Goal: Task Accomplishment & Management: Use online tool/utility

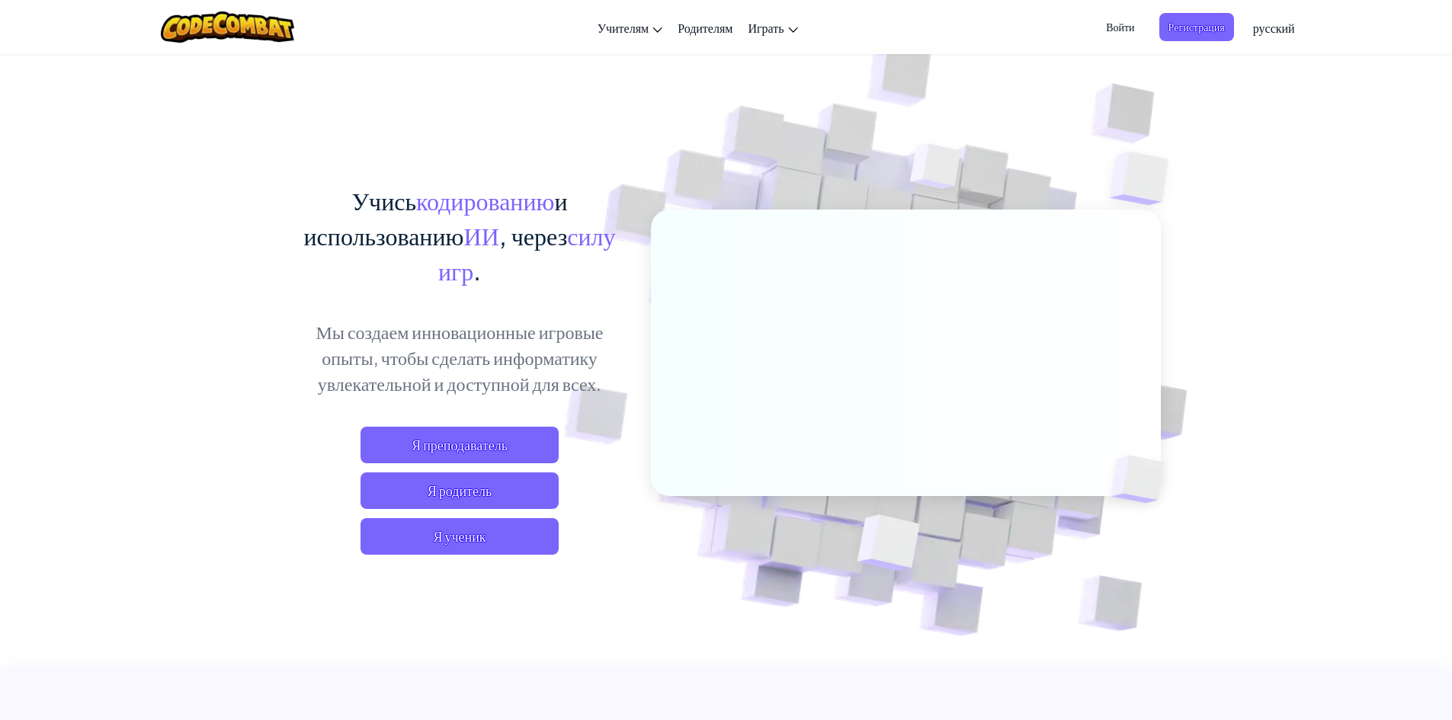
click at [1108, 30] on span "Войти" at bounding box center [1120, 27] width 46 height 28
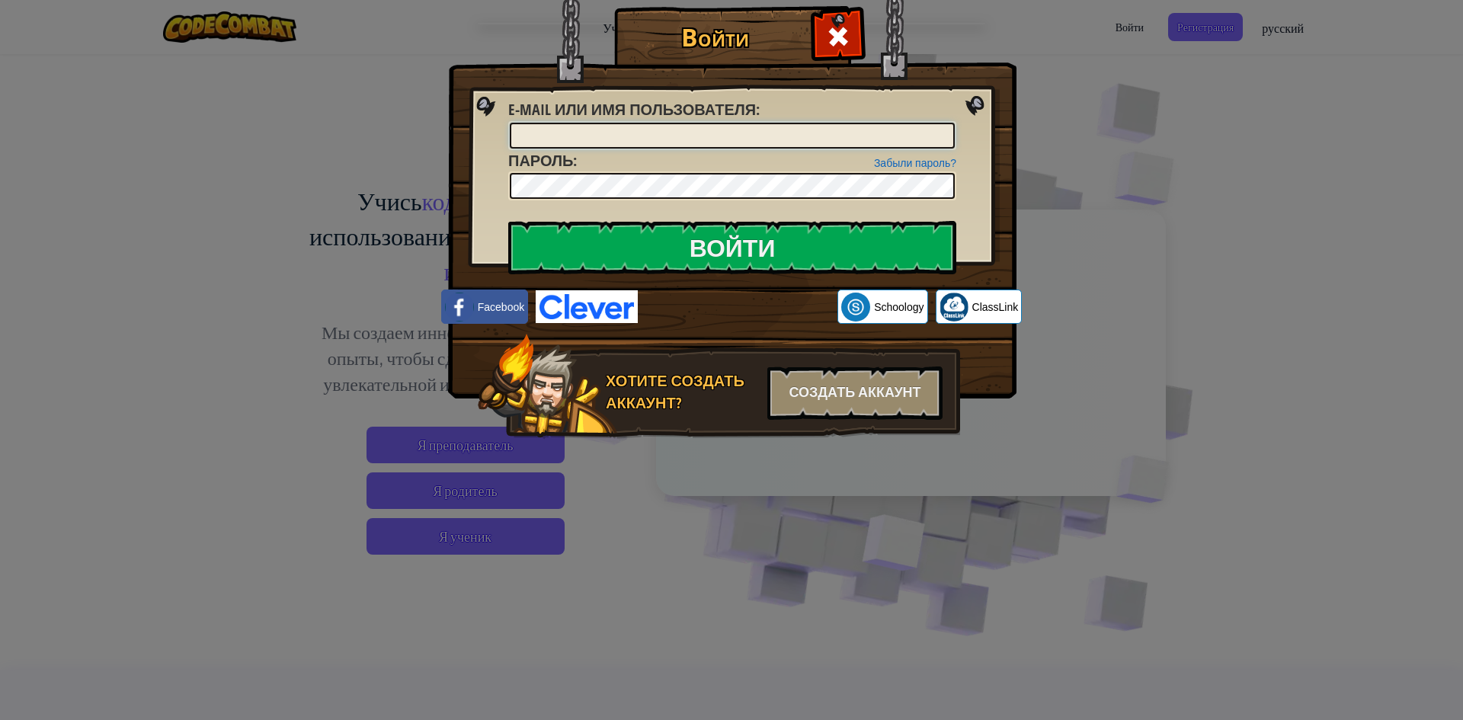
click at [617, 142] on input "E-mail или имя пользователя :" at bounding box center [732, 136] width 445 height 26
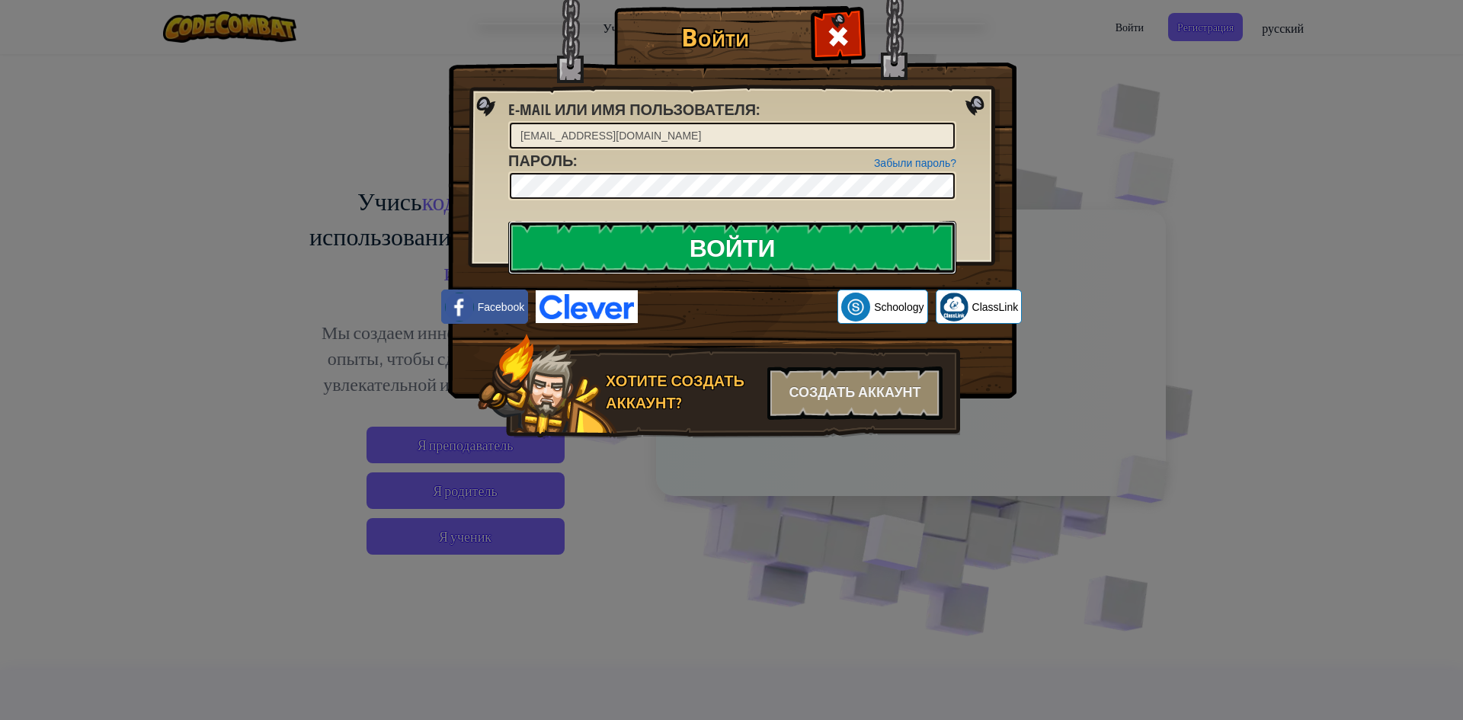
click at [710, 245] on input "Войти" at bounding box center [732, 247] width 448 height 53
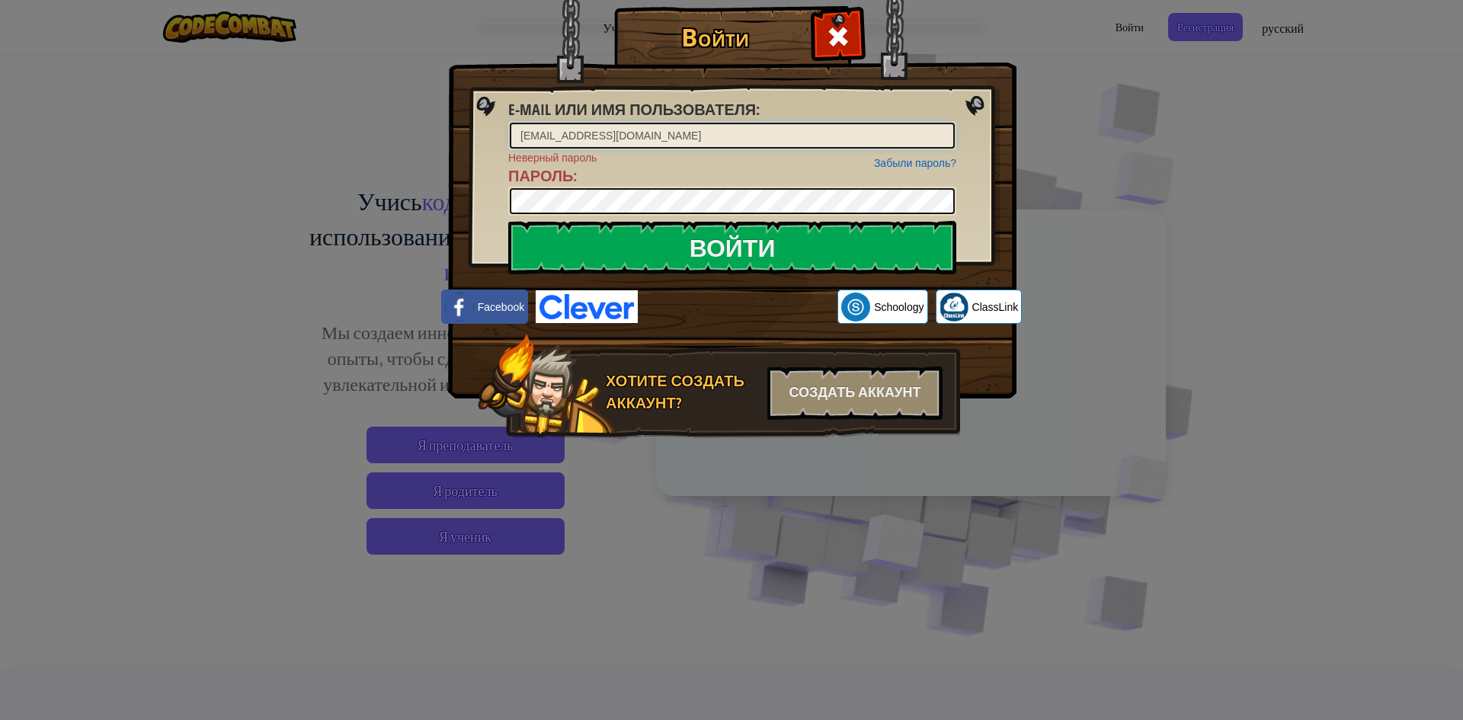
click at [668, 139] on input "[EMAIL_ADDRESS][DOMAIN_NAME]" at bounding box center [732, 136] width 445 height 26
click at [508, 221] on input "Войти" at bounding box center [732, 247] width 448 height 53
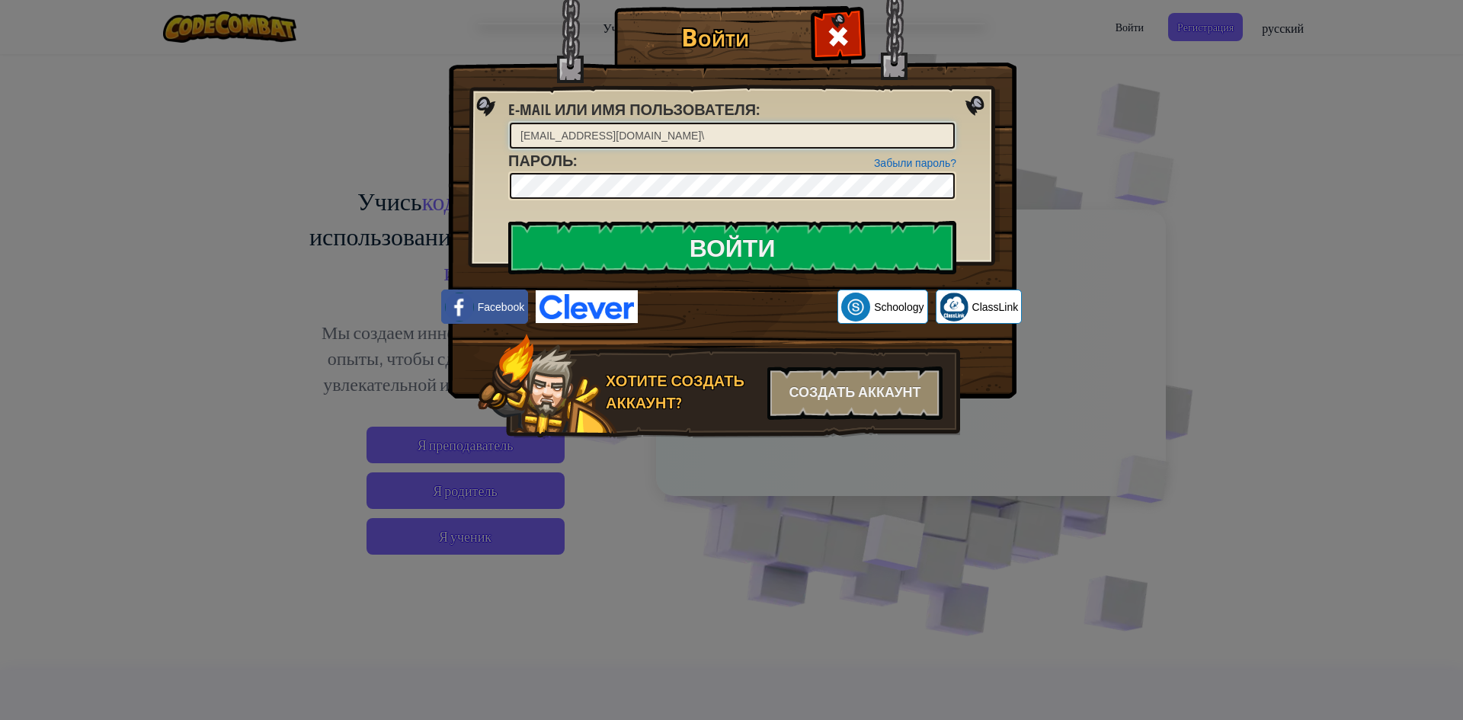
type input "[EMAIL_ADDRESS][DOMAIN_NAME]"
click at [508, 221] on input "Войти" at bounding box center [732, 247] width 448 height 53
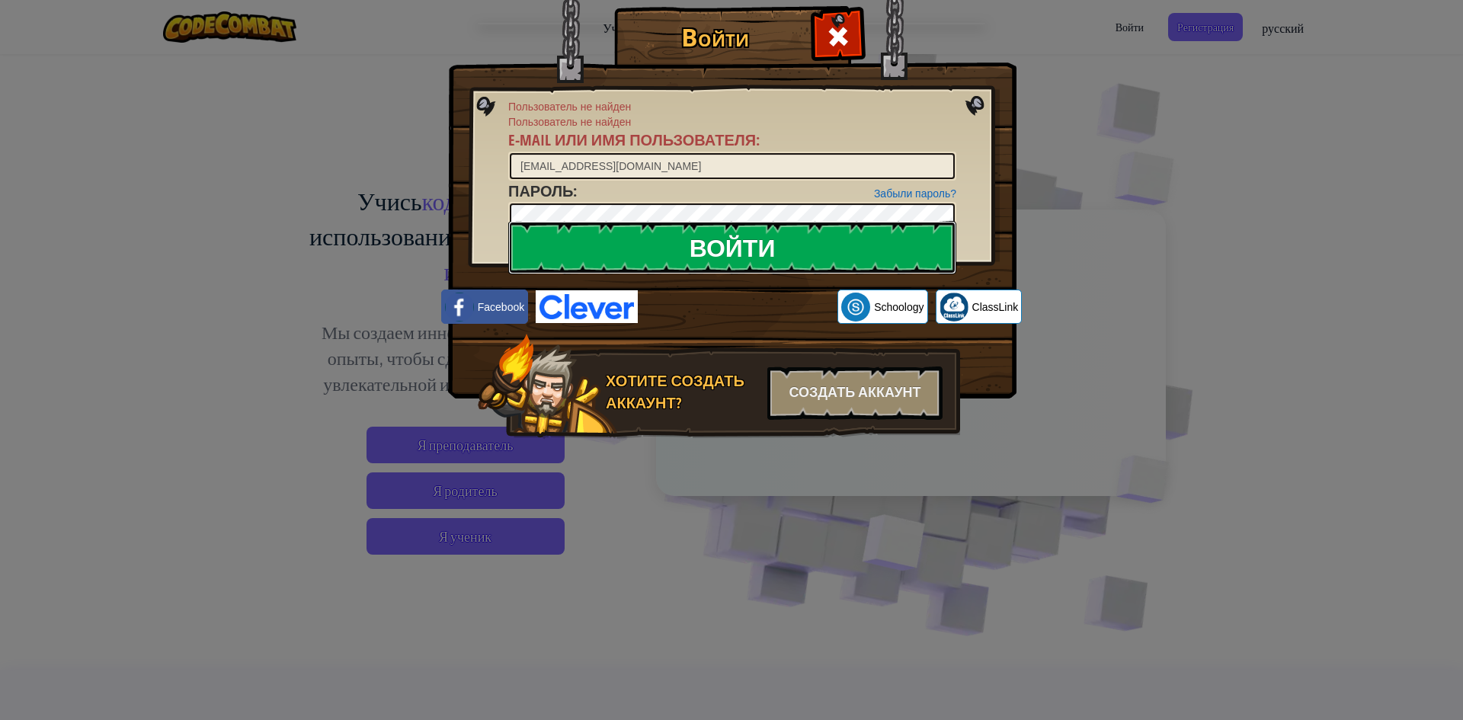
click at [682, 247] on input "Войти" at bounding box center [732, 247] width 448 height 53
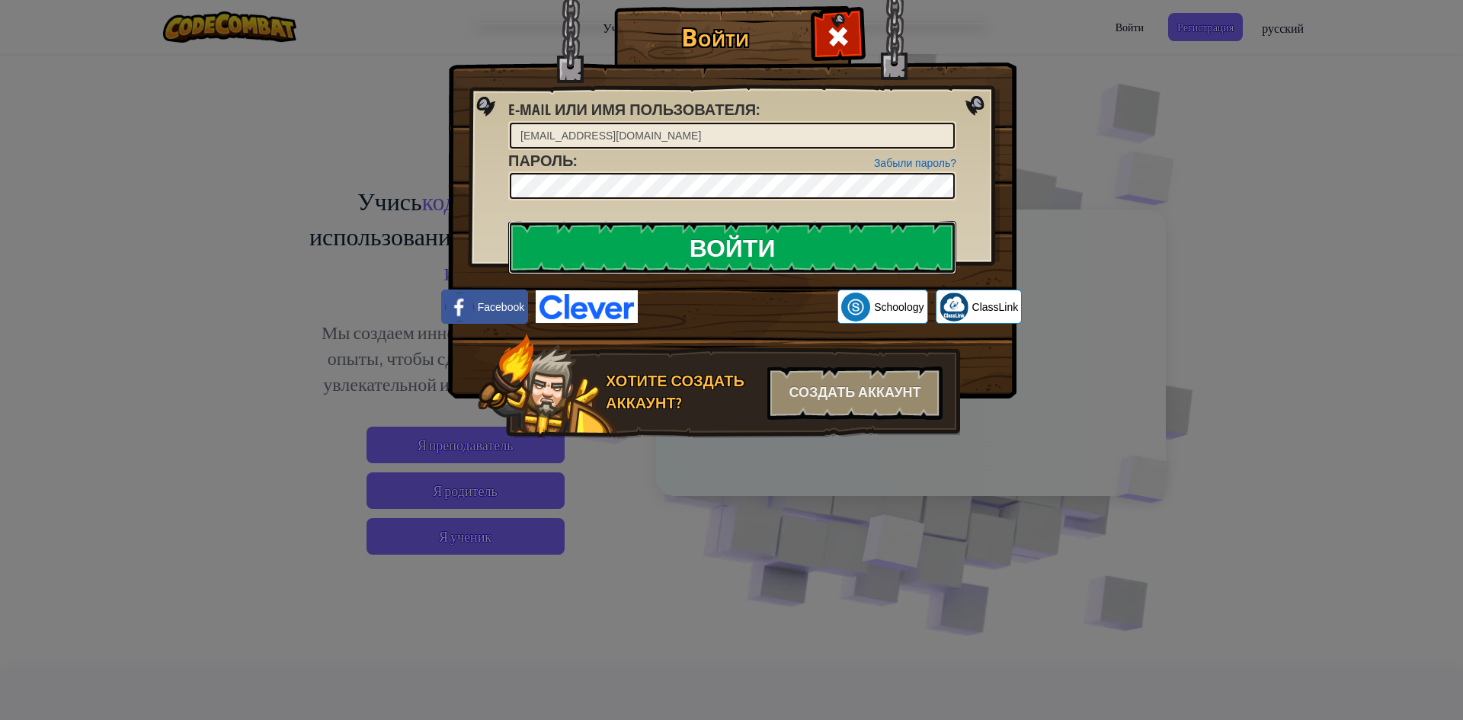
click at [682, 247] on input "Войти" at bounding box center [732, 247] width 448 height 53
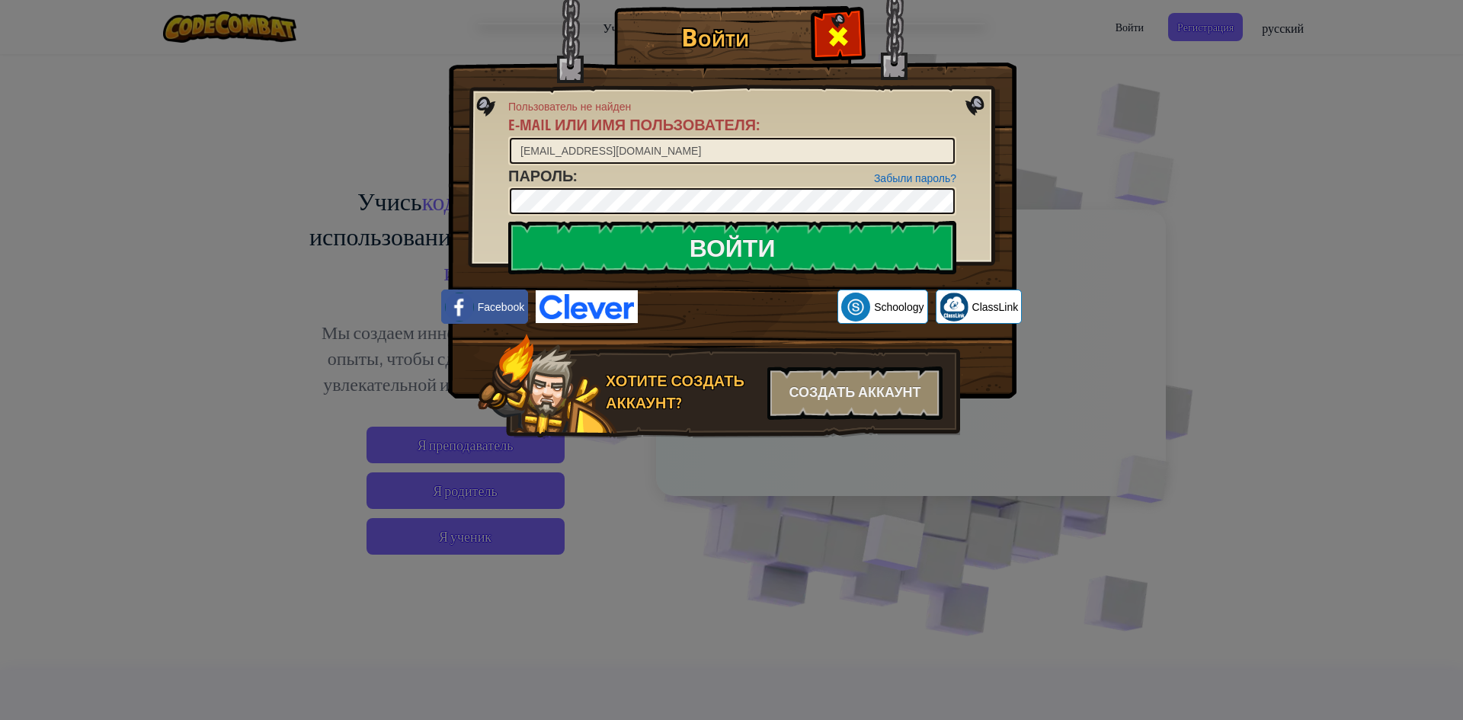
click at [819, 55] on div at bounding box center [838, 35] width 48 height 48
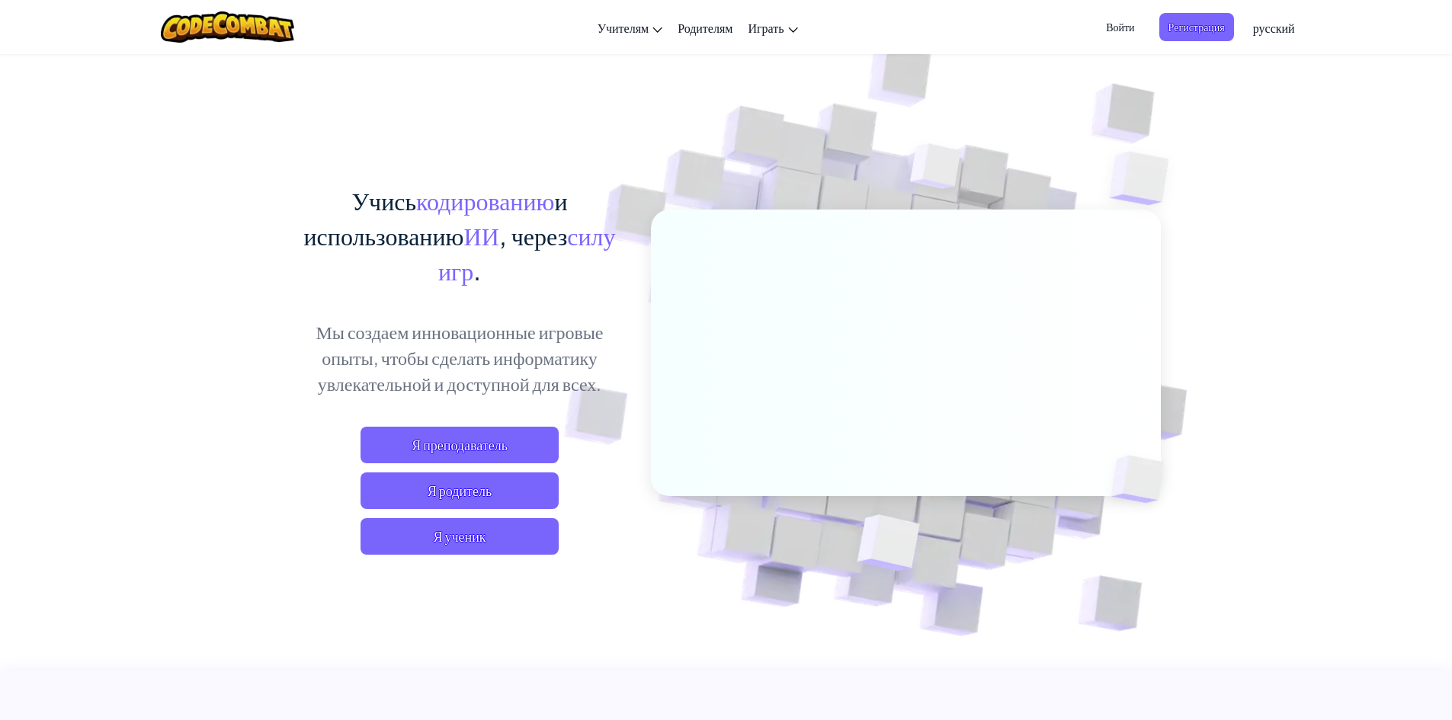
click at [886, 68] on img at bounding box center [895, 335] width 847 height 847
click at [1202, 32] on span "Регистрация" at bounding box center [1196, 27] width 75 height 28
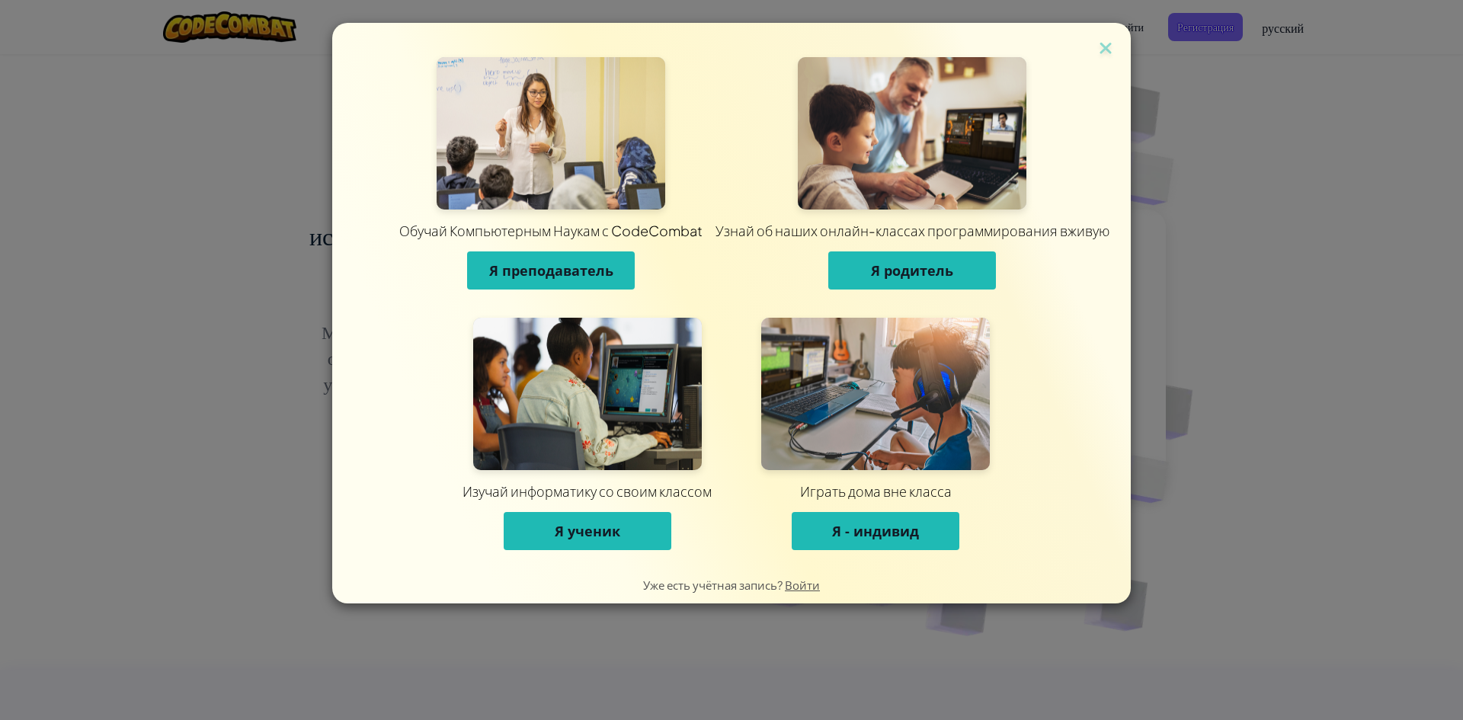
click at [877, 548] on button "Я - индивид" at bounding box center [876, 531] width 168 height 38
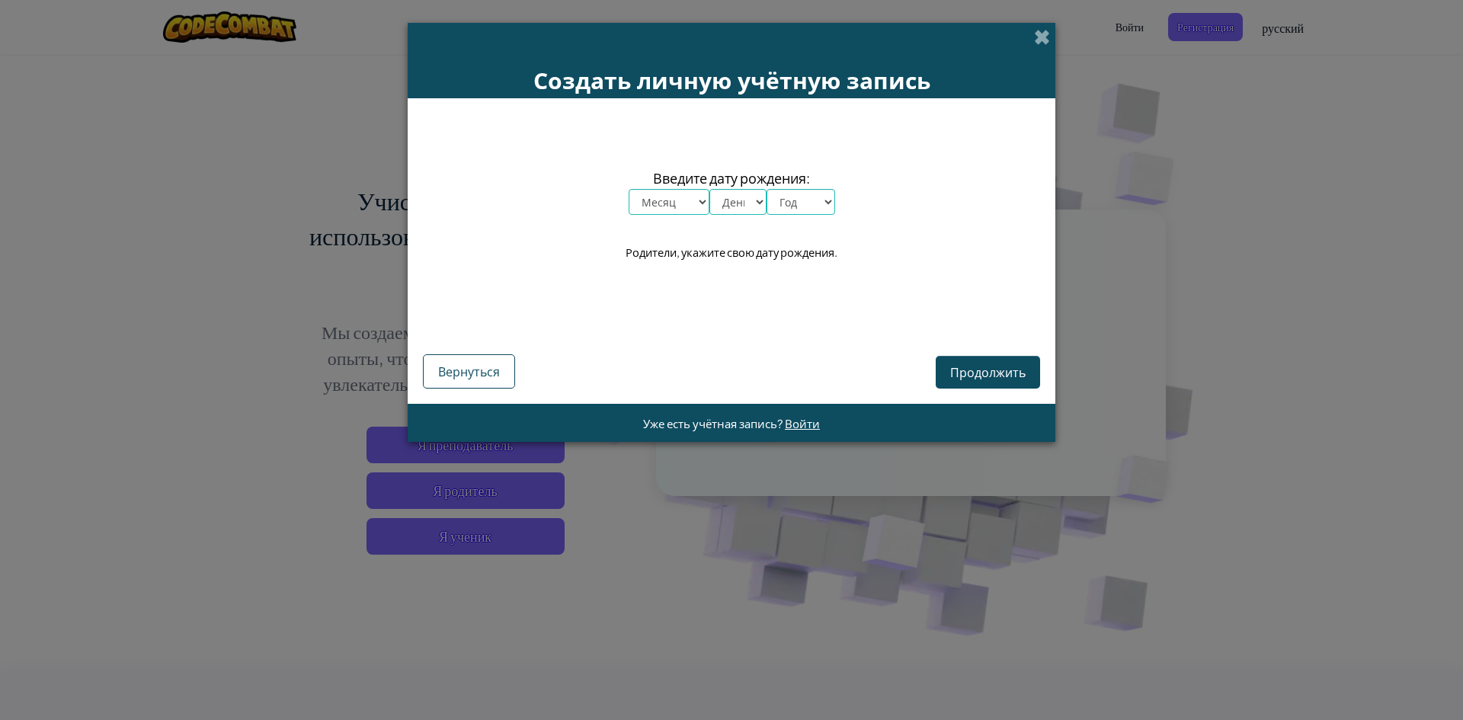
click at [671, 208] on select "Месяц январь февраль март апрель май июнь июль август сентябрь октябрь ноябрь д…" at bounding box center [669, 202] width 81 height 26
select select "11"
click at [629, 189] on select "Месяц январь февраль март апрель май июнь июль август сентябрь октябрь ноябрь д…" at bounding box center [669, 202] width 81 height 26
click at [725, 205] on select "День 1 2 3 4 5 6 7 8 9 10 11 12 13 14 15 16 17 18 19 20 21 22 23 24 25 26 27 28…" at bounding box center [737, 202] width 57 height 26
select select "22"
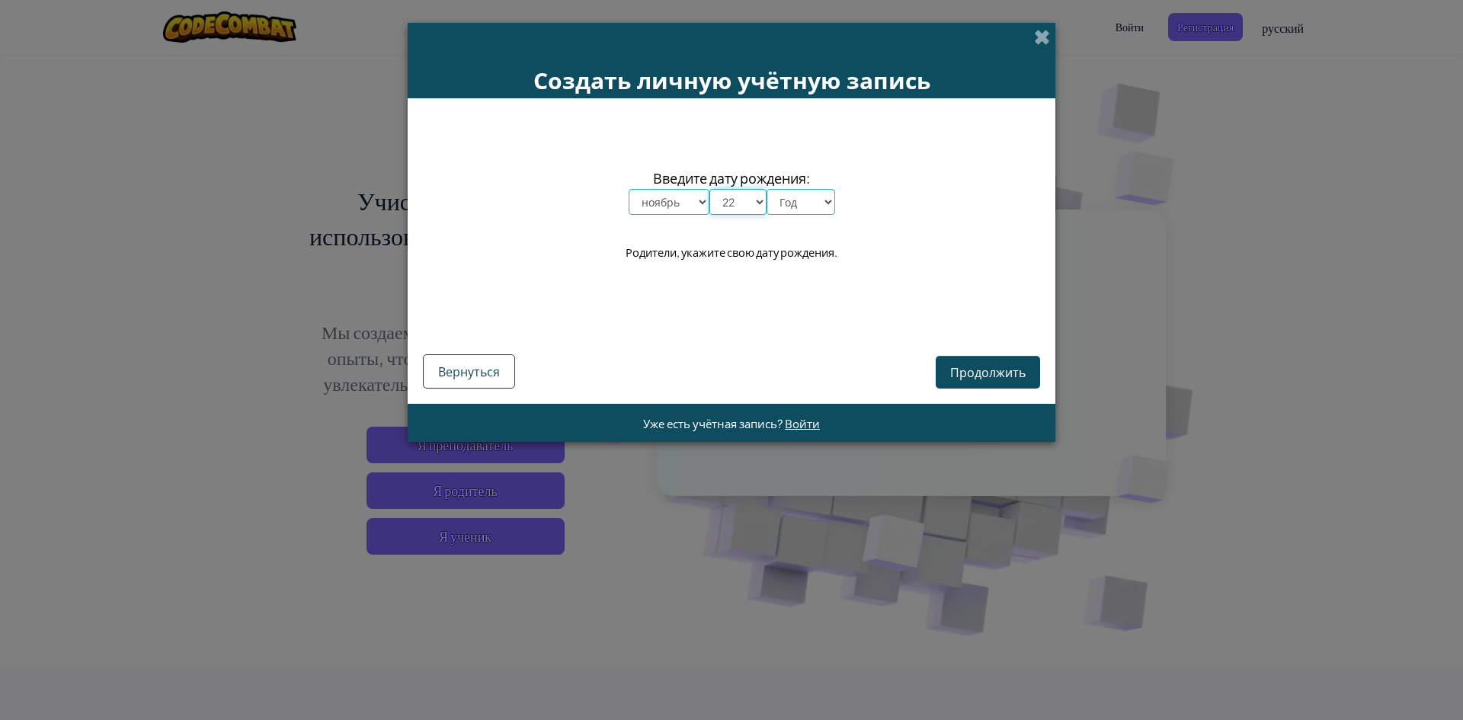
click at [709, 189] on select "День 1 2 3 4 5 6 7 8 9 10 11 12 13 14 15 16 17 18 19 20 21 22 23 24 25 26 27 28…" at bounding box center [737, 202] width 57 height 26
click at [799, 204] on select "Год 2025 2024 2023 2022 2021 2020 2019 2018 2017 2016 2015 2014 2013 2012 2011 …" at bounding box center [801, 202] width 69 height 26
select select "2009"
click at [767, 189] on select "Год 2025 2024 2023 2022 2021 2020 2019 2018 2017 2016 2015 2014 2013 2012 2011 …" at bounding box center [801, 202] width 69 height 26
click at [1000, 376] on span "Продолжить" at bounding box center [987, 372] width 75 height 16
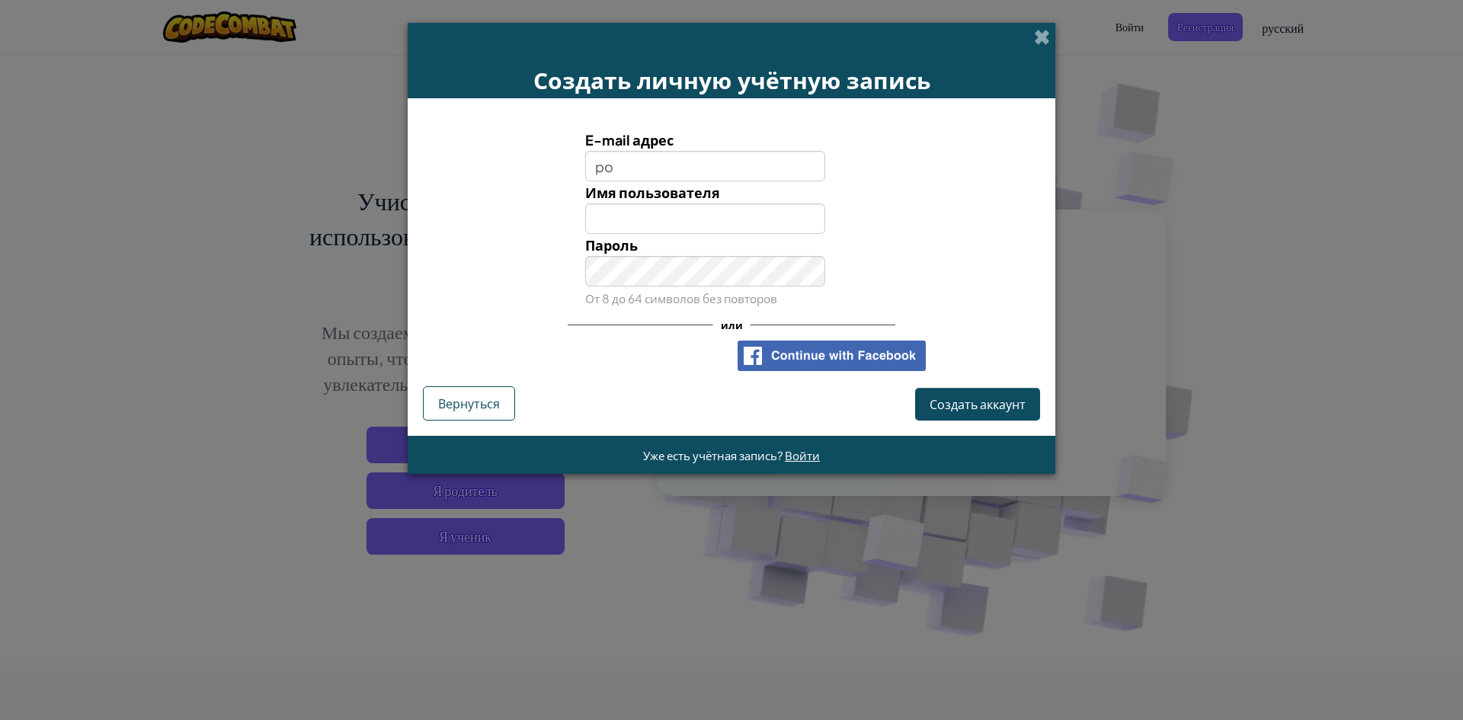
type input "p"
type input "[EMAIL_ADDRESS][DOMAIN_NAME]"
click at [625, 216] on input "Имя пользователя" at bounding box center [705, 218] width 241 height 30
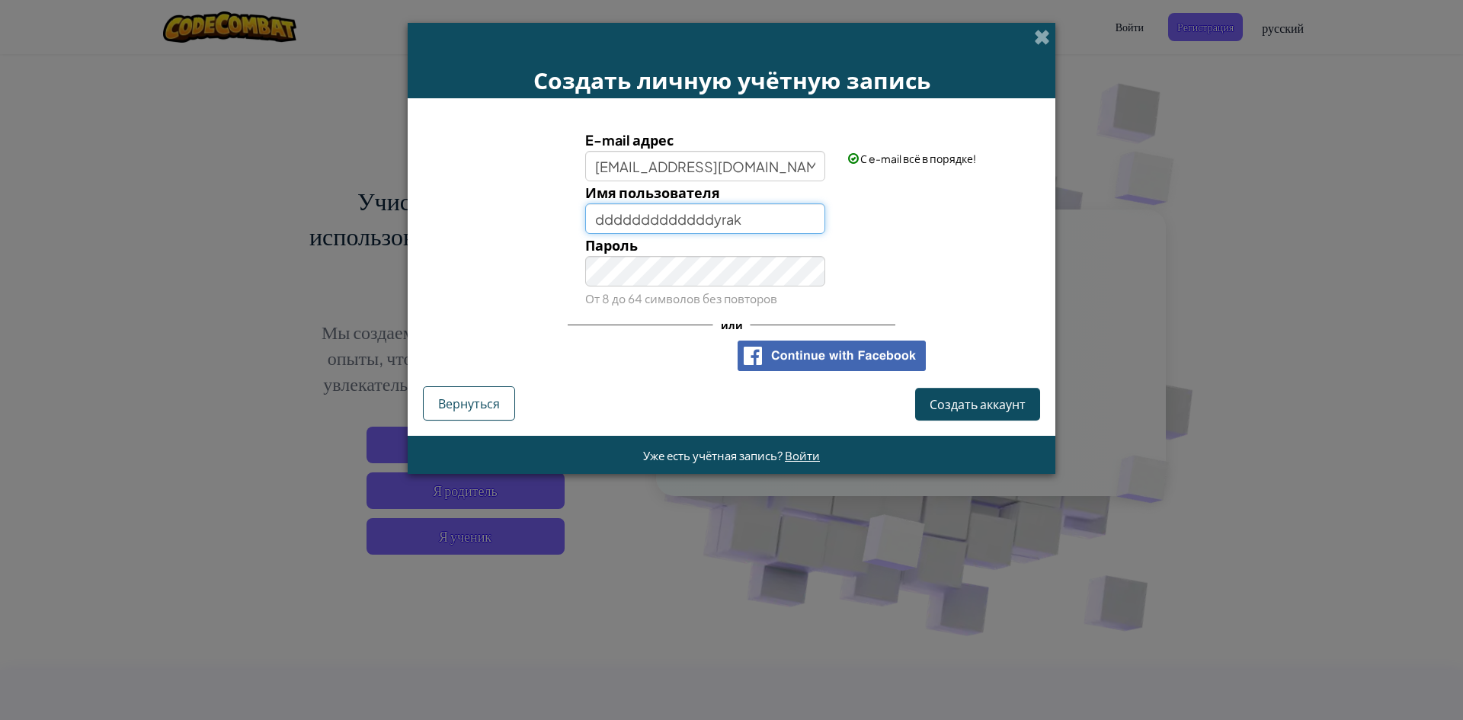
type input "dddddddddddddyrak"
click at [664, 289] on div "Пароль От 8 до 64 символов без повторов" at bounding box center [706, 271] width 264 height 75
click at [980, 416] on button "Создать аккаунт" at bounding box center [977, 404] width 125 height 33
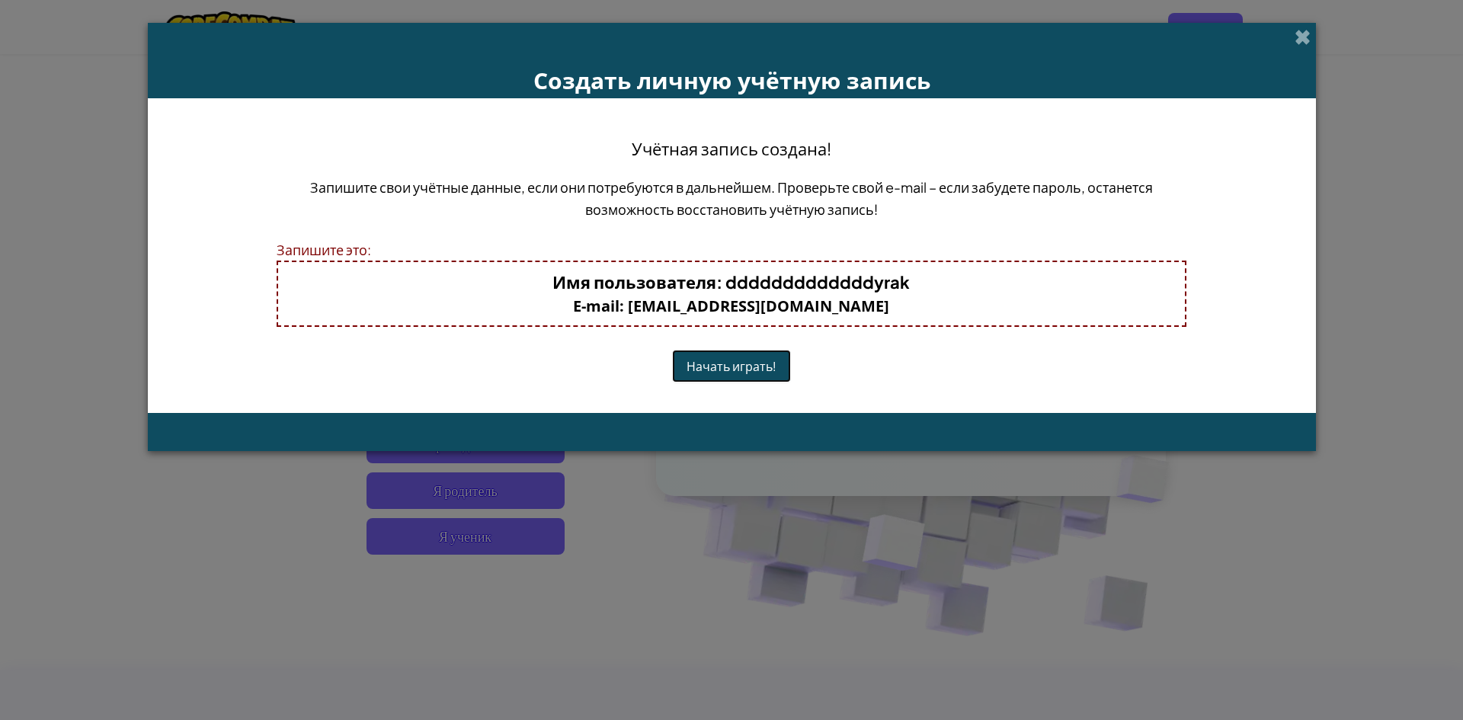
click at [690, 360] on button "Начать играть!" at bounding box center [731, 366] width 119 height 33
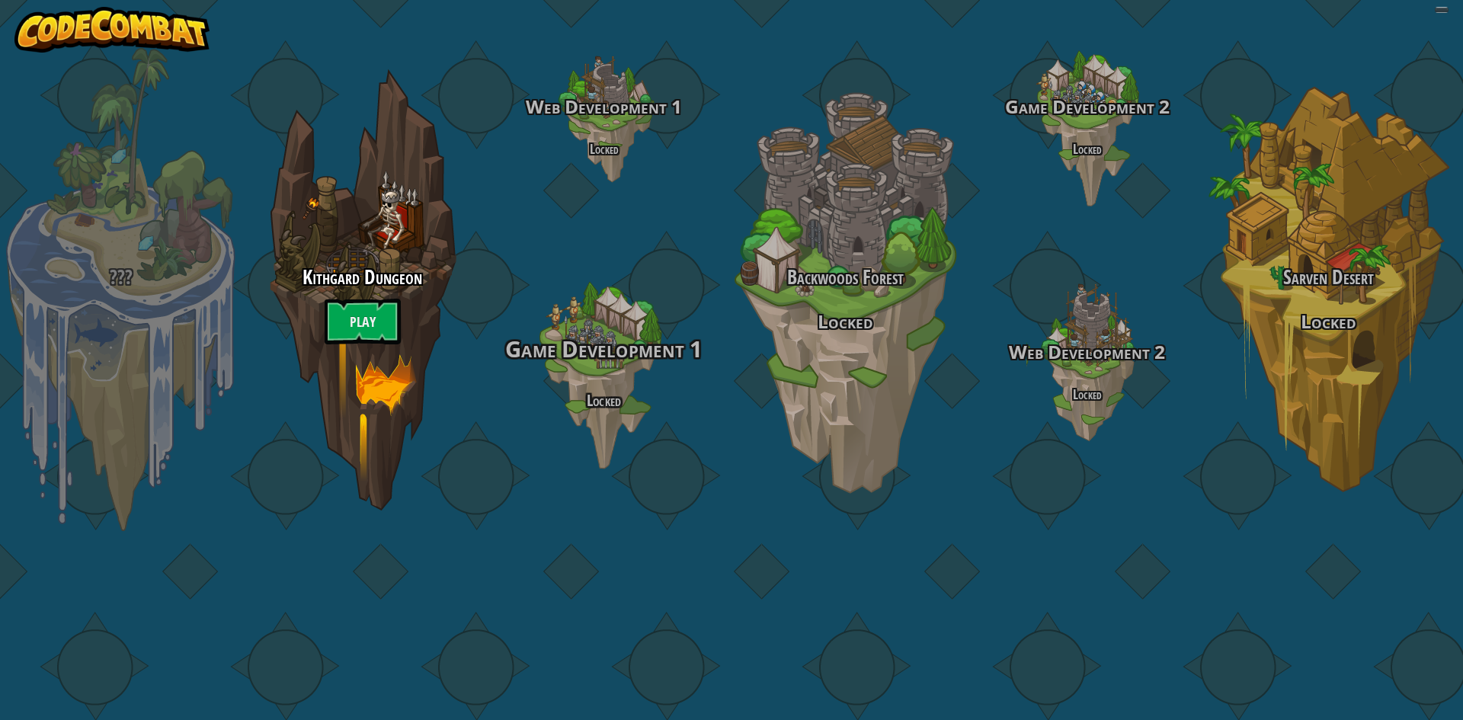
select select "ru"
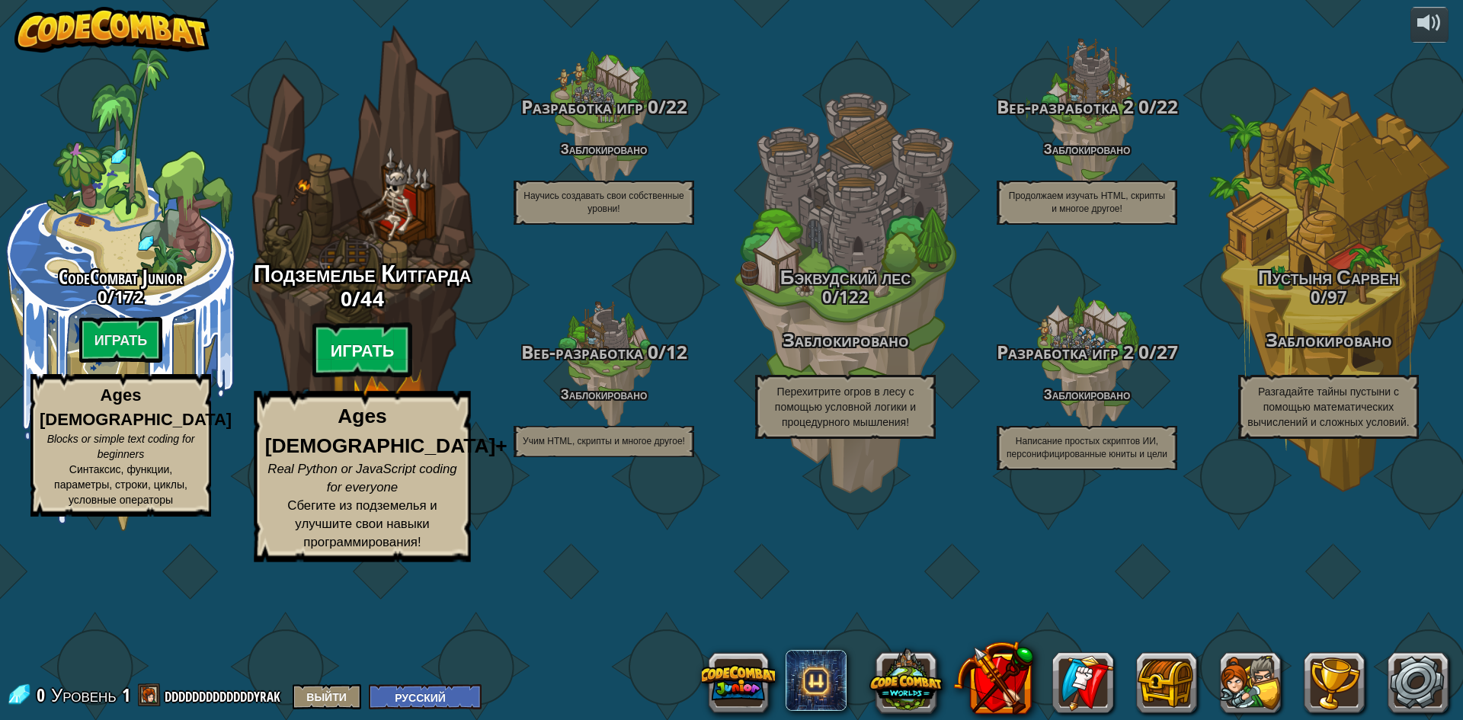
click at [376, 378] on btn "Играть" at bounding box center [362, 350] width 101 height 55
select select "ru"
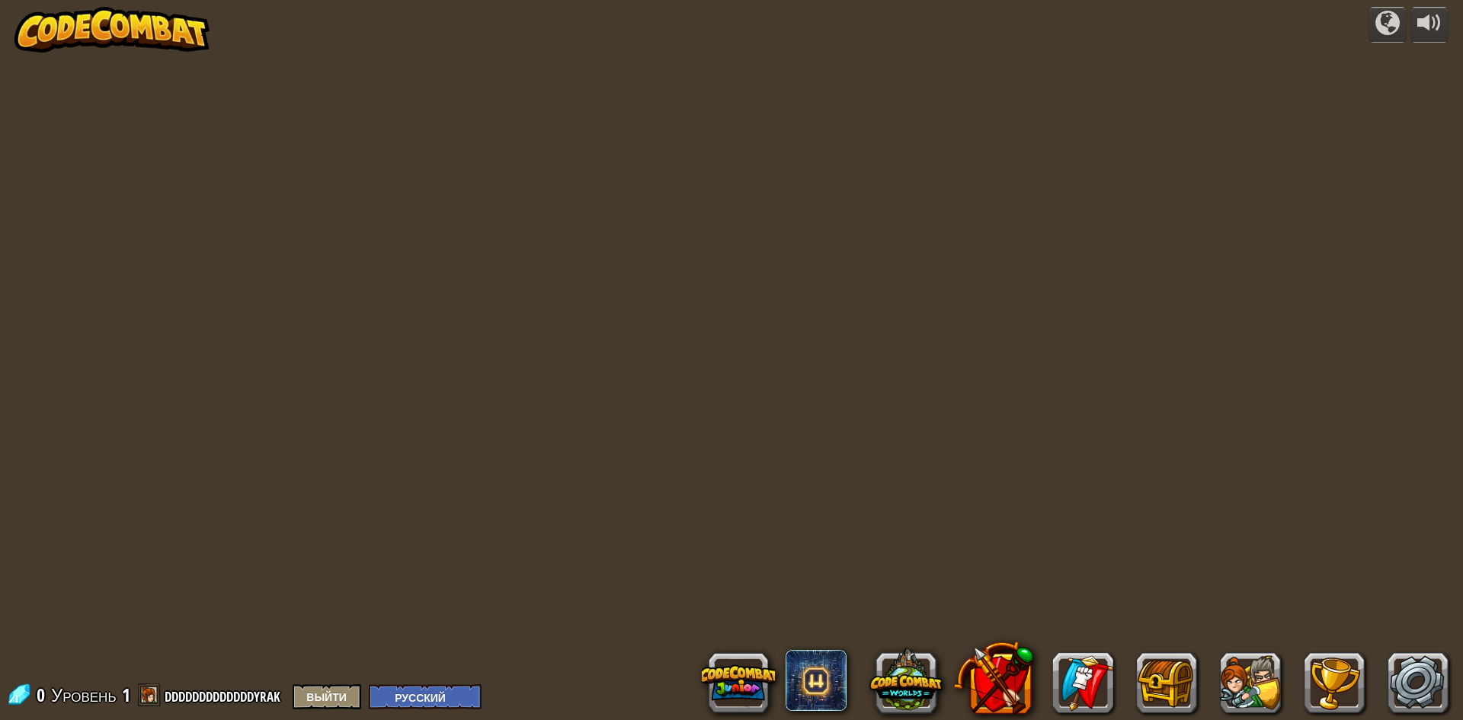
select select "ru"
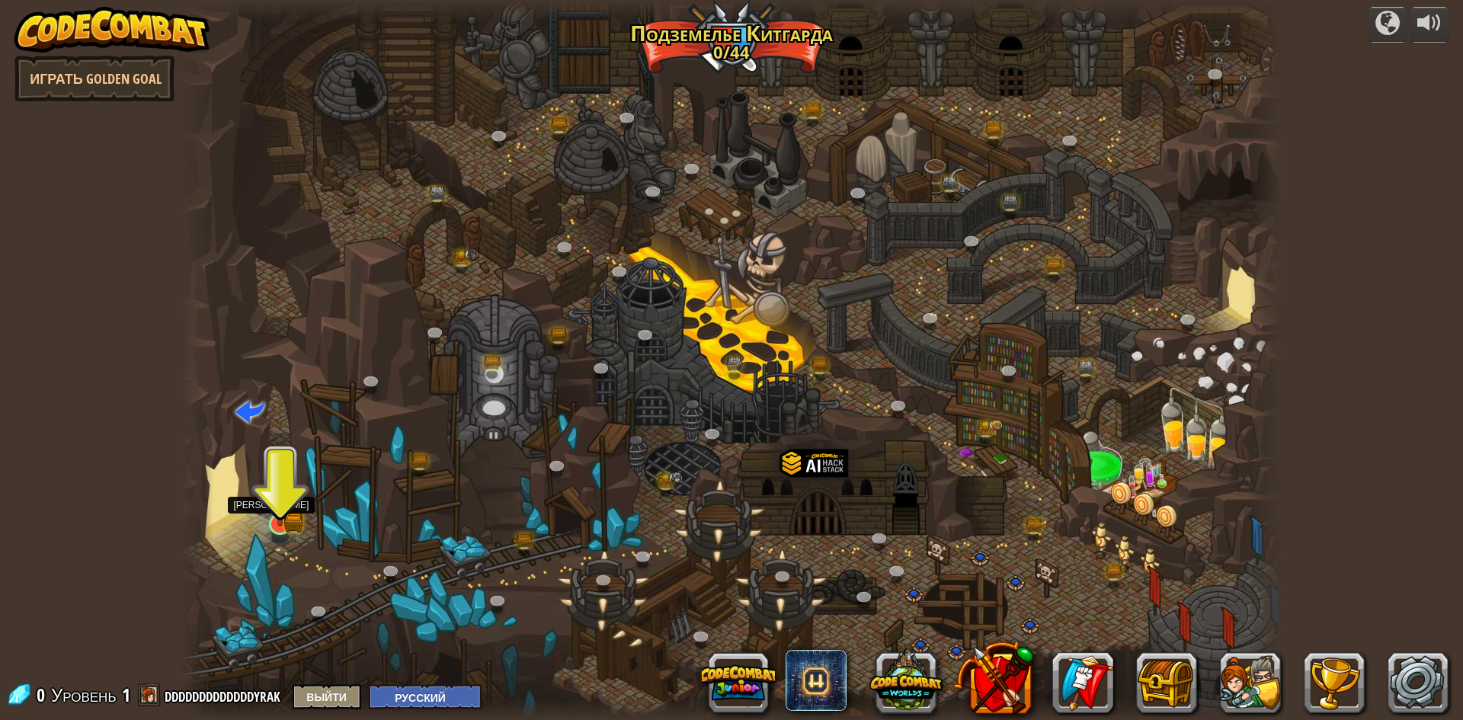
click at [283, 523] on img at bounding box center [280, 494] width 30 height 66
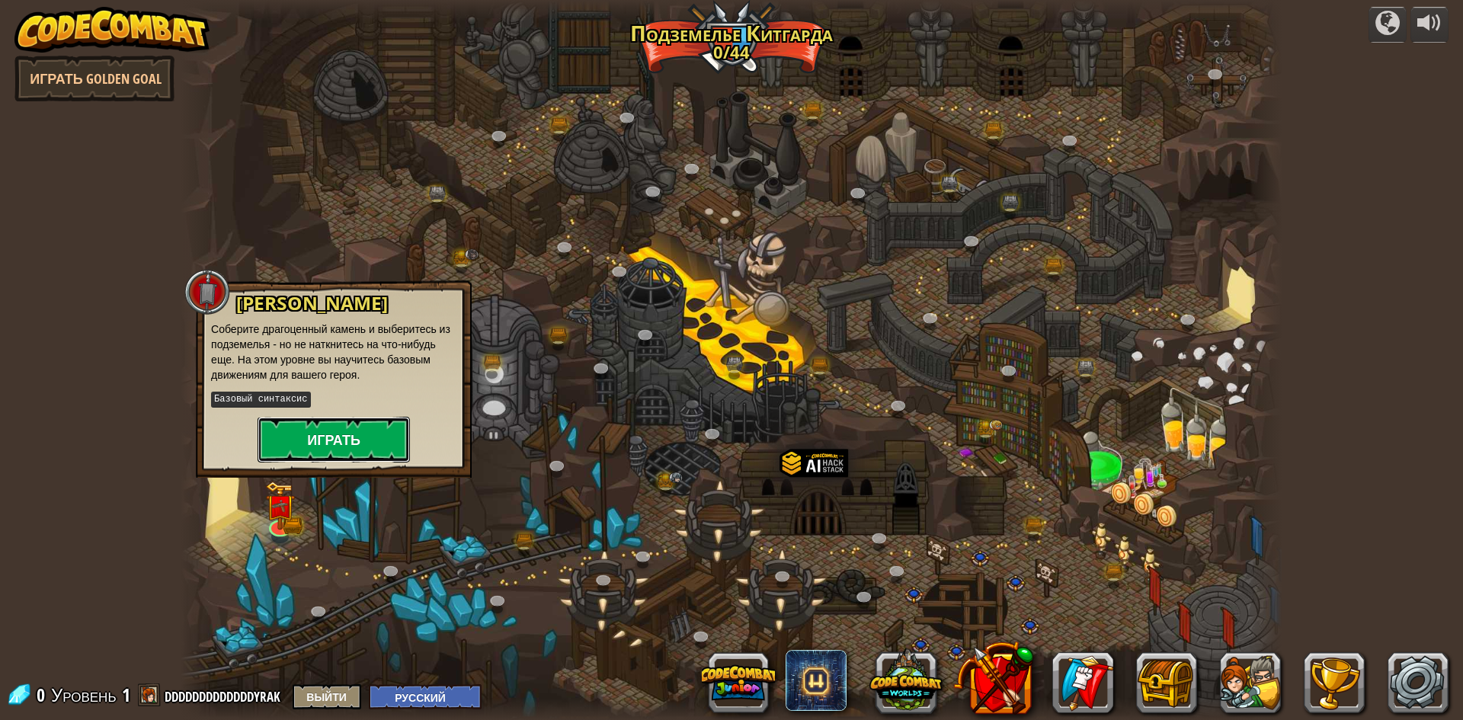
click at [338, 431] on button "Играть" at bounding box center [334, 440] width 152 height 46
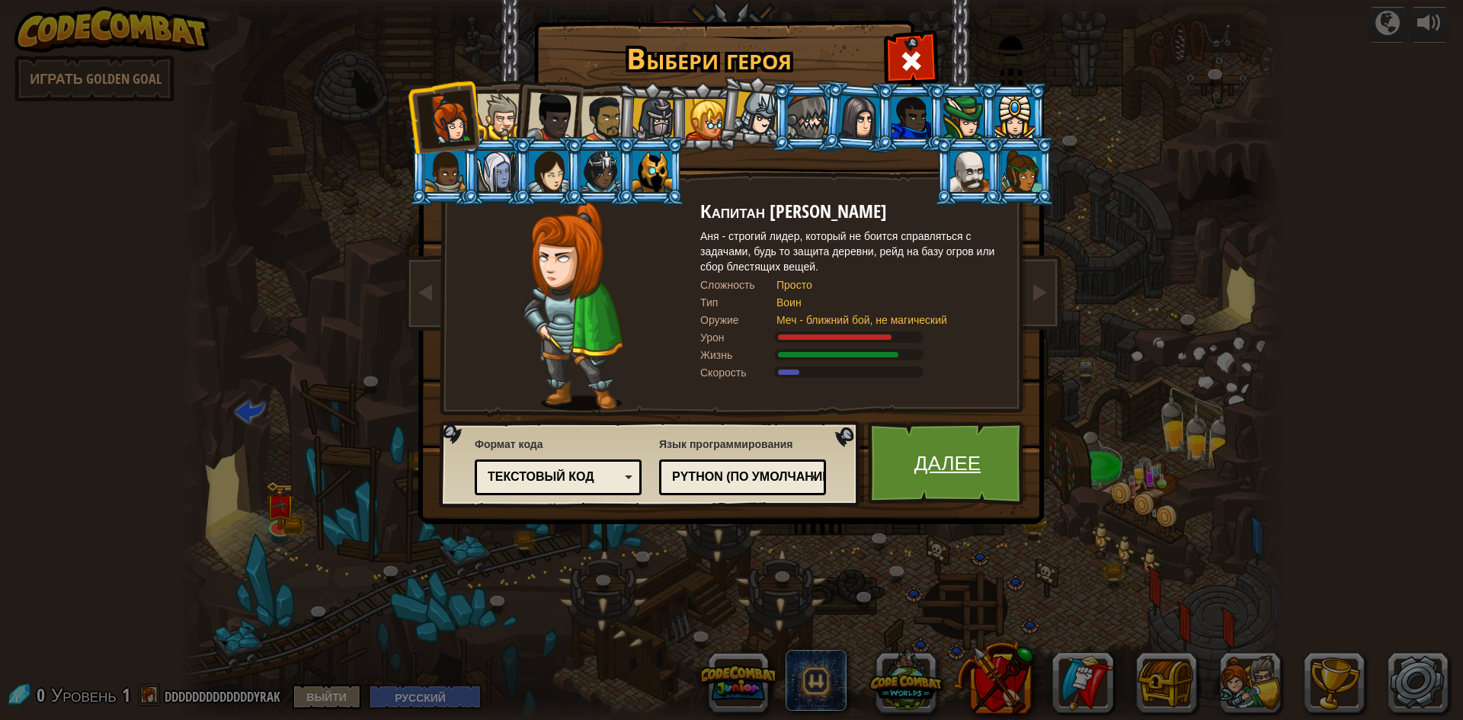
click at [953, 472] on link "Далее" at bounding box center [947, 463] width 159 height 84
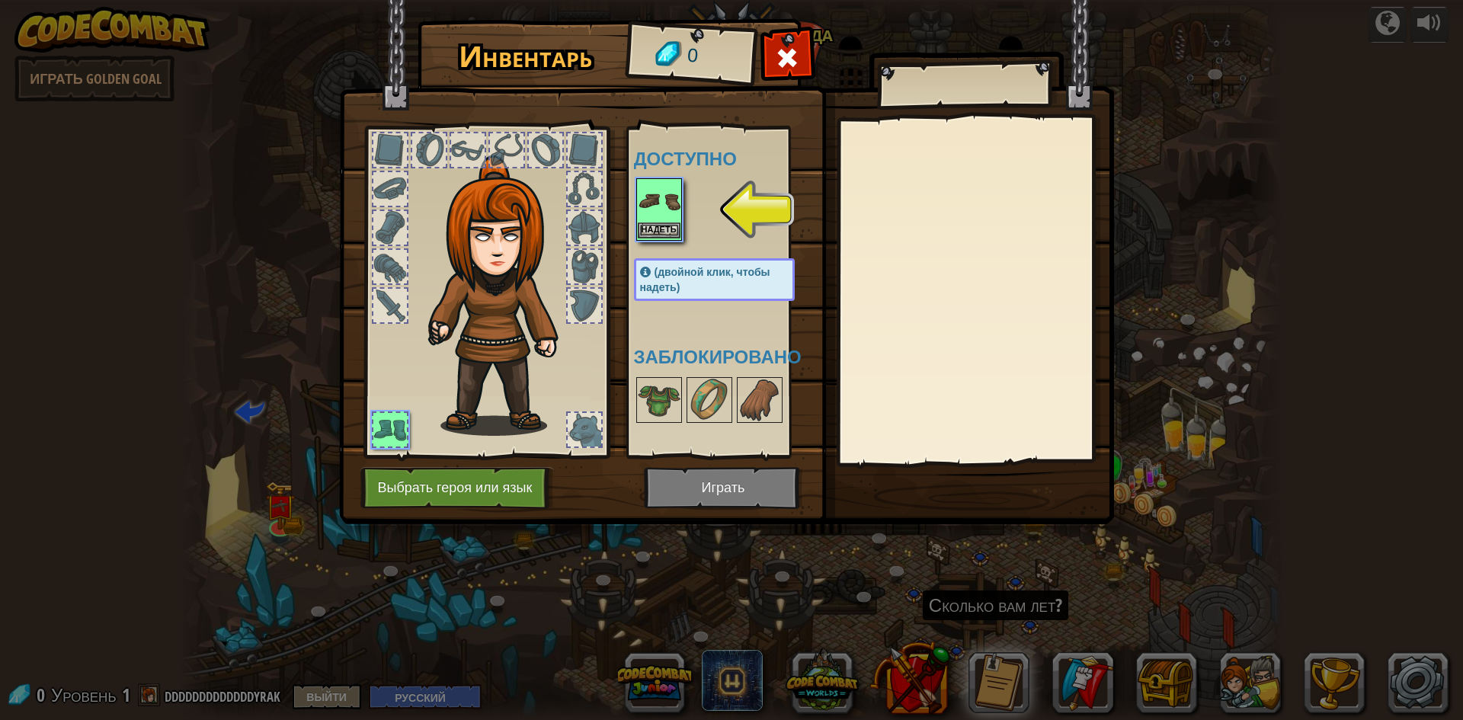
click at [666, 221] on img at bounding box center [659, 201] width 43 height 43
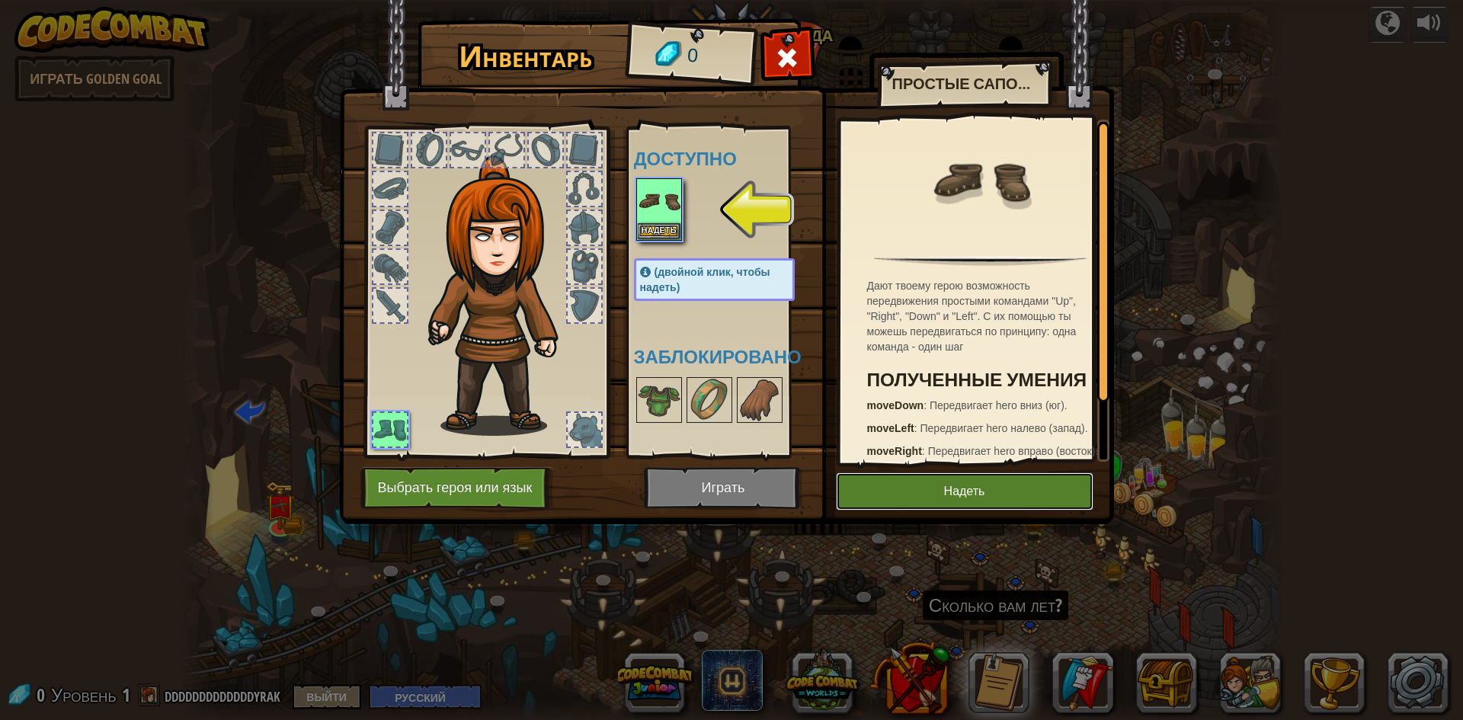
click at [953, 491] on button "Надеть" at bounding box center [965, 491] width 258 height 38
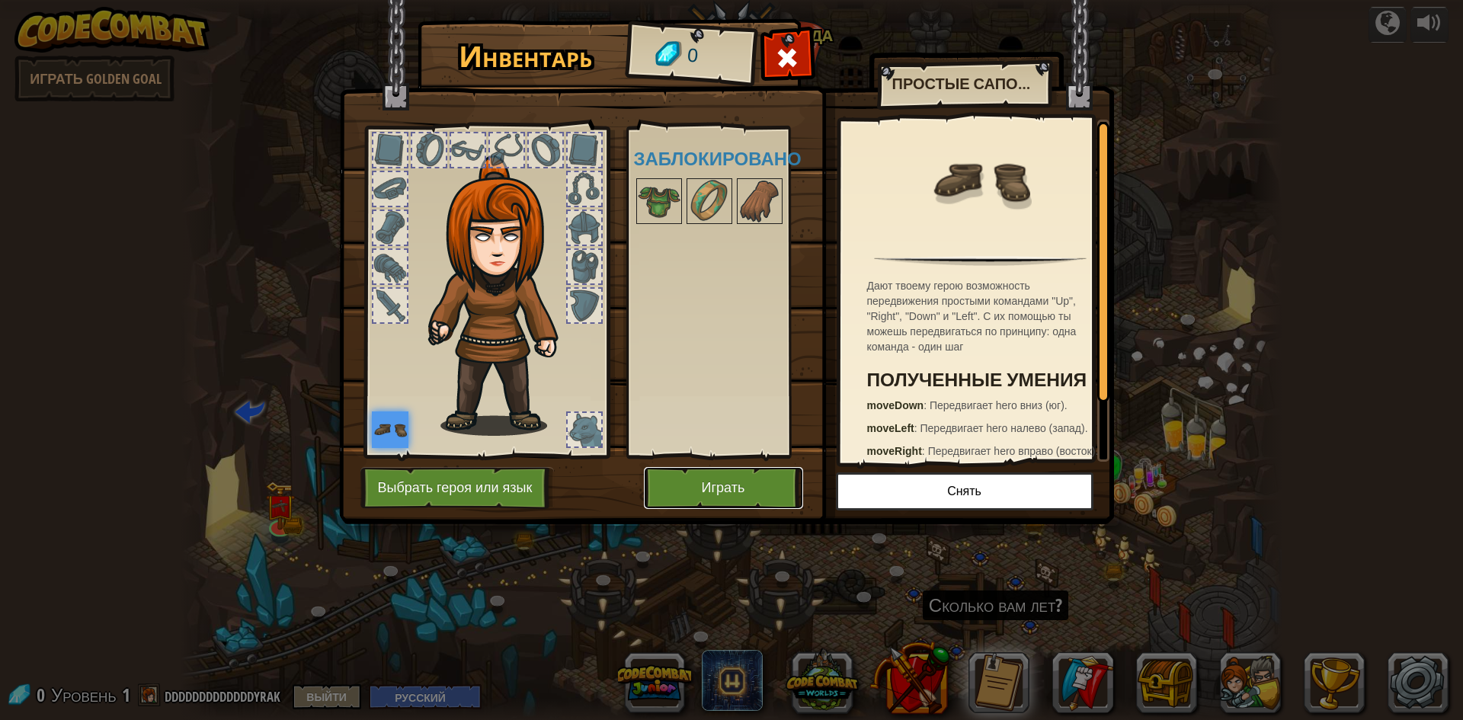
click at [754, 487] on button "Играть" at bounding box center [723, 488] width 159 height 42
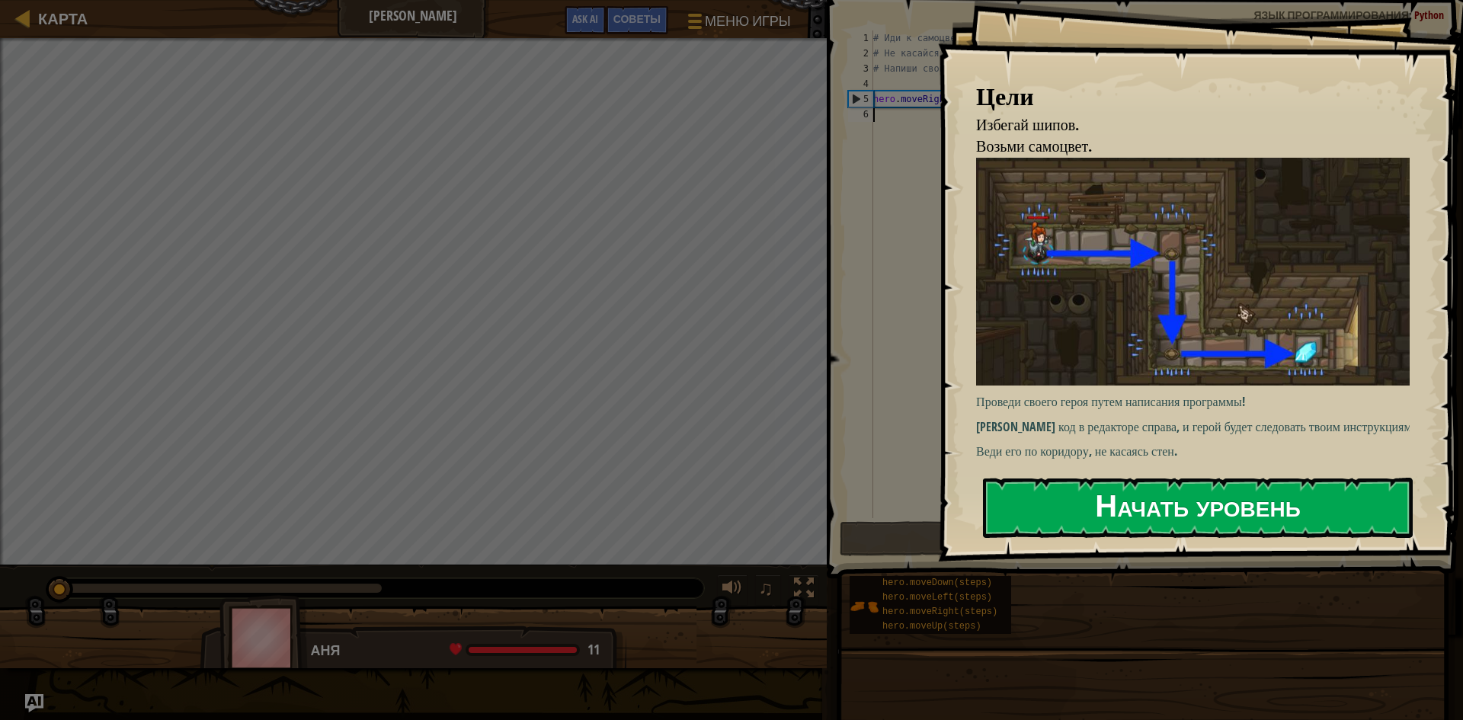
click at [1081, 478] on button "Начать уровень" at bounding box center [1198, 508] width 430 height 60
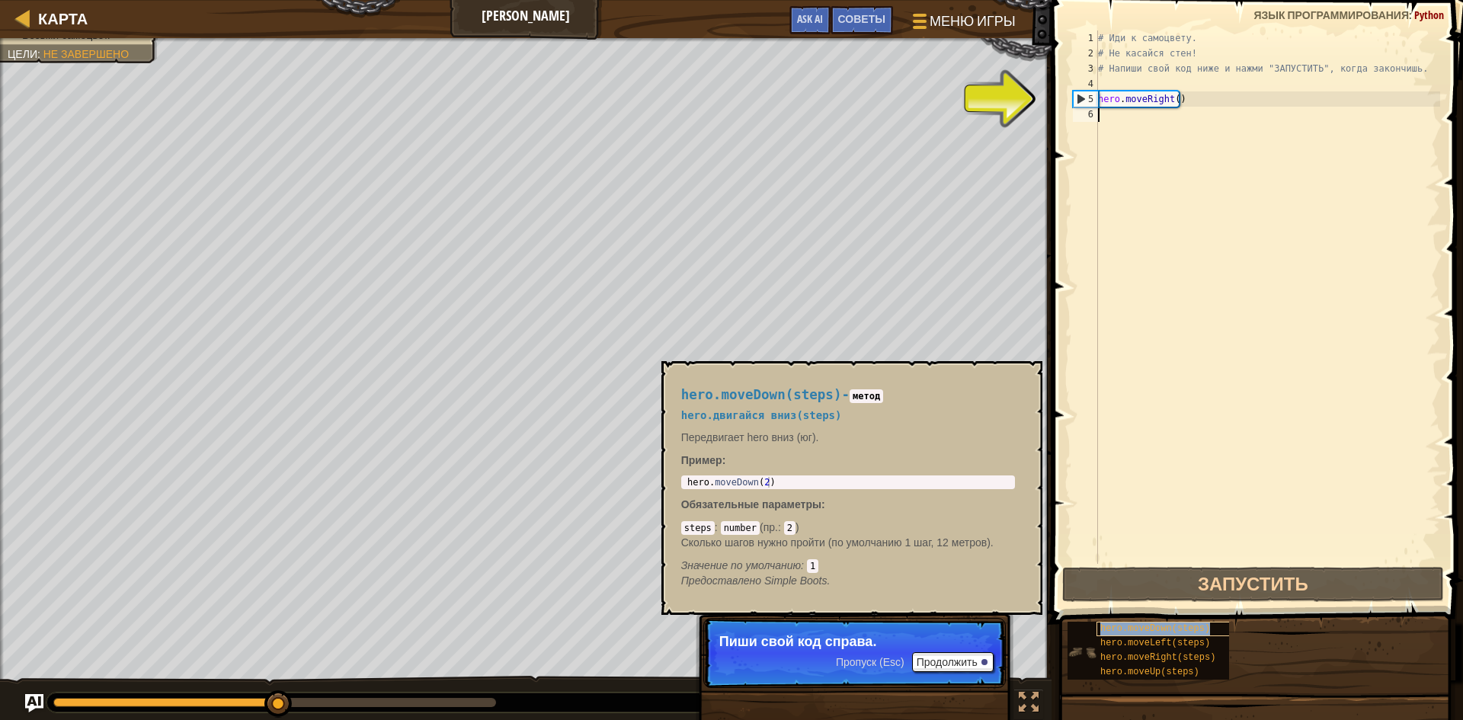
click at [1155, 635] on div "hero.moveDown(steps)" at bounding box center [1170, 629] width 146 height 14
drag, startPoint x: 1155, startPoint y: 635, endPoint x: 755, endPoint y: 469, distance: 433.2
click at [753, 469] on div "hero.moveDown(steps) - метод hero.двигайся вниз(steps) Передвигает hero вниз (ю…" at bounding box center [848, 487] width 355 height 229
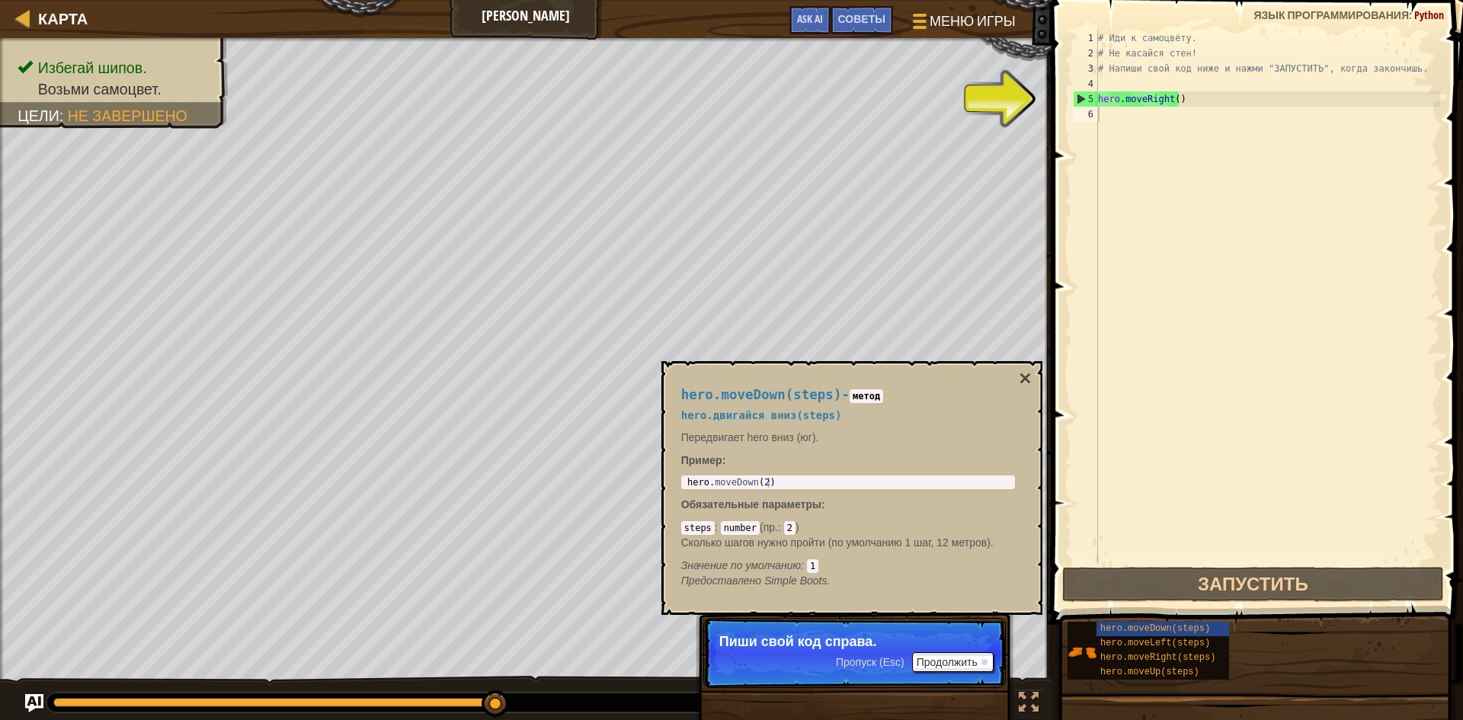
type textarea "hero.moveDown(2)"
click at [626, 0] on body "Карта Подземелья Китгарда Меню игры Готово Советы Ask AI 1 הההההההההההההההההההה…" at bounding box center [731, 0] width 1463 height 0
click at [1168, 171] on div "# Иди к самоцвету. # Не касайся стен! # Напиши свой код ниже и нажми "ЗАПУСТИТЬ…" at bounding box center [1267, 312] width 345 height 564
click at [1132, 123] on div "# Иди к самоцвету. # Не касайся стен! # Напиши свой код ниже и нажми "ЗАПУСТИТЬ…" at bounding box center [1267, 312] width 345 height 564
paste textarea "hero.moveDown(2)"
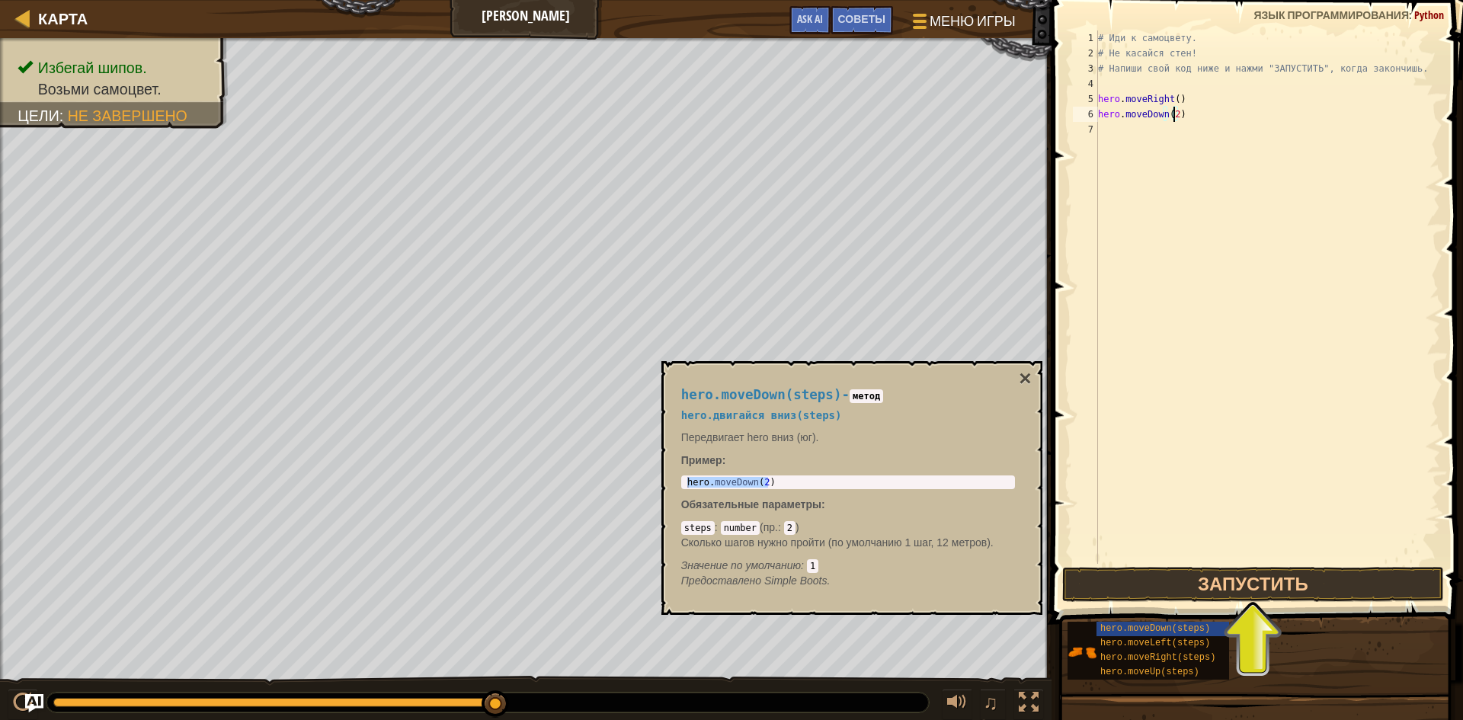
type textarea "hero.moveDown()"
click at [1183, 119] on div "# Иди к самоцвету. # Не касайся стен! # Напиши свой код ниже и нажми "ЗАПУСТИТЬ…" at bounding box center [1267, 312] width 345 height 564
paste textarea "hero.moveDown(2)"
type textarea "hero.mo"
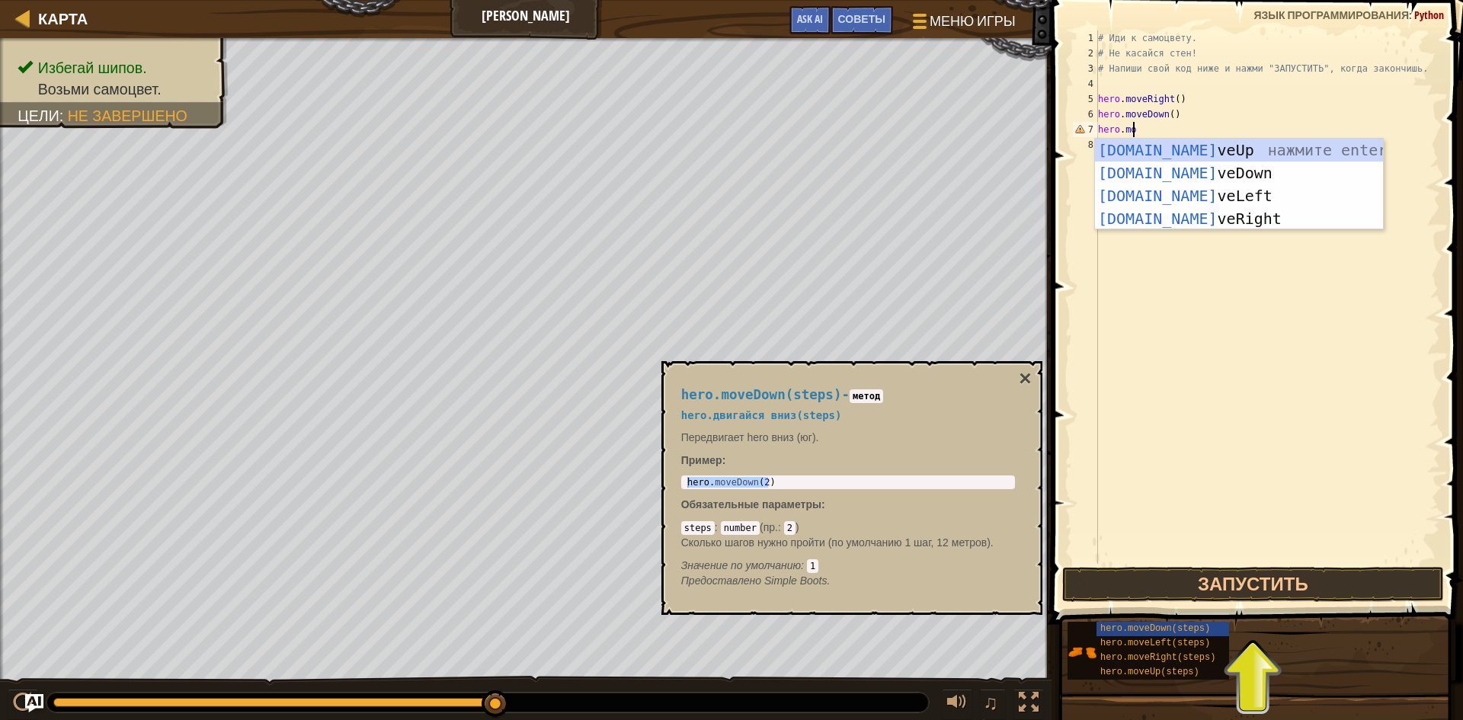
scroll to position [7, 2]
click at [1156, 177] on div "hero.mo veUp нажмите enter hero.mo veDown нажмите enter hero.mo veLeft нажмите …" at bounding box center [1239, 207] width 288 height 137
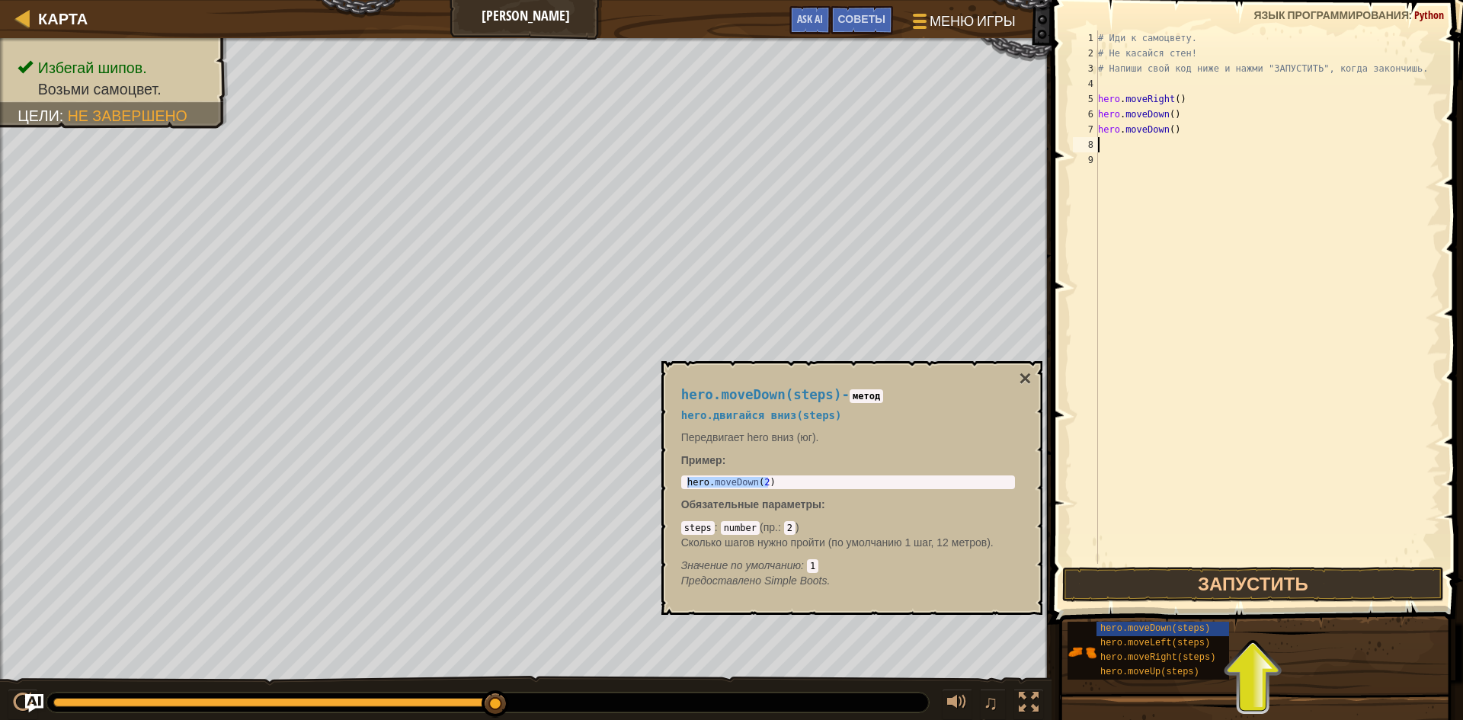
scroll to position [7, 0]
click at [1164, 130] on div "# Иди к самоцвету. # Не касайся стен! # Напиши свой код ниже и нажми "ЗАПУСТИТЬ…" at bounding box center [1267, 312] width 345 height 564
click at [1199, 130] on div "# Иди к самоцвету. # Не касайся стен! # Напиши свой код ниже и нажми "ЗАПУСТИТЬ…" at bounding box center [1267, 312] width 345 height 564
type textarea "hero.moveR"
click at [1164, 584] on button "Запустить" at bounding box center [1253, 584] width 382 height 35
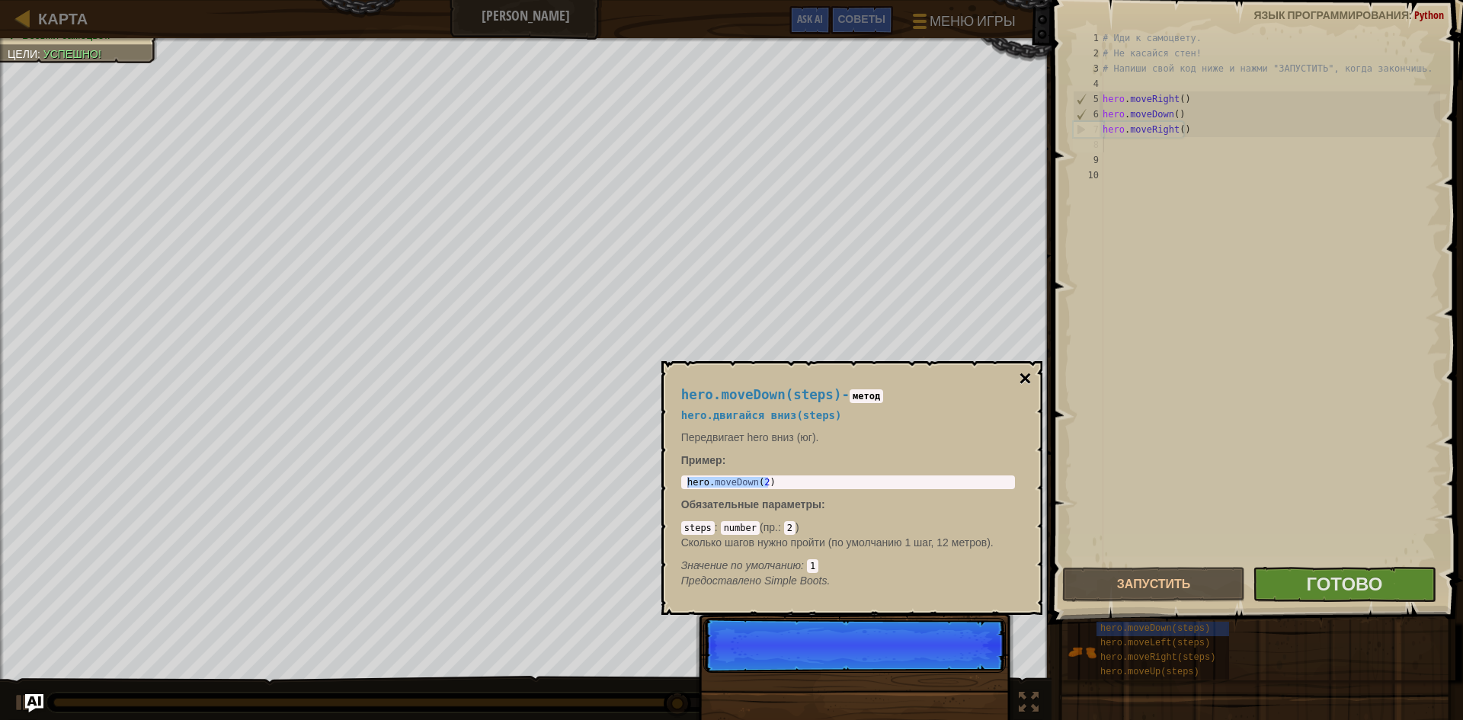
click at [1023, 381] on button "×" at bounding box center [1025, 378] width 12 height 21
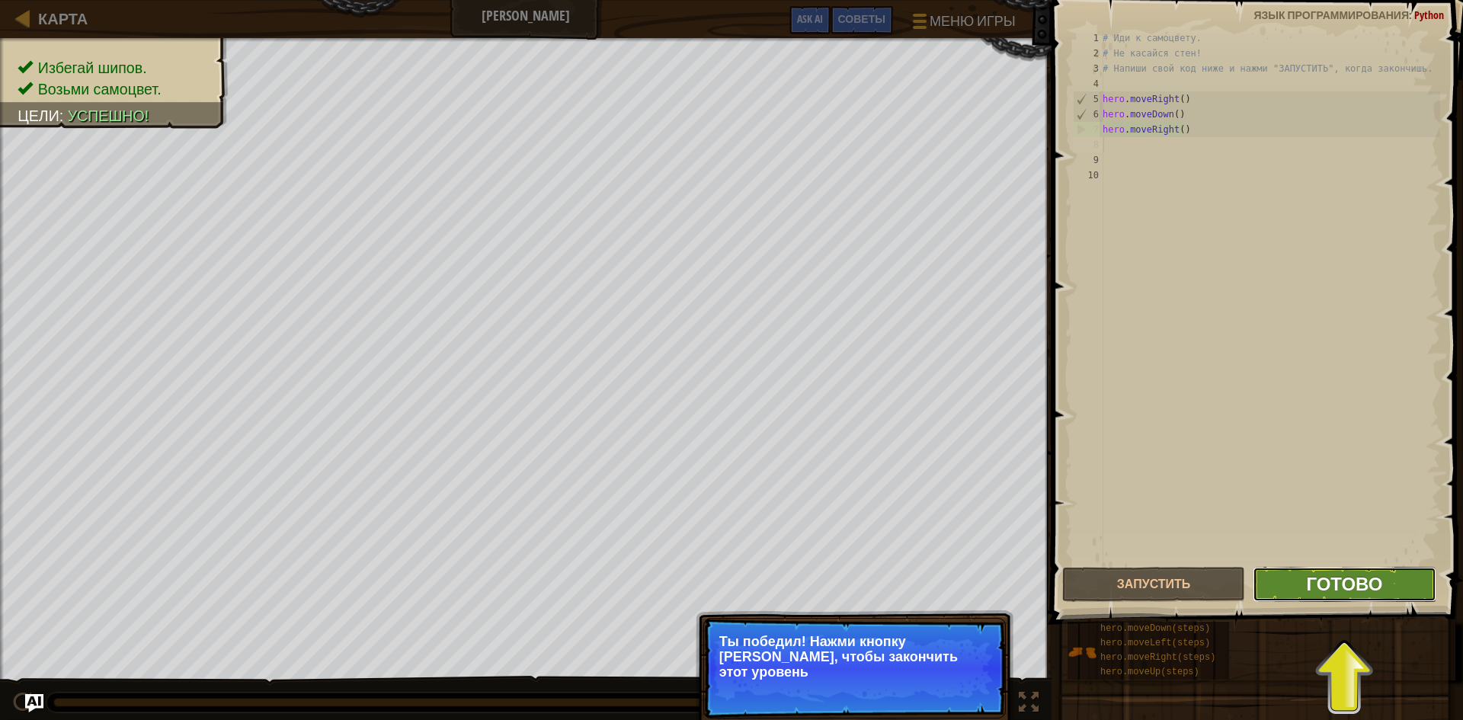
click at [1334, 591] on span "Готово" at bounding box center [1344, 584] width 76 height 24
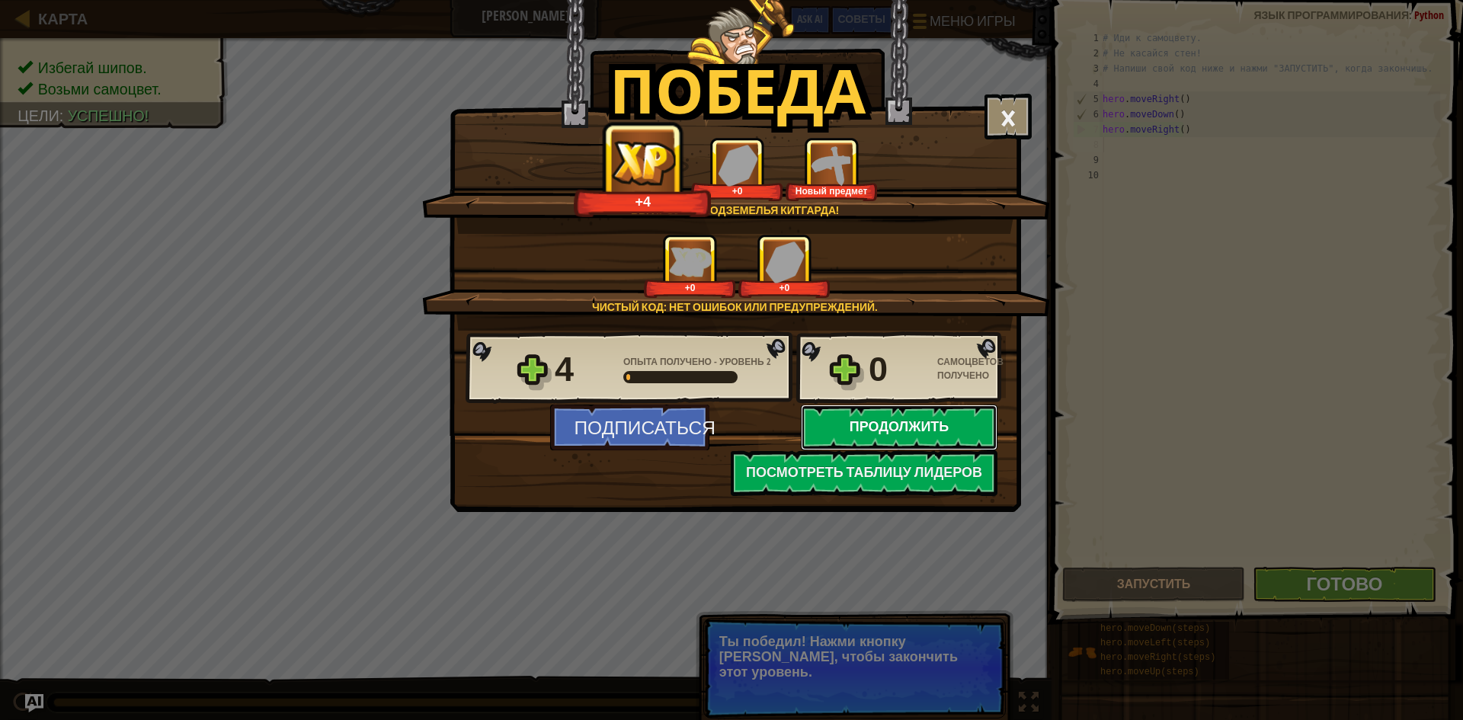
click at [850, 434] on button "Продолжить" at bounding box center [899, 428] width 197 height 46
select select "ru"
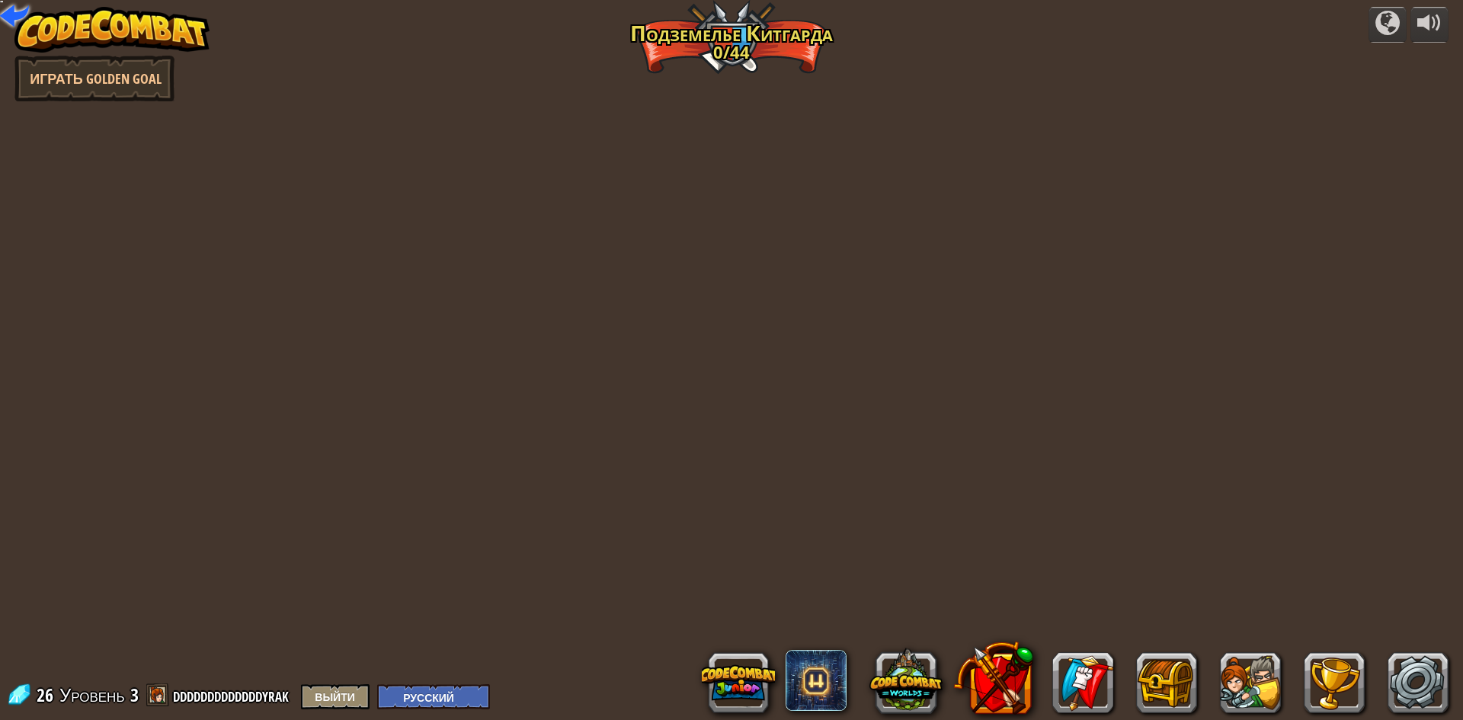
select select "ru"
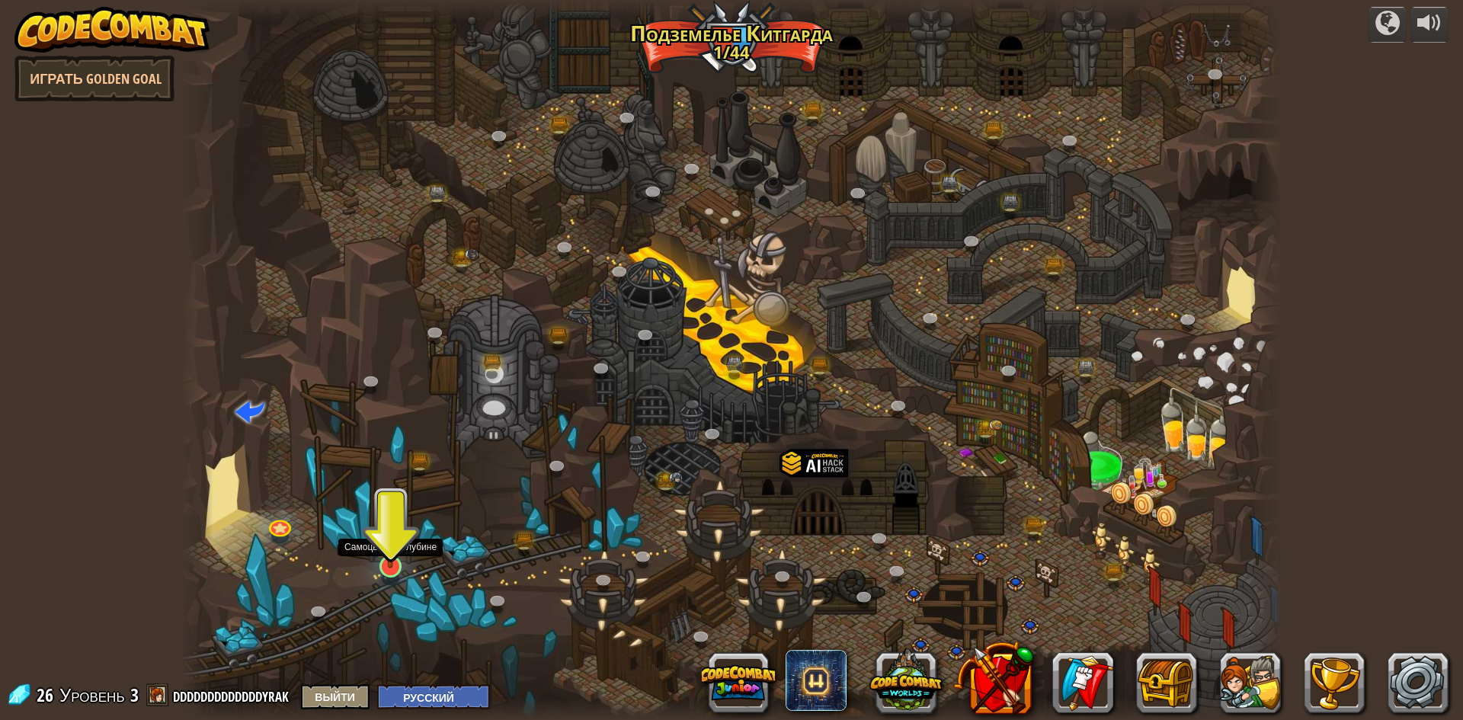
click at [397, 561] on img at bounding box center [391, 535] width 30 height 68
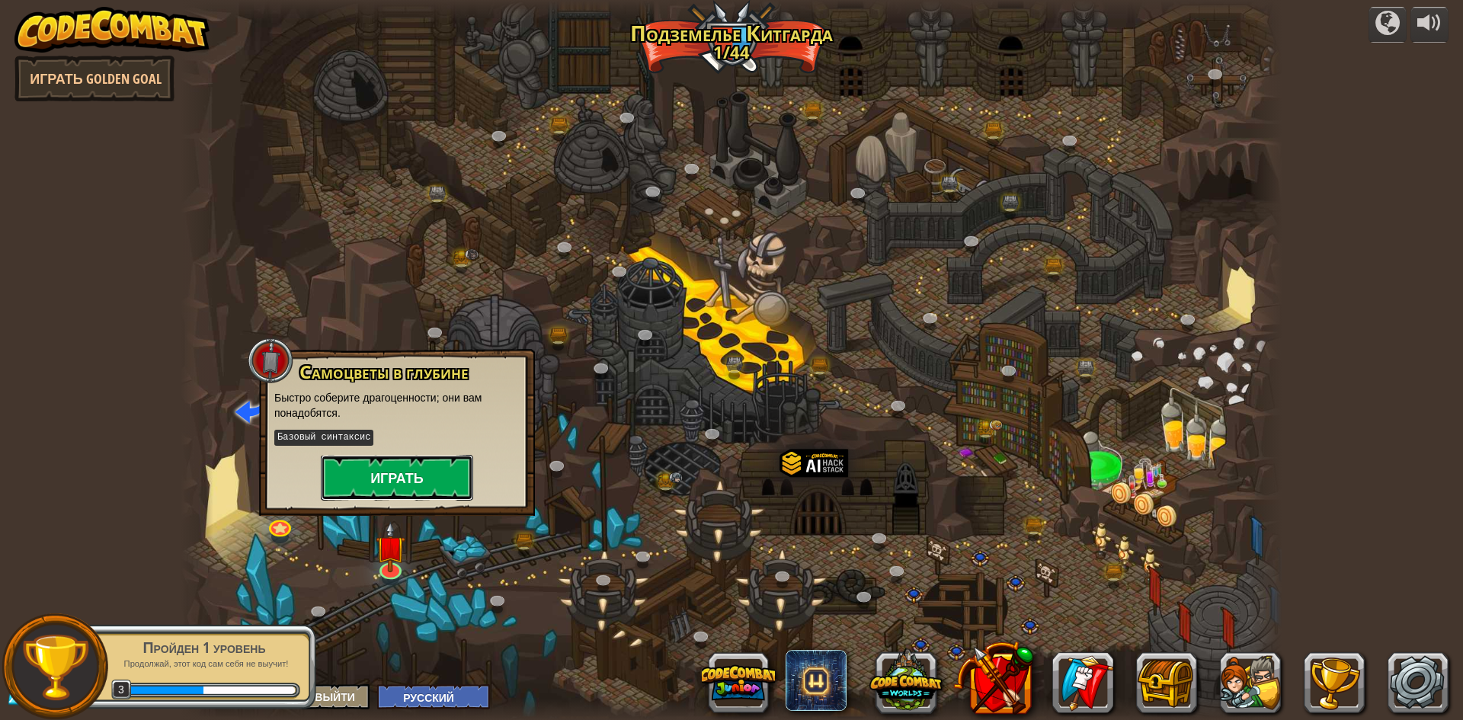
click at [409, 480] on button "Играть" at bounding box center [397, 478] width 152 height 46
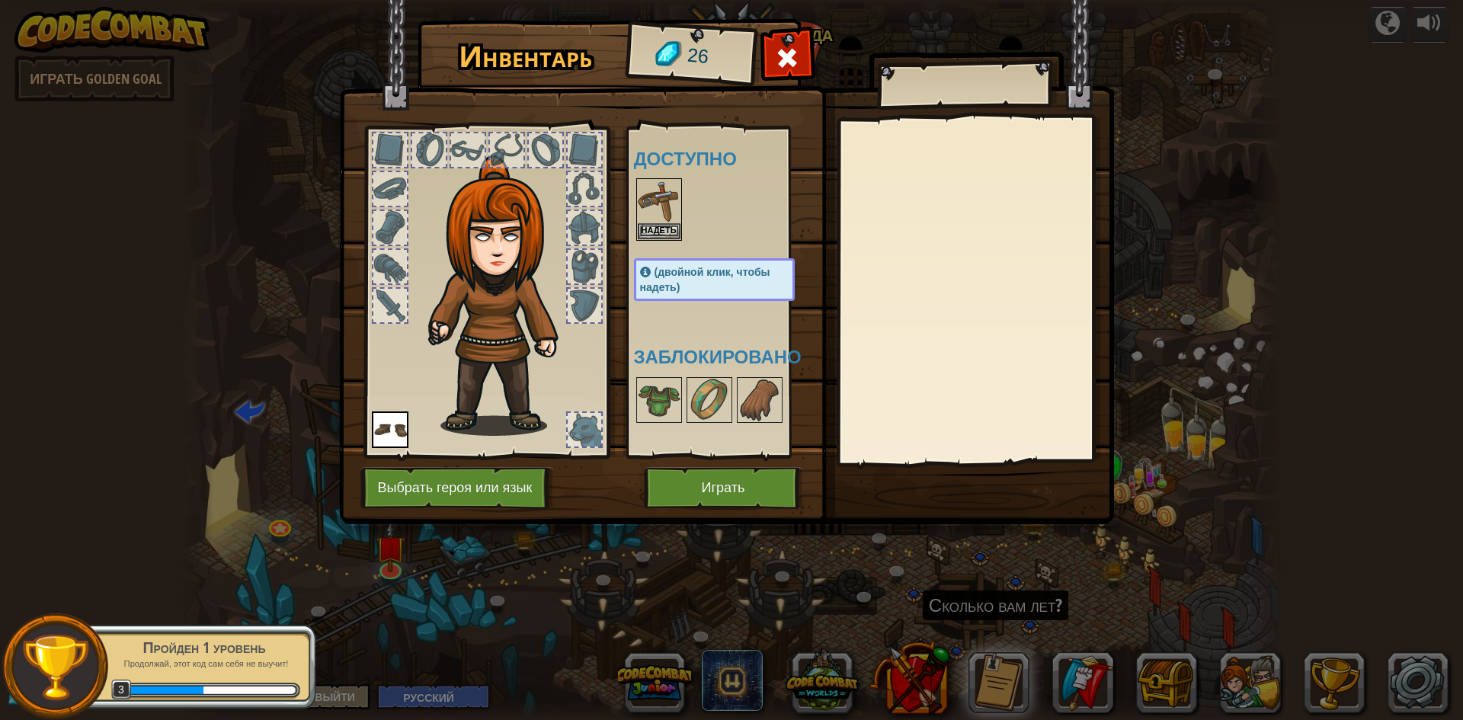
click at [624, 194] on img at bounding box center [726, 247] width 775 height 553
click at [658, 184] on img at bounding box center [659, 201] width 43 height 43
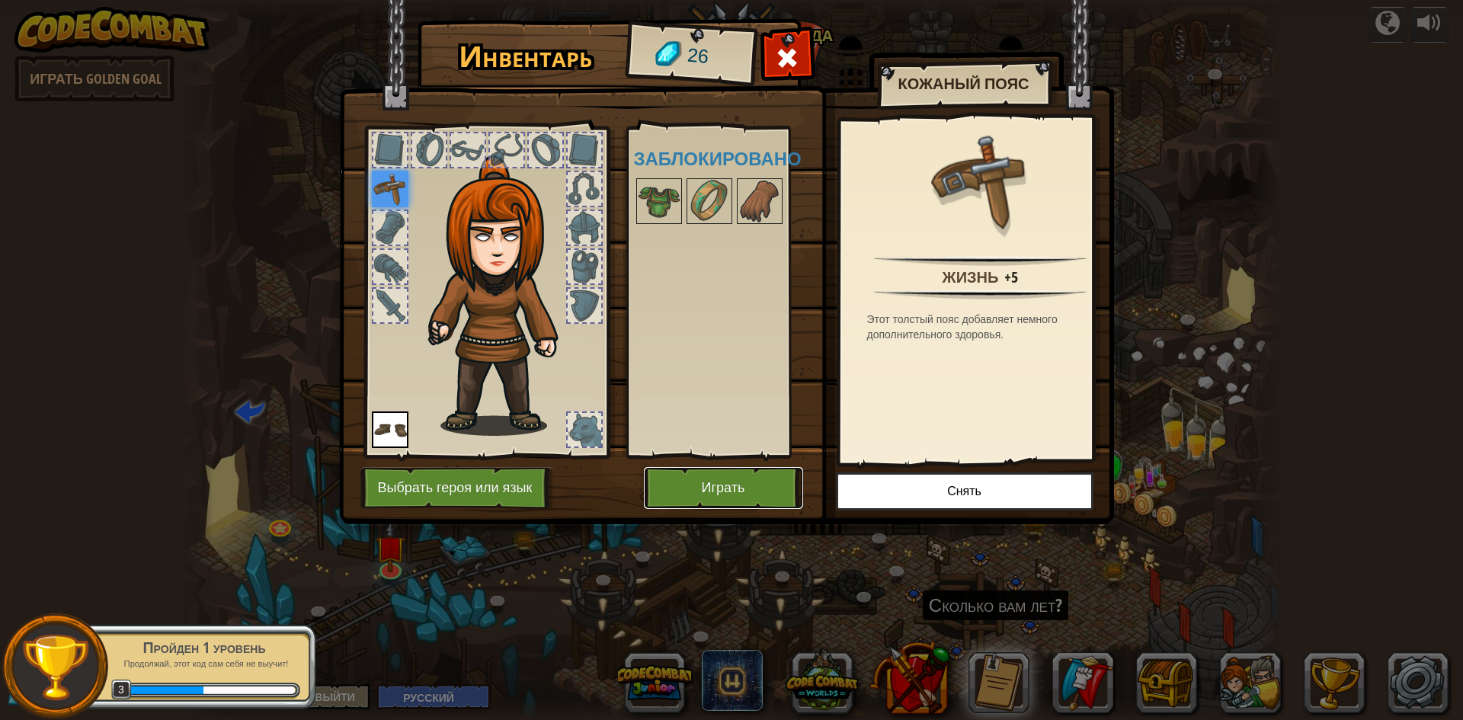
click at [758, 483] on button "Играть" at bounding box center [723, 488] width 159 height 42
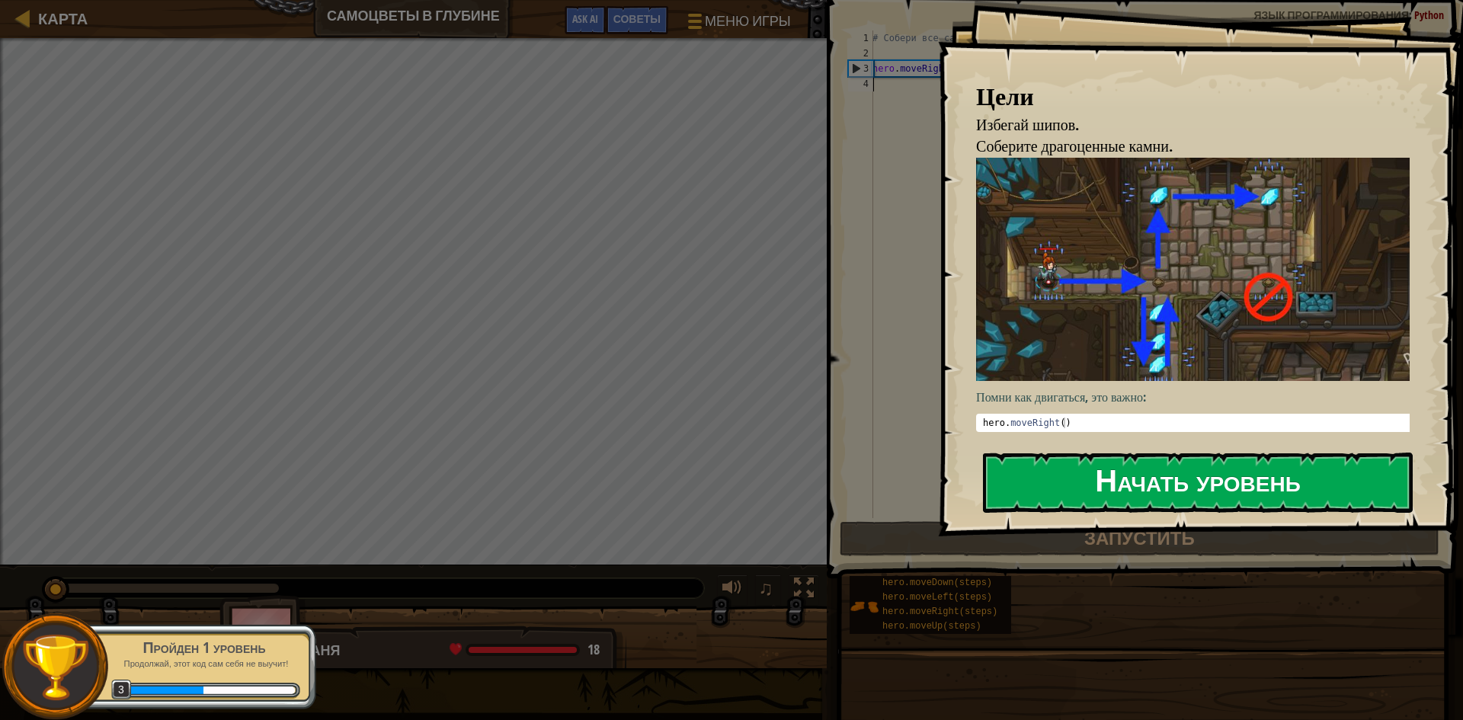
click at [1010, 466] on button "Начать уровень" at bounding box center [1198, 483] width 430 height 60
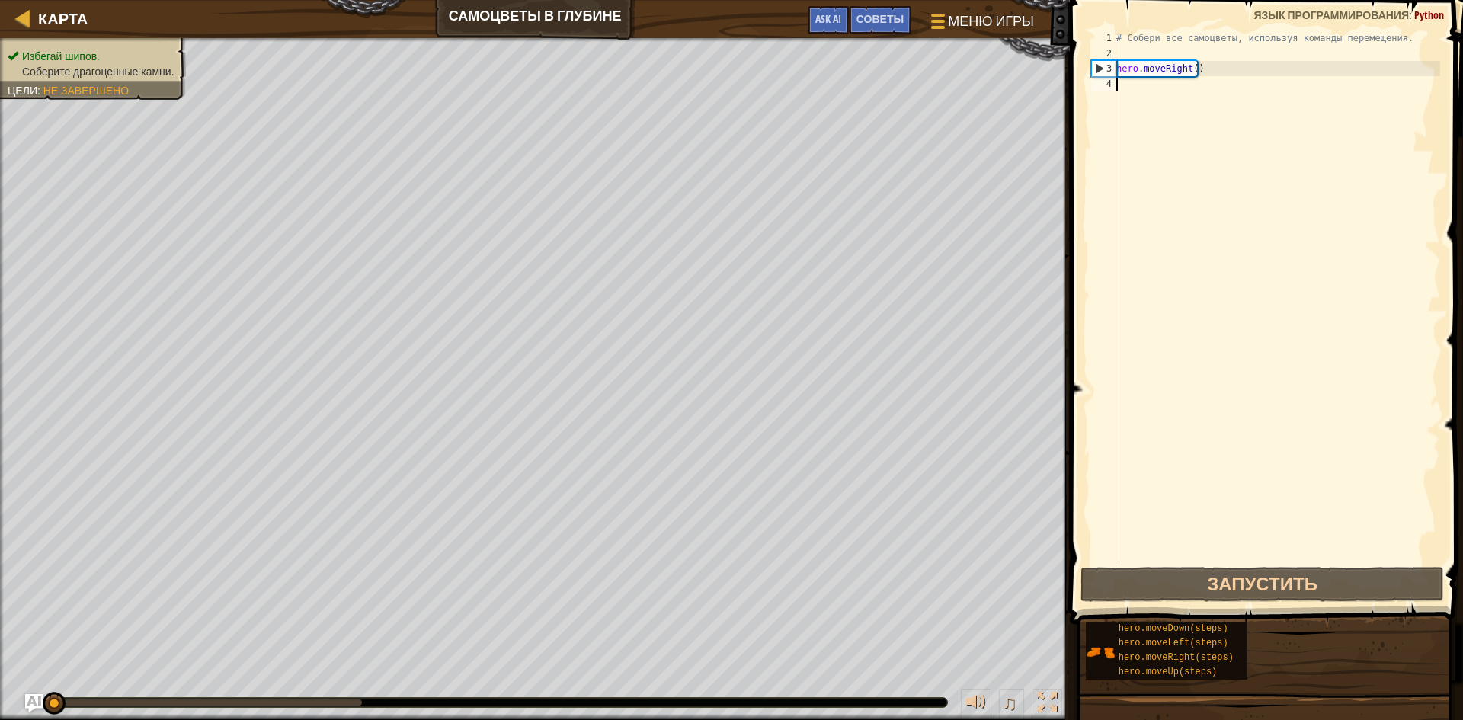
click at [1175, 121] on div "# Собери все самоцветы, используя команды перемещения. hero . moveRight ( )" at bounding box center [1276, 312] width 327 height 564
type textarea "h"
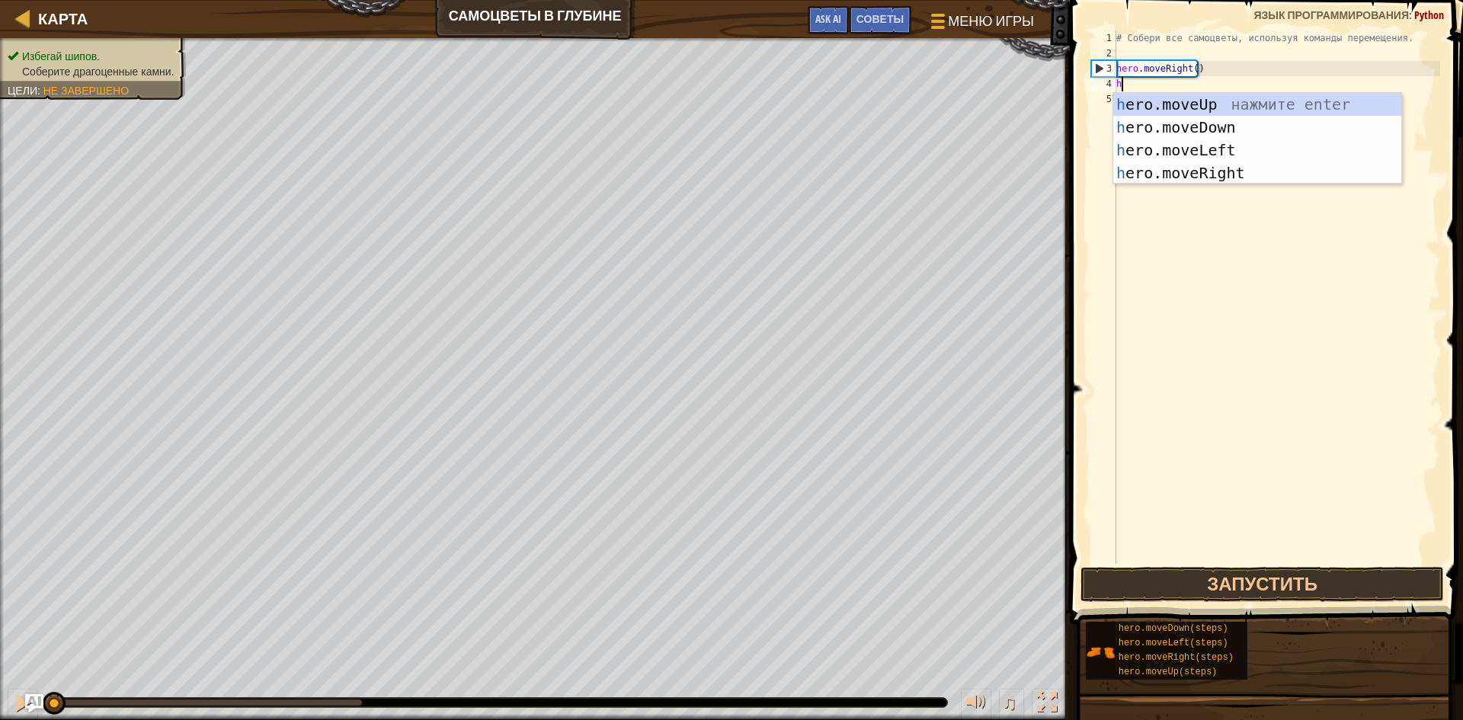
scroll to position [7, 0]
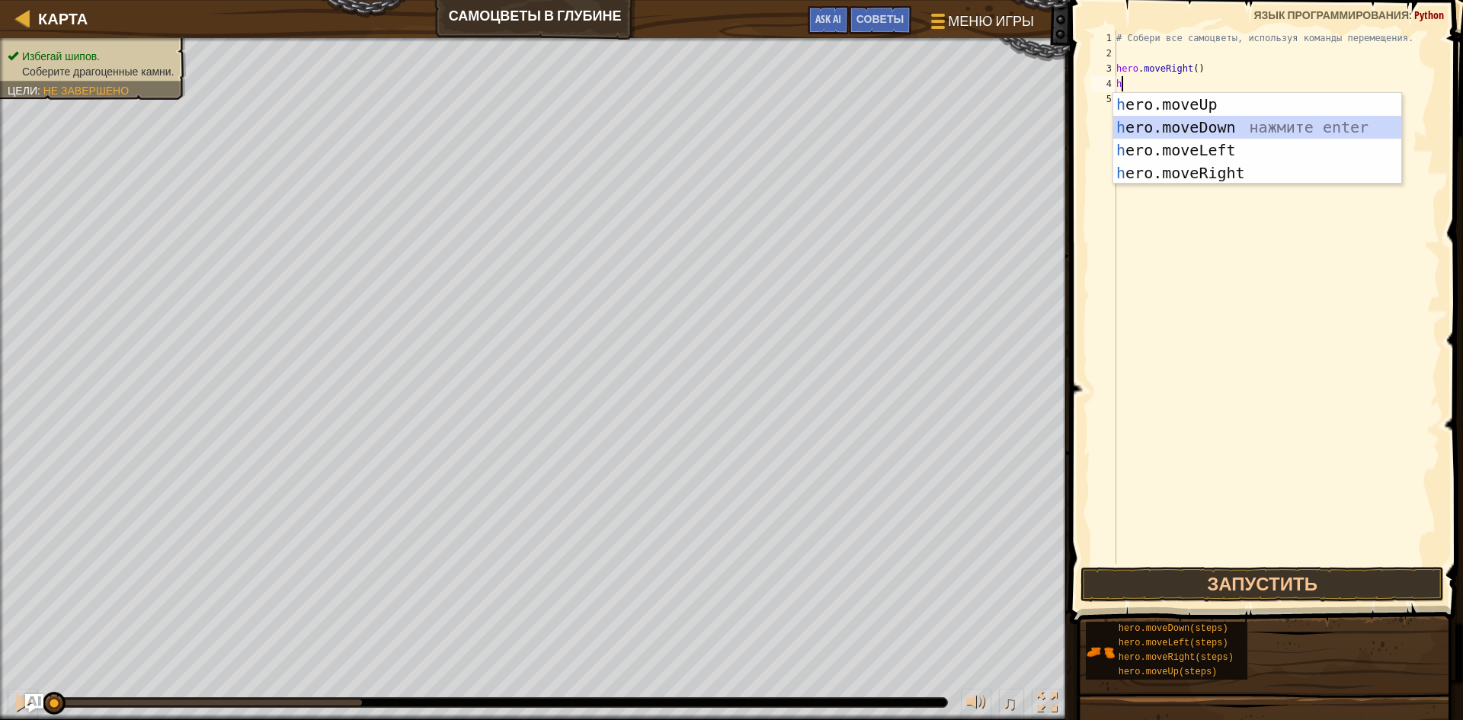
drag, startPoint x: 1173, startPoint y: 127, endPoint x: 1173, endPoint y: 235, distance: 107.4
click at [1173, 0] on body "Карта Самоцветы в глубине Меню игры Готово Советы Ask AI 1 הההההההההההההההההההה…" at bounding box center [731, 0] width 1463 height 0
click at [1173, 98] on div "h ero.moveUp нажмите enter h ero.moveDown нажмите enter h ero.moveLeft нажмите …" at bounding box center [1257, 161] width 288 height 137
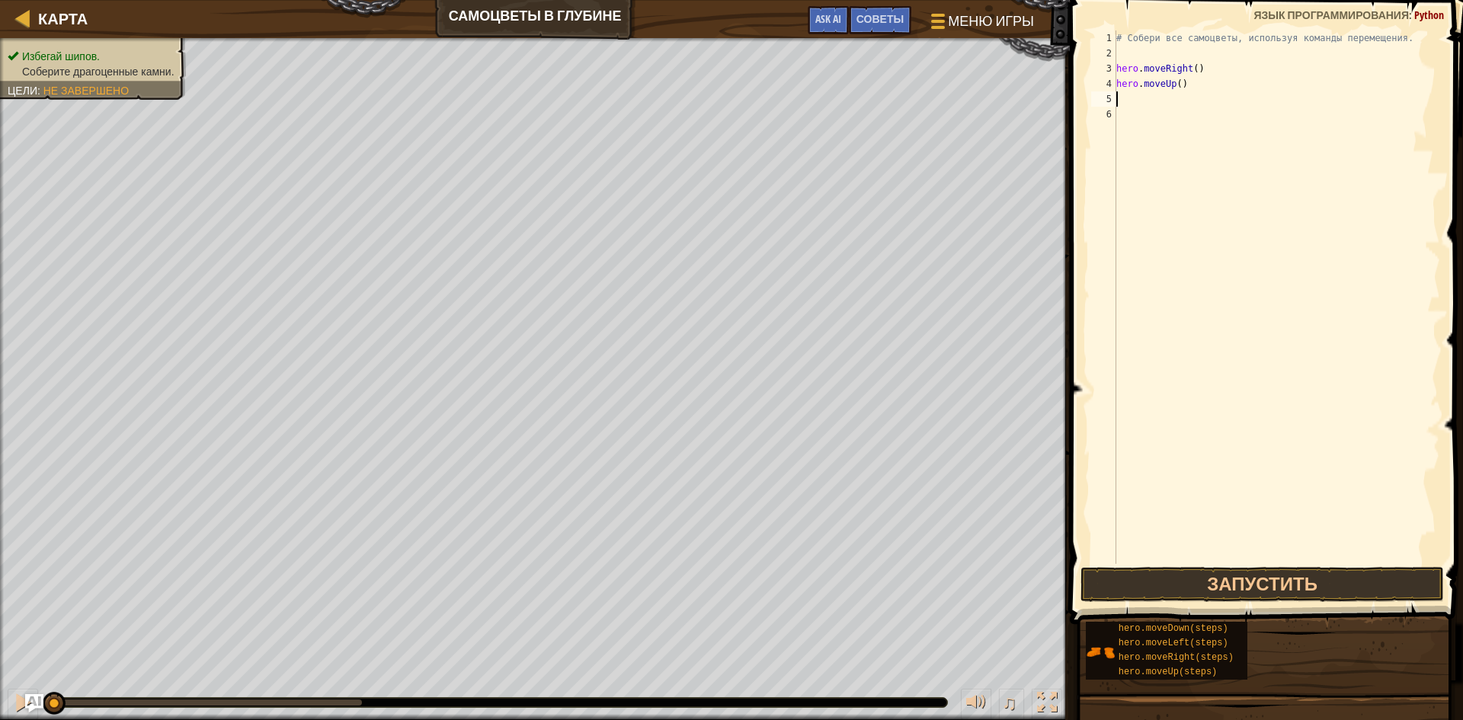
type textarea "h"
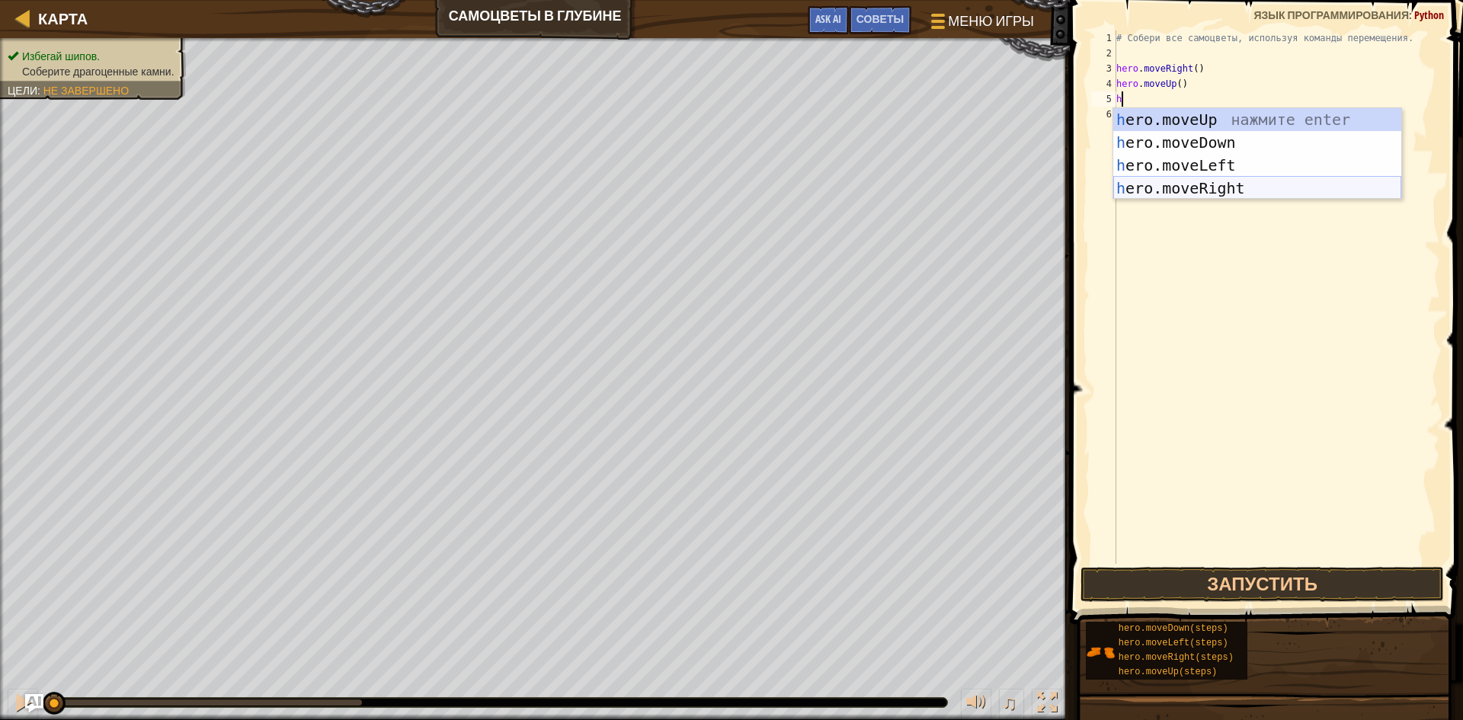
click at [1161, 177] on div "h ero.moveUp нажмите enter h ero.moveDown нажмите enter h ero.moveLeft нажмите …" at bounding box center [1257, 176] width 288 height 137
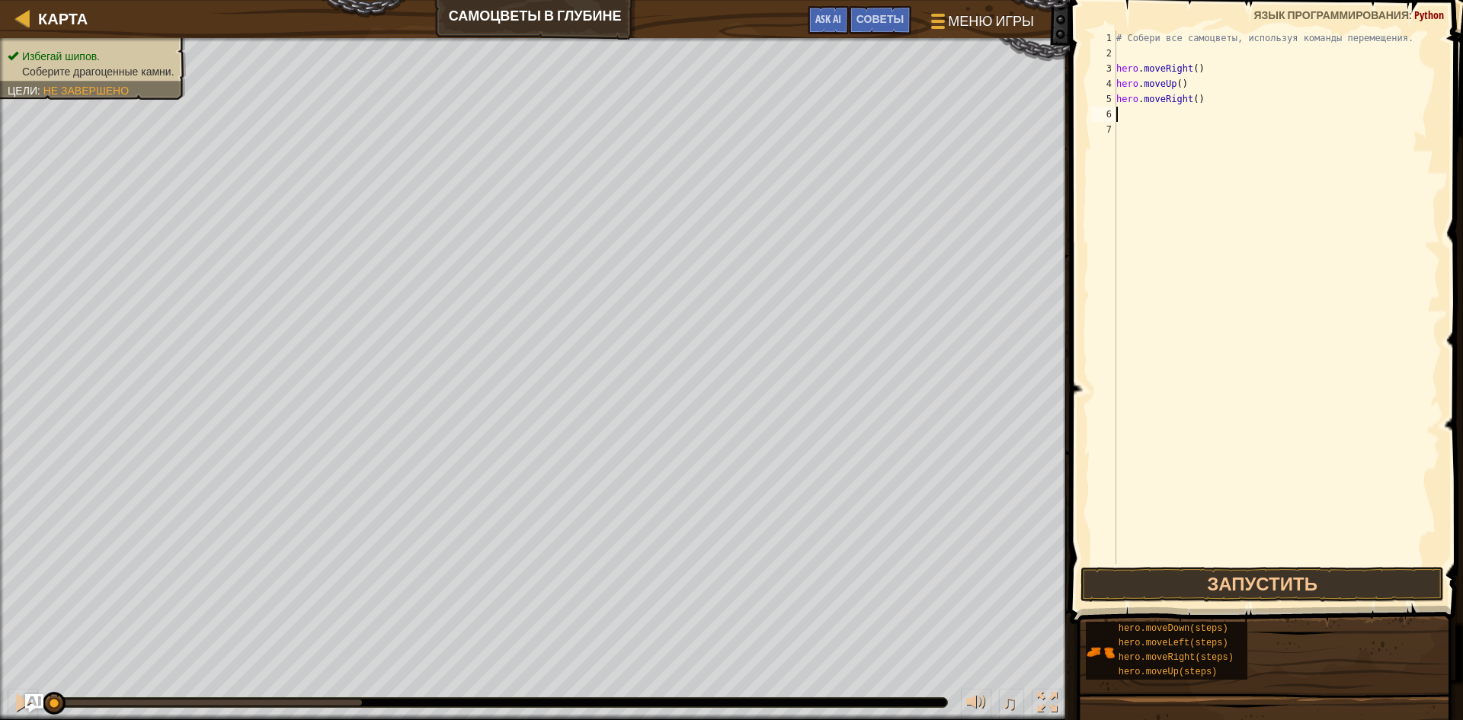
type textarea "h"
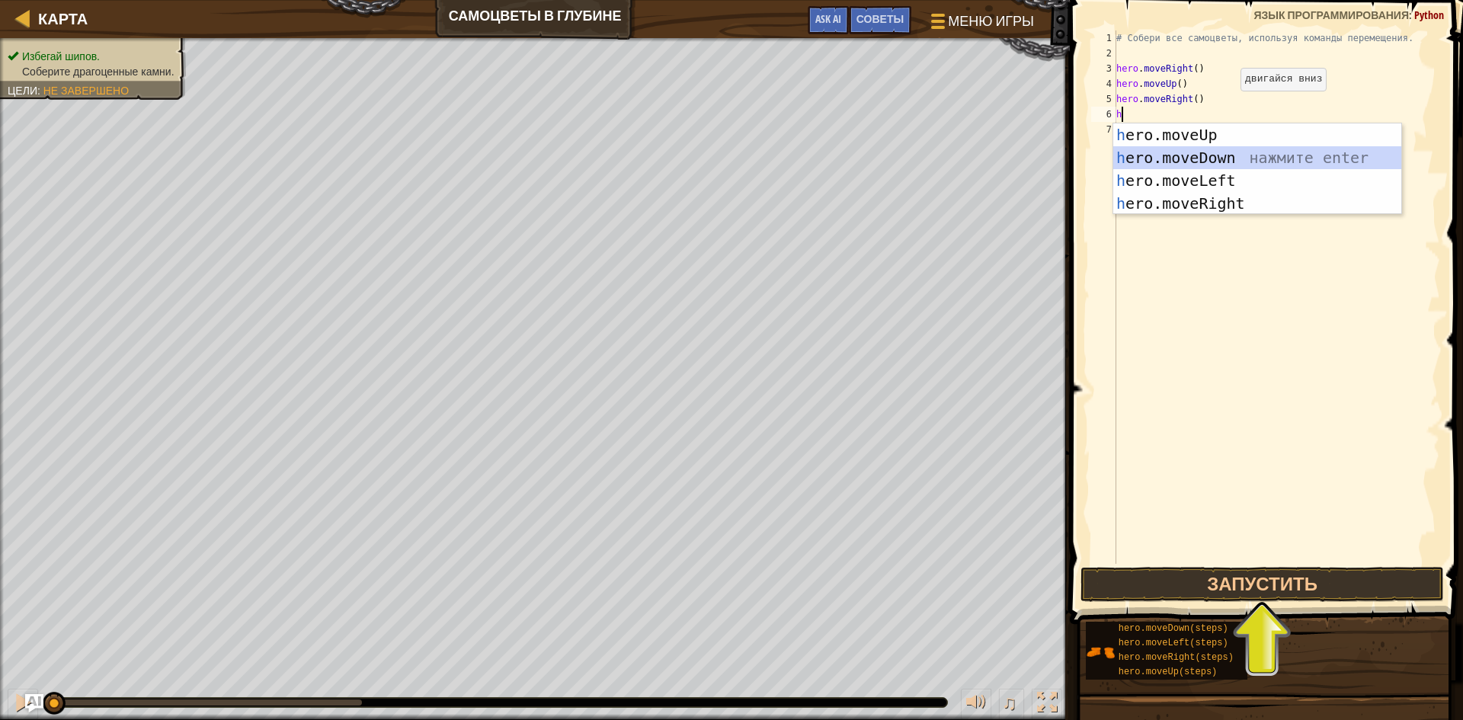
click at [1153, 154] on div "h ero.moveUp нажмите enter h ero.moveDown нажмите enter h ero.moveLeft нажмите …" at bounding box center [1257, 191] width 288 height 137
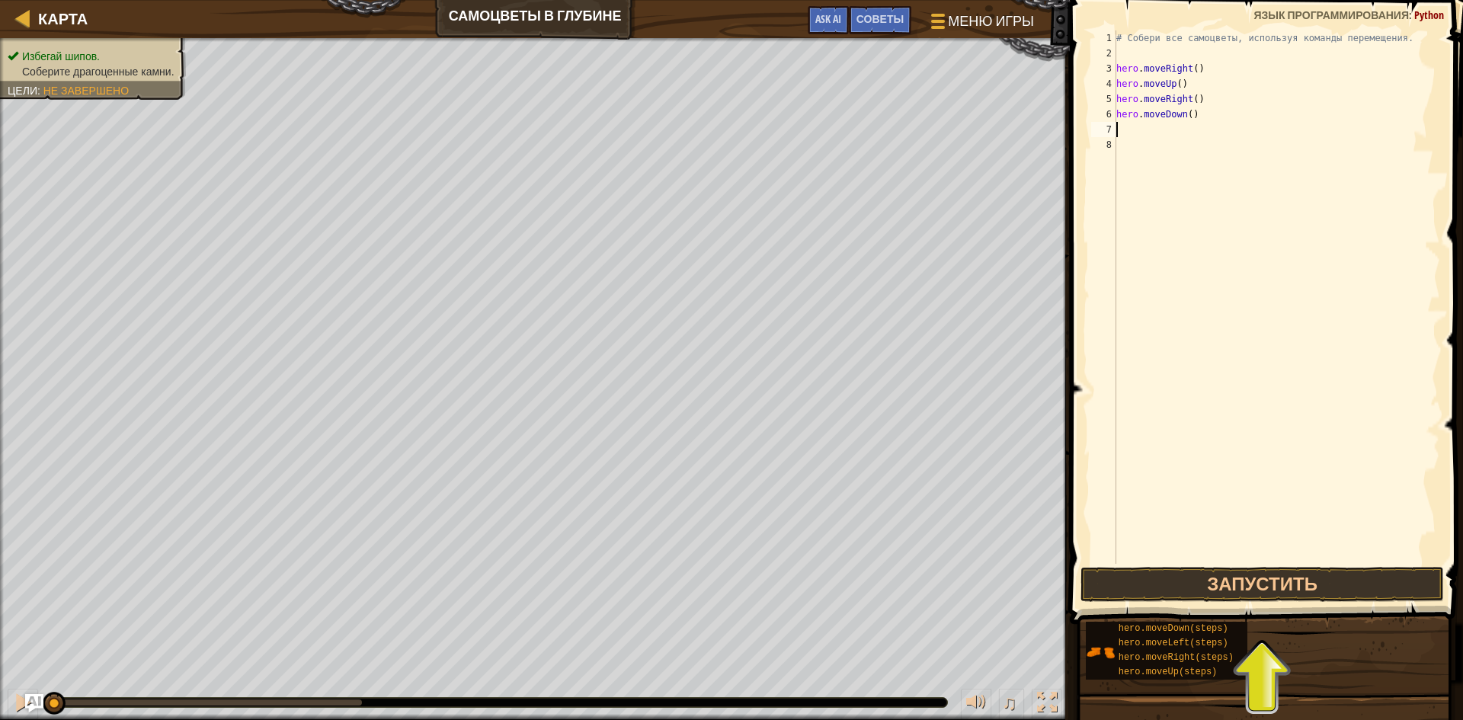
type textarea "h"
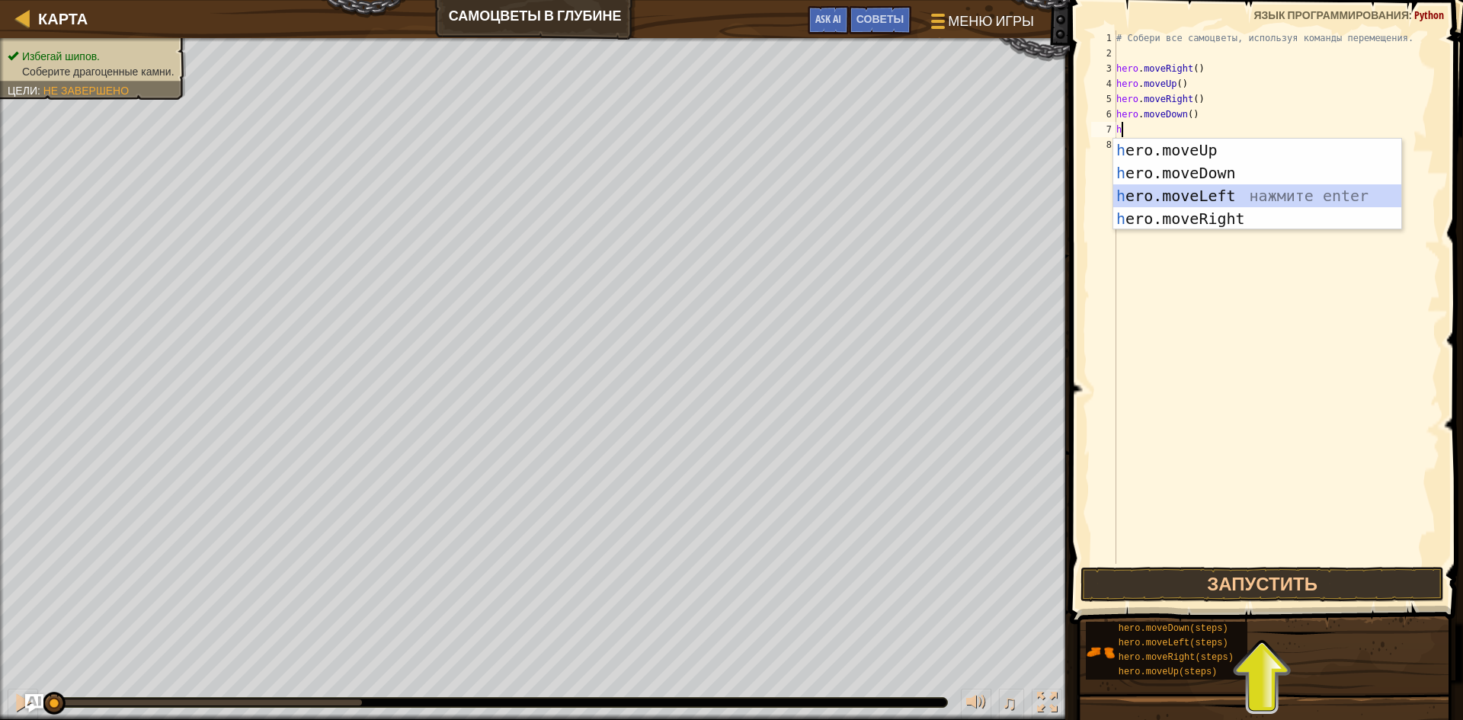
click at [1155, 186] on div "h ero.moveUp нажмите enter h ero.moveDown нажмите enter h ero.moveLeft нажмите …" at bounding box center [1257, 207] width 288 height 137
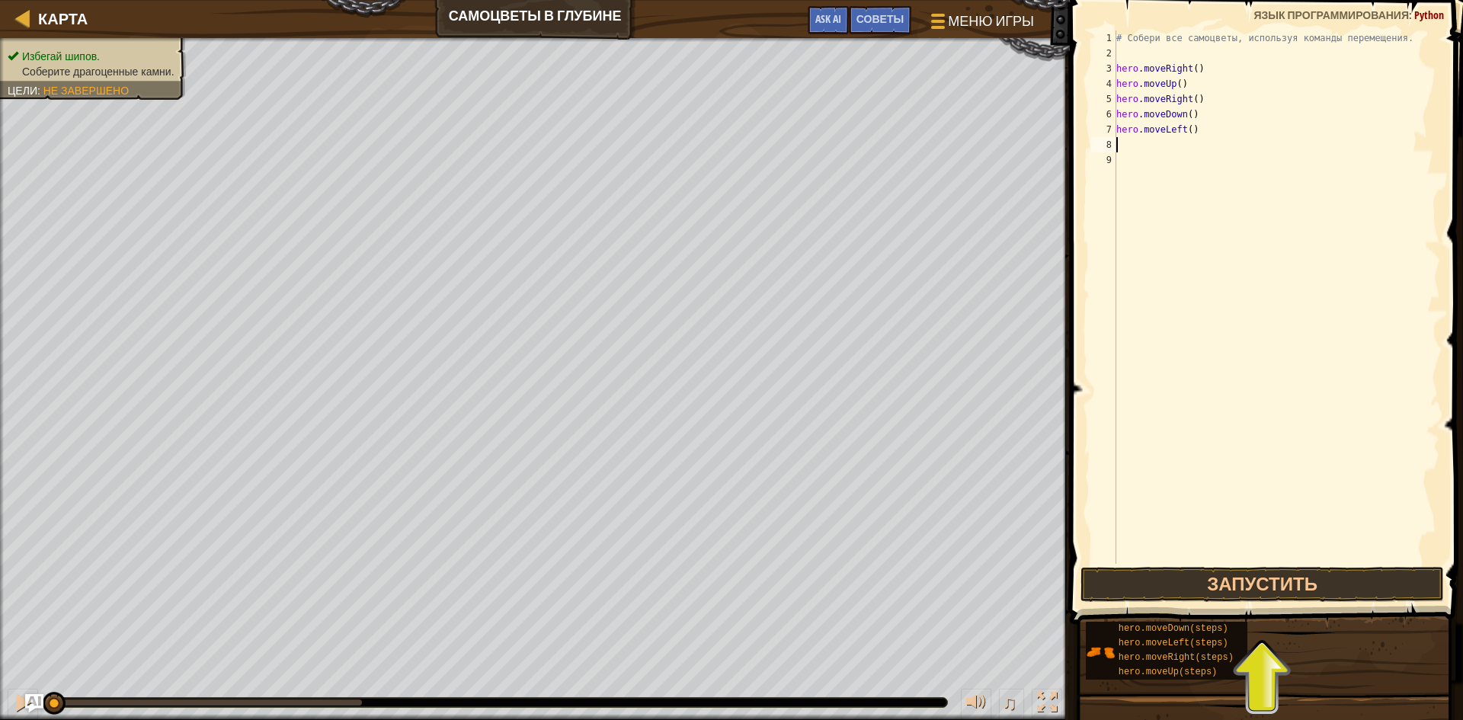
type textarea "h"
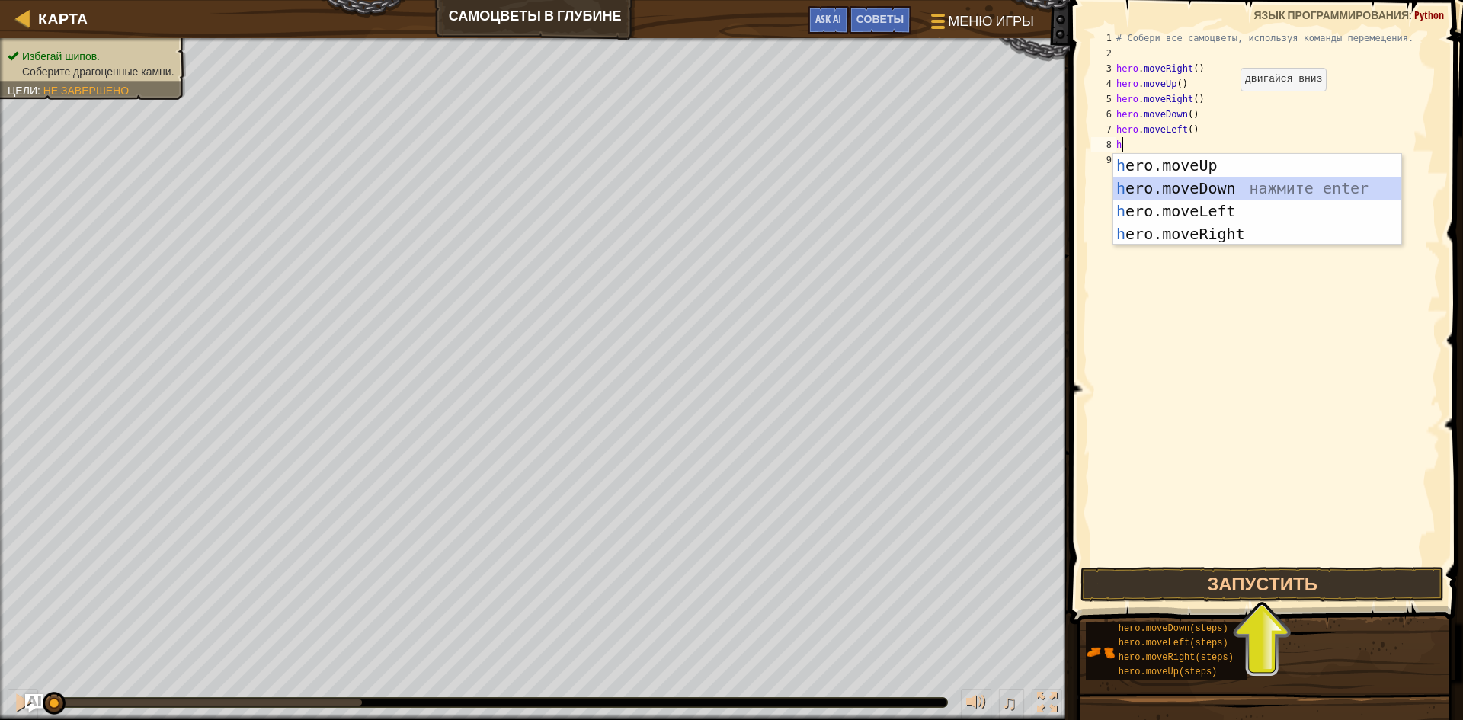
click at [1161, 191] on div "h ero.moveUp нажмите enter h ero.moveDown нажмите enter h ero.moveLeft нажмите …" at bounding box center [1257, 222] width 288 height 137
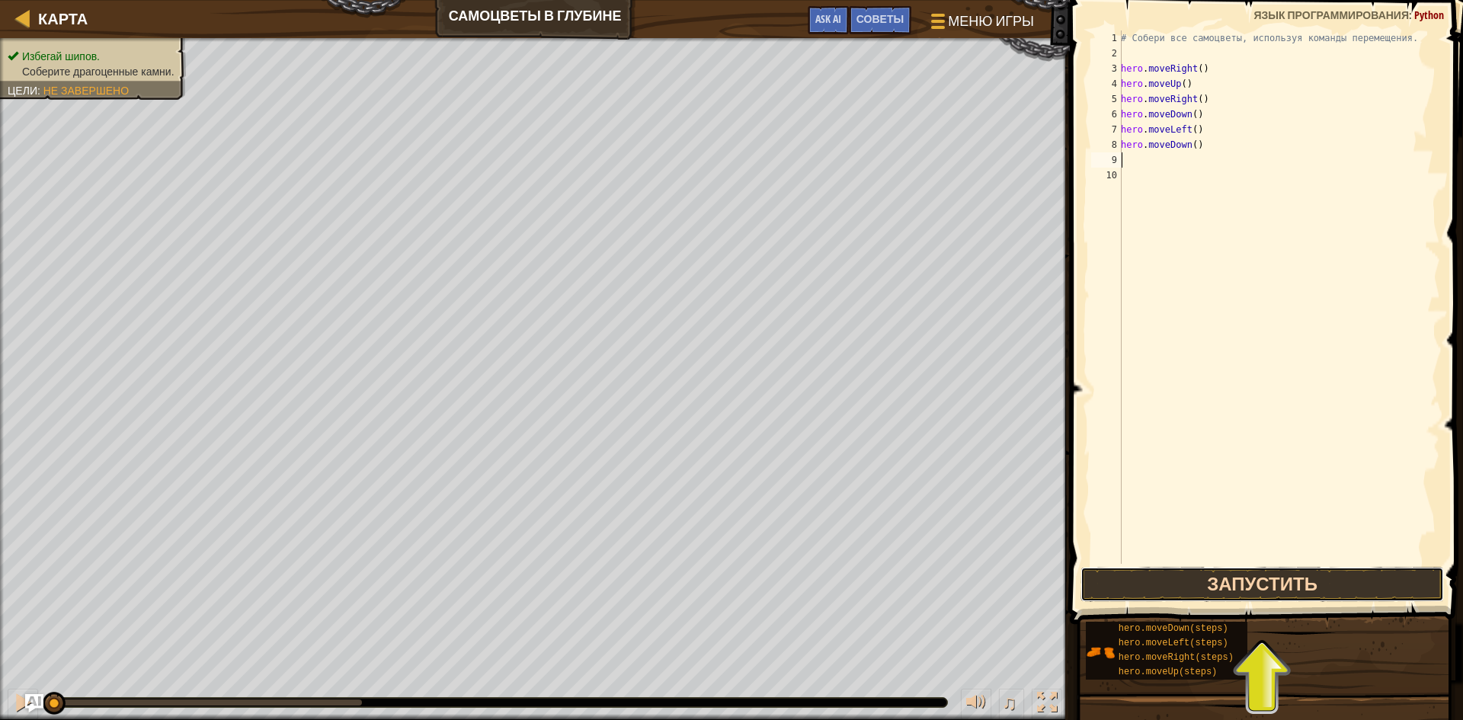
click at [1103, 581] on button "Запустить" at bounding box center [1262, 584] width 363 height 35
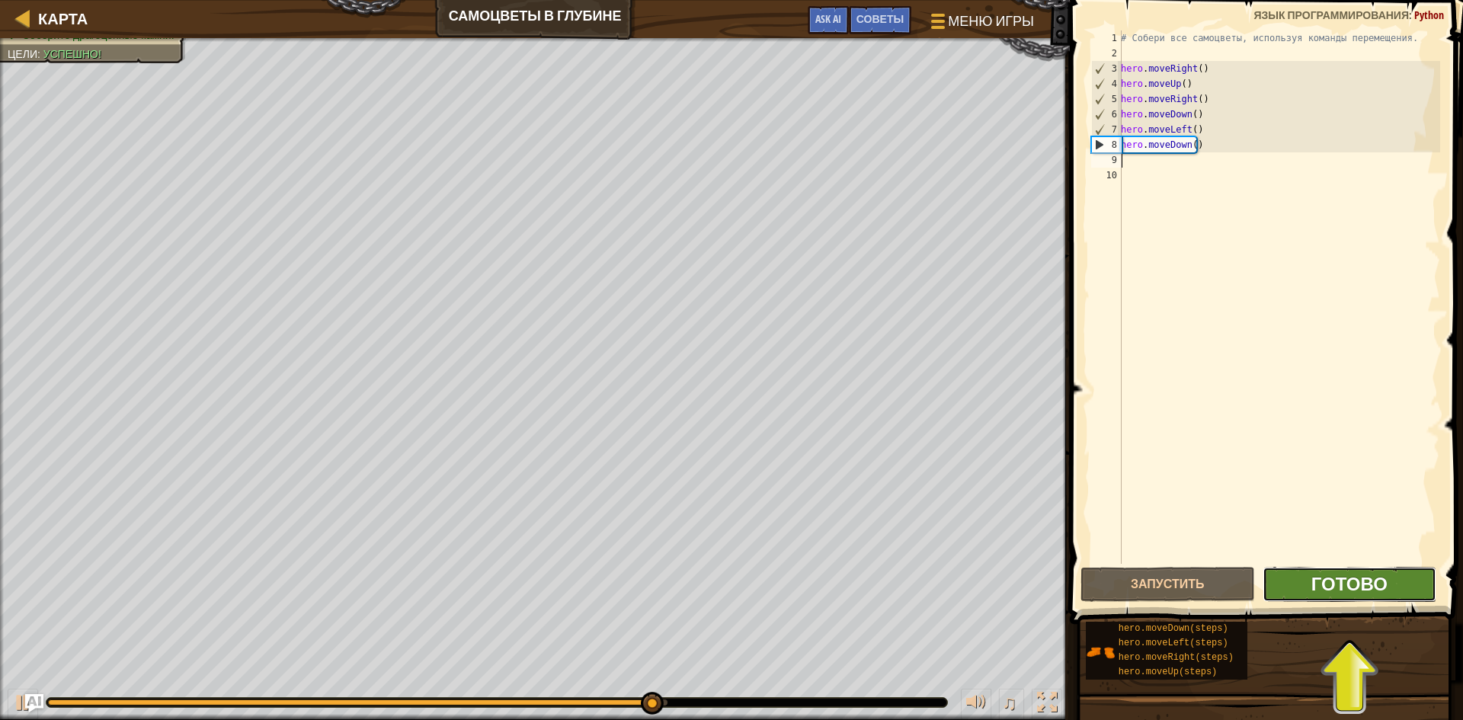
click at [1362, 592] on span "Готово" at bounding box center [1349, 584] width 76 height 24
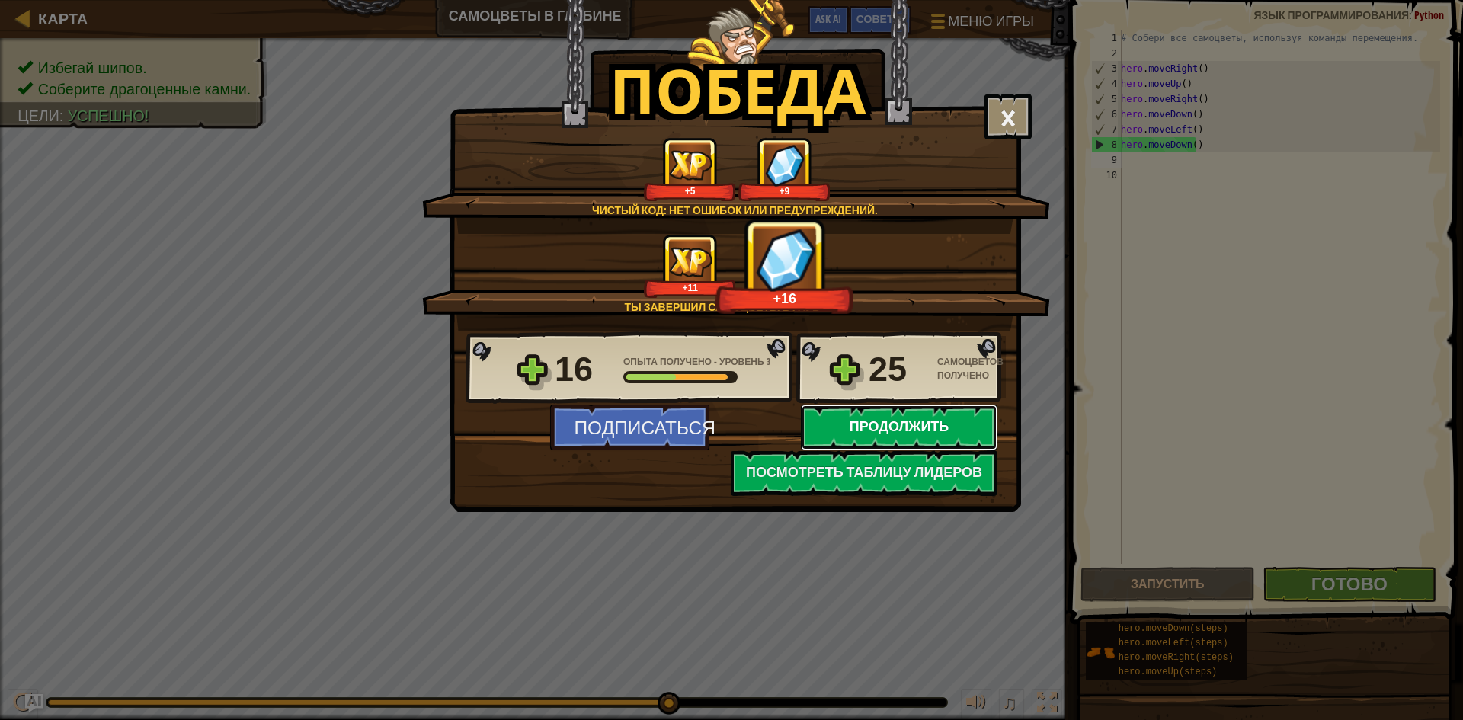
click at [888, 430] on button "Продолжить" at bounding box center [899, 428] width 197 height 46
select select "ru"
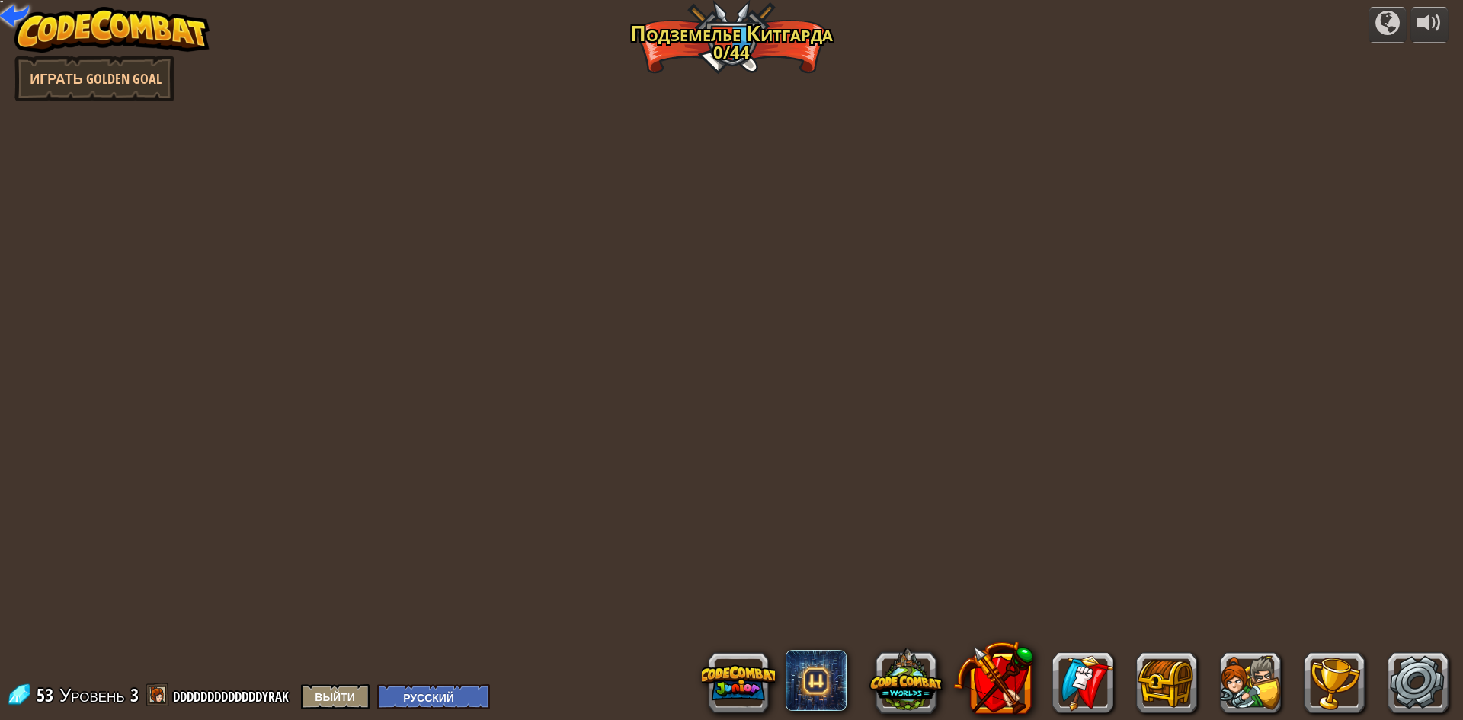
select select "ru"
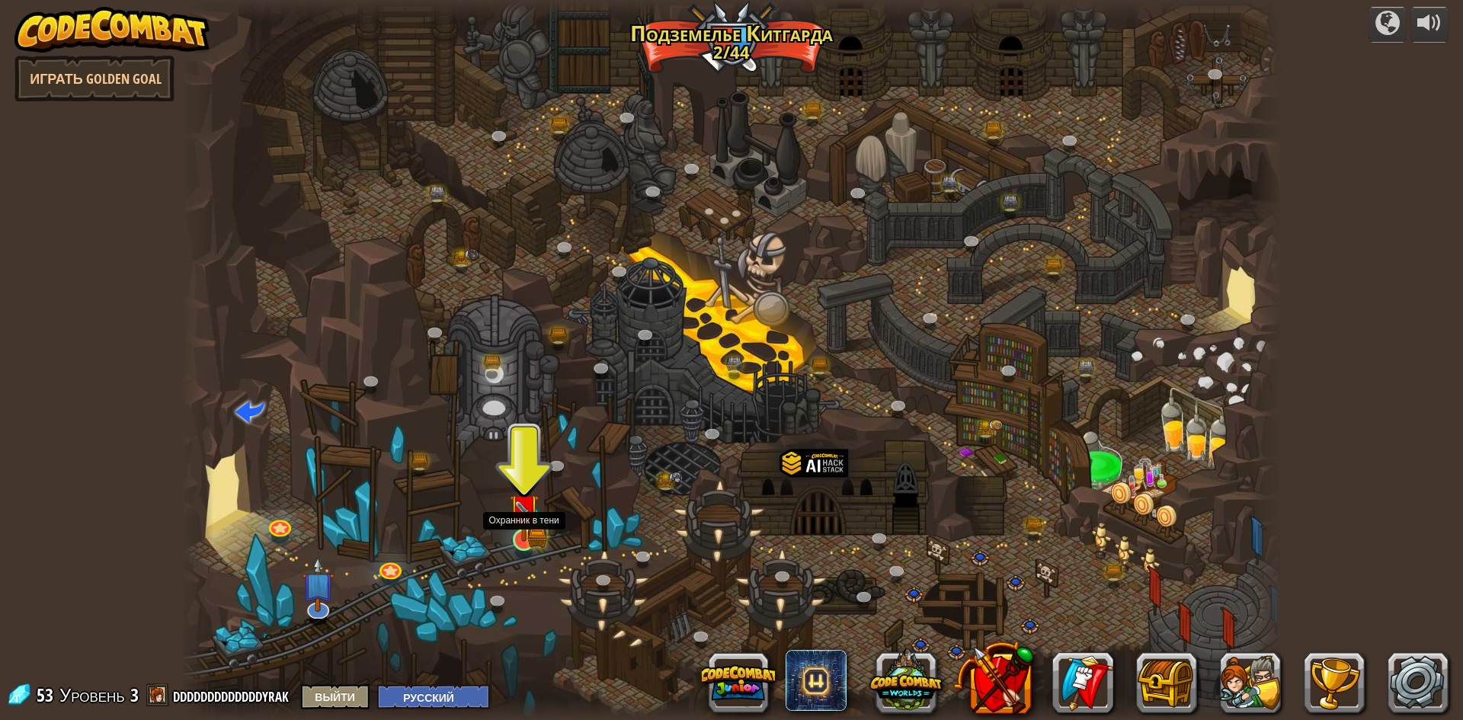
click at [528, 528] on img at bounding box center [524, 509] width 30 height 66
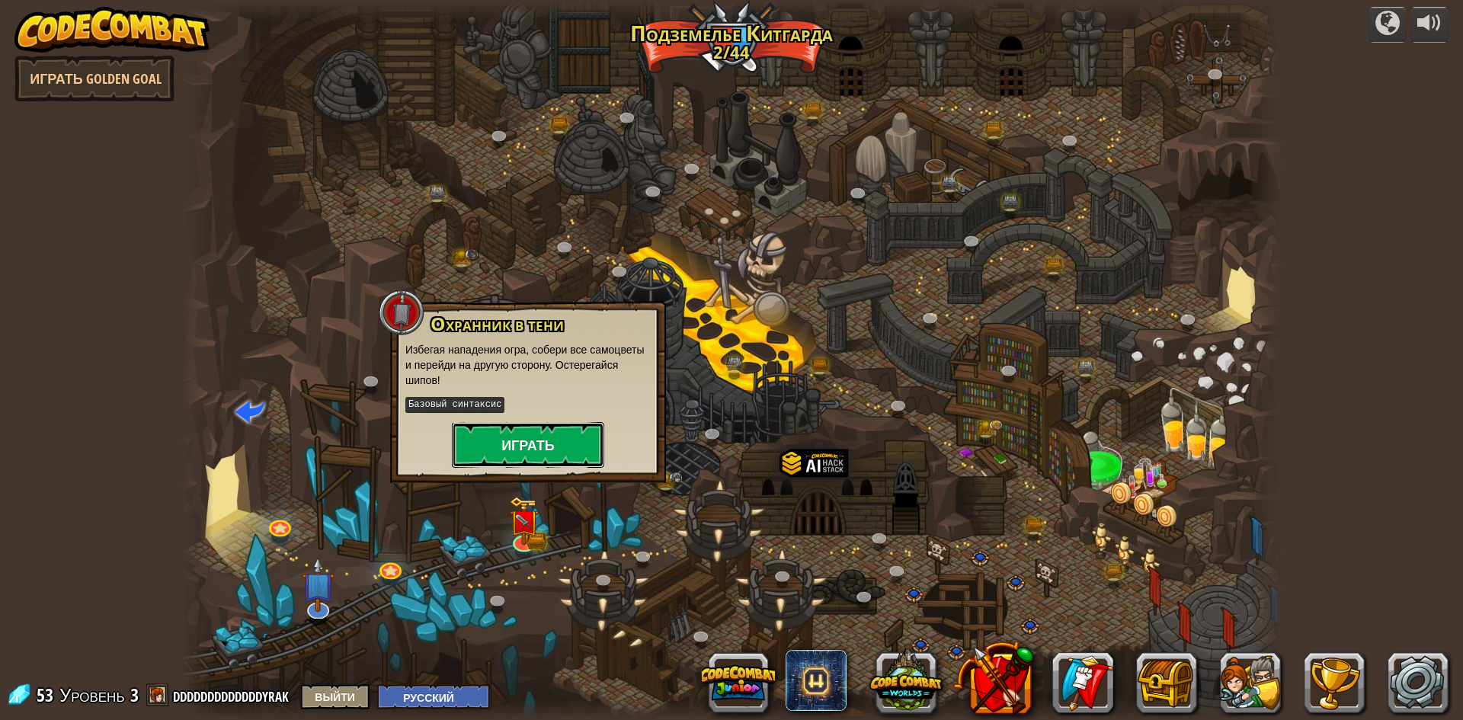
click at [518, 439] on button "Играть" at bounding box center [528, 445] width 152 height 46
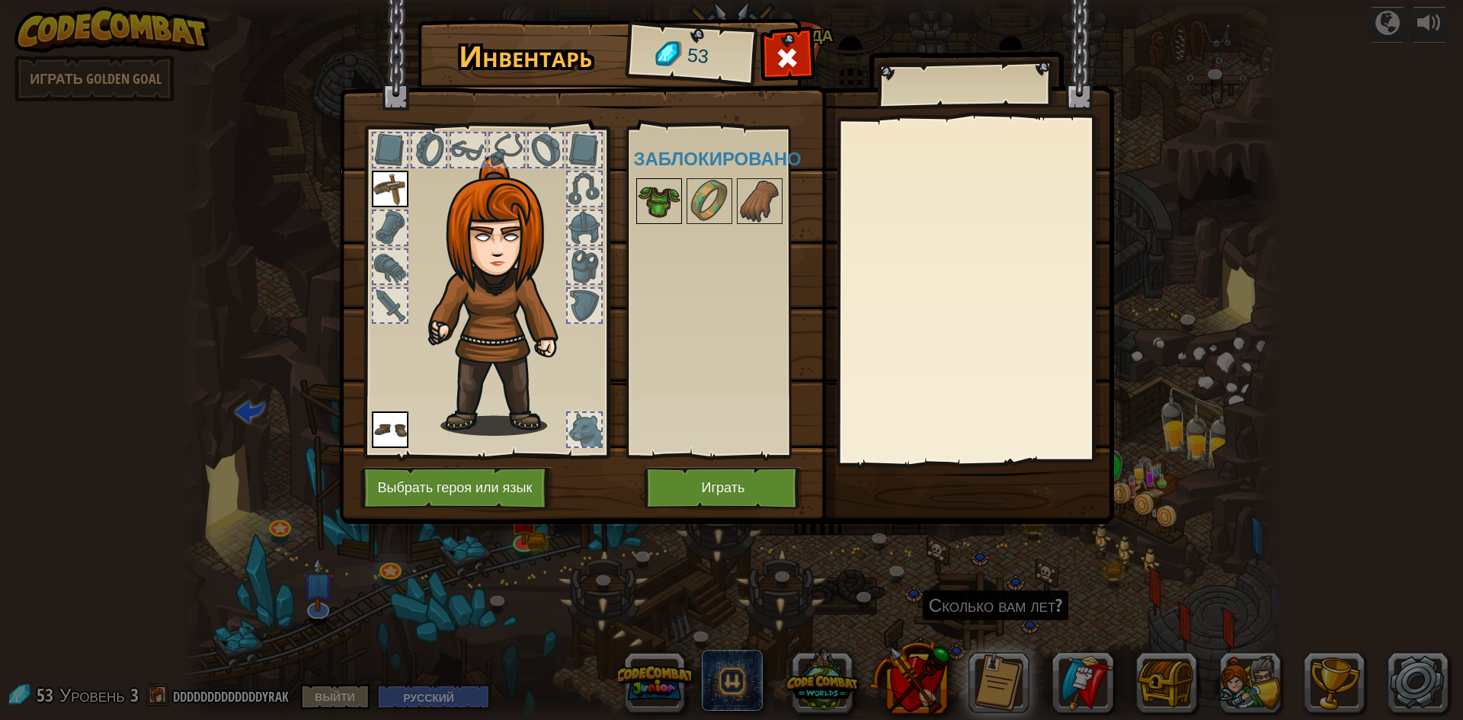
click at [661, 181] on img at bounding box center [659, 201] width 43 height 43
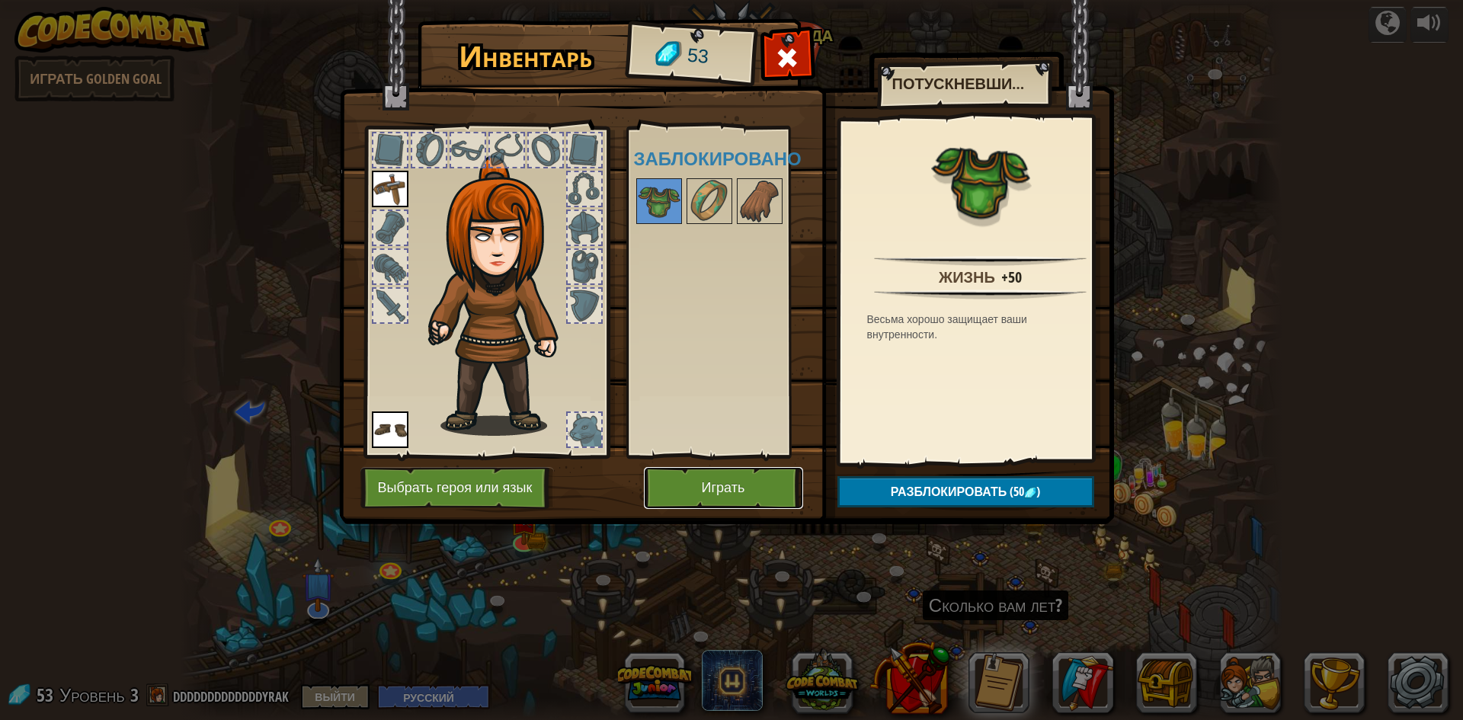
click at [685, 488] on button "Играть" at bounding box center [723, 488] width 159 height 42
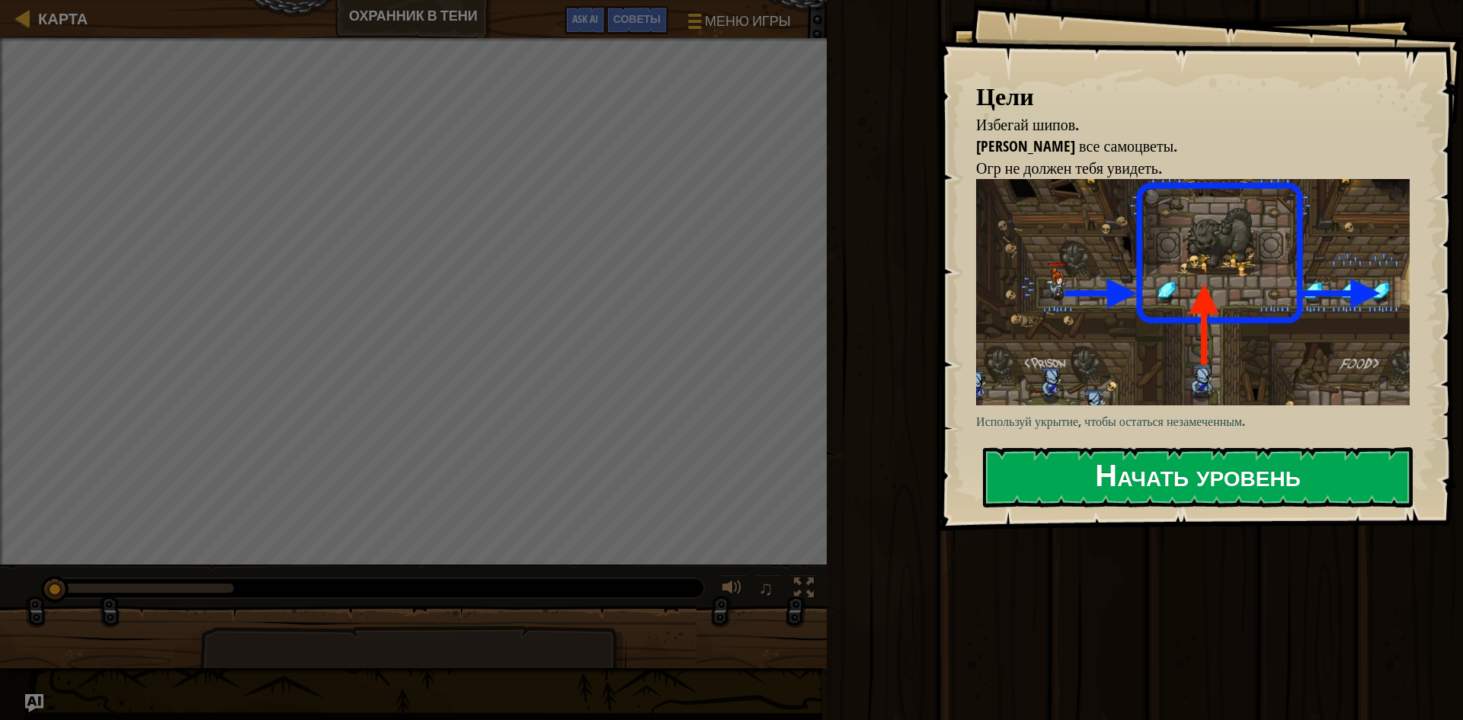
click at [1126, 463] on button "Начать уровень" at bounding box center [1198, 477] width 430 height 60
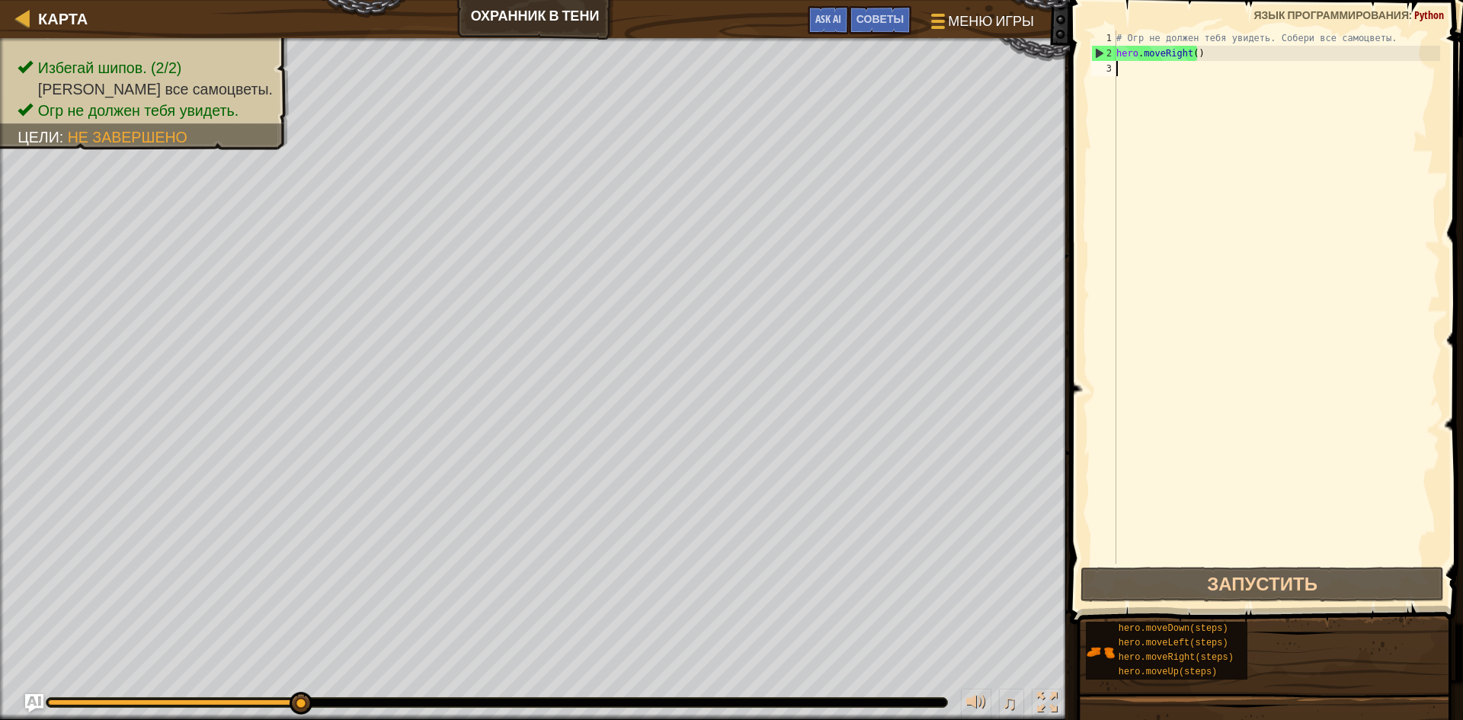
type textarea "h"
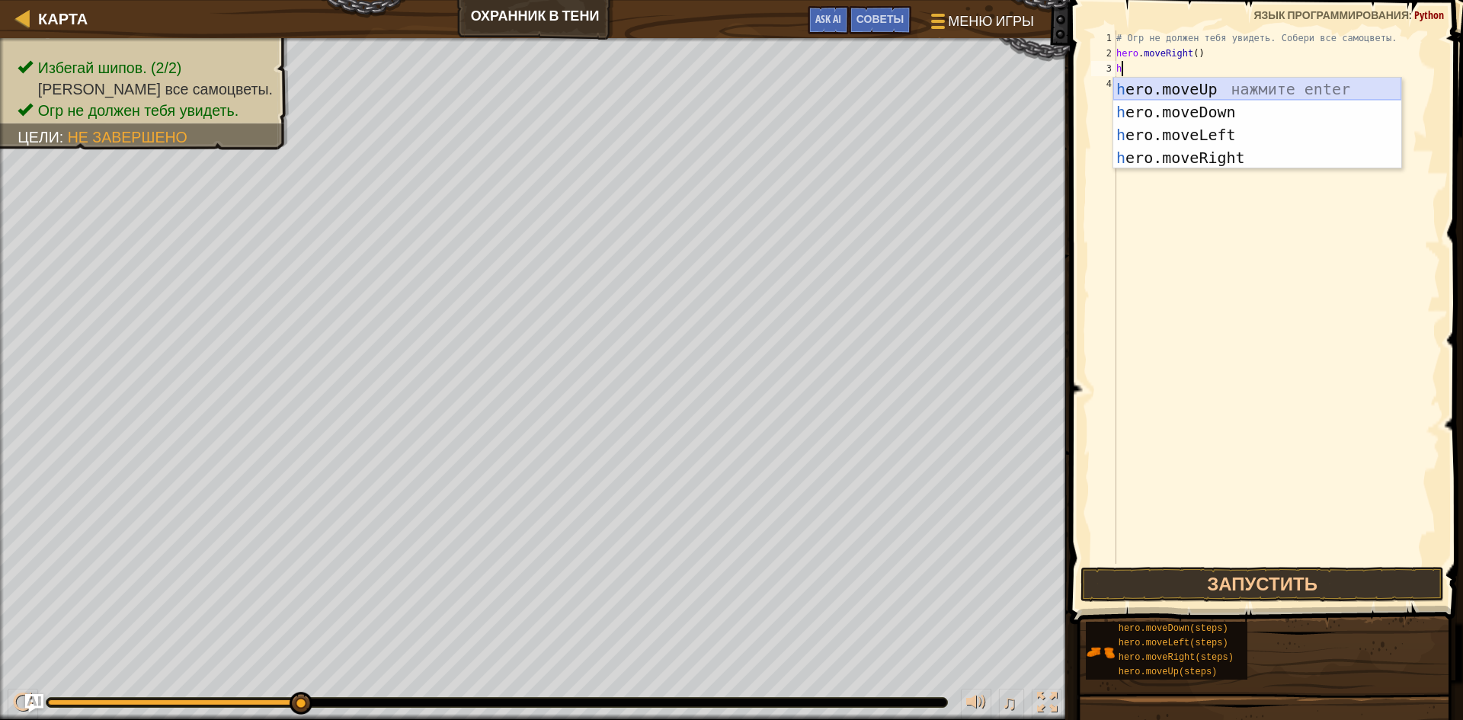
click at [1180, 91] on div "h ero.moveUp нажмите enter h ero.moveDown нажмите enter h ero.moveLeft нажмите …" at bounding box center [1257, 146] width 288 height 137
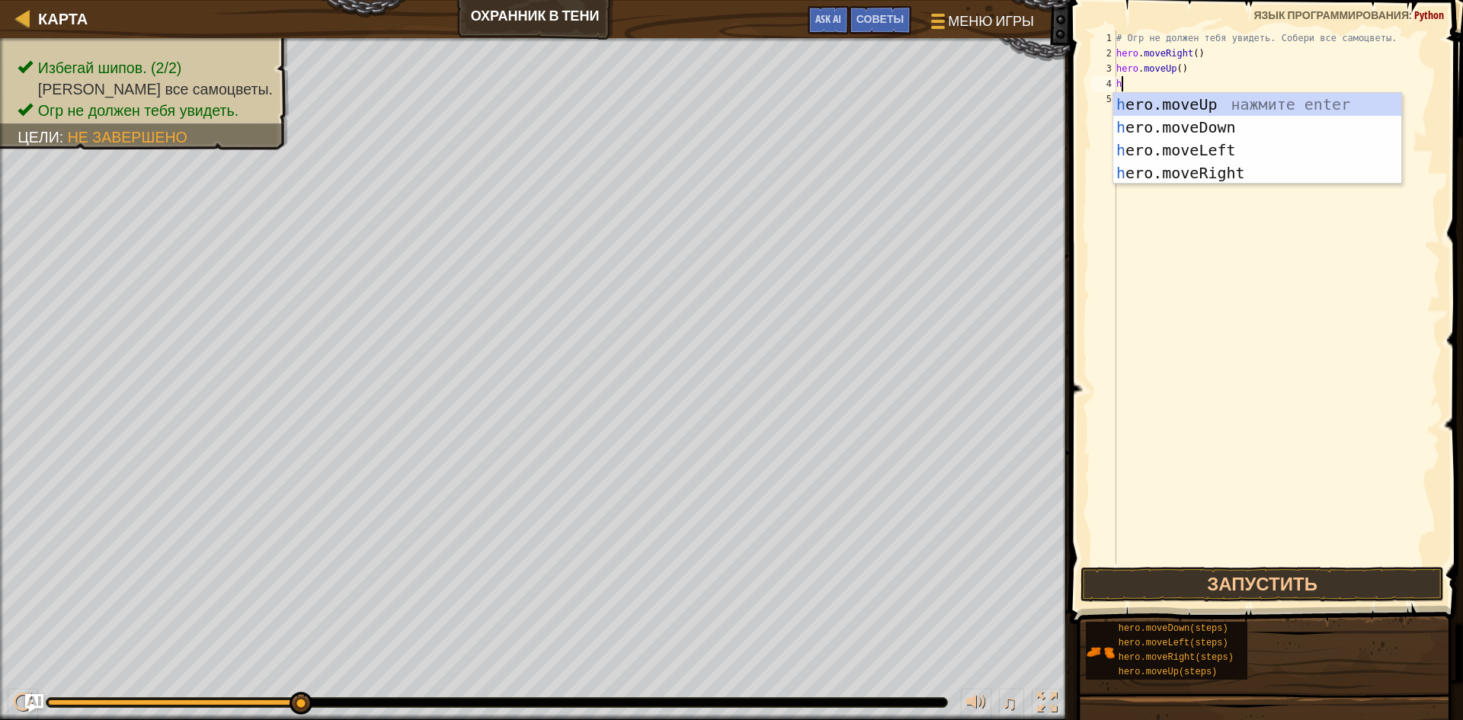
type textarea "h"
click at [1161, 170] on div "h ero.moveUp нажмите enter h ero.moveDown нажмите enter h ero.moveLeft нажмите …" at bounding box center [1257, 161] width 288 height 137
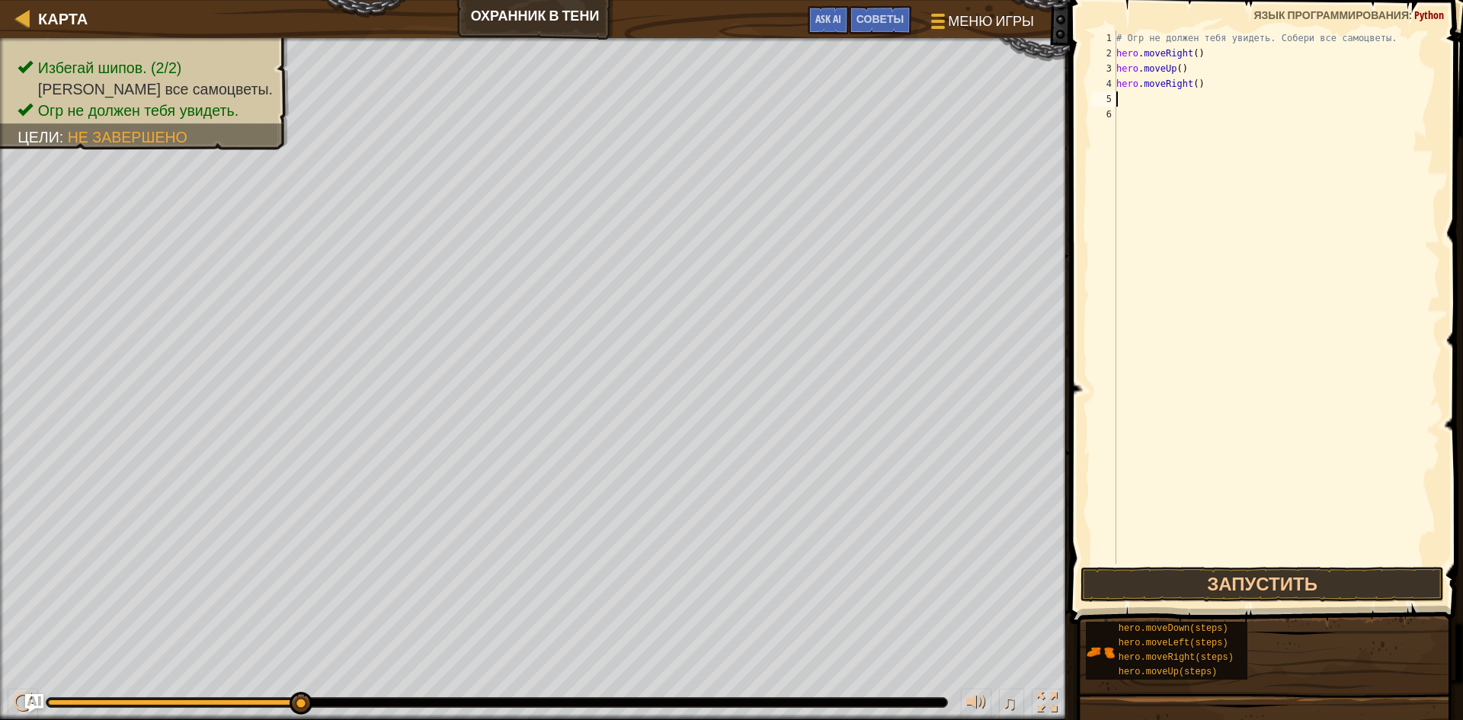
type textarea "h"
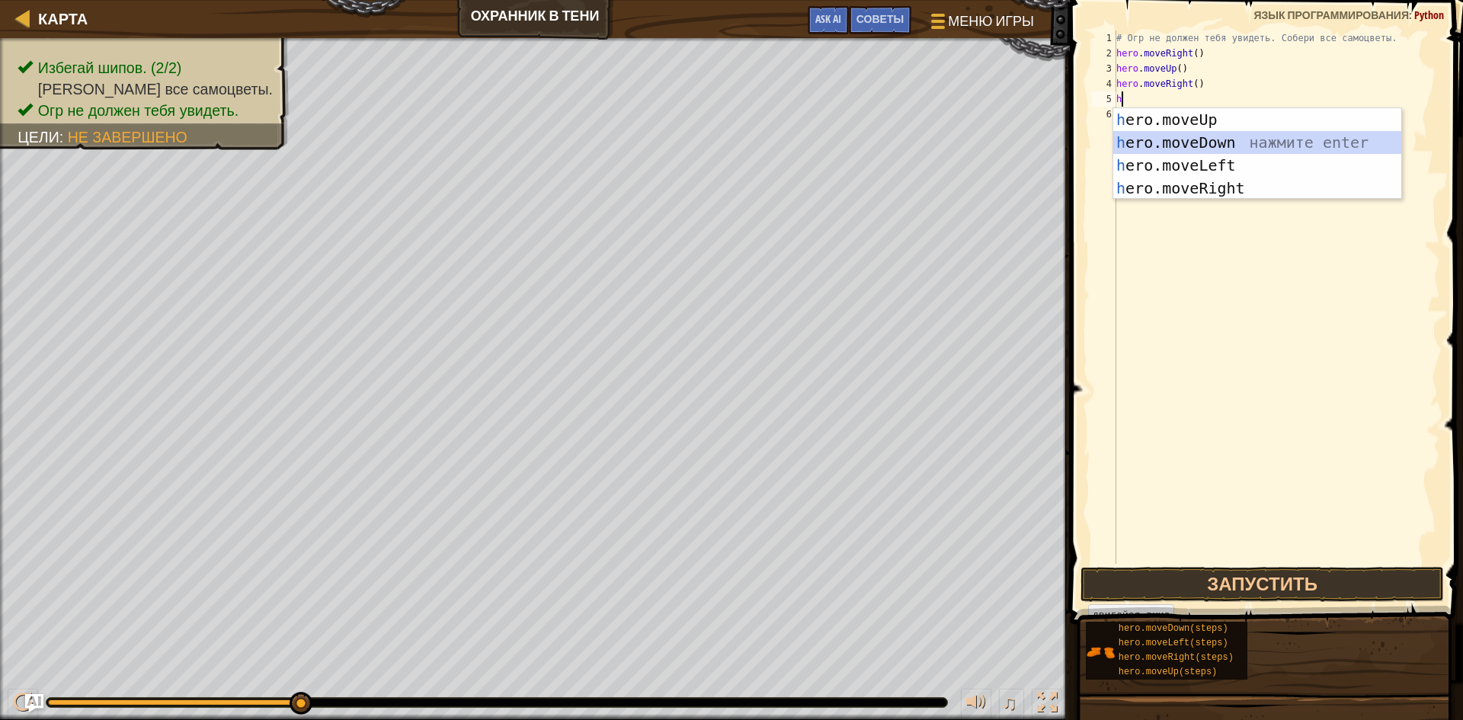
click at [1167, 142] on div "h ero.moveUp нажмите enter h ero.moveDown нажмите enter h ero.moveLeft нажмите …" at bounding box center [1257, 176] width 288 height 137
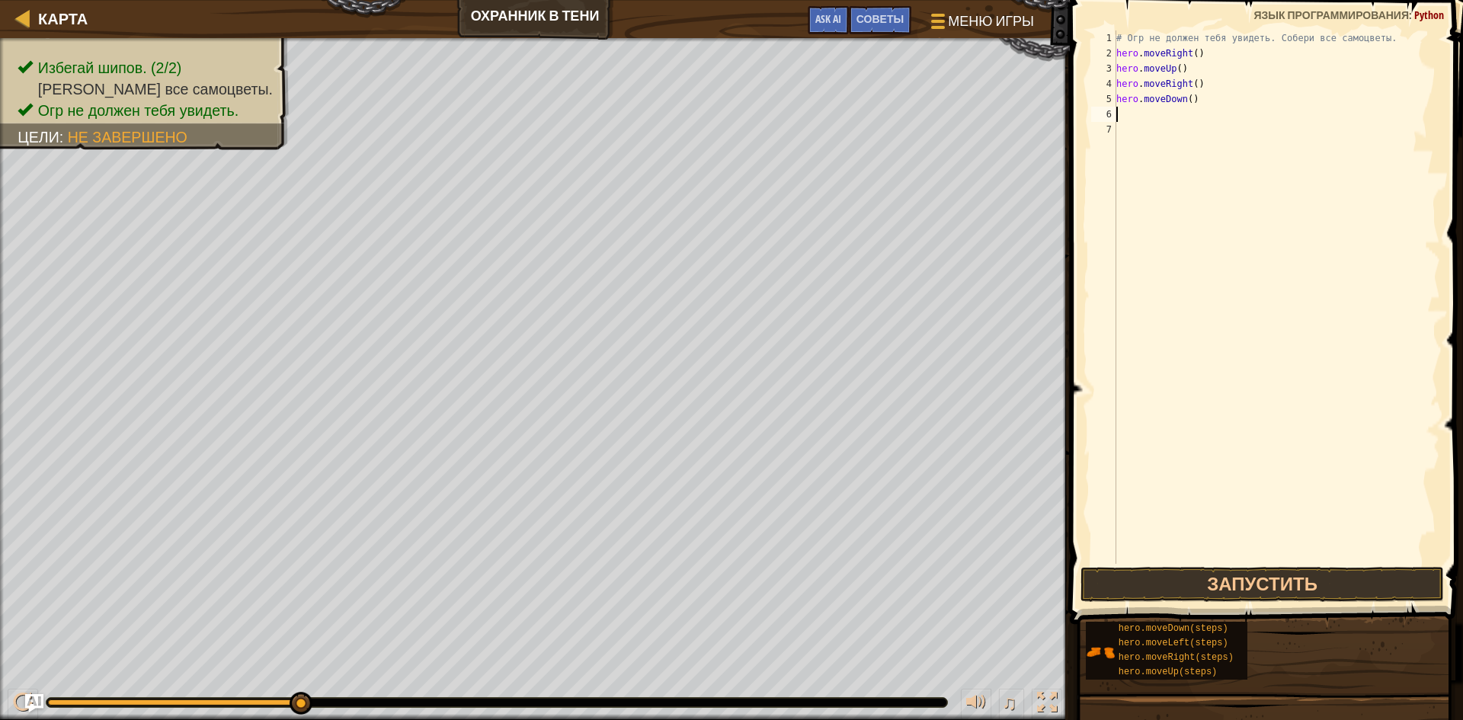
type textarea "h"
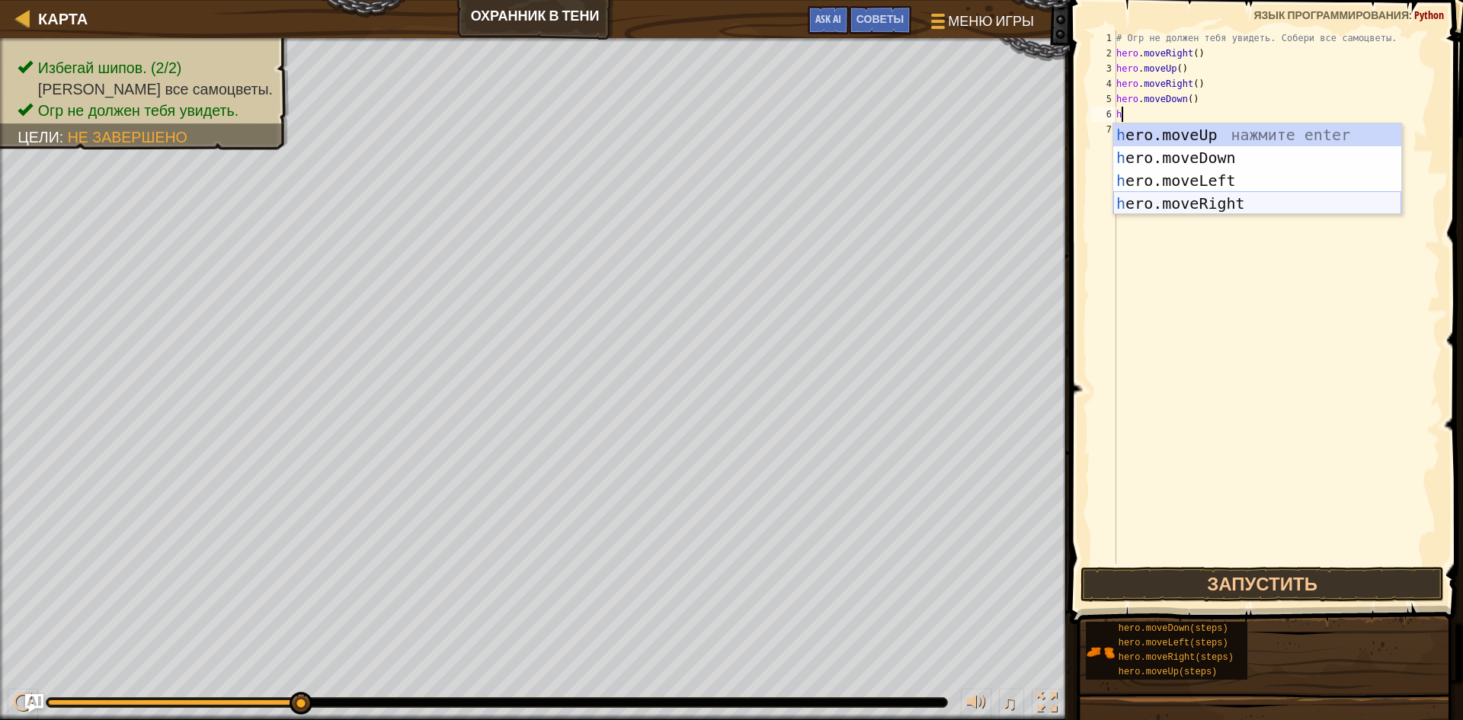
click at [1176, 197] on div "h ero.moveUp нажмите enter h ero.moveDown нажмите enter h ero.moveLeft нажмите …" at bounding box center [1257, 191] width 288 height 137
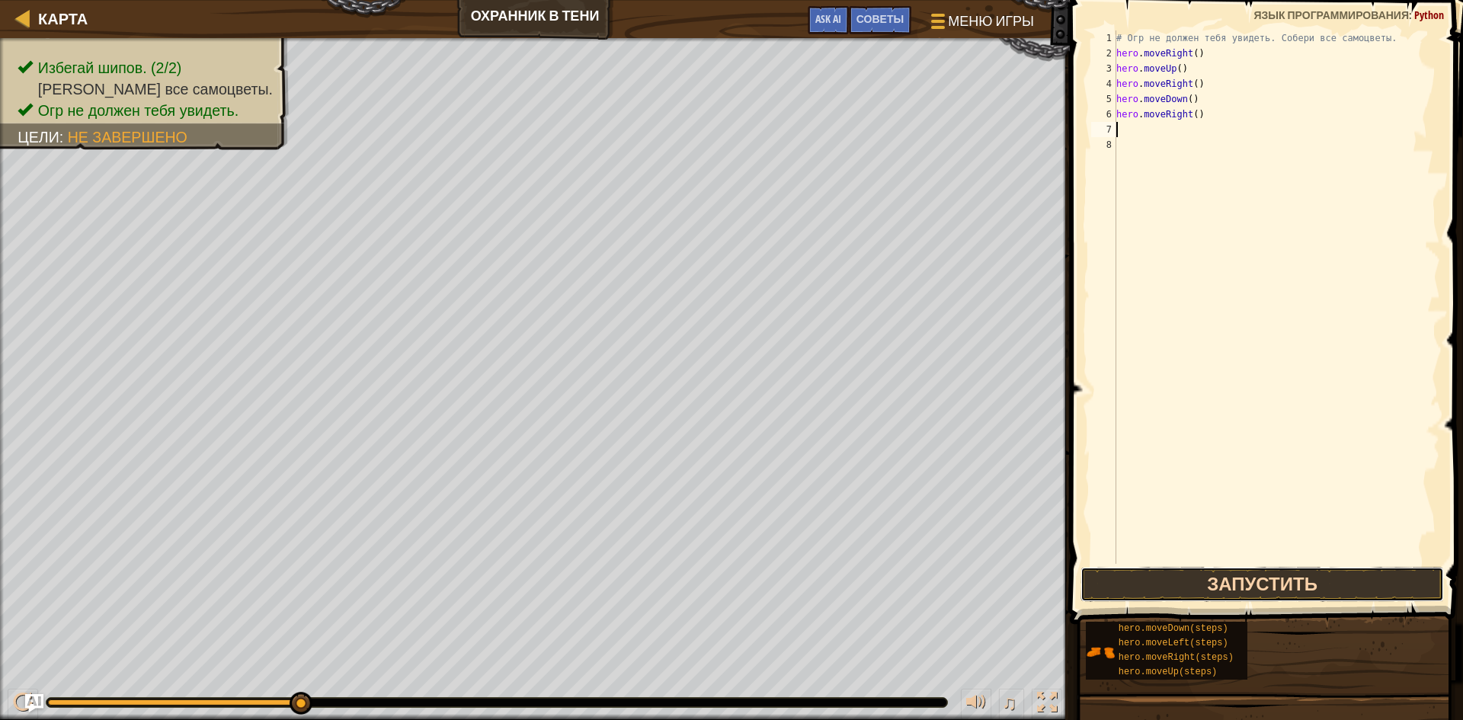
click at [1116, 569] on button "Запустить" at bounding box center [1262, 584] width 363 height 35
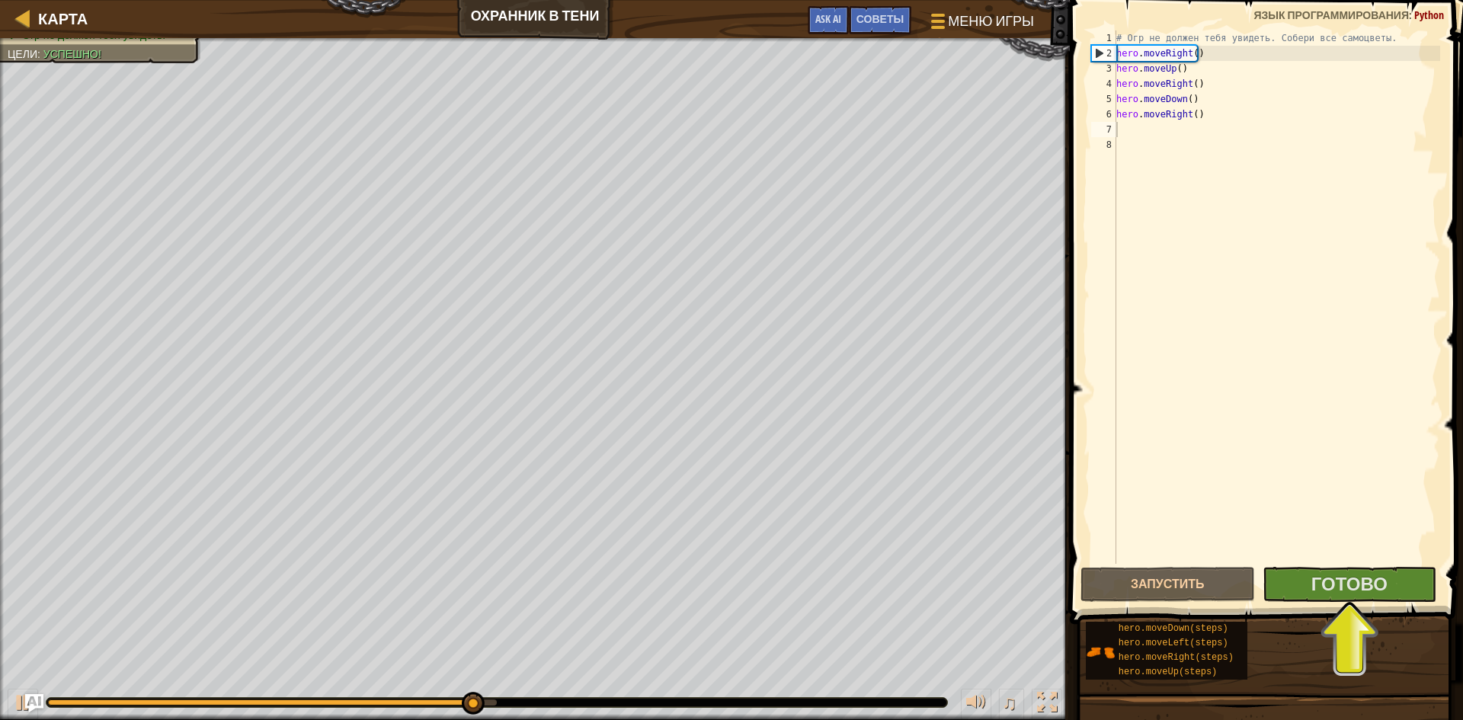
click at [1350, 602] on span at bounding box center [1267, 290] width 405 height 669
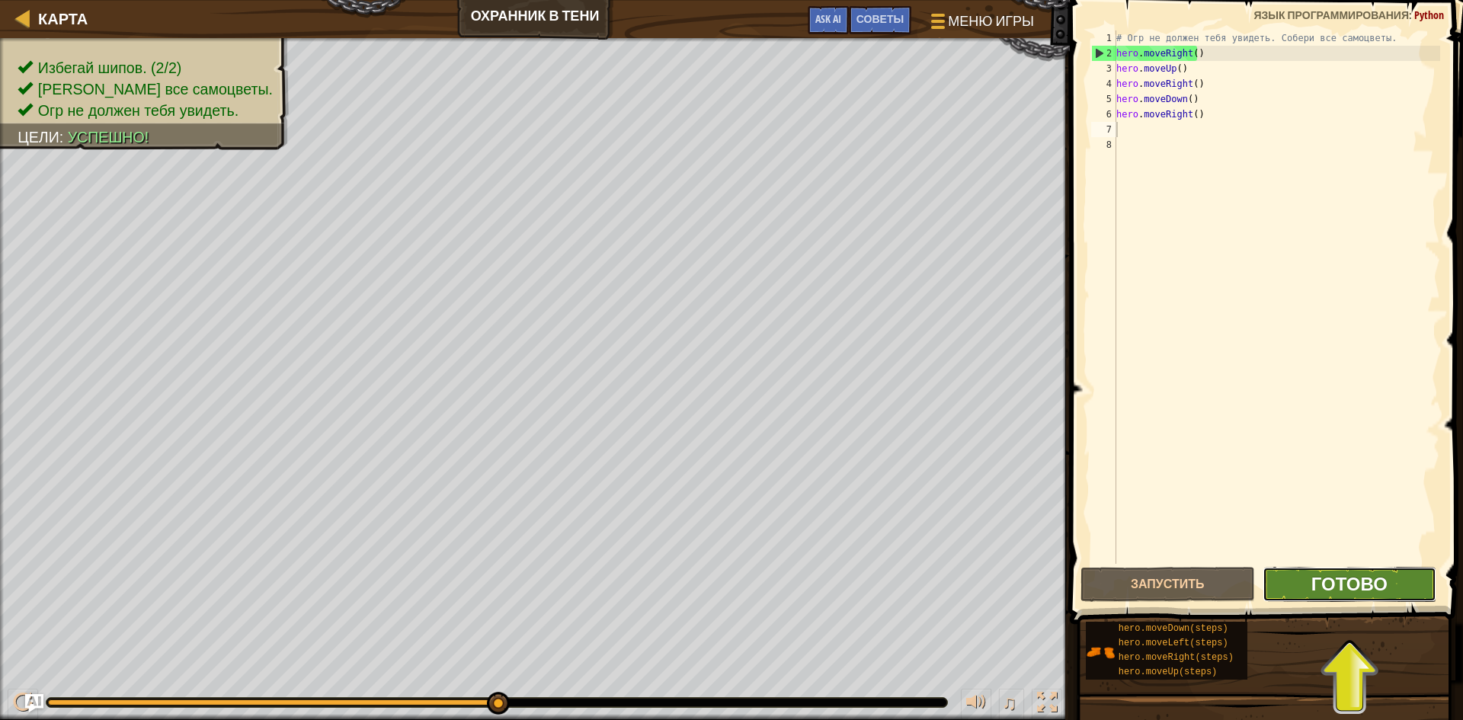
click at [1319, 590] on span "Готово" at bounding box center [1349, 584] width 76 height 24
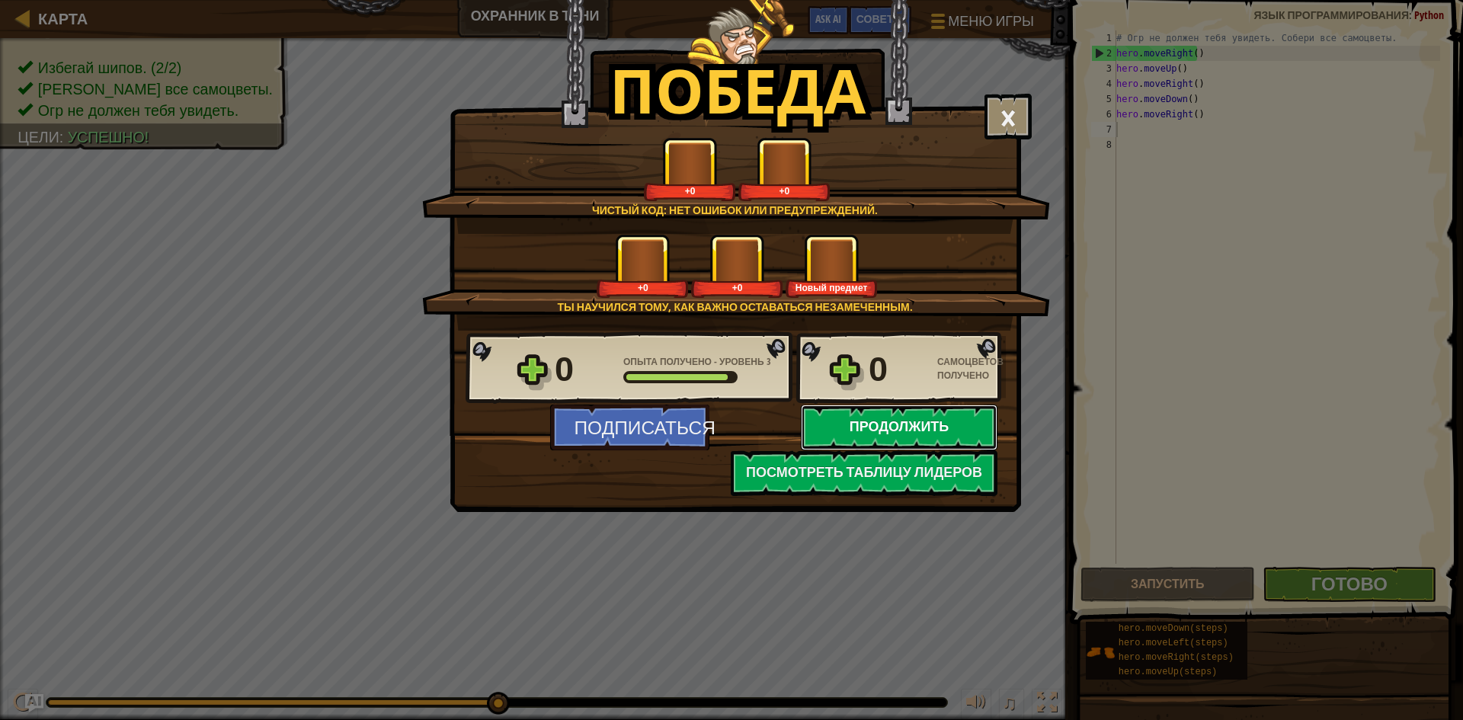
click at [893, 427] on button "Продолжить" at bounding box center [899, 428] width 197 height 46
select select "ru"
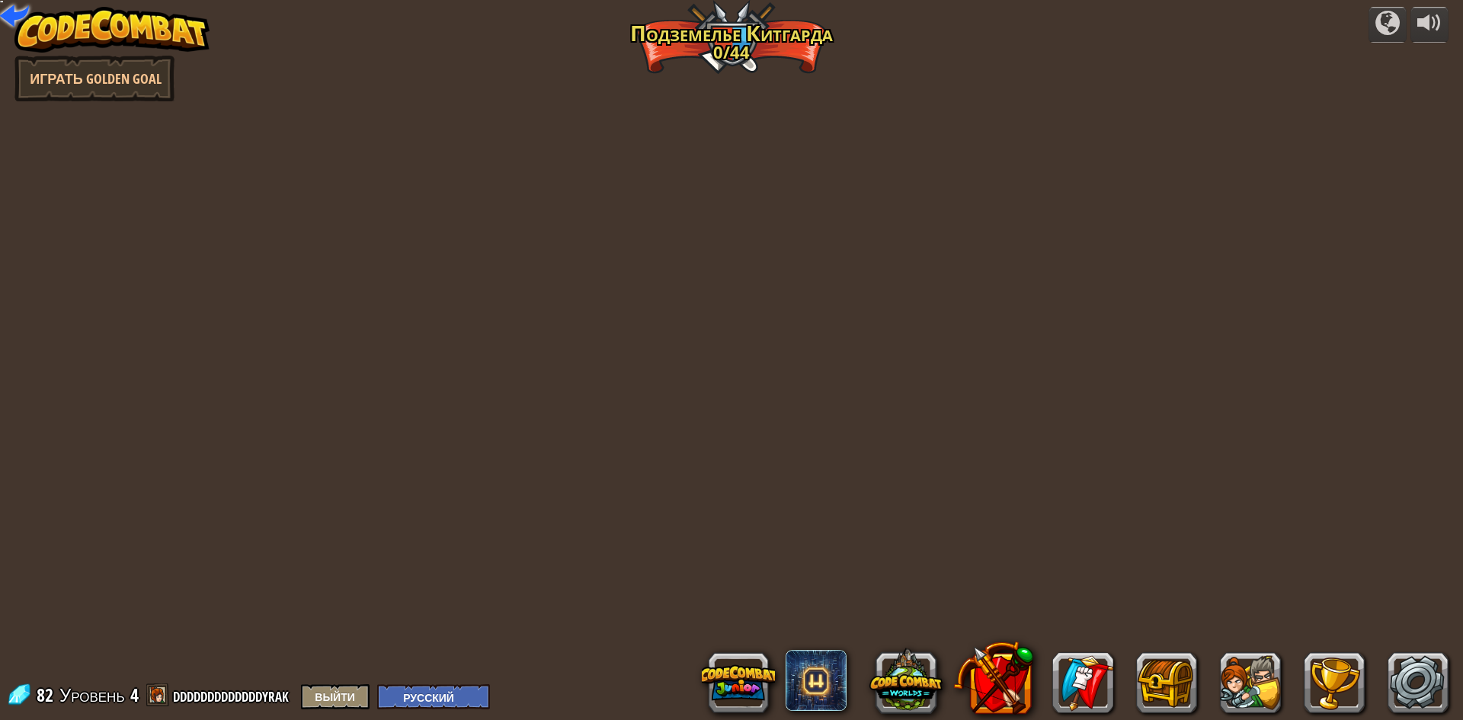
select select "ru"
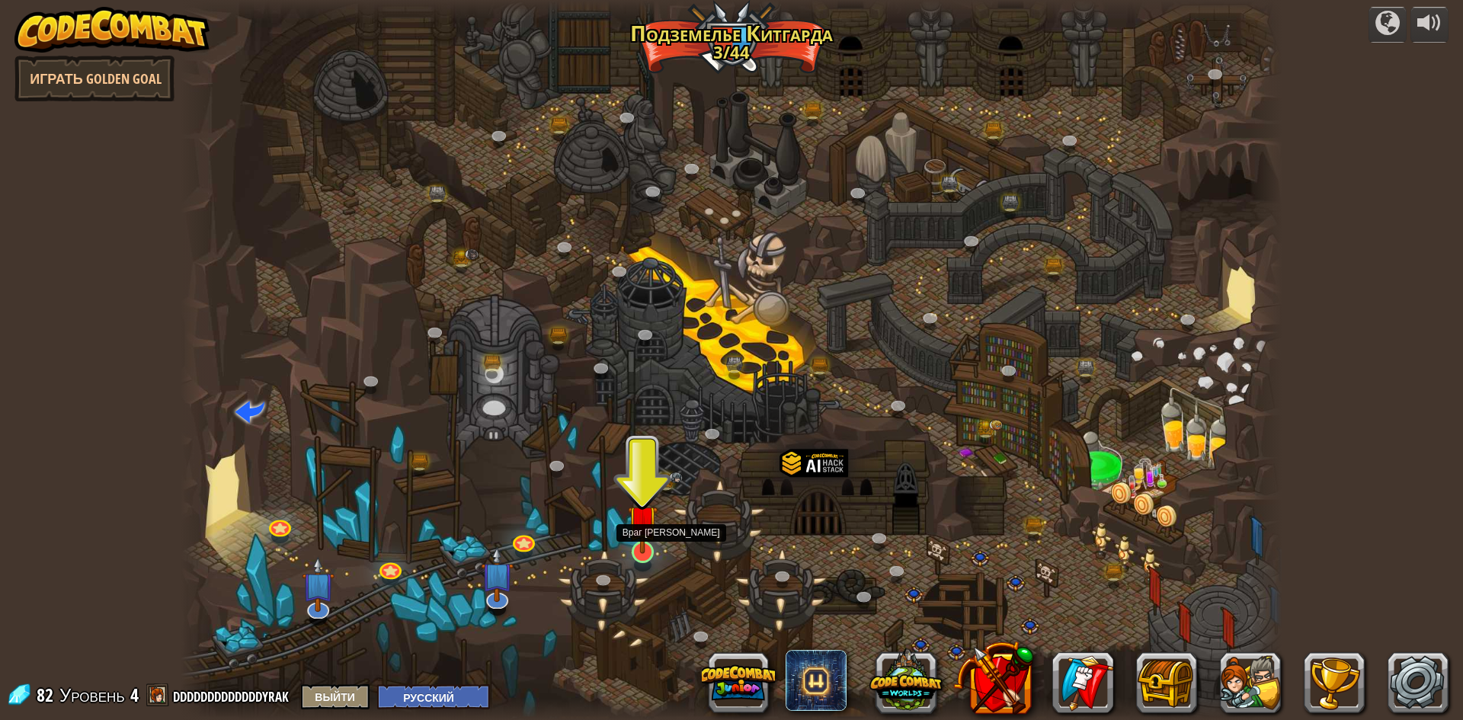
click at [649, 550] on img at bounding box center [643, 520] width 30 height 68
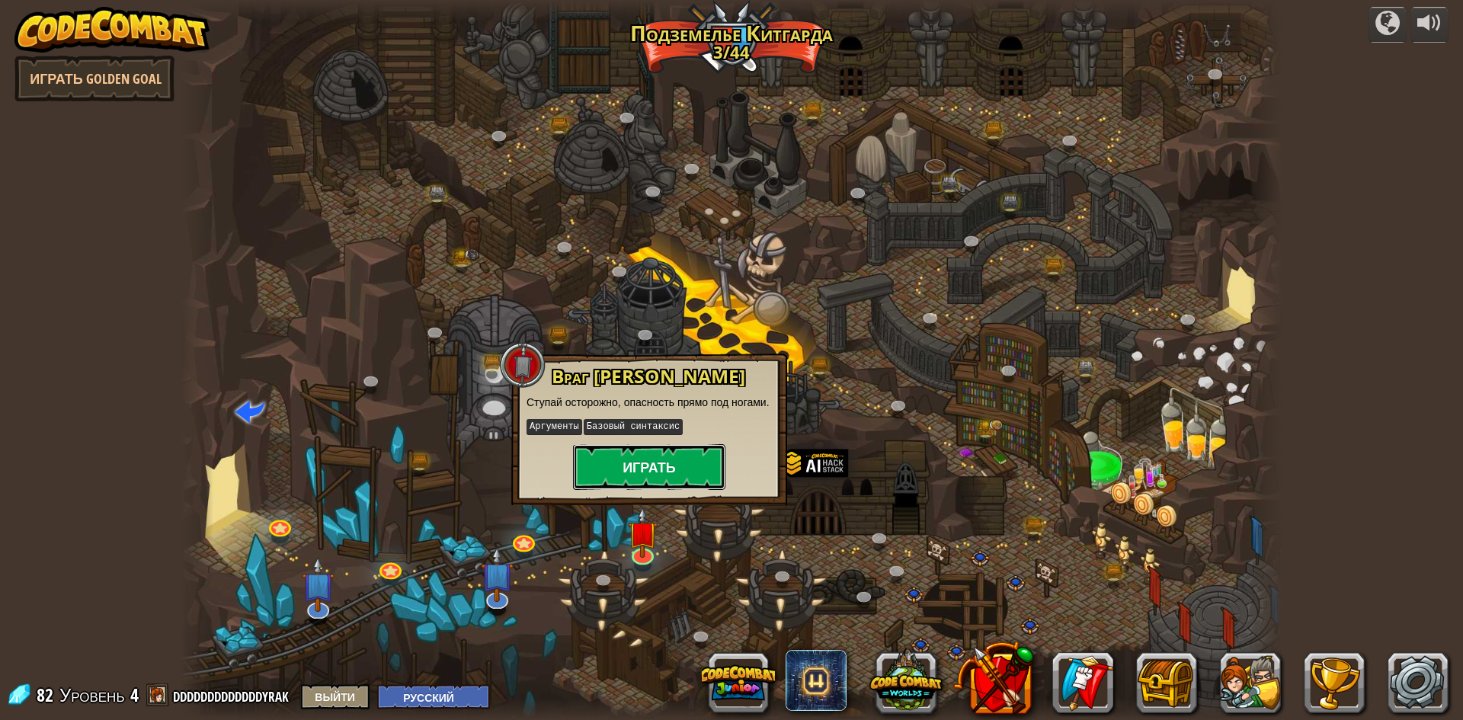
click at [648, 473] on button "Играть" at bounding box center [649, 467] width 152 height 46
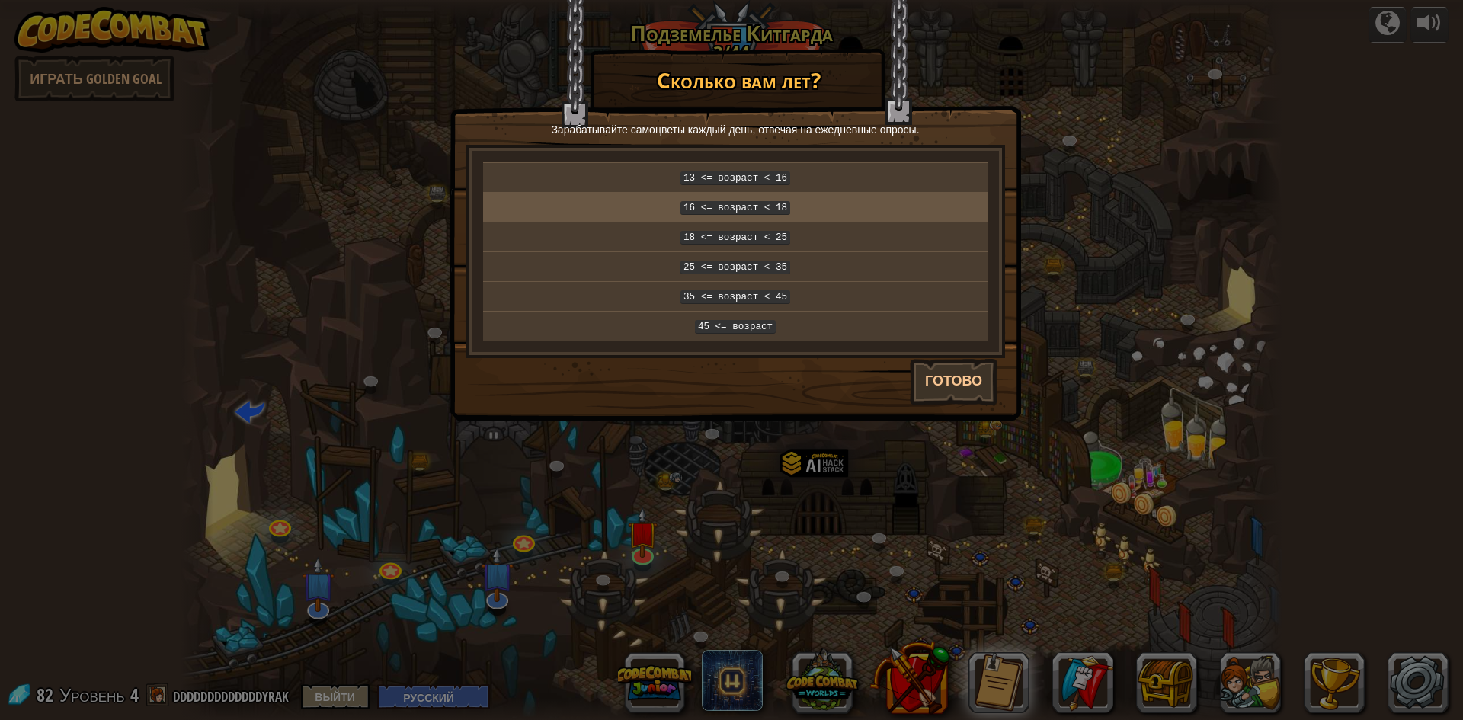
click at [722, 204] on code "16 <= возраст < 18" at bounding box center [735, 208] width 110 height 14
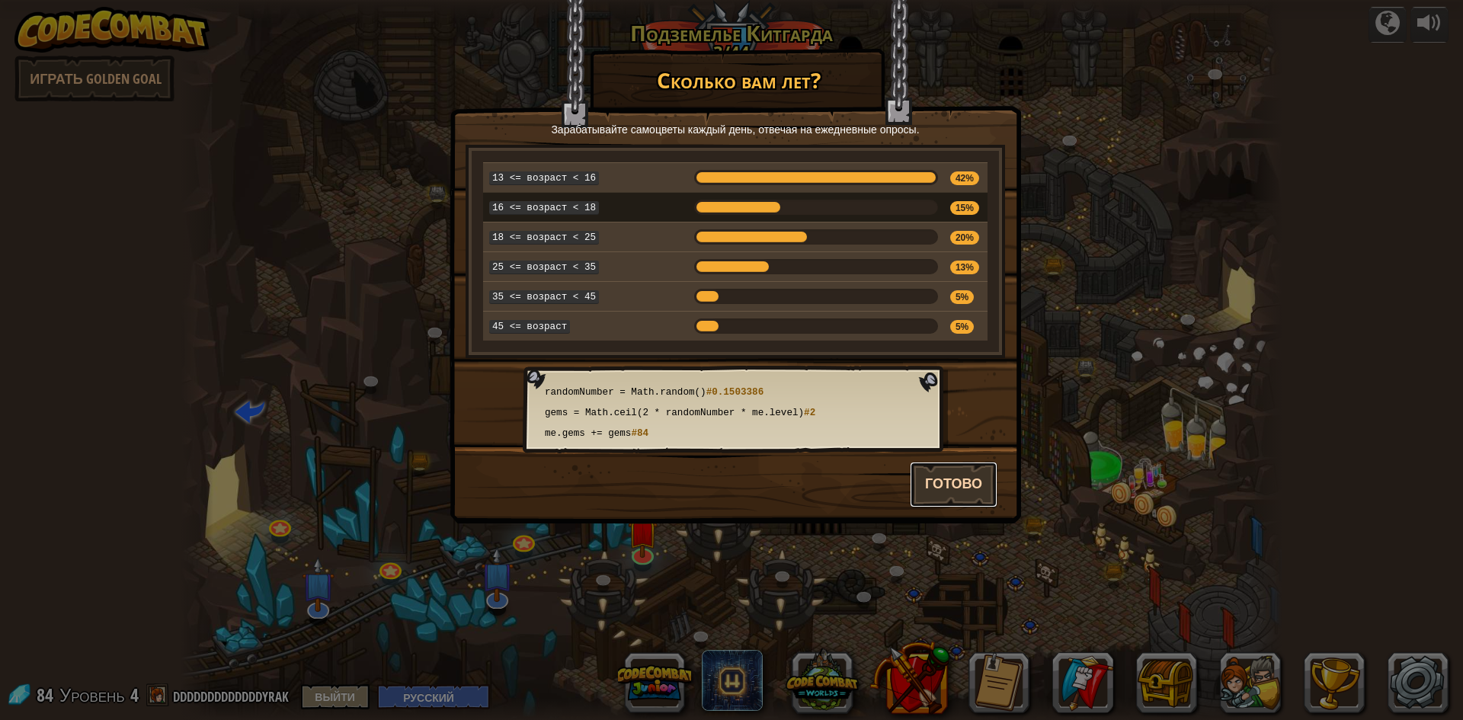
click at [962, 466] on button "Готово" at bounding box center [954, 485] width 88 height 46
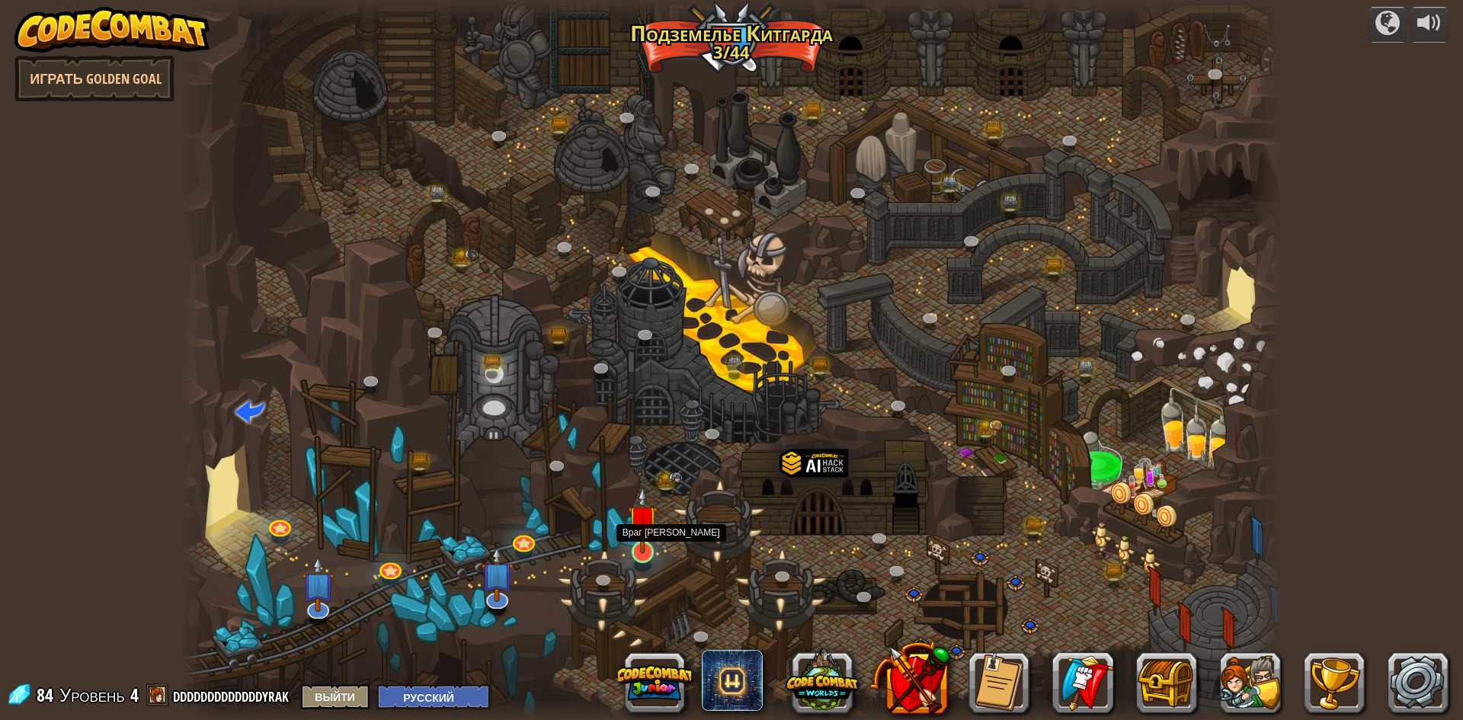
click at [644, 550] on img at bounding box center [643, 520] width 30 height 68
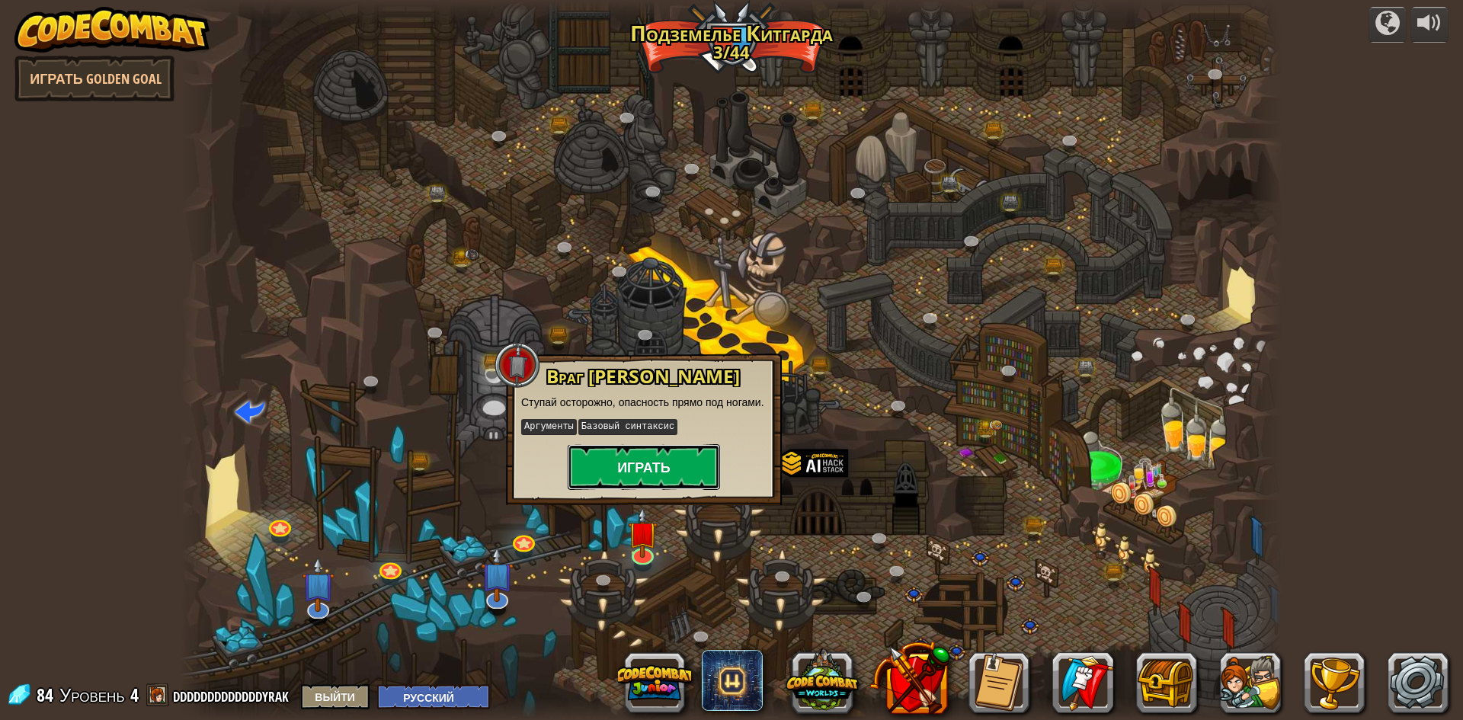
click at [657, 475] on button "Играть" at bounding box center [644, 467] width 152 height 46
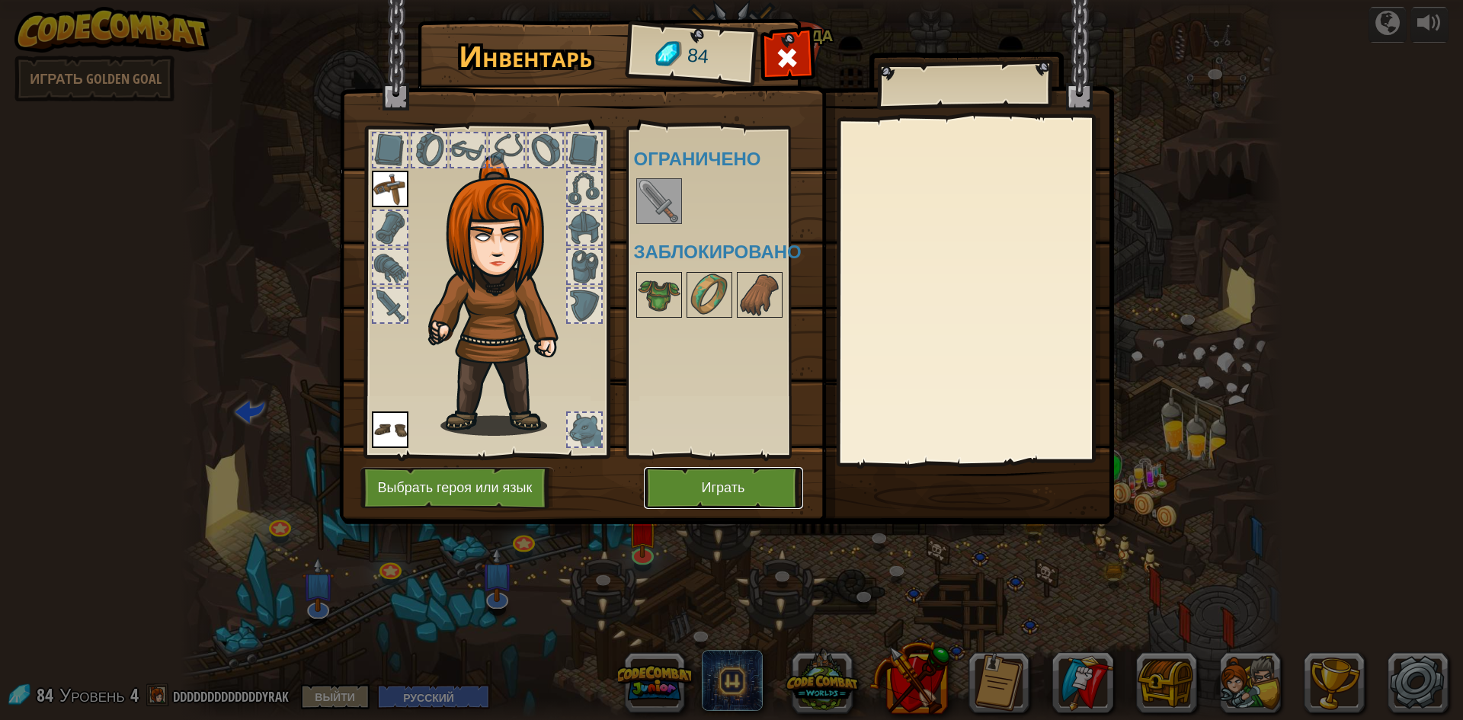
click at [799, 489] on button "Играть" at bounding box center [723, 488] width 159 height 42
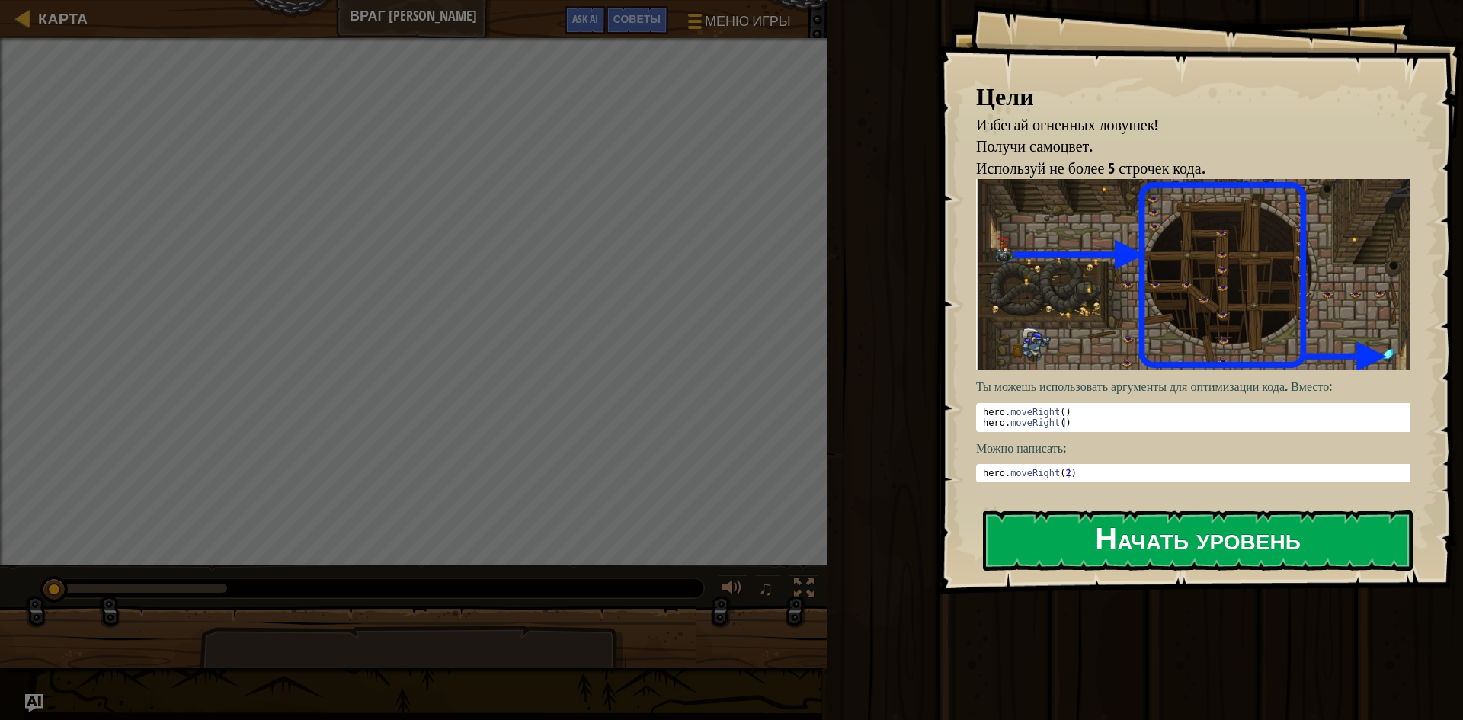
click at [1084, 511] on button "Начать уровень" at bounding box center [1198, 541] width 430 height 60
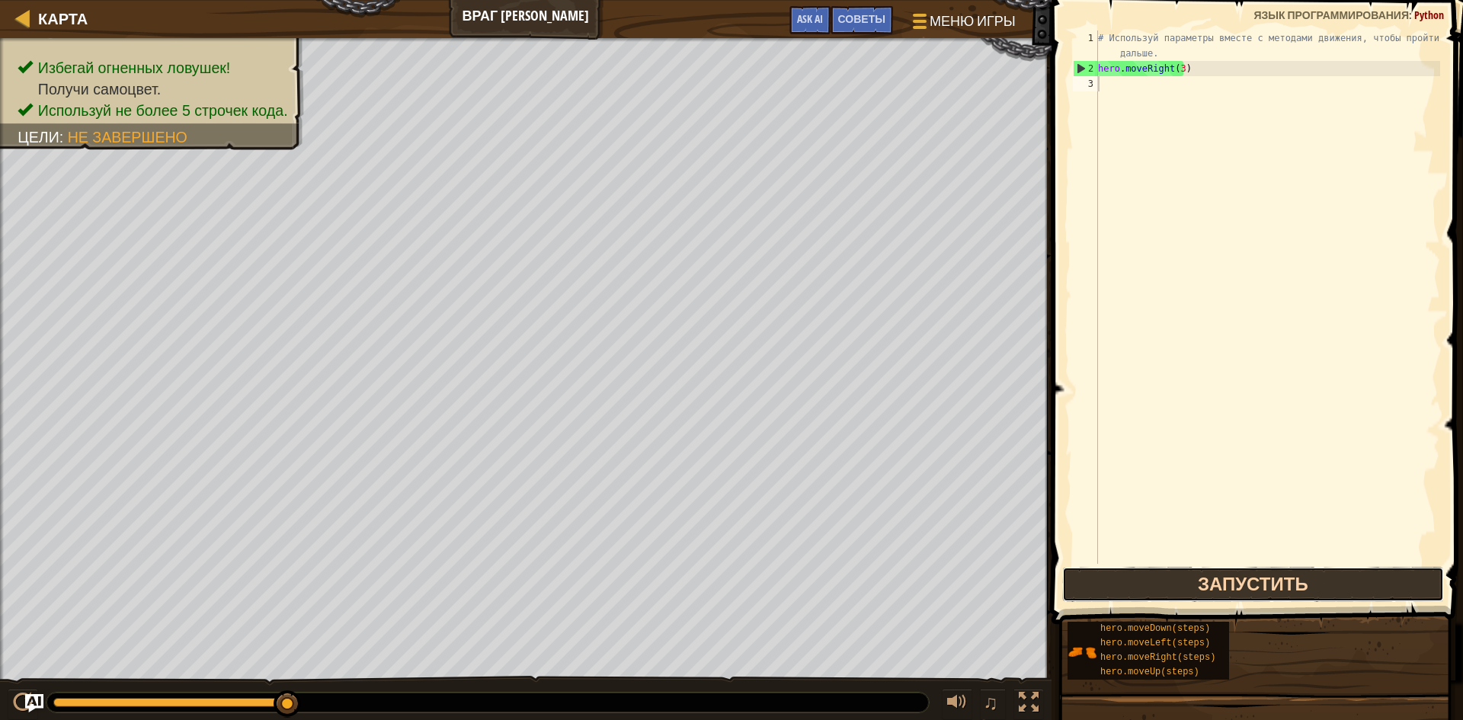
click at [1156, 588] on button "Запустить" at bounding box center [1253, 584] width 382 height 35
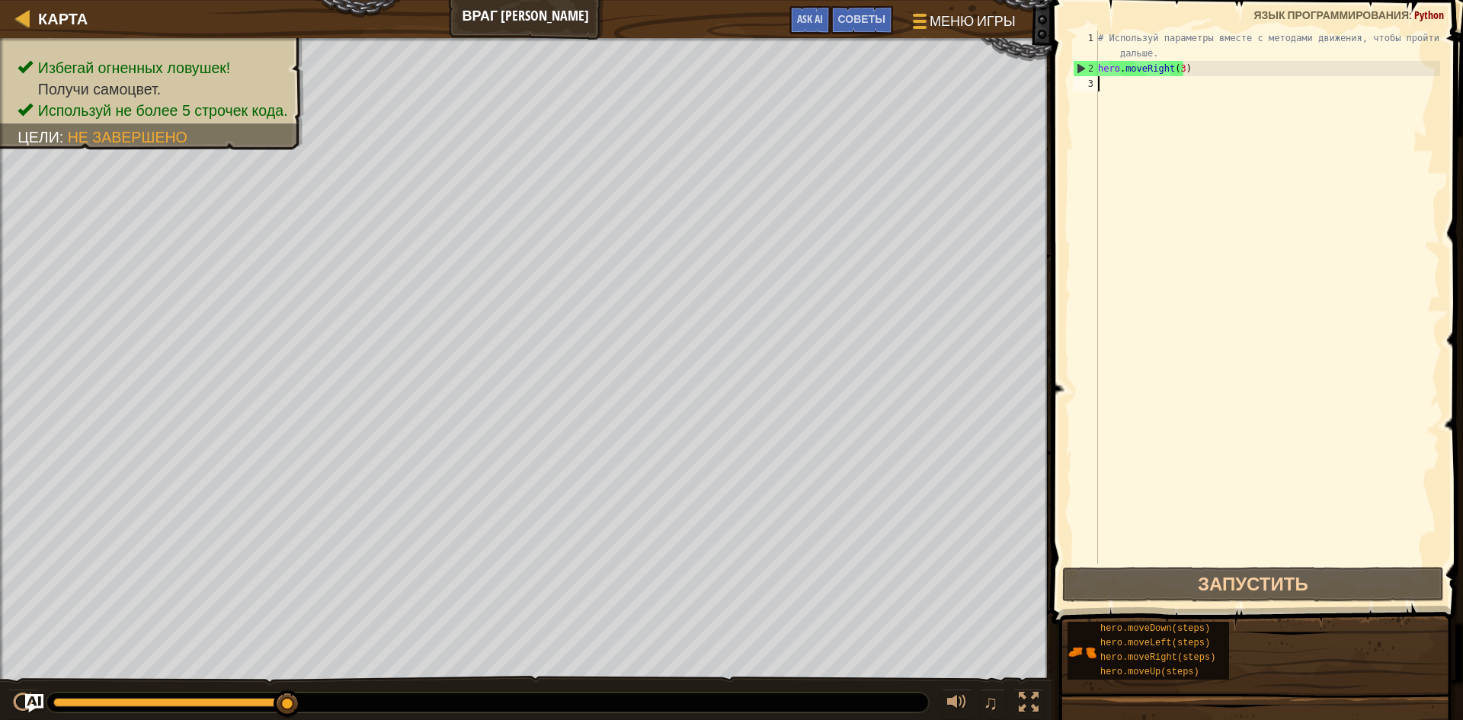
type textarea "h"
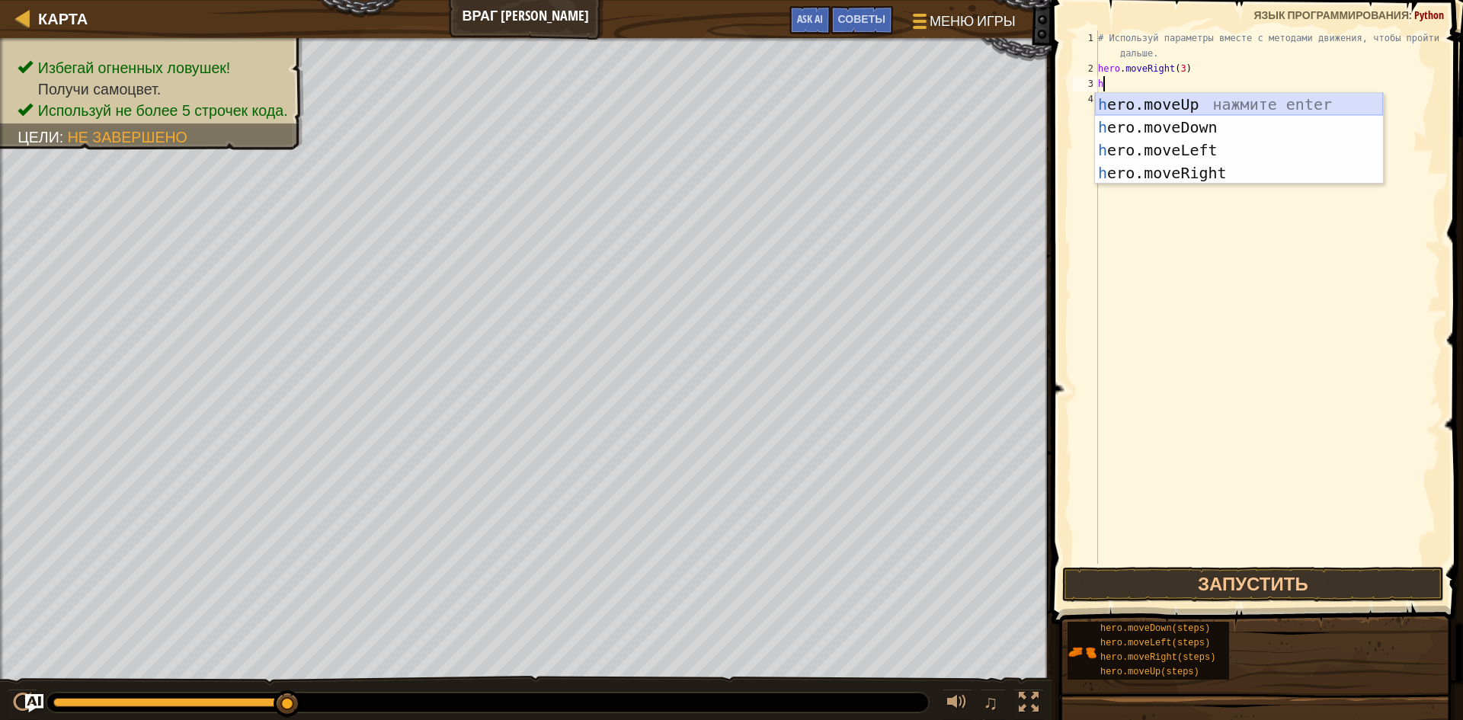
click at [1148, 108] on div "h ero.moveUp нажмите enter h ero.moveDown нажмите enter h ero.moveLeft нажмите …" at bounding box center [1239, 161] width 288 height 137
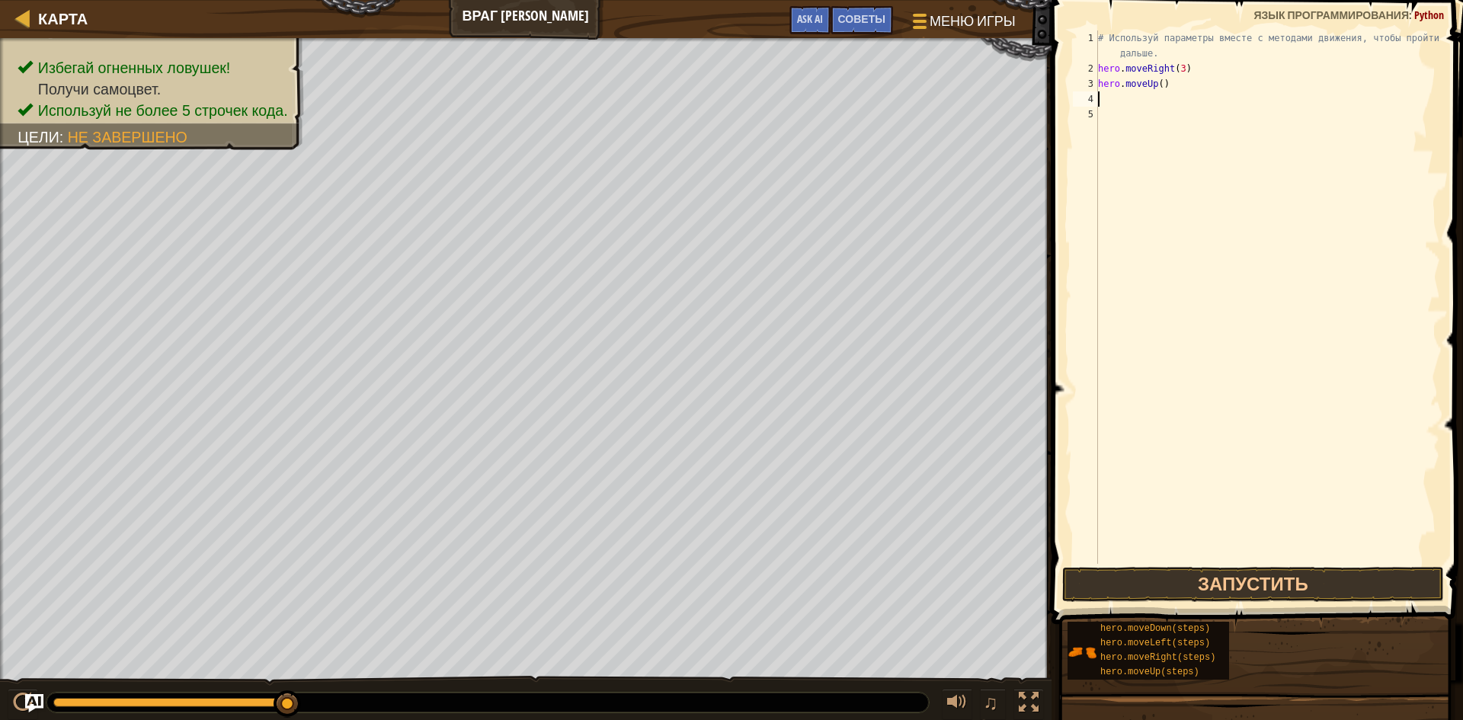
type textarea "h"
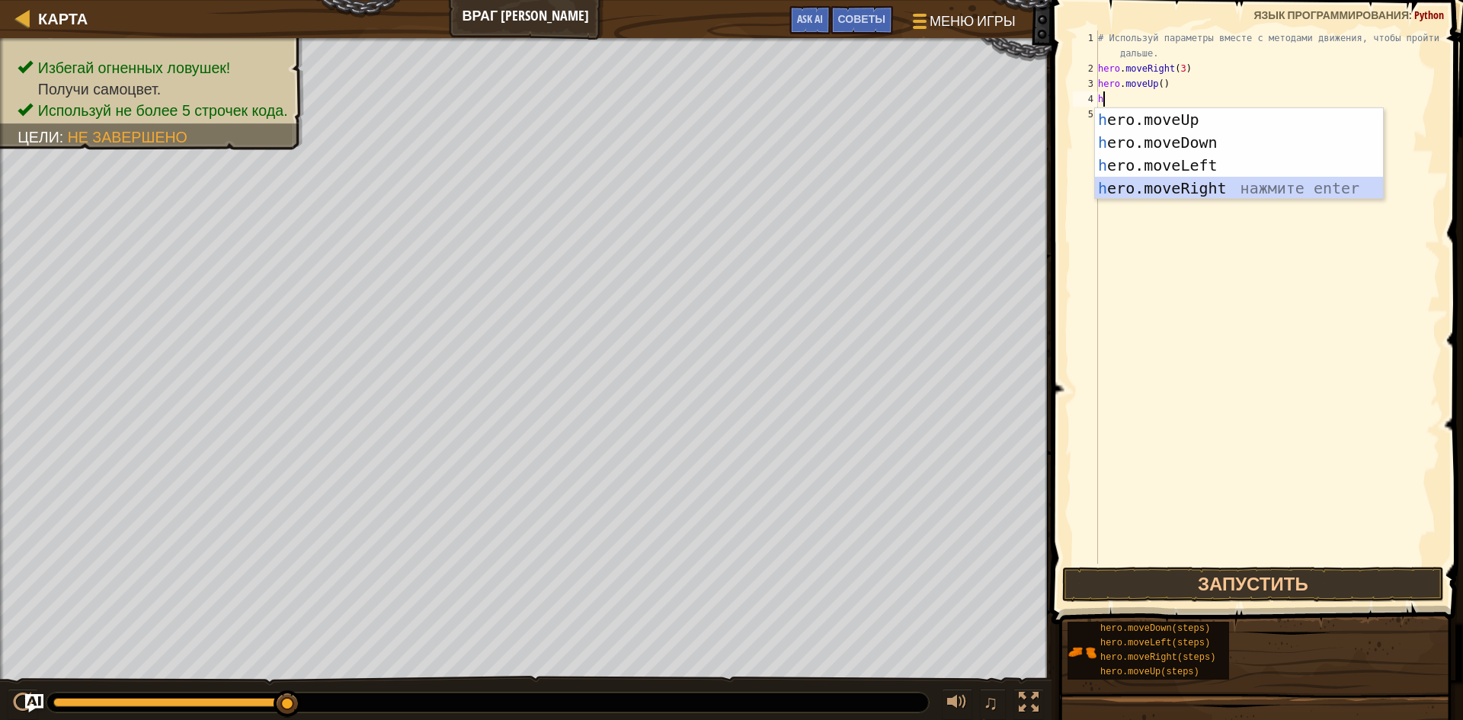
click at [1171, 183] on div "h ero.moveUp нажмите enter h ero.moveDown нажмите enter h ero.moveLeft нажмите …" at bounding box center [1239, 176] width 288 height 137
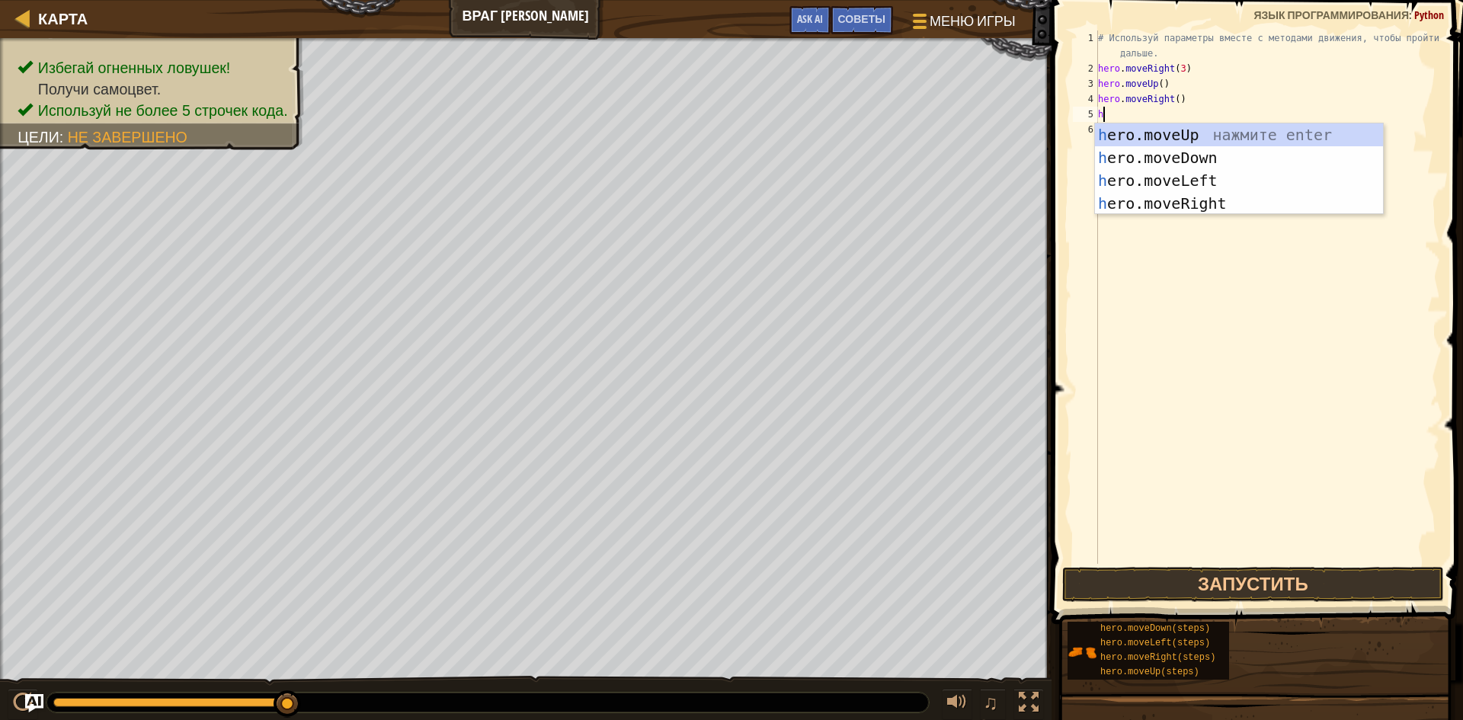
type textarea "h"
click at [1170, 151] on div "h ero.moveUp нажмите enter h ero.moveDown нажмите enter h ero.moveLeft нажмите …" at bounding box center [1239, 191] width 288 height 137
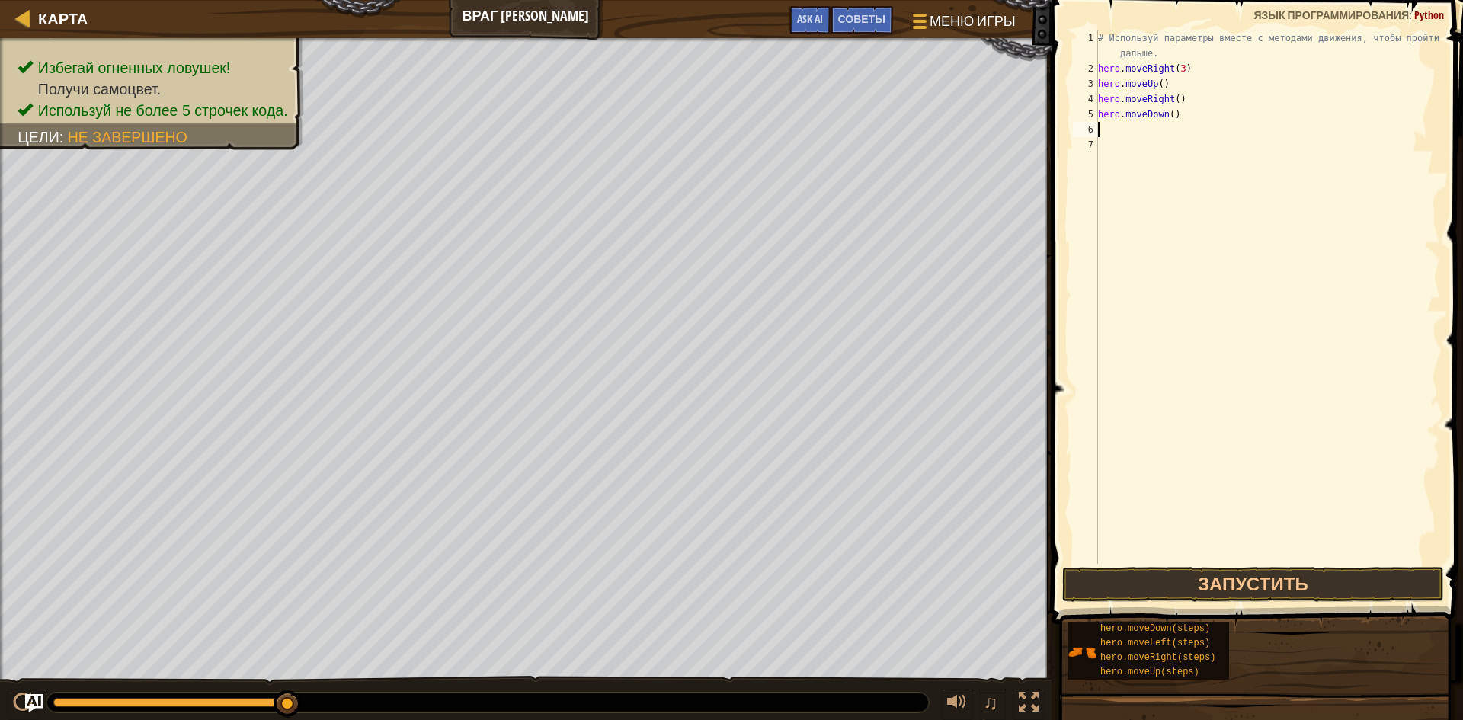
type textarea "h"
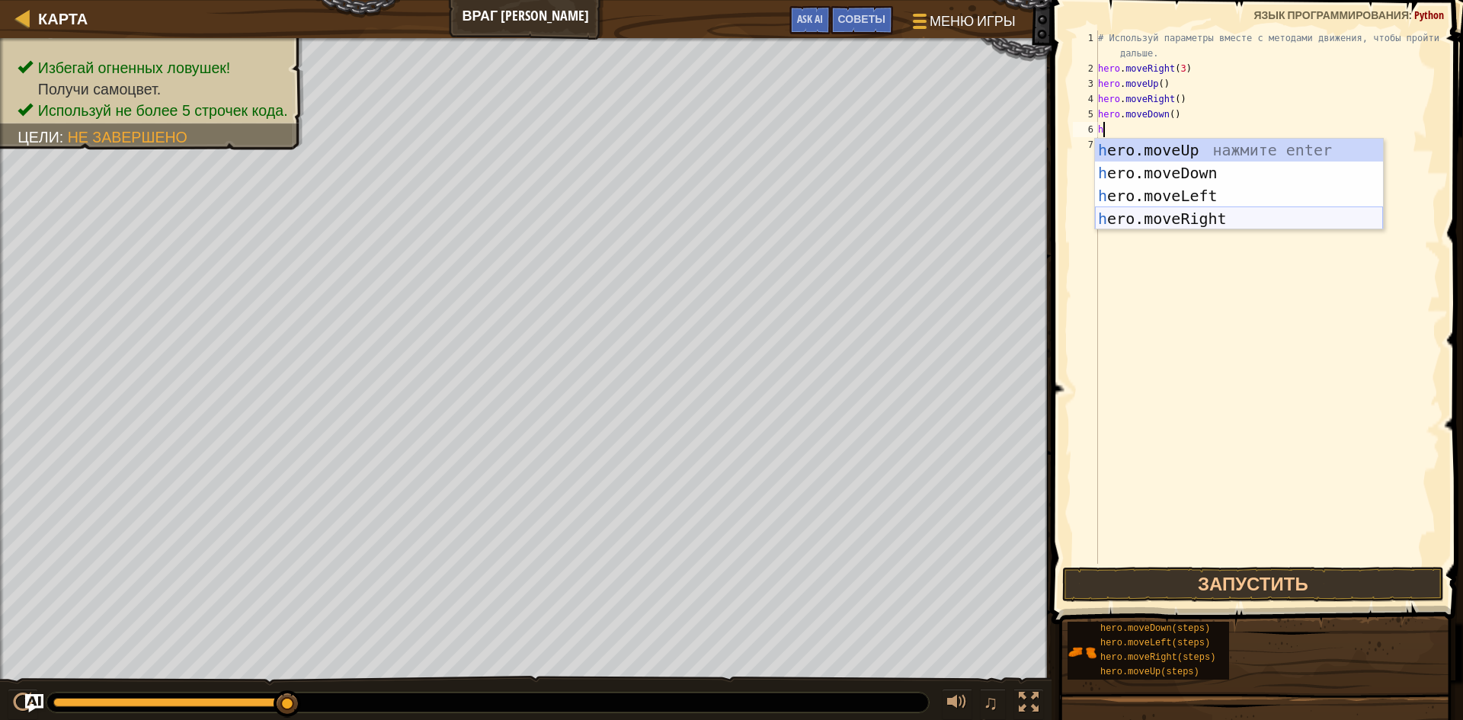
click at [1154, 207] on div "h ero.moveUp нажмите enter h ero.moveDown нажмите enter h ero.moveLeft нажмите …" at bounding box center [1239, 207] width 288 height 137
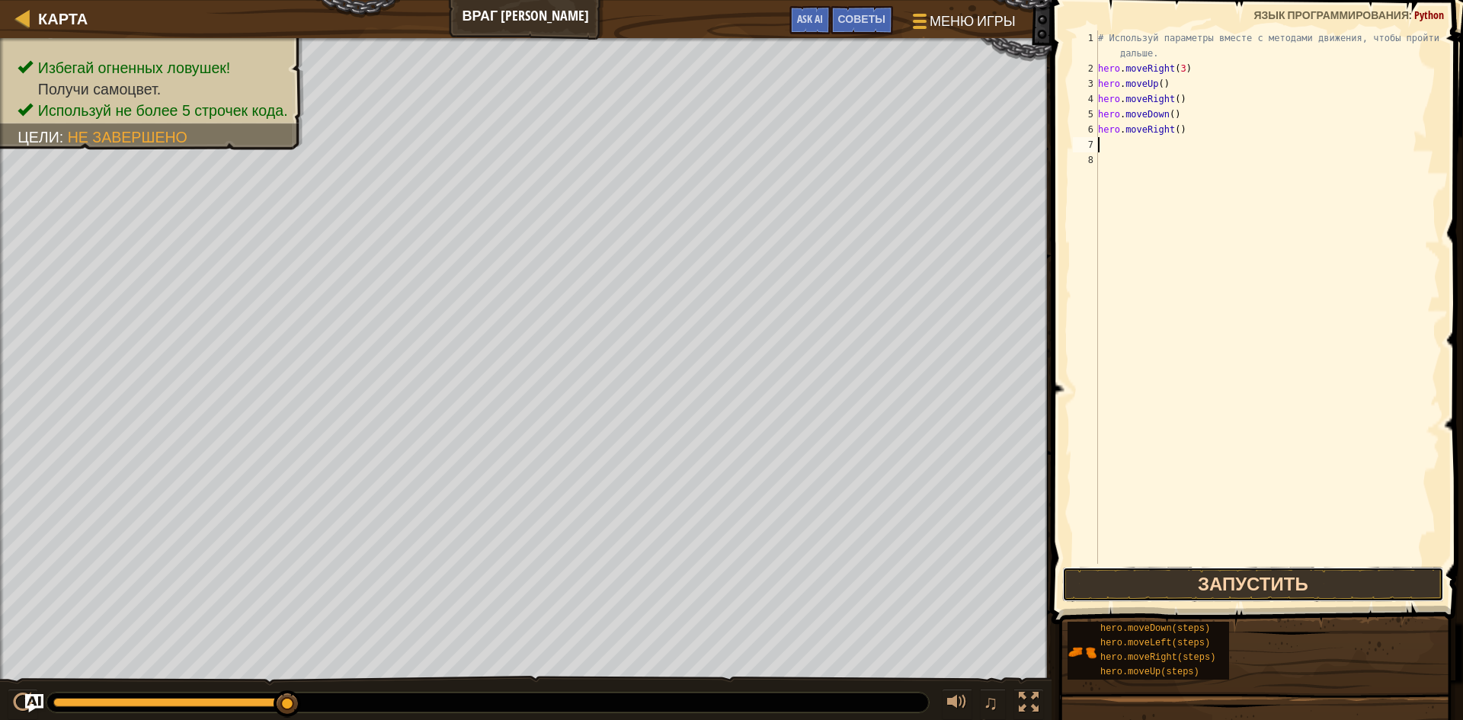
click at [1148, 594] on button "Запустить" at bounding box center [1253, 584] width 382 height 35
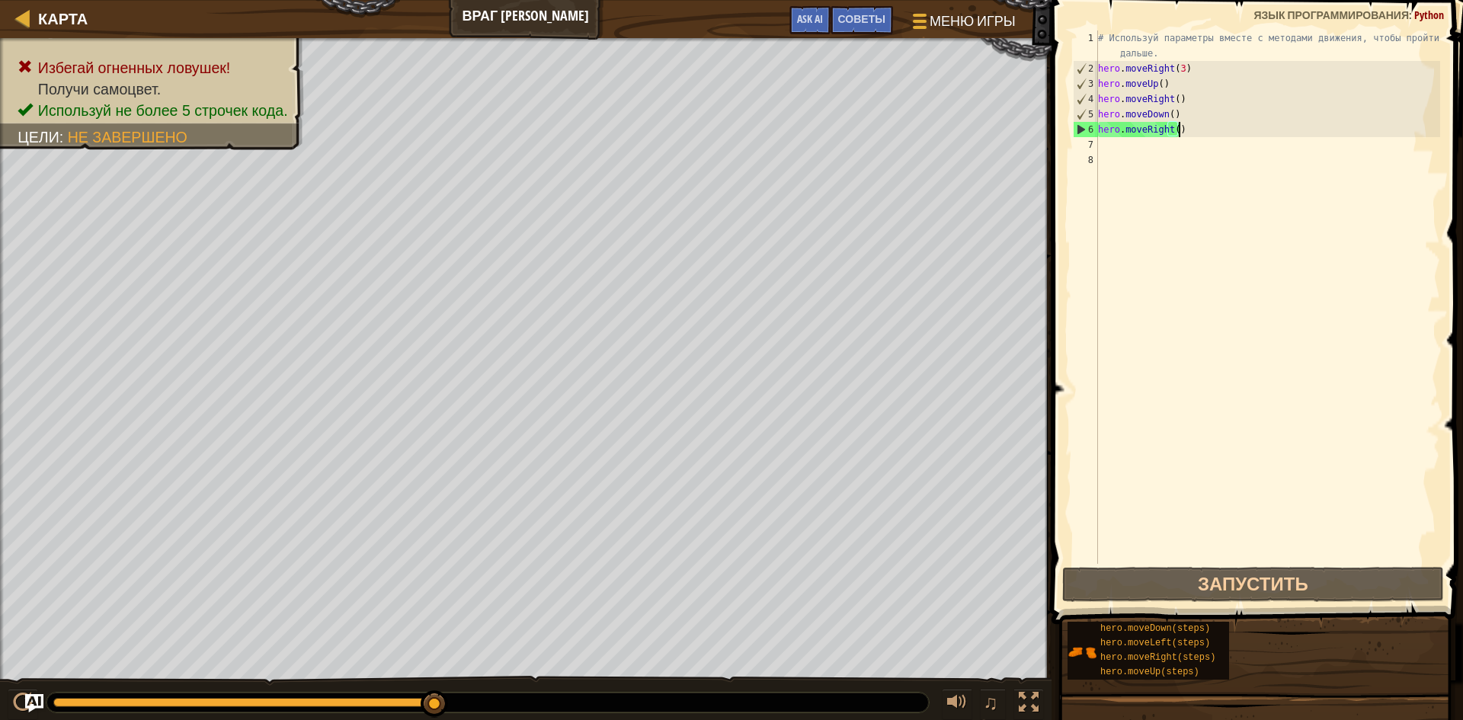
click at [1181, 135] on div "# Используй параметры вместе с методами движения, чтобы пройти дальше. hero . m…" at bounding box center [1267, 319] width 345 height 579
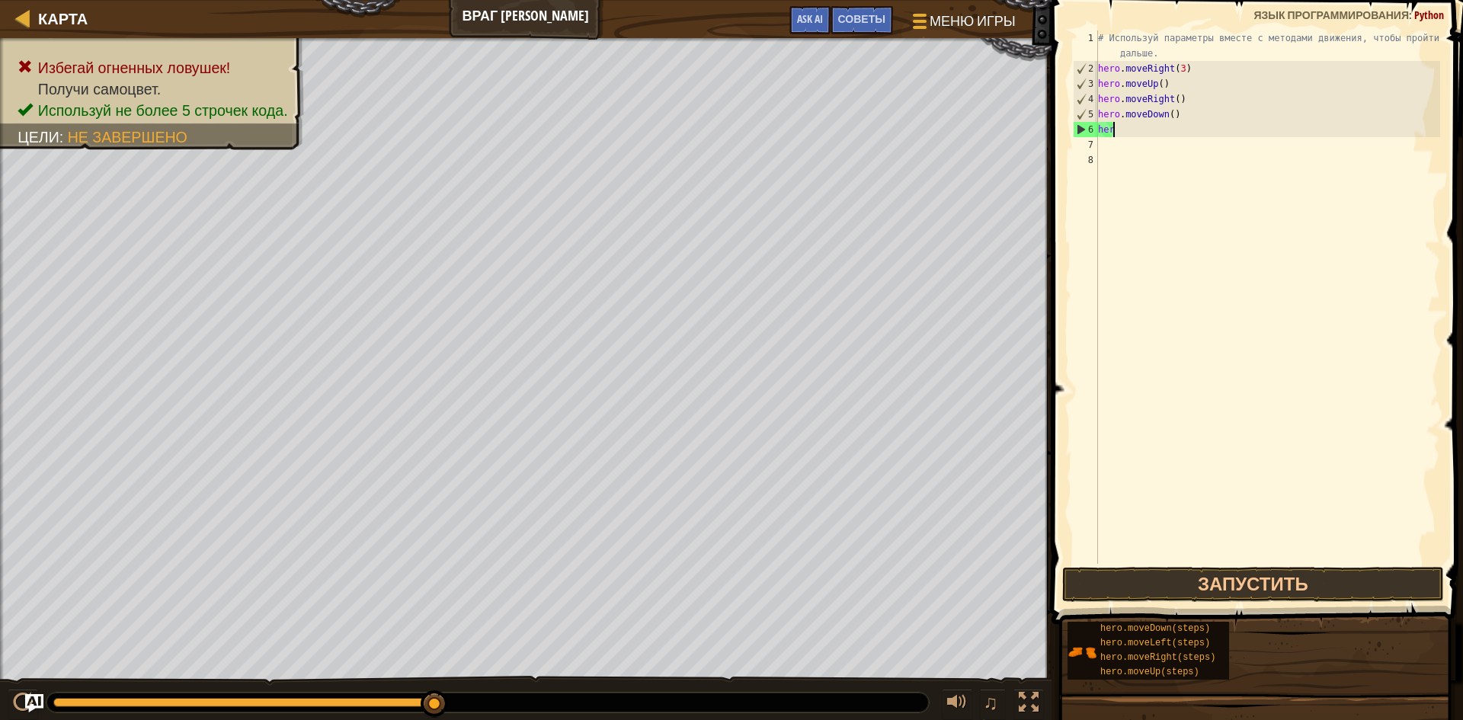
type textarea "h"
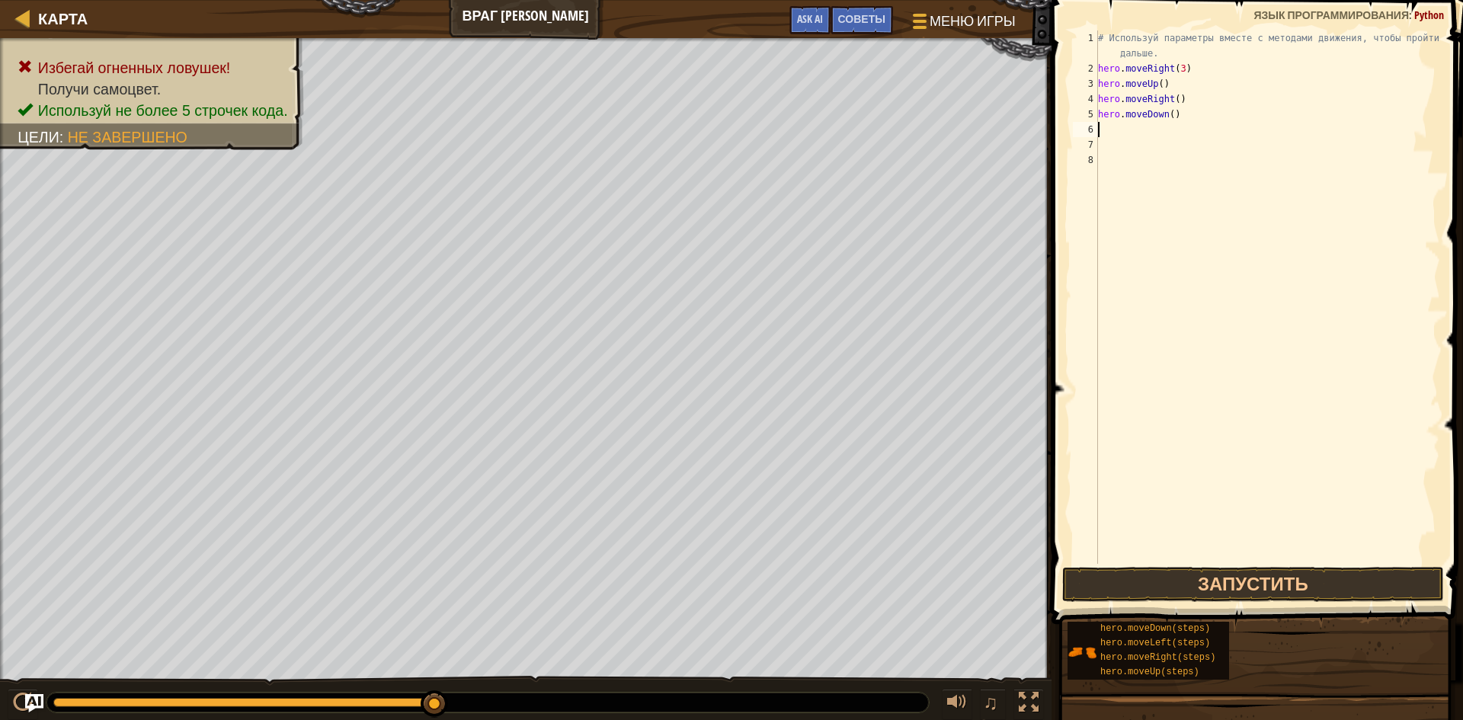
type textarea "h"
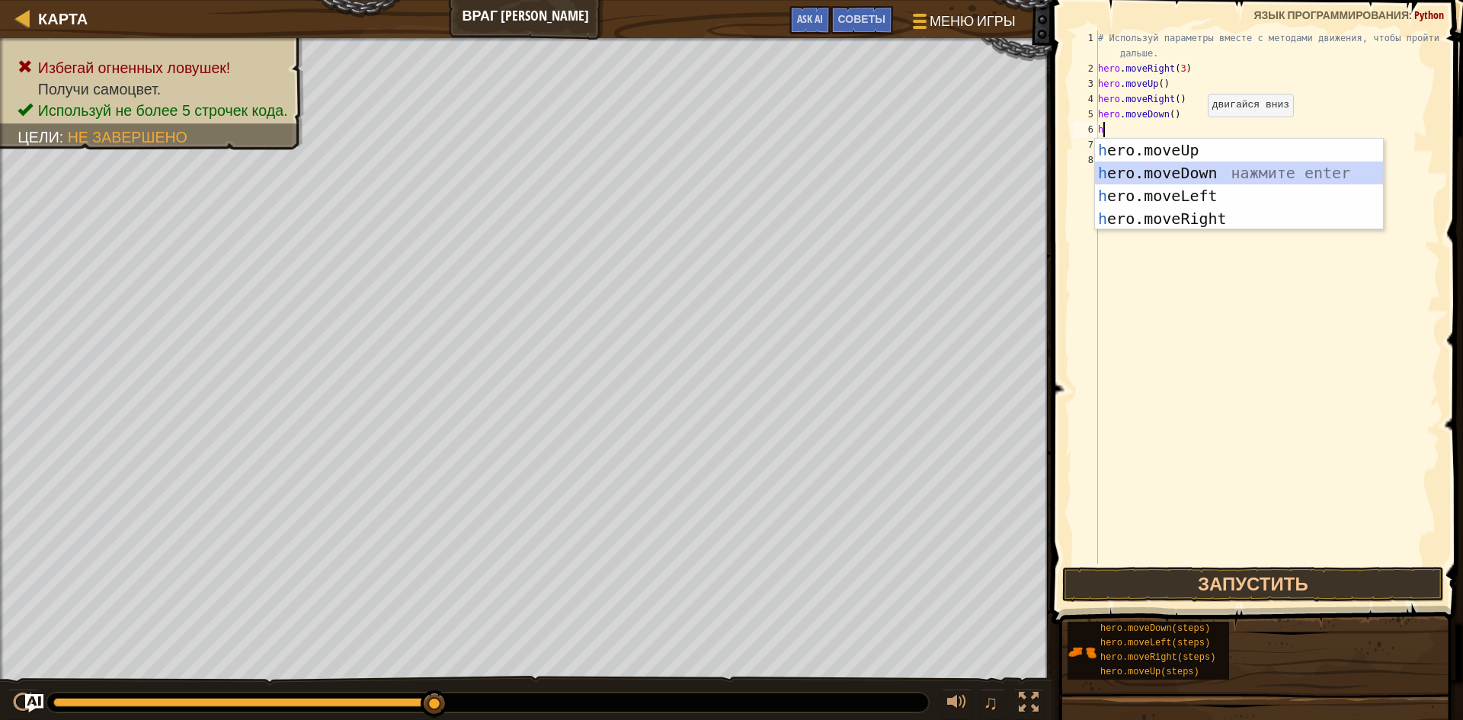
click at [1153, 173] on div "h ero.moveUp нажмите enter h ero.moveDown нажмите enter h ero.moveLeft нажмите …" at bounding box center [1239, 207] width 288 height 137
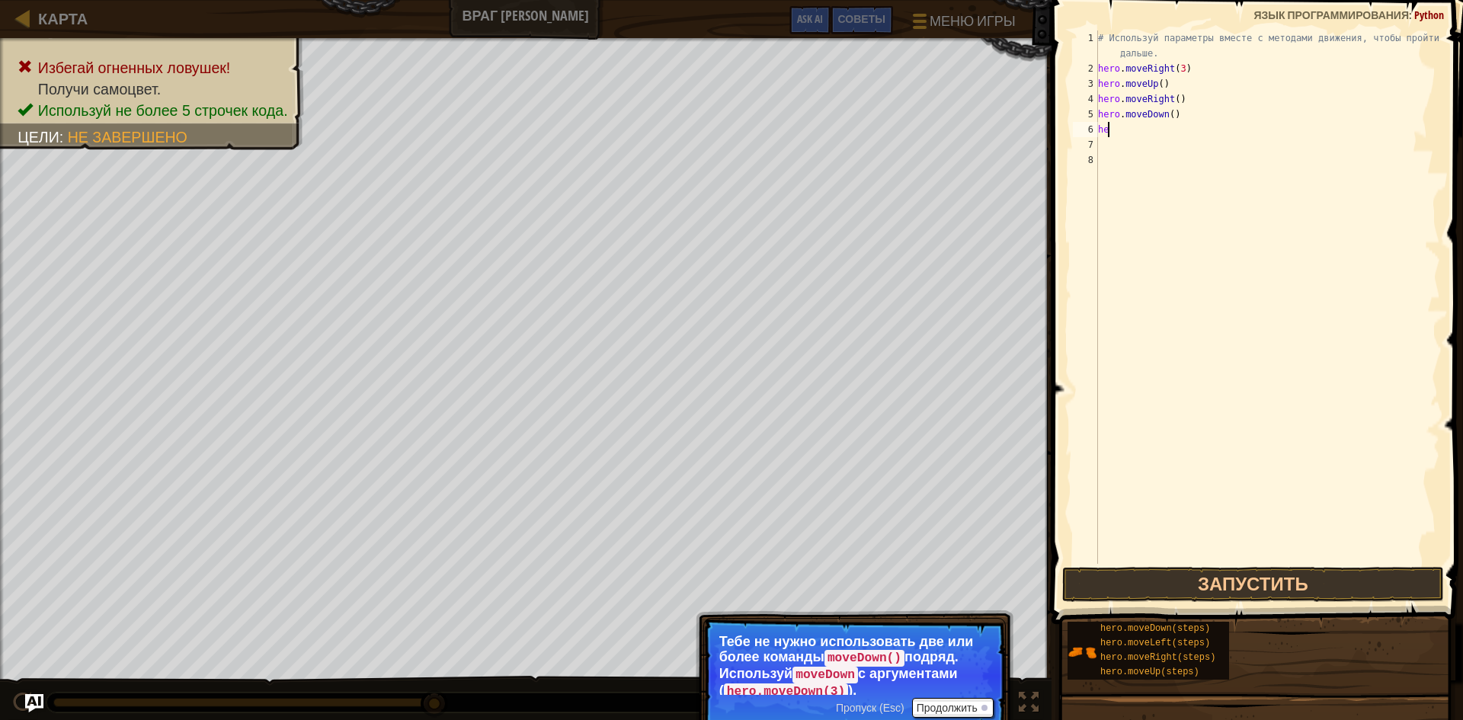
type textarea "h"
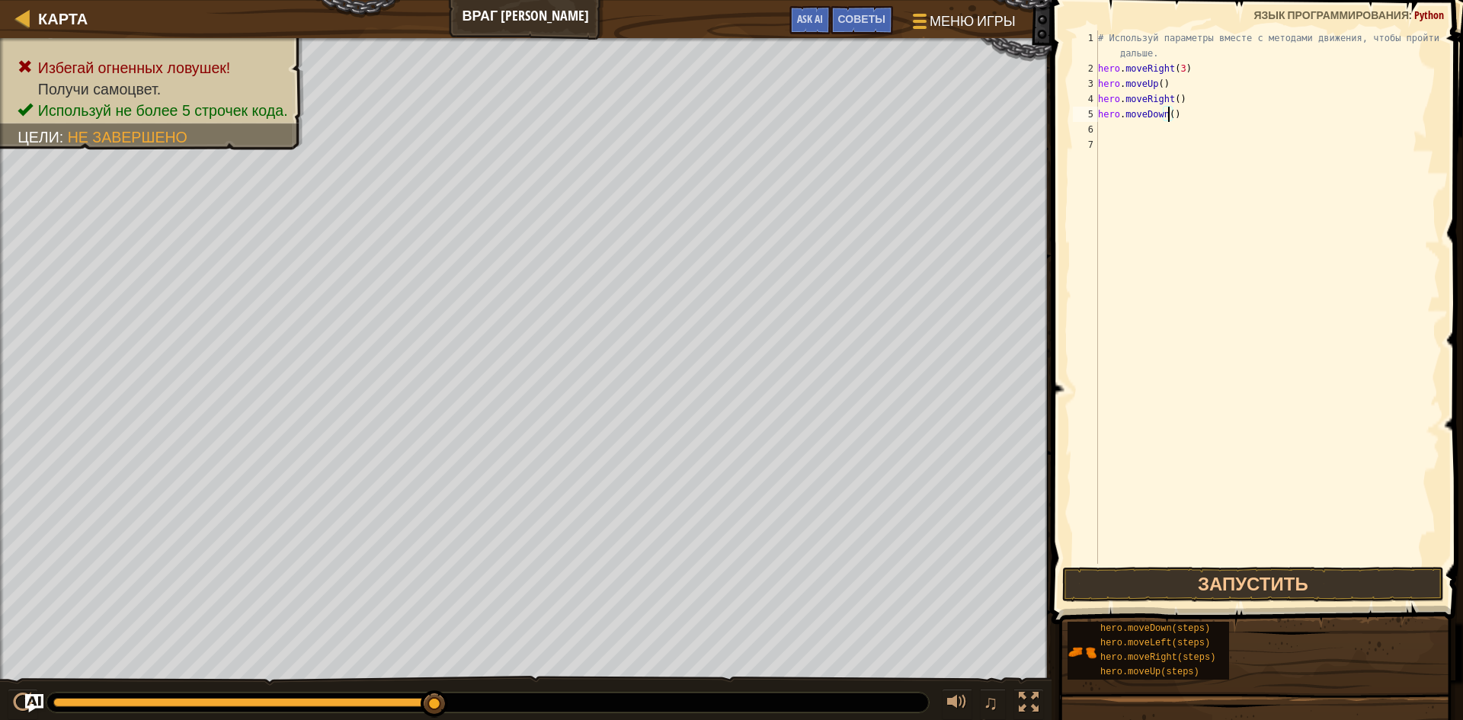
type textarea "hero.moveDown(3)"
type textarea "h"
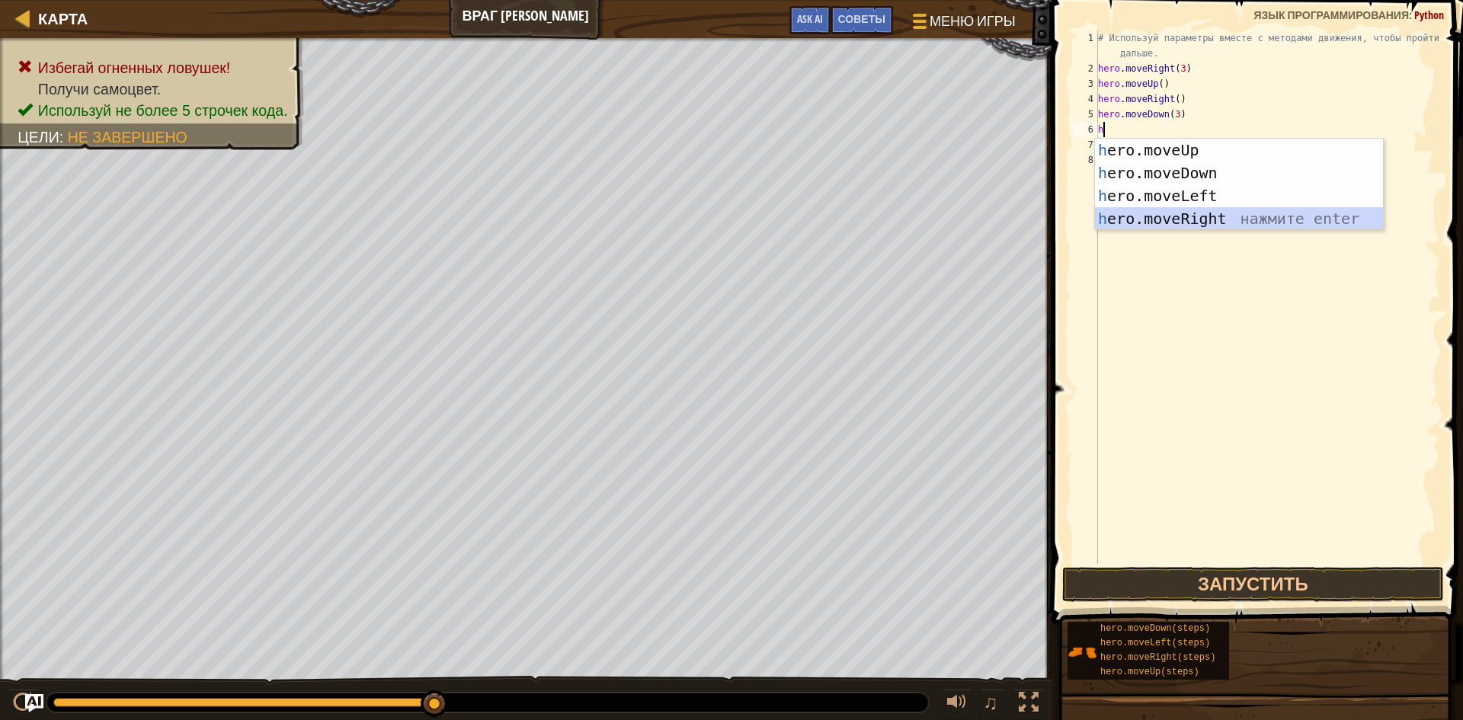
click at [1144, 211] on div "h ero.moveUp нажмите enter h ero.moveDown нажмите enter h ero.moveLeft нажмите …" at bounding box center [1239, 207] width 288 height 137
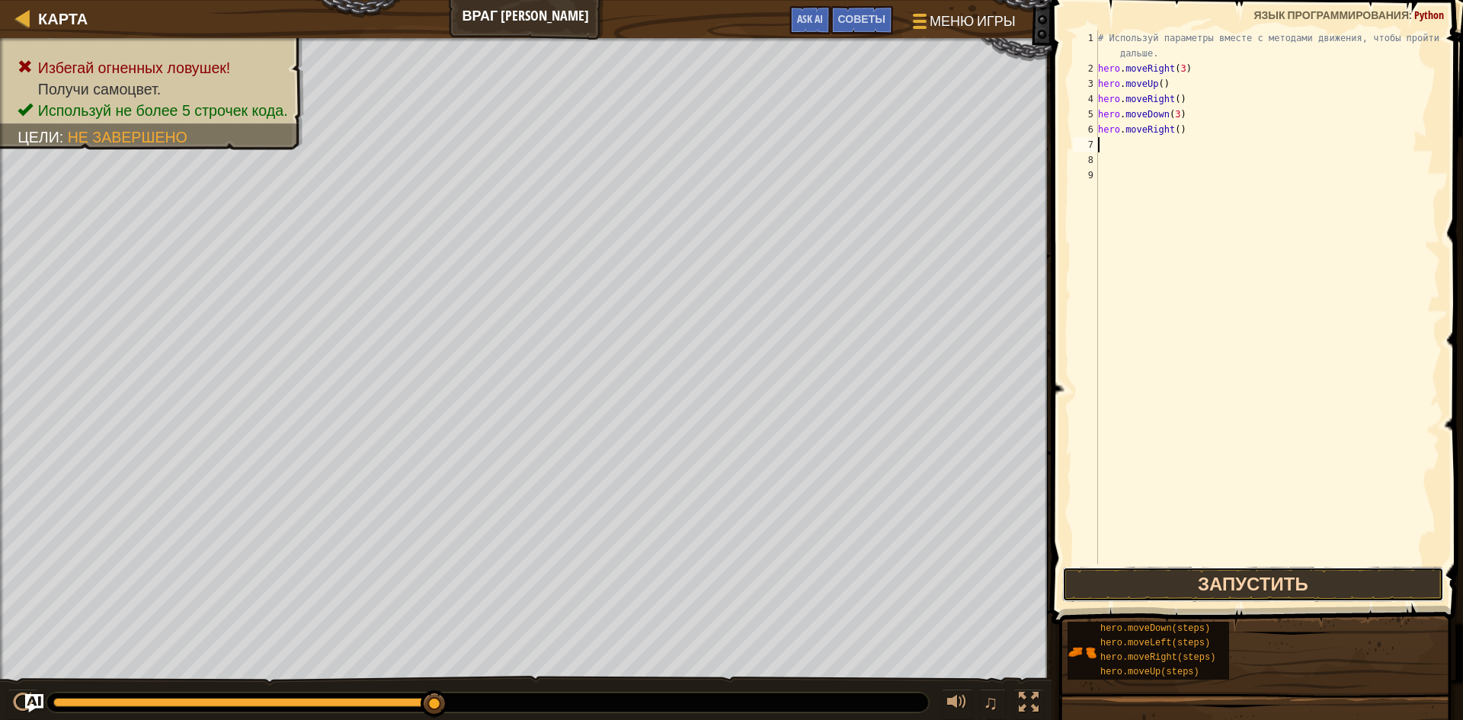
click at [1063, 576] on button "Запустить" at bounding box center [1253, 584] width 382 height 35
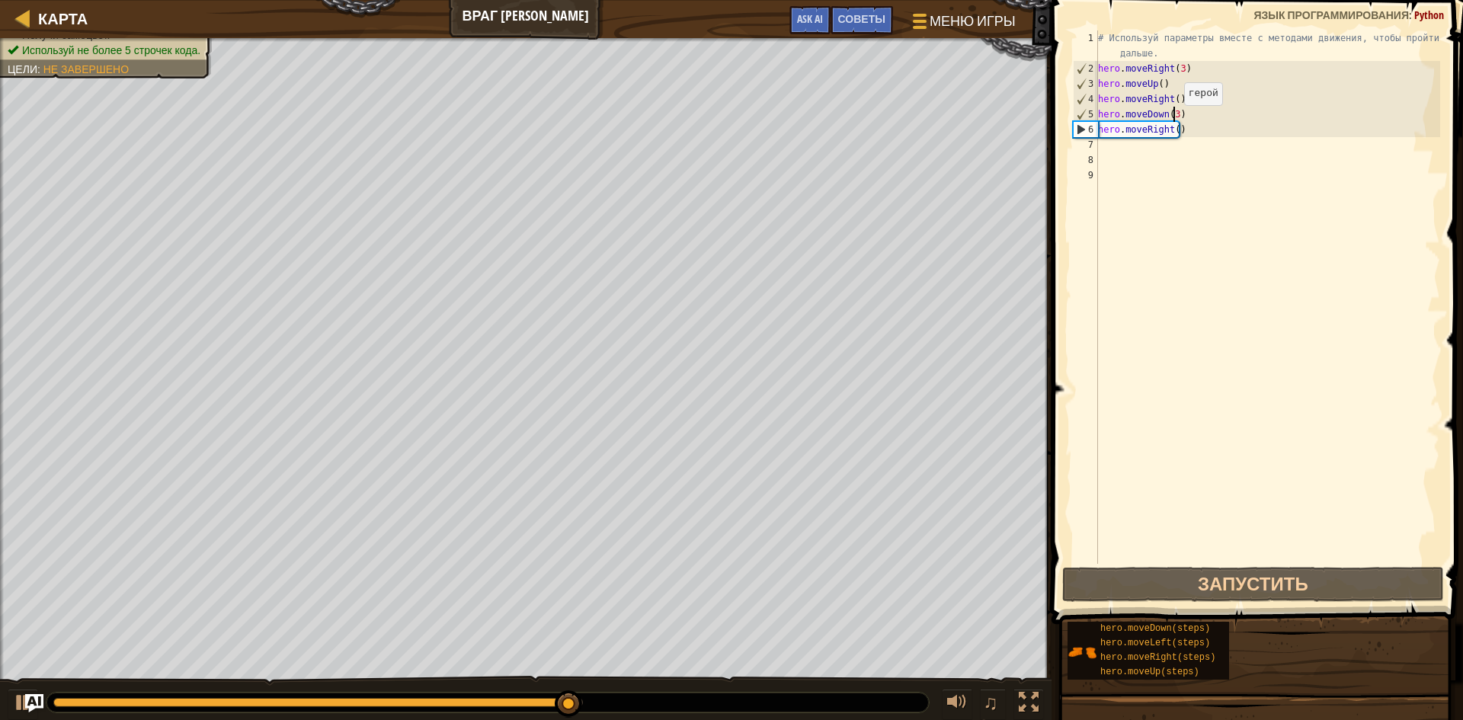
click at [1171, 120] on div "# Используй параметры вместе с методами движения, чтобы пройти дальше. hero . m…" at bounding box center [1267, 319] width 345 height 579
click at [1177, 129] on div "# Используй параметры вместе с методами движения, чтобы пройти дальше. hero . m…" at bounding box center [1267, 319] width 345 height 579
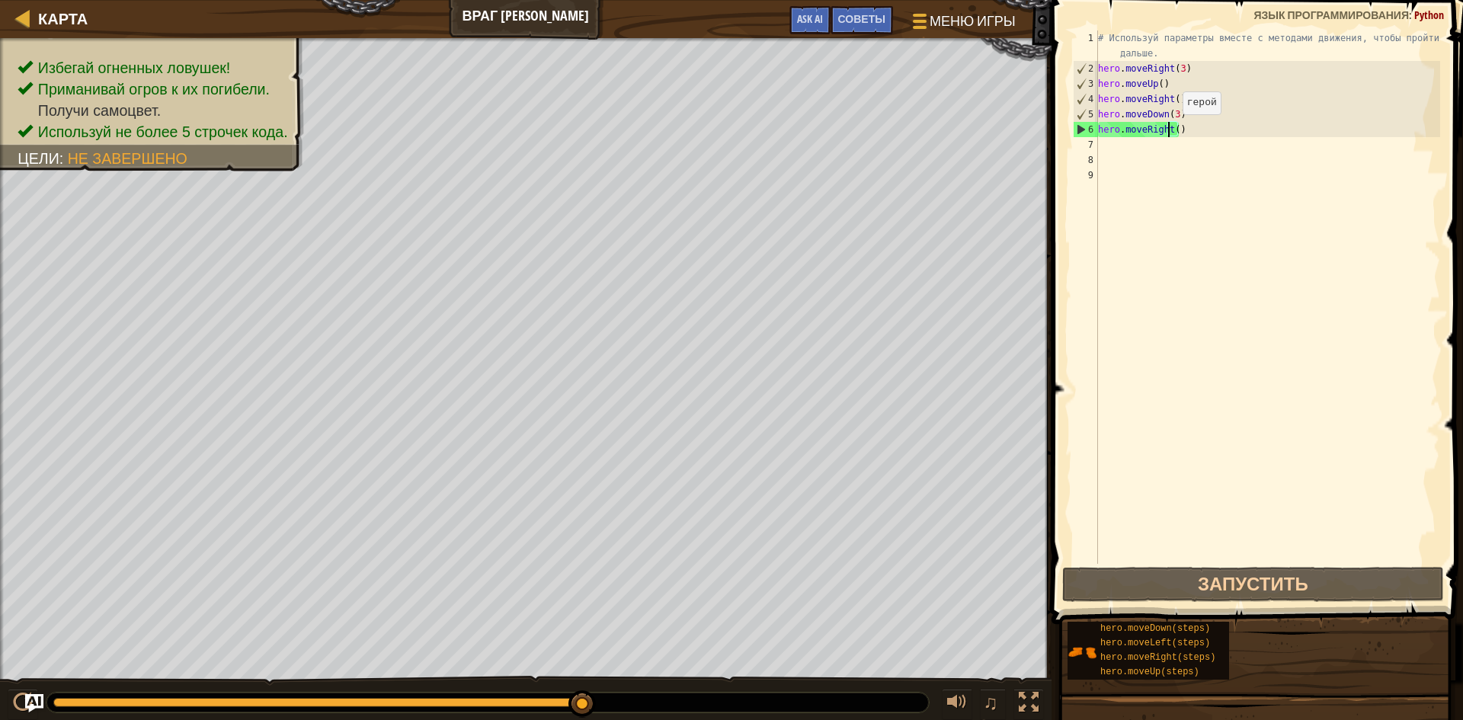
click at [1170, 130] on div "# Используй параметры вместе с методами движения, чтобы пройти дальше. hero . m…" at bounding box center [1267, 319] width 345 height 579
click at [1171, 130] on div "# Используй параметры вместе с методами движения, чтобы пройти дальше. hero . m…" at bounding box center [1267, 319] width 345 height 579
click at [1171, 130] on div "# Используй параметры вместе с методами движения, чтобы пройти дальше. hero . m…" at bounding box center [1267, 296] width 345 height 533
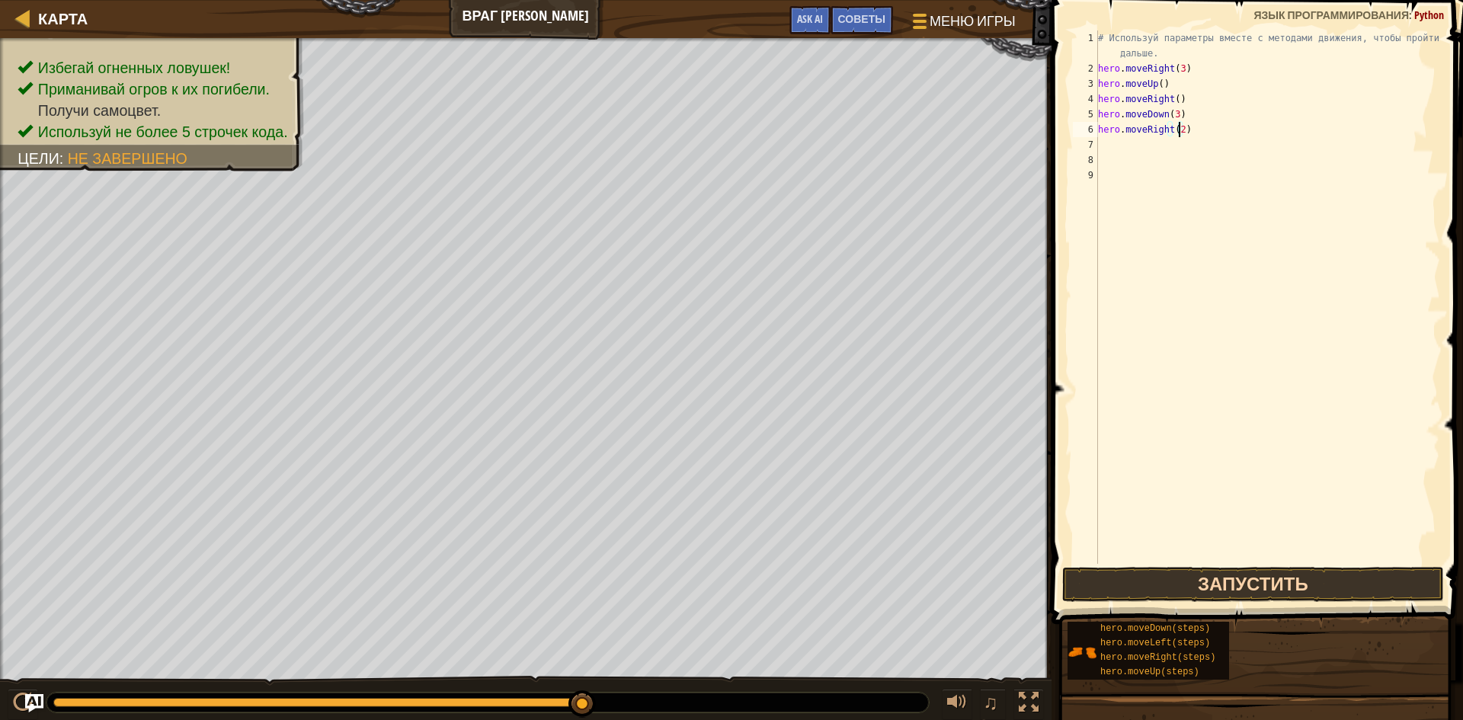
type textarea "hero.moveRight(2)"
click at [1093, 571] on button "Запустить" at bounding box center [1253, 584] width 382 height 35
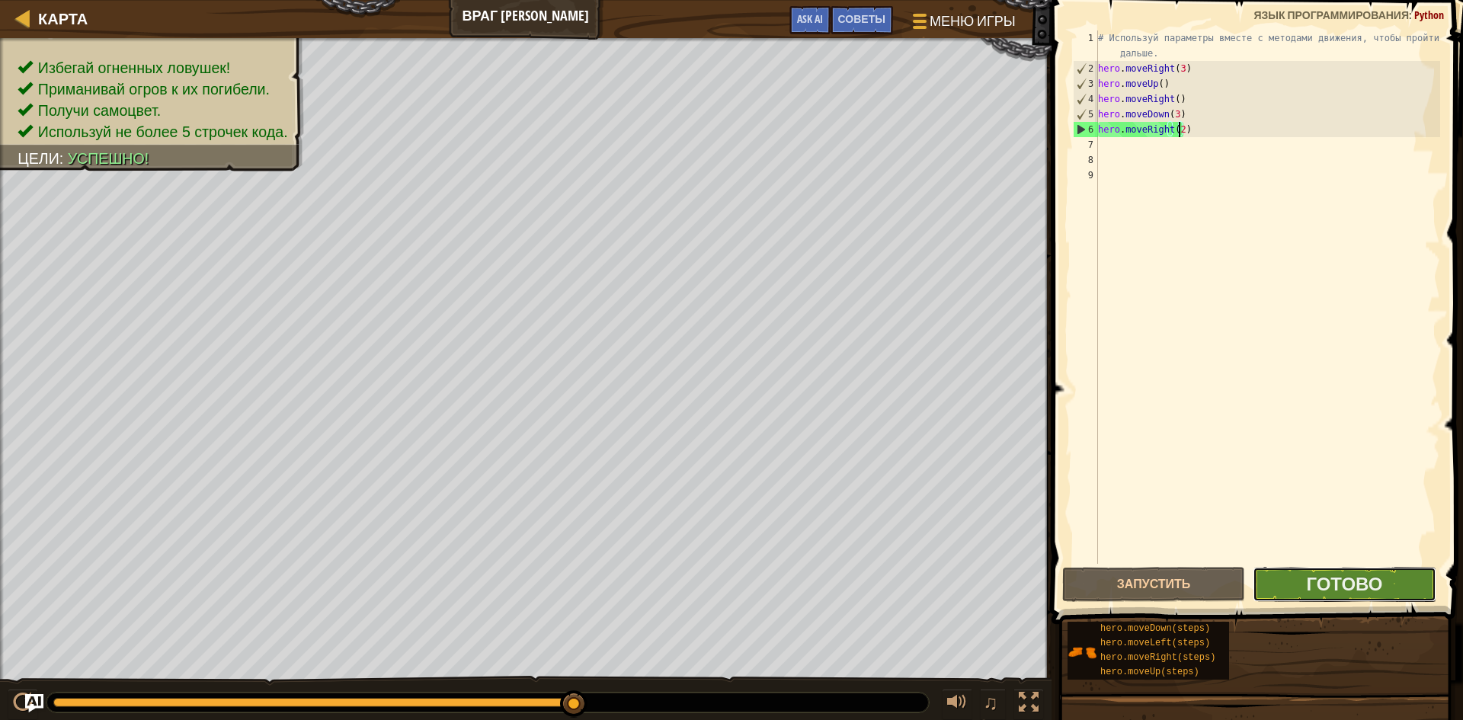
click at [1302, 584] on button "Готово" at bounding box center [1344, 584] width 183 height 35
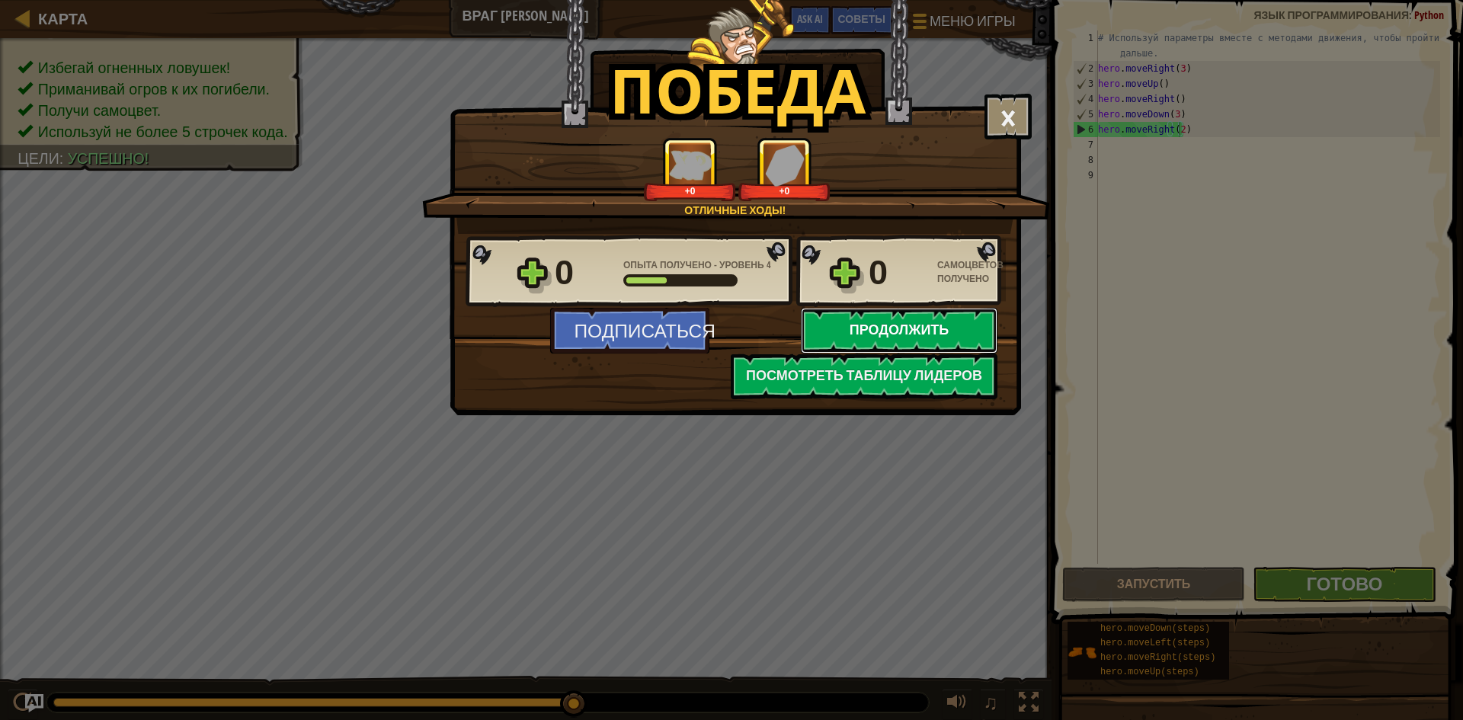
click at [849, 325] on button "Продолжить" at bounding box center [899, 331] width 197 height 46
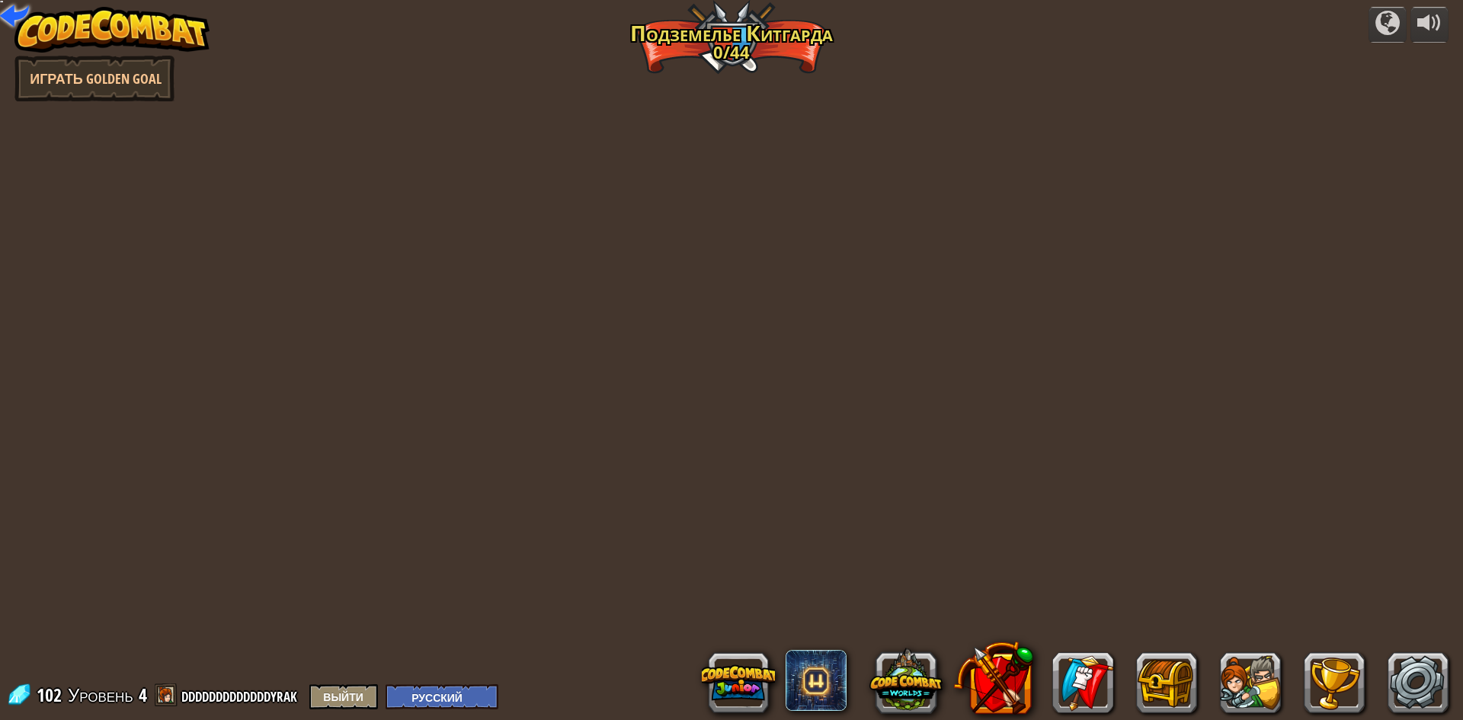
select select "ru"
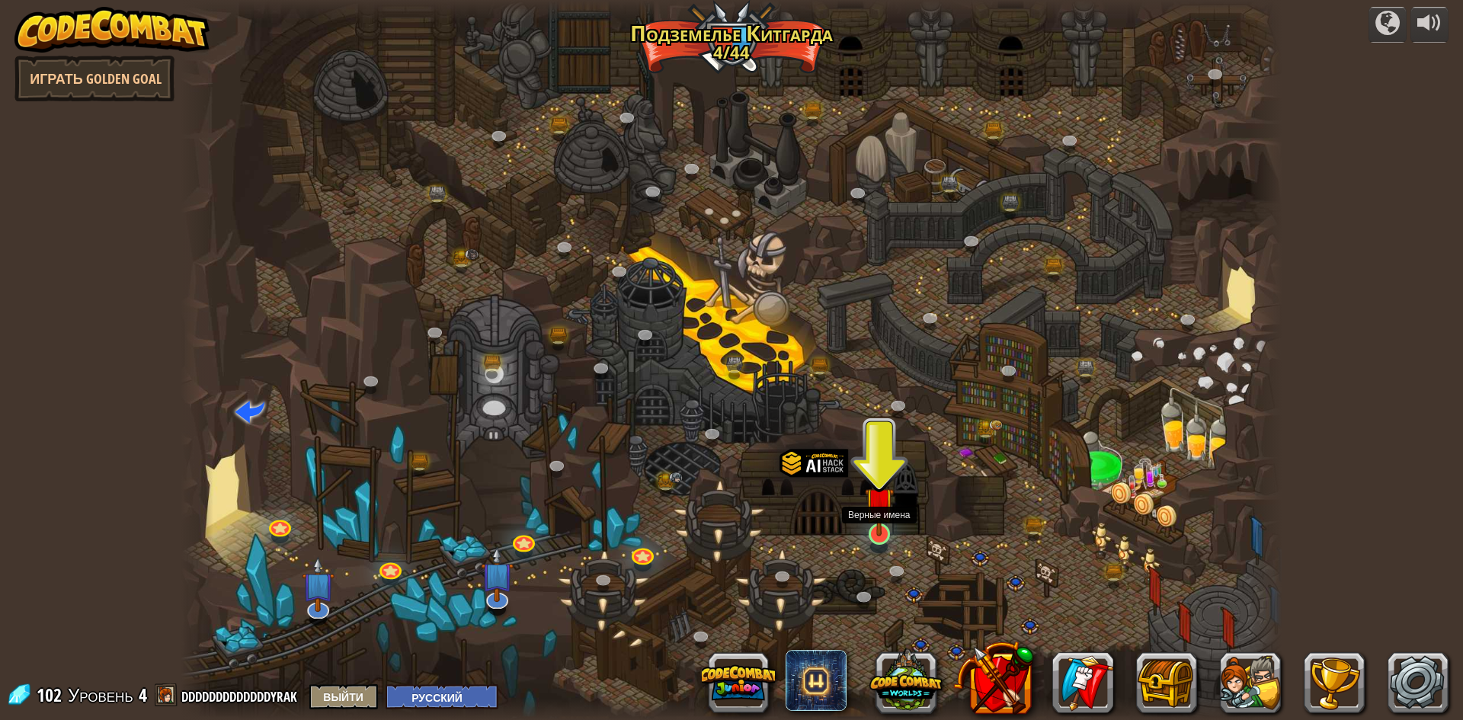
click at [875, 536] on img at bounding box center [880, 502] width 30 height 68
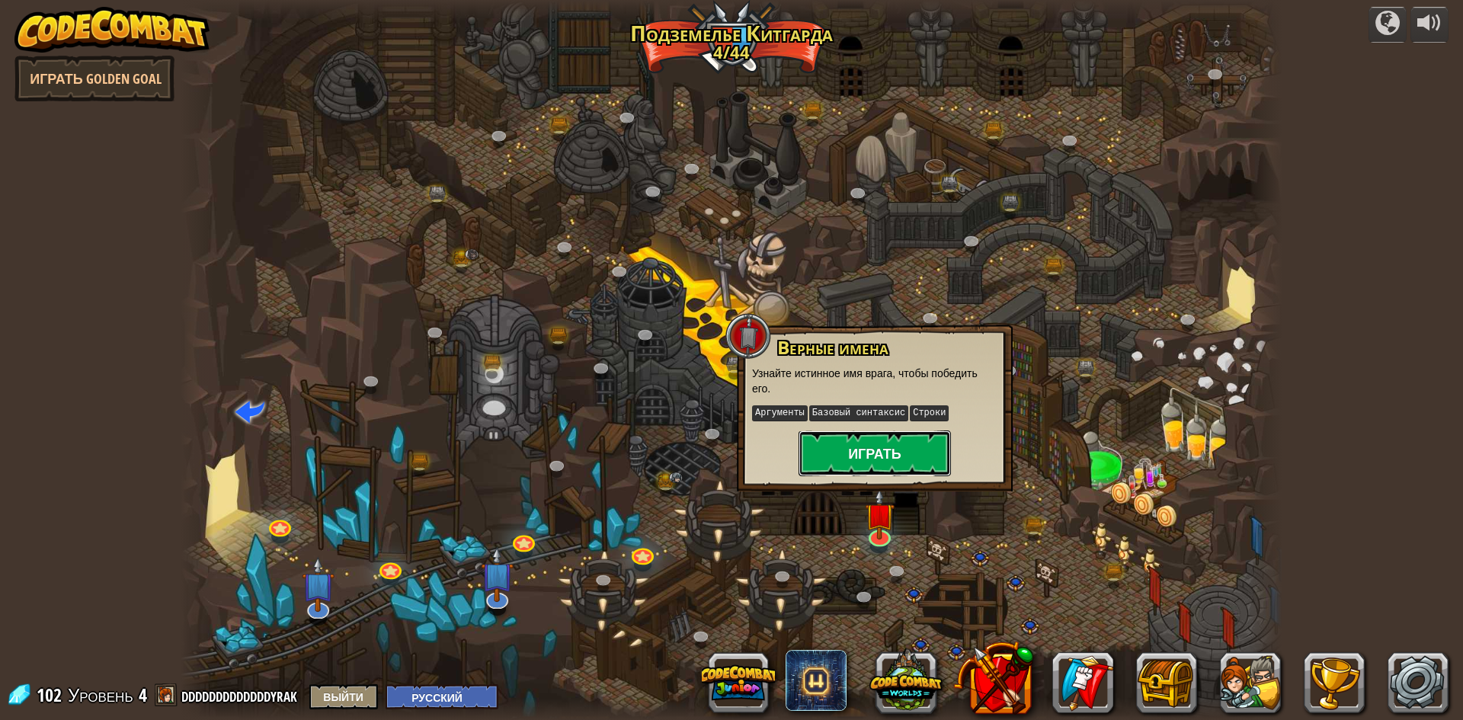
click at [855, 442] on button "Играть" at bounding box center [875, 454] width 152 height 46
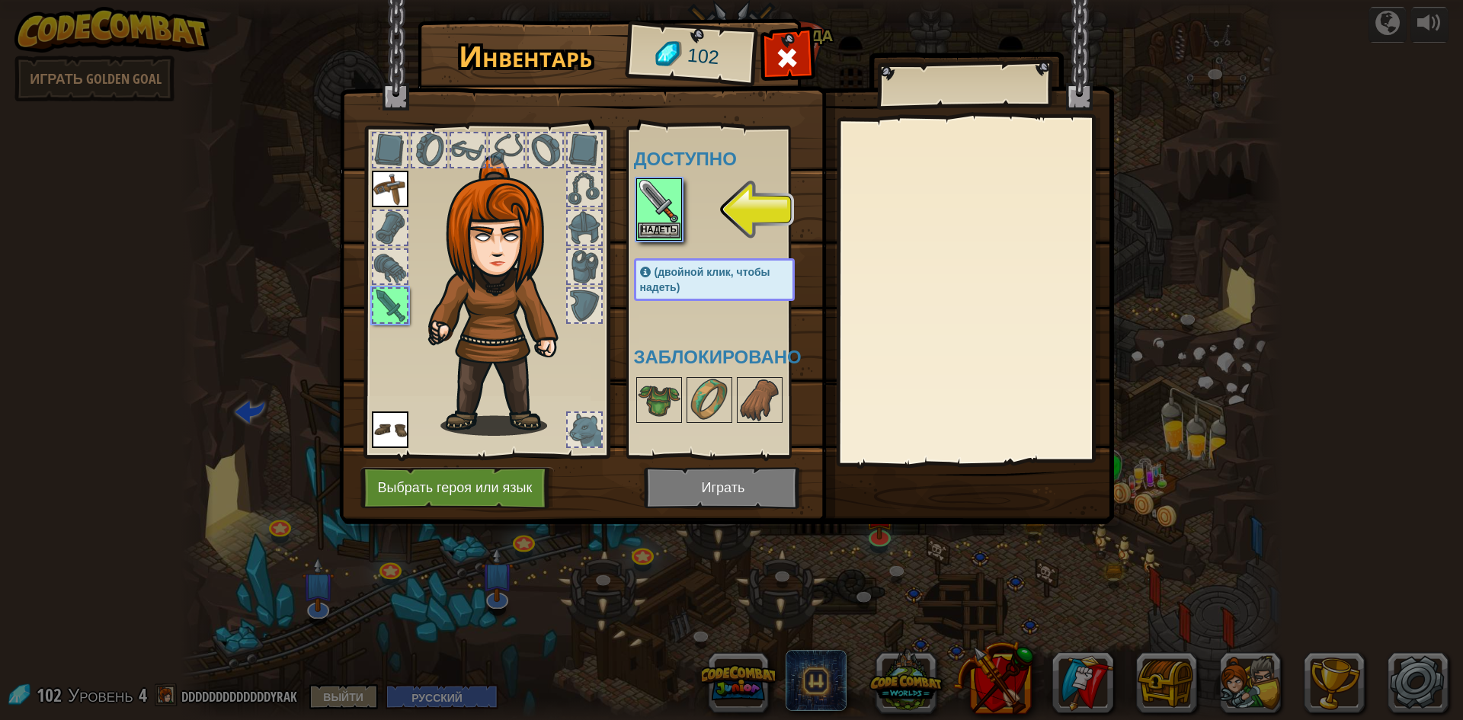
click at [666, 212] on img at bounding box center [659, 201] width 43 height 43
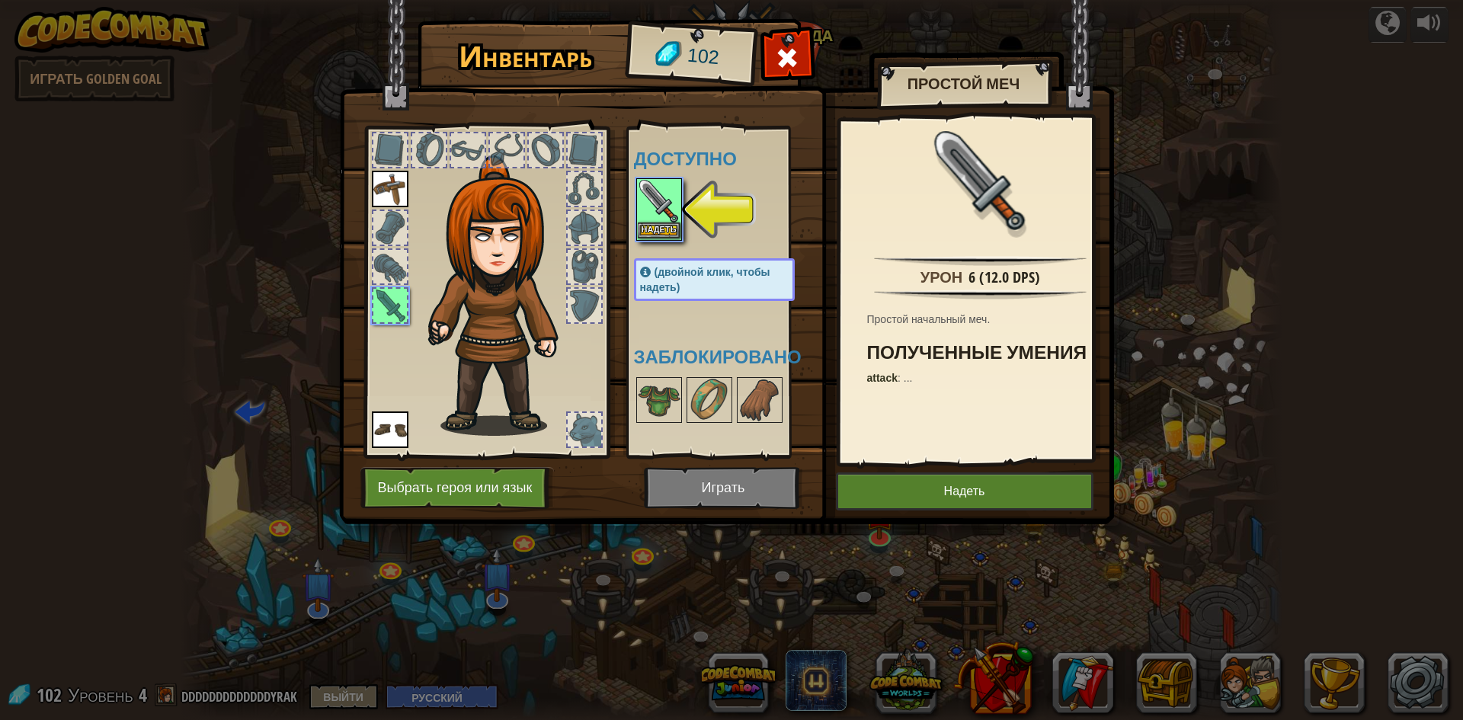
click at [666, 212] on img at bounding box center [659, 201] width 43 height 43
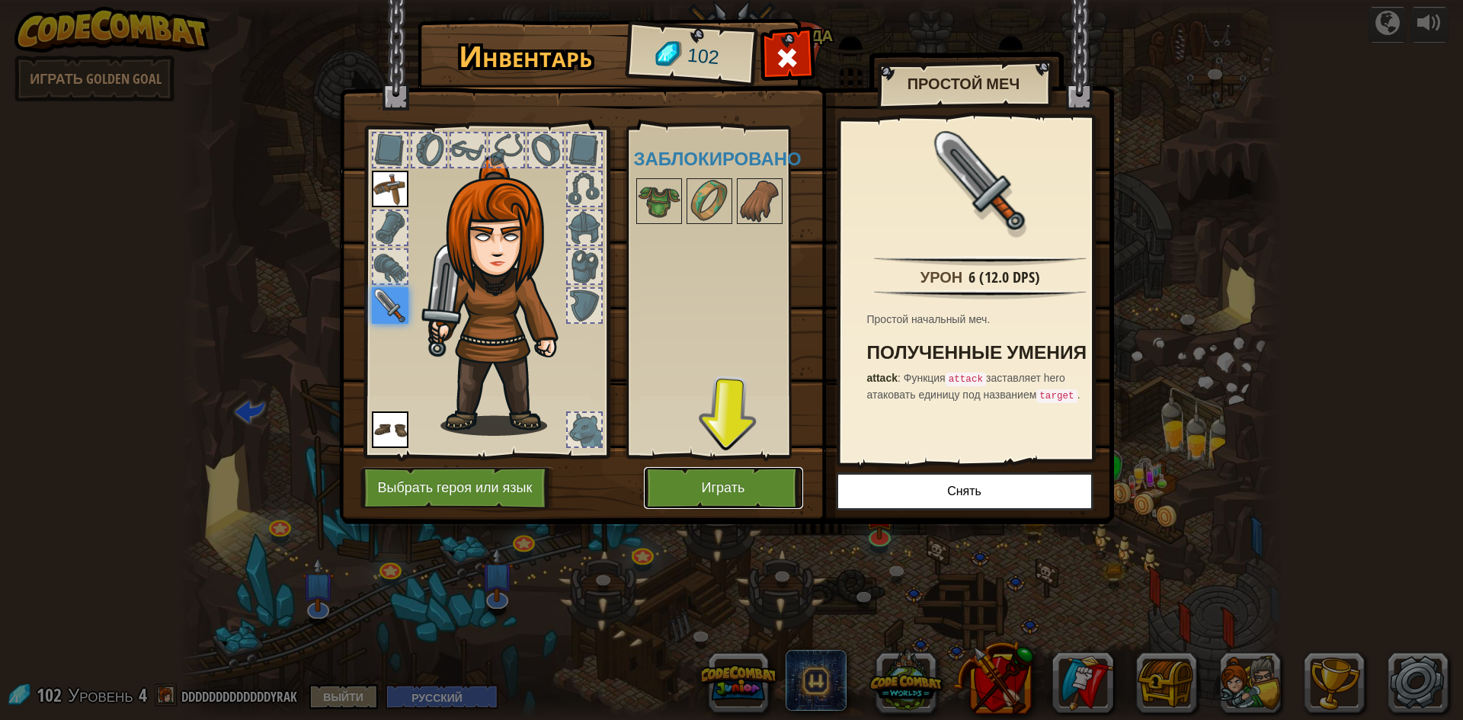
click at [719, 486] on button "Играть" at bounding box center [723, 488] width 159 height 42
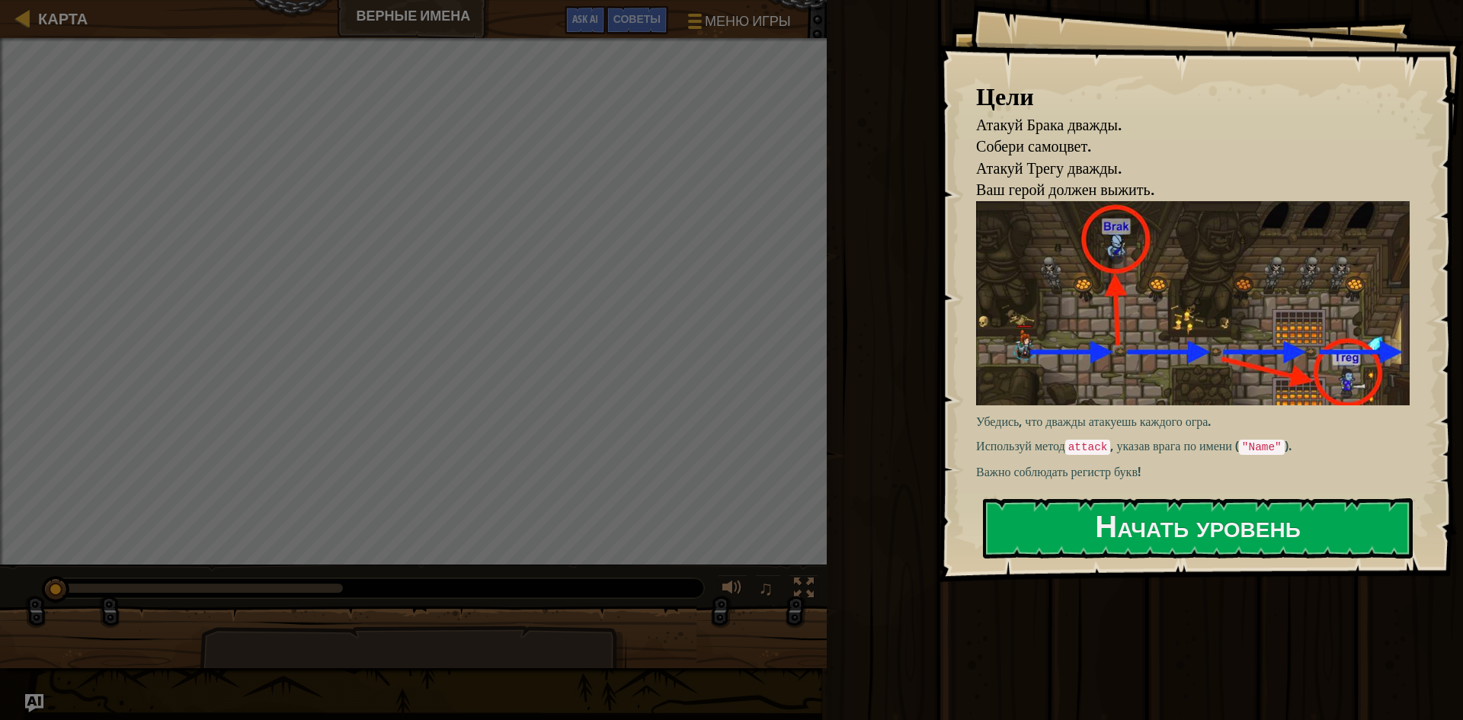
click at [1042, 488] on div "Цели Атакуй Брака дважды. Собери самоцвет. Атакуй Трегу дважды. Ваш герой долже…" at bounding box center [1200, 291] width 525 height 582
click at [1036, 512] on button "Начать уровень" at bounding box center [1198, 528] width 430 height 60
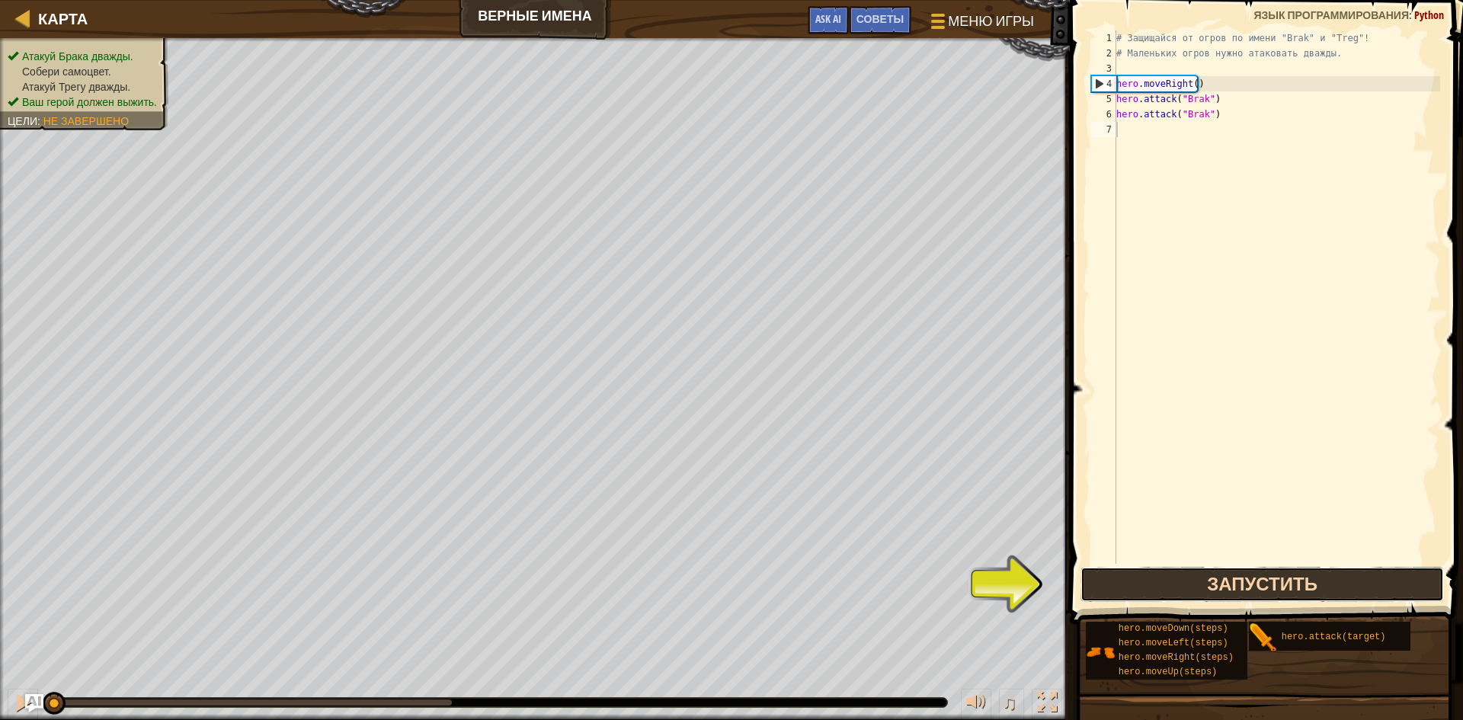
click at [1157, 584] on button "Запустить" at bounding box center [1262, 584] width 363 height 35
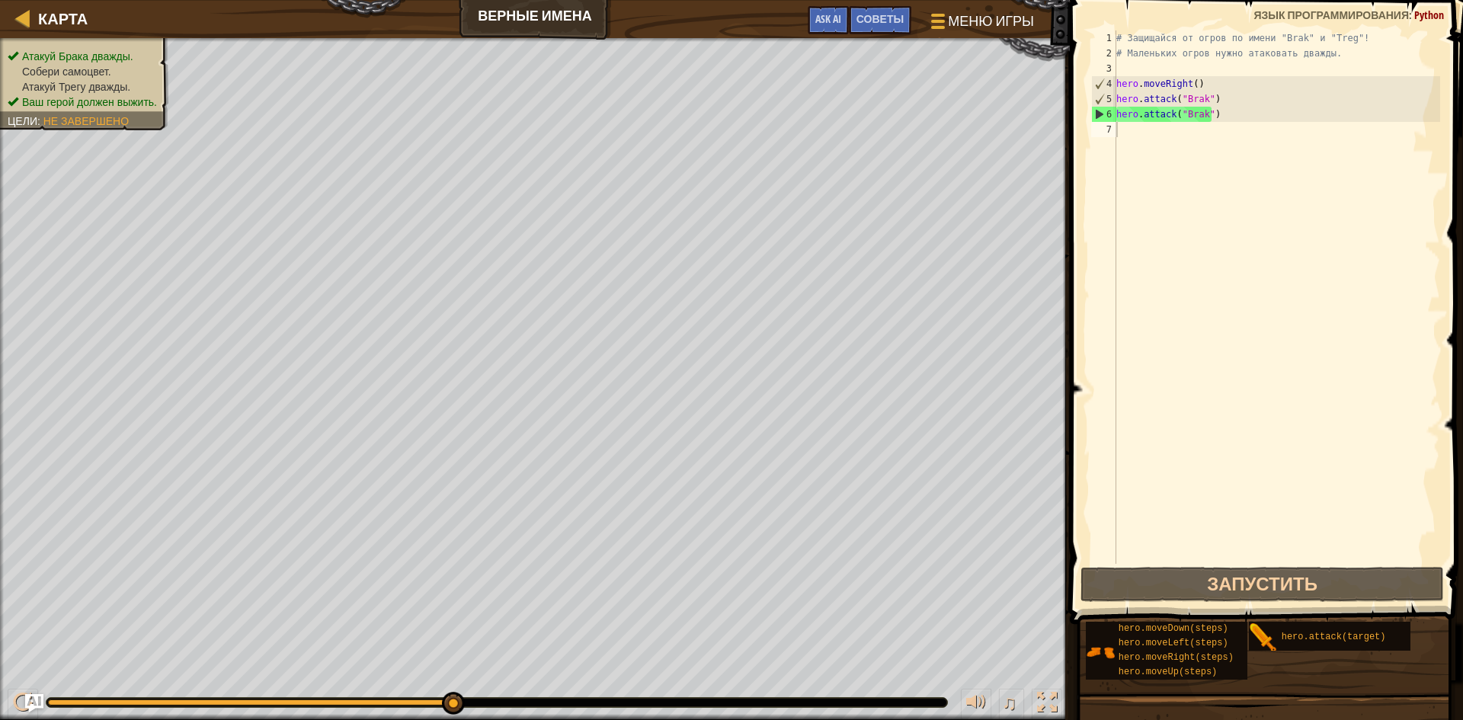
click at [76, 62] on div "Атакуй Брака дважды. Собери самоцвет. Атакуй Трегу дважды. Ваш герой должен выж…" at bounding box center [84, 79] width 153 height 61
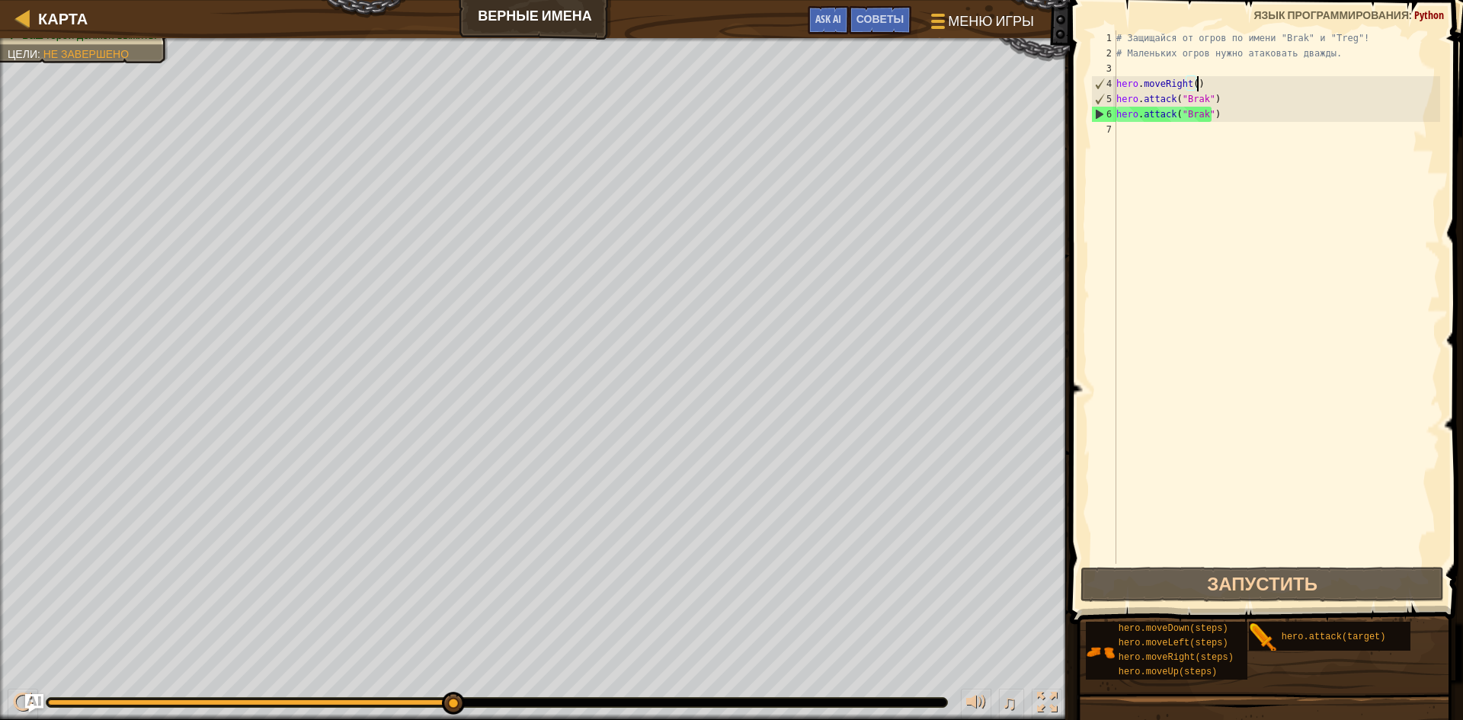
click at [1212, 88] on div "# Защищайся от огров по имени "Brak" и "Treg"! # Маленьких огров нужно атаковат…" at bounding box center [1276, 312] width 327 height 564
click at [1218, 91] on div "# Защищайся от огров по имени "Brak" и "Treg"! # Маленьких огров нужно атаковат…" at bounding box center [1276, 312] width 327 height 564
type textarea "hero.attack("Brak")"
click at [1212, 117] on div "# Защищайся от огров по имени "Brak" и "Treg"! # Маленьких огров нужно атаковат…" at bounding box center [1276, 312] width 327 height 564
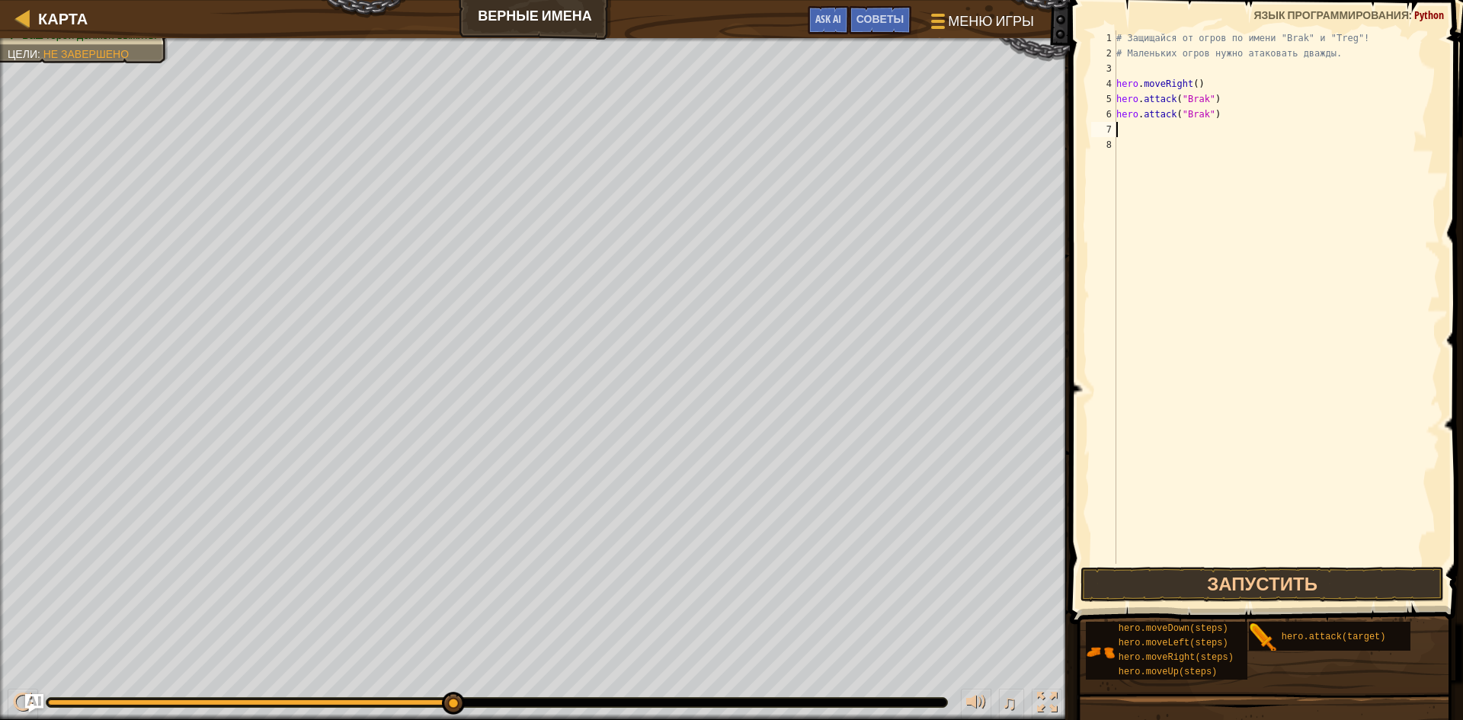
type textarea "h"
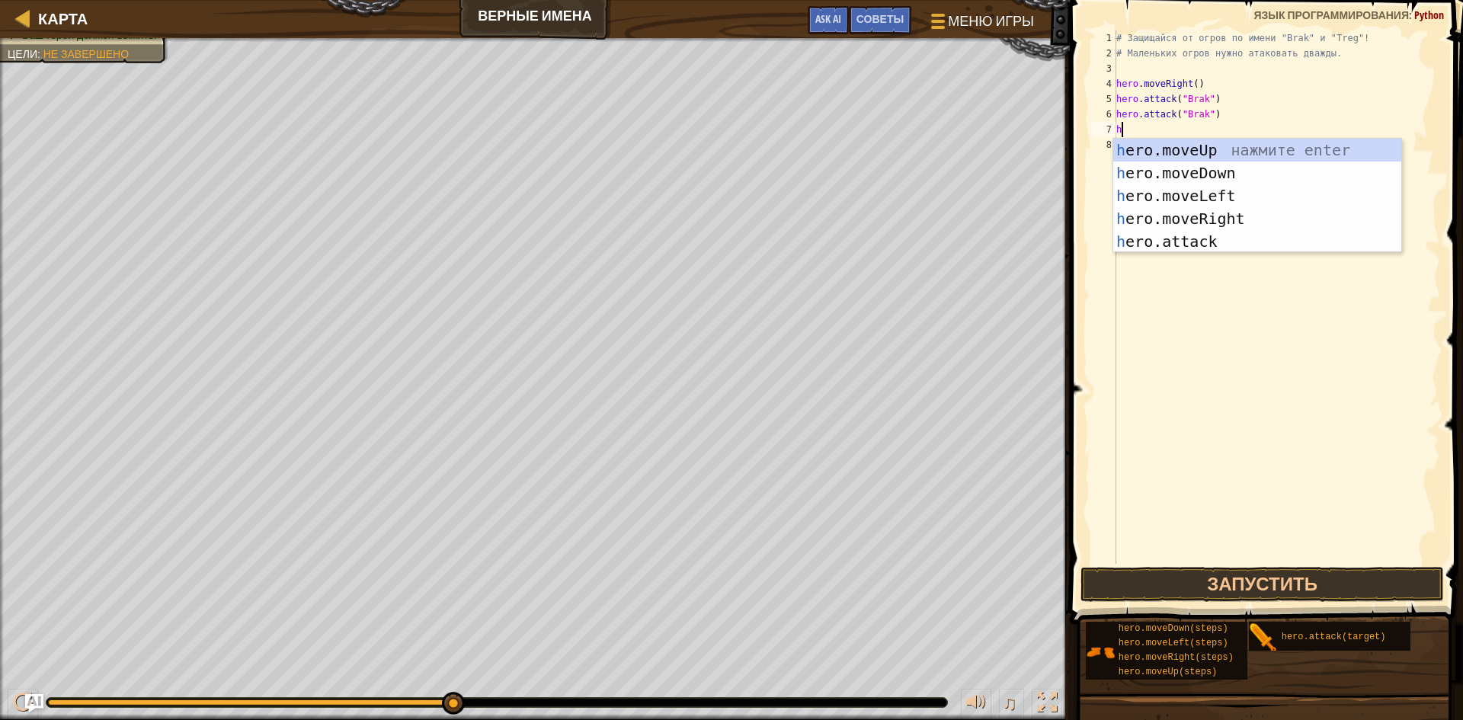
scroll to position [7, 0]
click at [1181, 220] on div "h ero.moveUp нажмите enter h ero.moveDown нажмите enter h ero.moveLeft нажмите …" at bounding box center [1257, 219] width 288 height 160
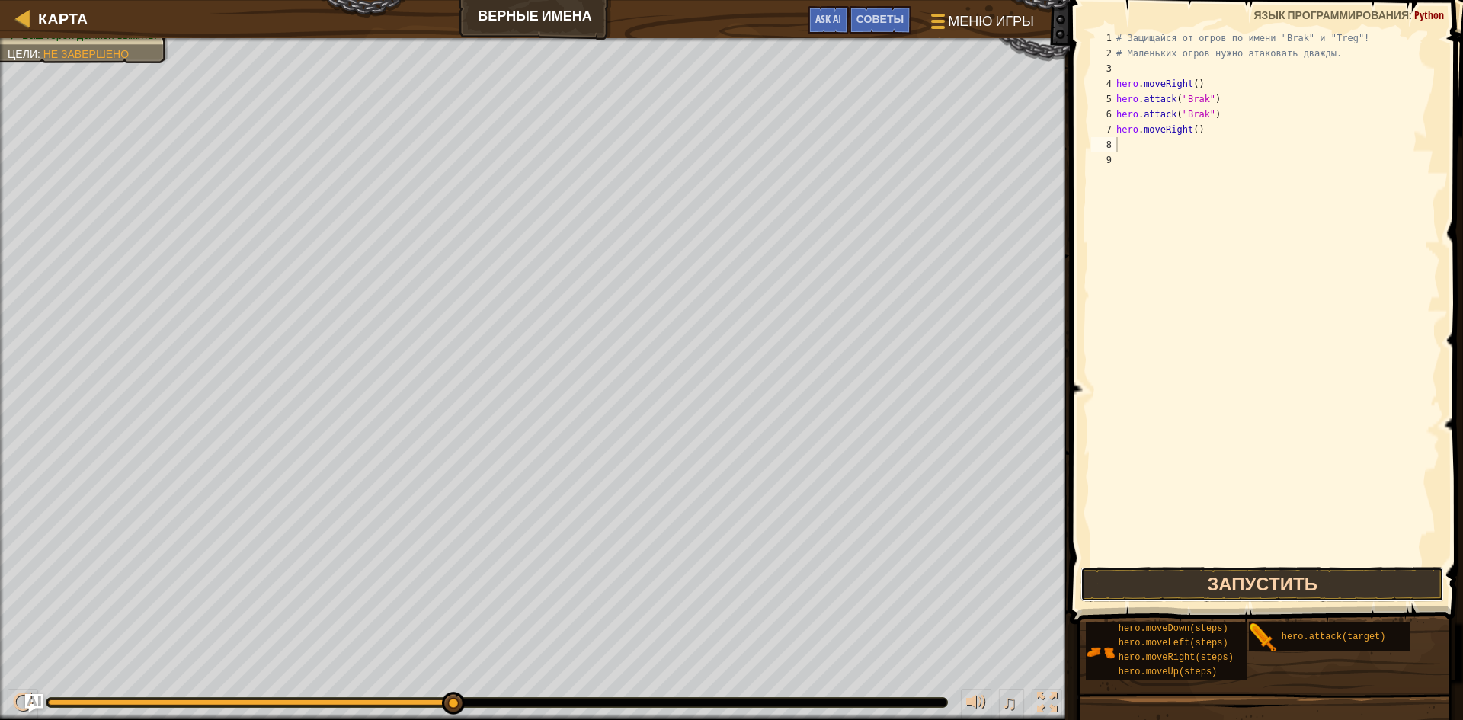
click at [1164, 572] on button "Запустить" at bounding box center [1262, 584] width 363 height 35
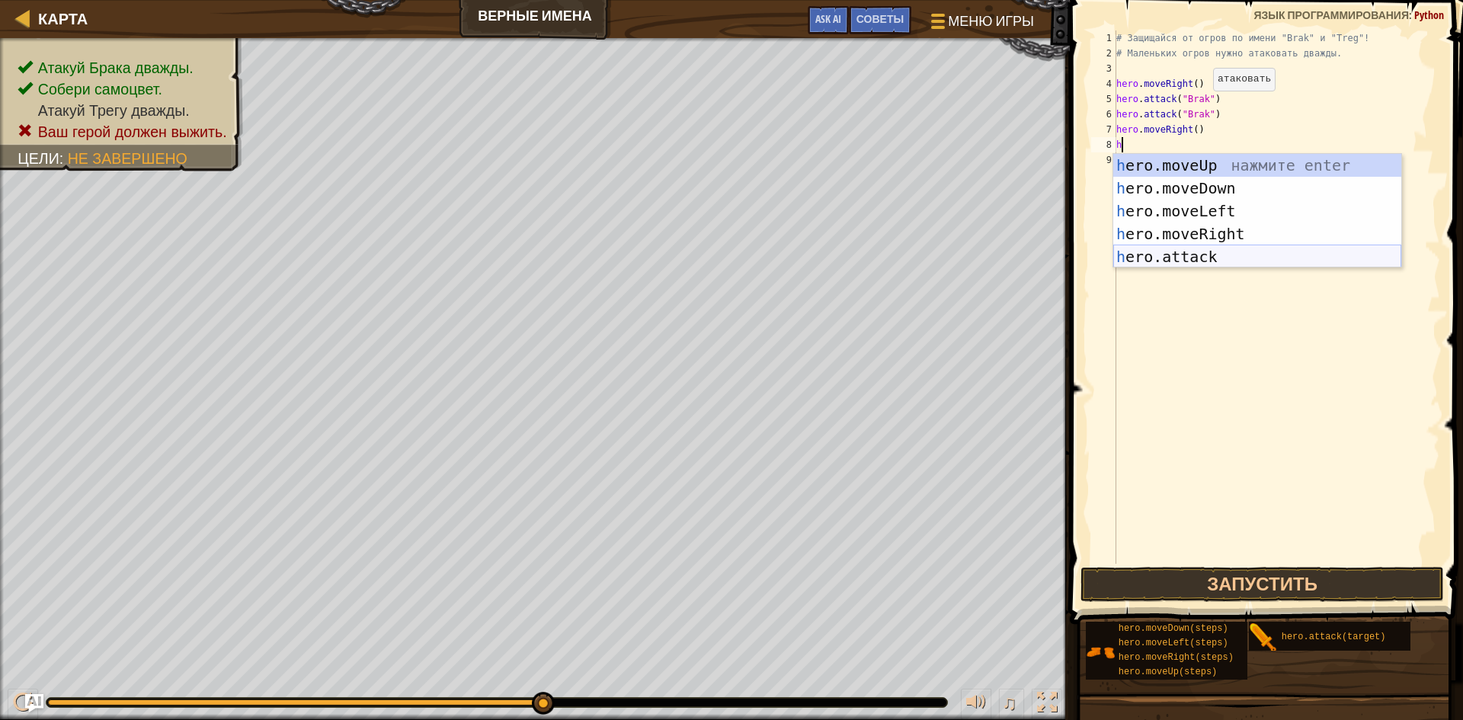
click at [1145, 249] on div "h ero.moveUp нажмите enter h ero.moveDown нажмите enter h ero.moveLeft нажмите …" at bounding box center [1257, 234] width 288 height 160
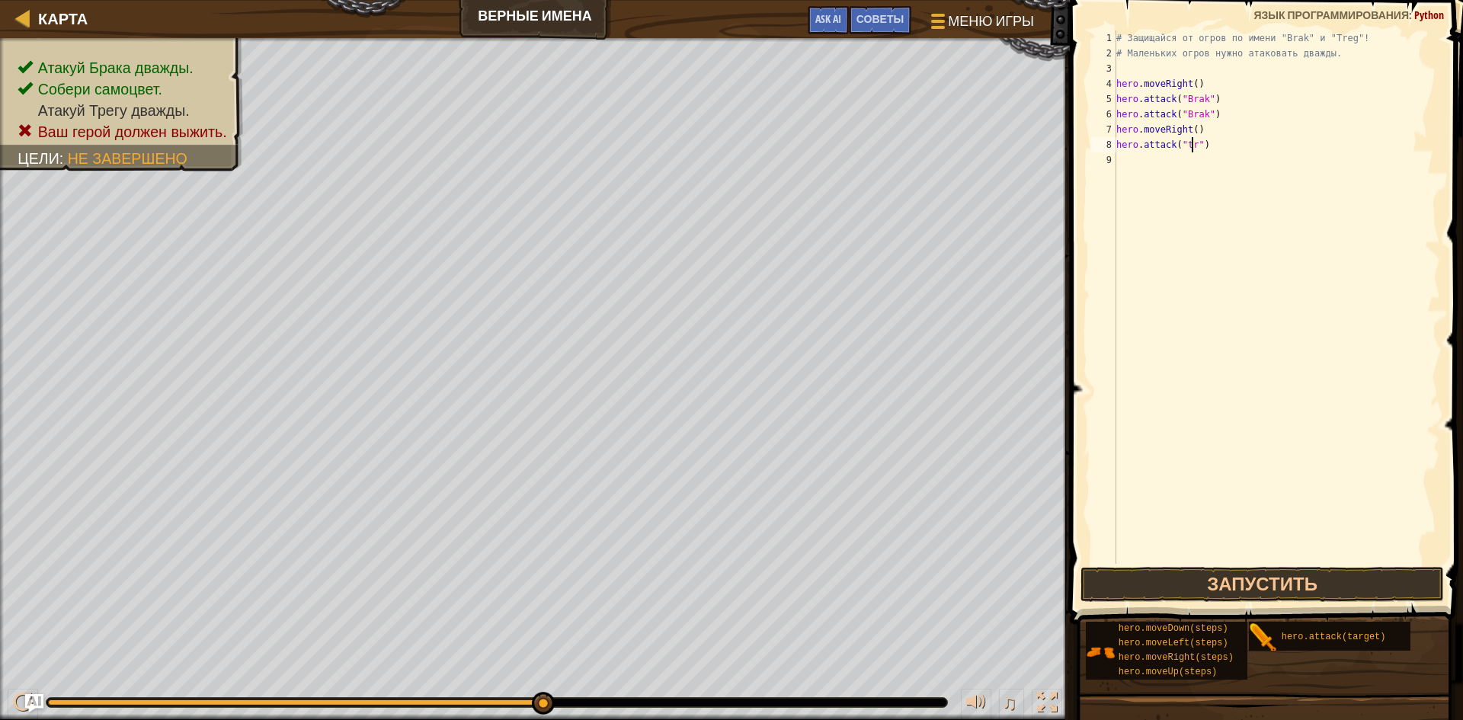
scroll to position [7, 7]
click at [1106, 583] on button "Запустить" at bounding box center [1262, 584] width 363 height 35
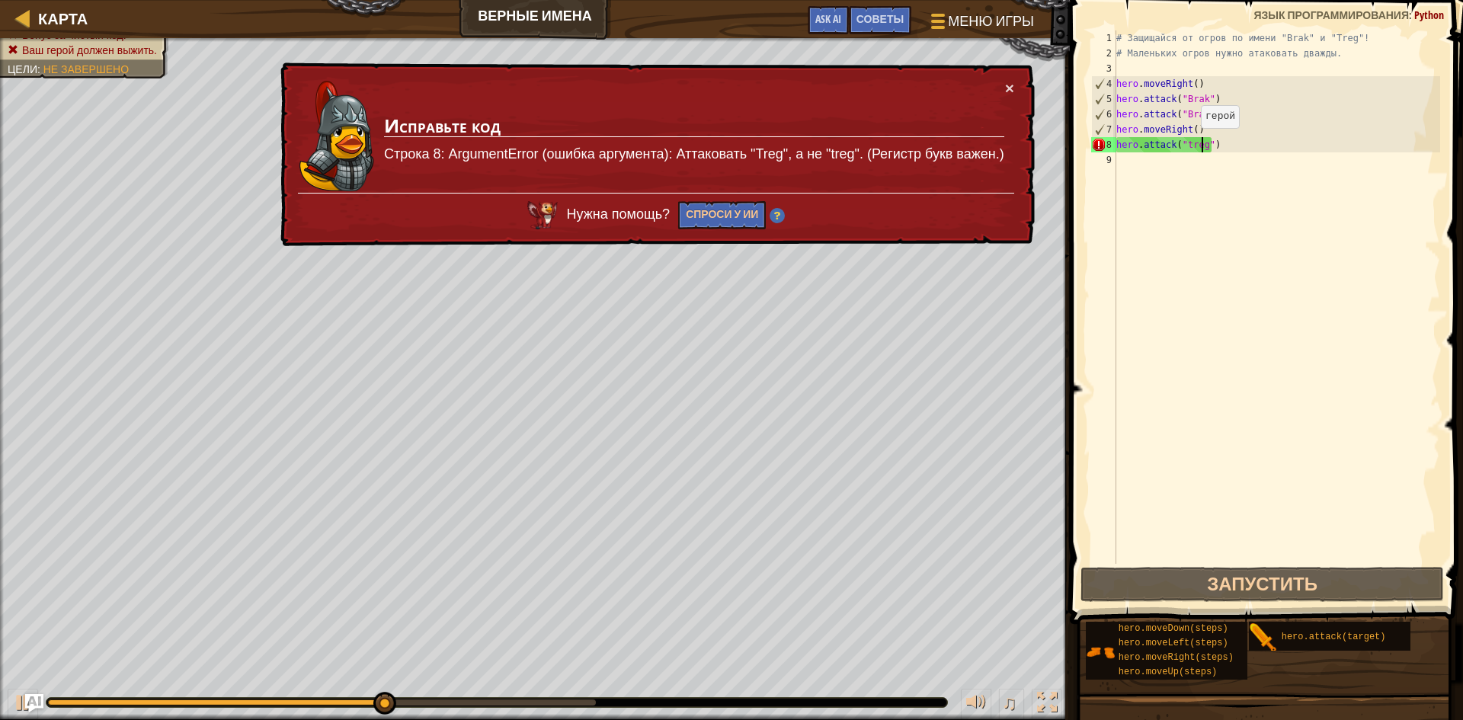
click at [1188, 143] on div "# Защищайся от огров по имени "Brak" и "Treg"! # Маленьких огров нужно атаковат…" at bounding box center [1276, 312] width 327 height 564
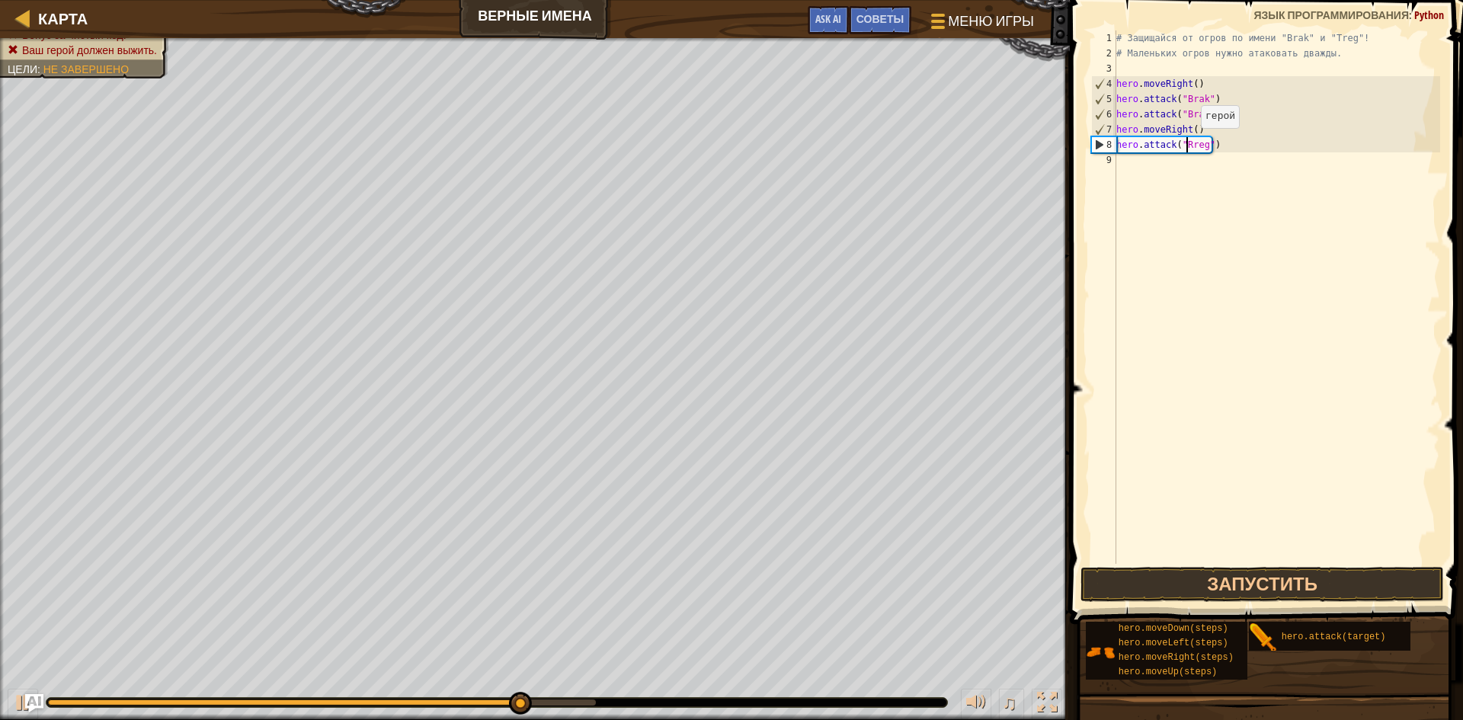
scroll to position [7, 6]
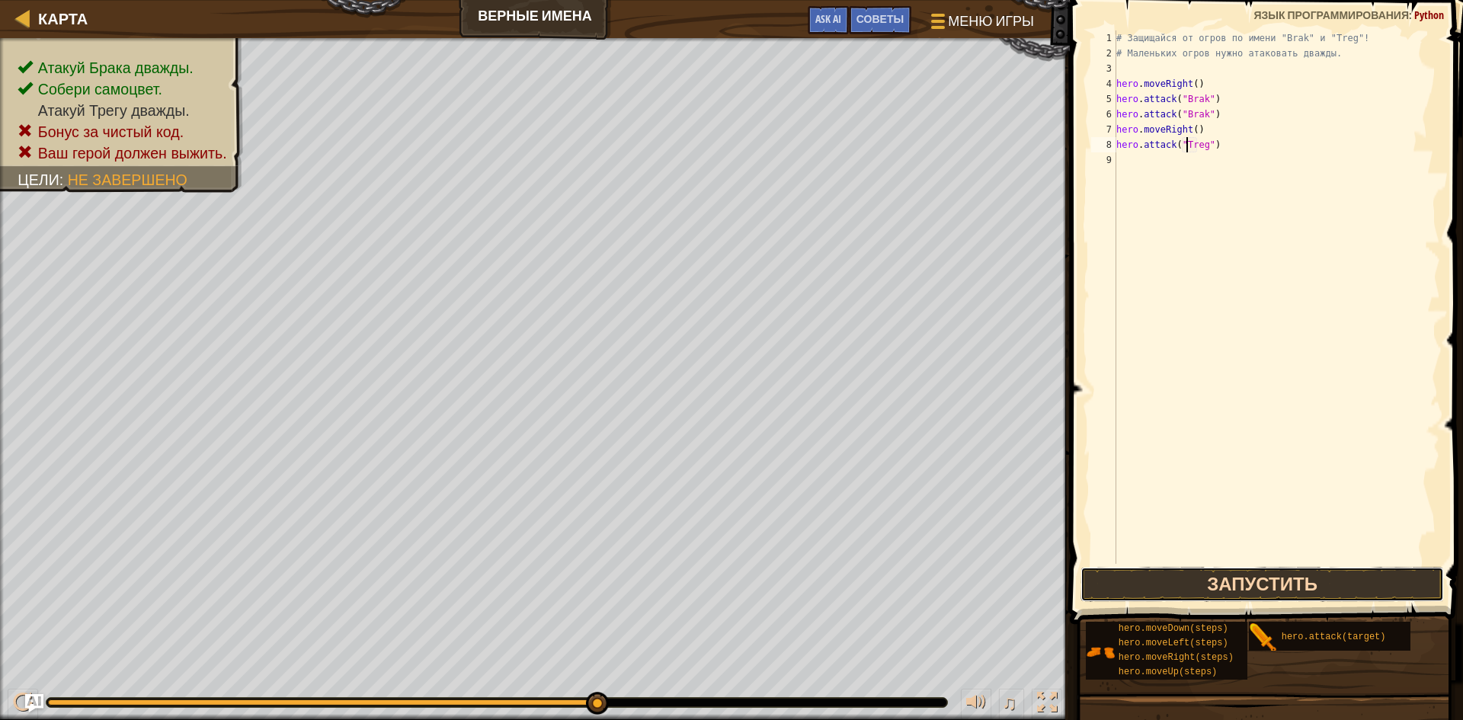
click at [1164, 598] on button "Запустить" at bounding box center [1262, 584] width 363 height 35
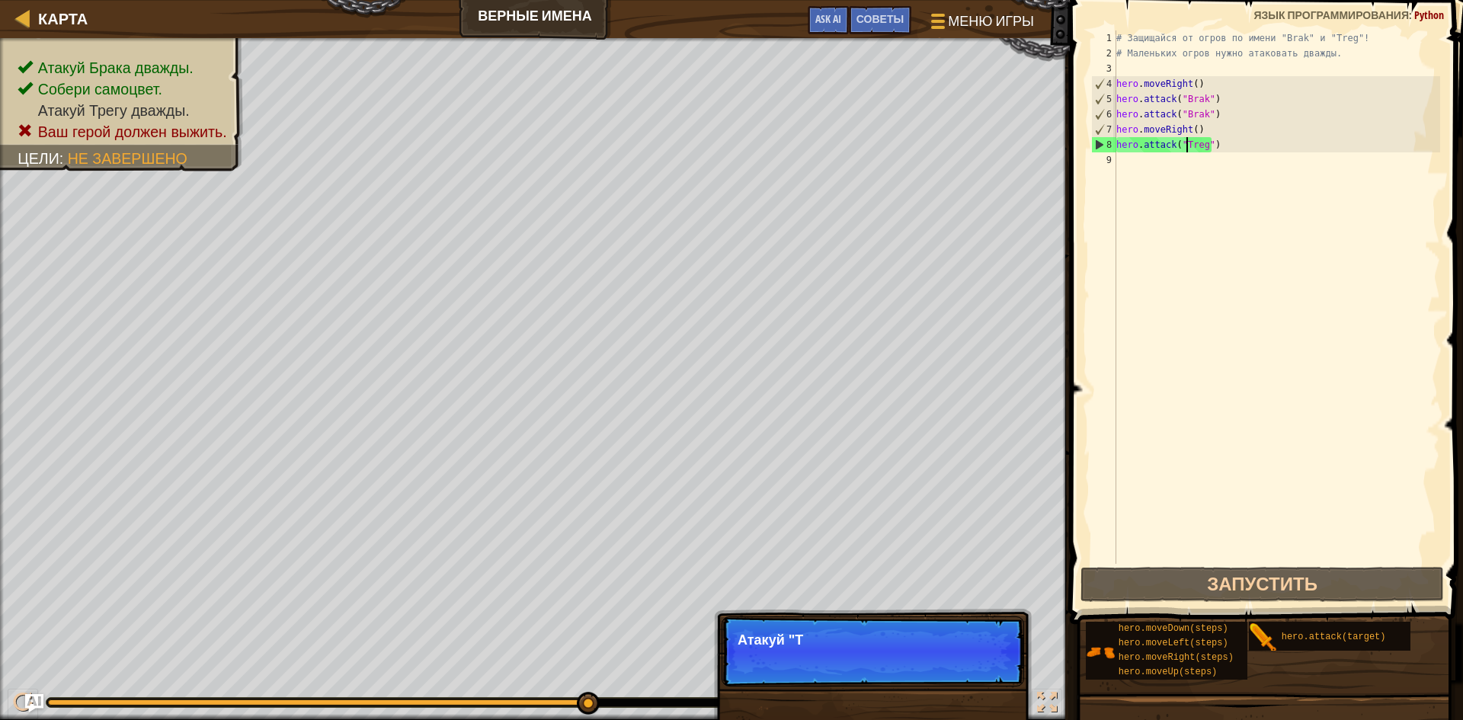
click at [1113, 142] on div "8" at bounding box center [1104, 144] width 24 height 15
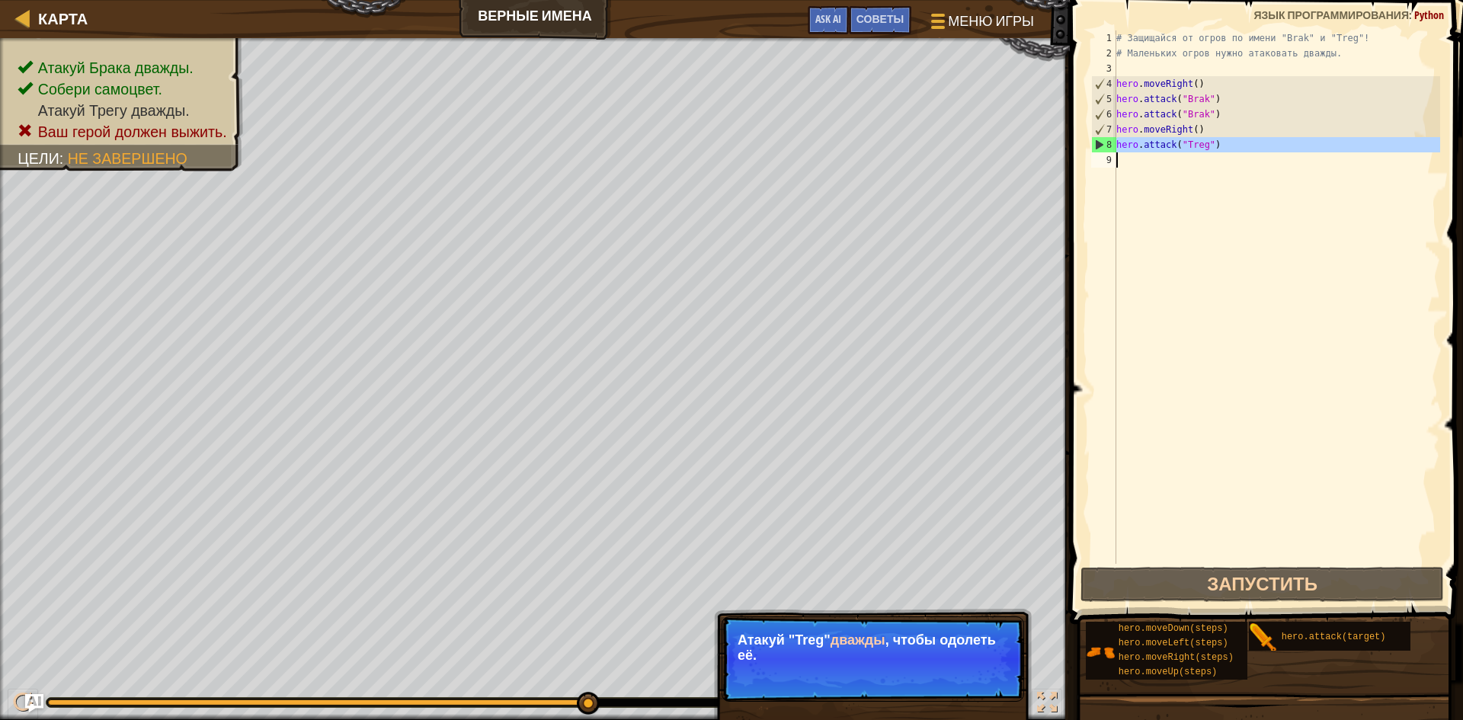
drag, startPoint x: 1117, startPoint y: 143, endPoint x: 1244, endPoint y: 159, distance: 128.3
click at [1244, 159] on div "# Защищайся от огров по имени "Brak" и "Treg"! # Маленьких огров нужно атаковат…" at bounding box center [1276, 312] width 327 height 564
type textarea "hero.attack("Treg")"
click at [1128, 152] on div "# Защищайся от огров по имени "Brak" и "Treg"! # Маленьких огров нужно атаковат…" at bounding box center [1276, 296] width 327 height 533
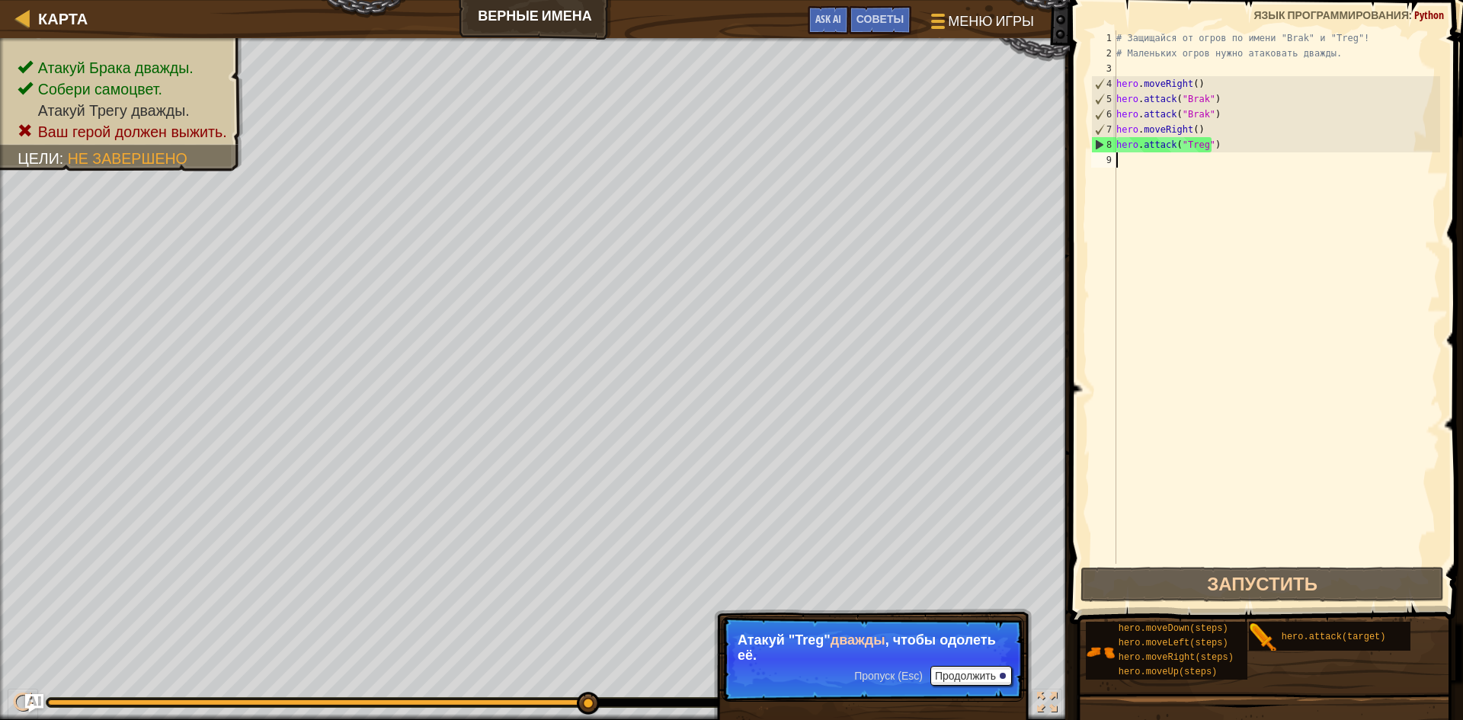
click at [1128, 162] on div "# Защищайся от огров по имени "Brak" и "Treg"! # Маленьких огров нужно атаковат…" at bounding box center [1276, 312] width 327 height 564
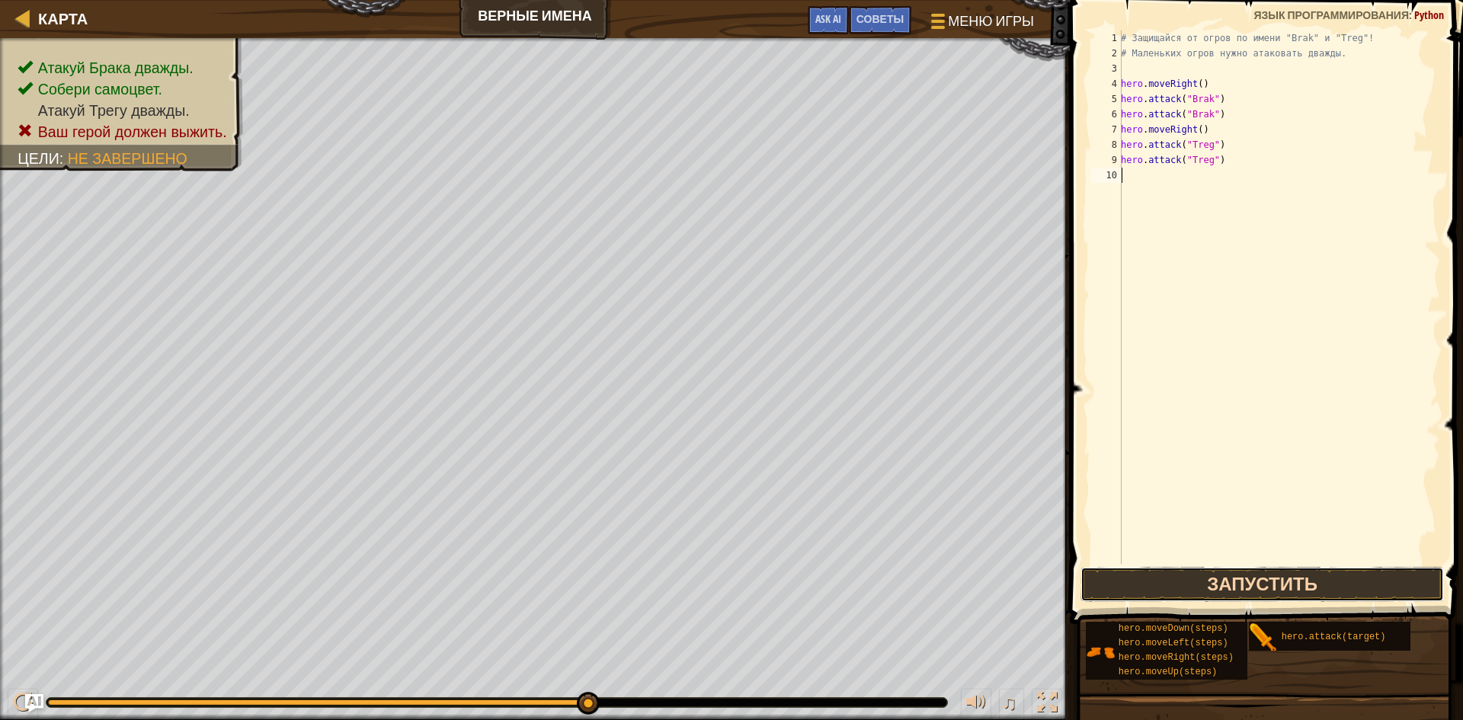
click at [1176, 578] on button "Запустить" at bounding box center [1262, 584] width 363 height 35
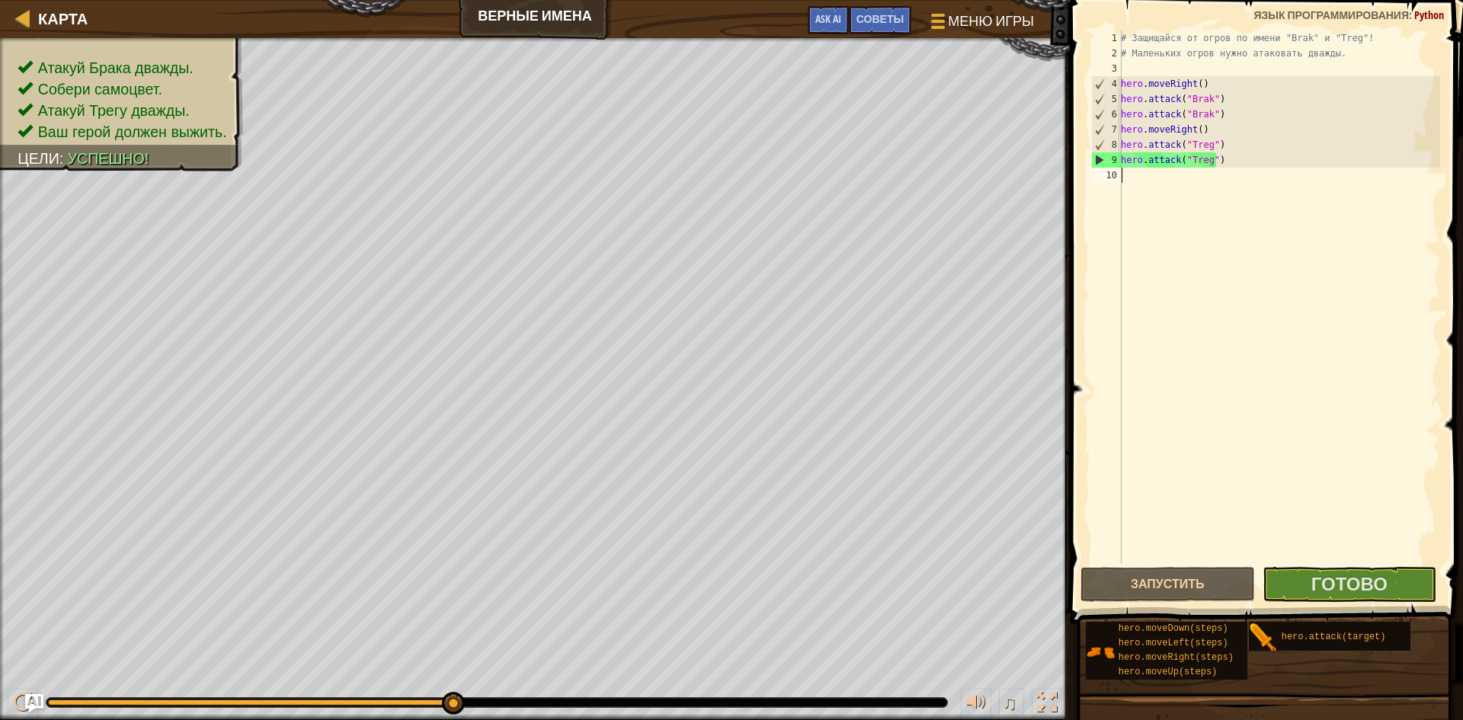
click at [1136, 188] on div "# Защищайся от огров по имени "Brak" и "Treg"! # Маленьких огров нужно атаковат…" at bounding box center [1279, 312] width 322 height 564
type textarea "h"
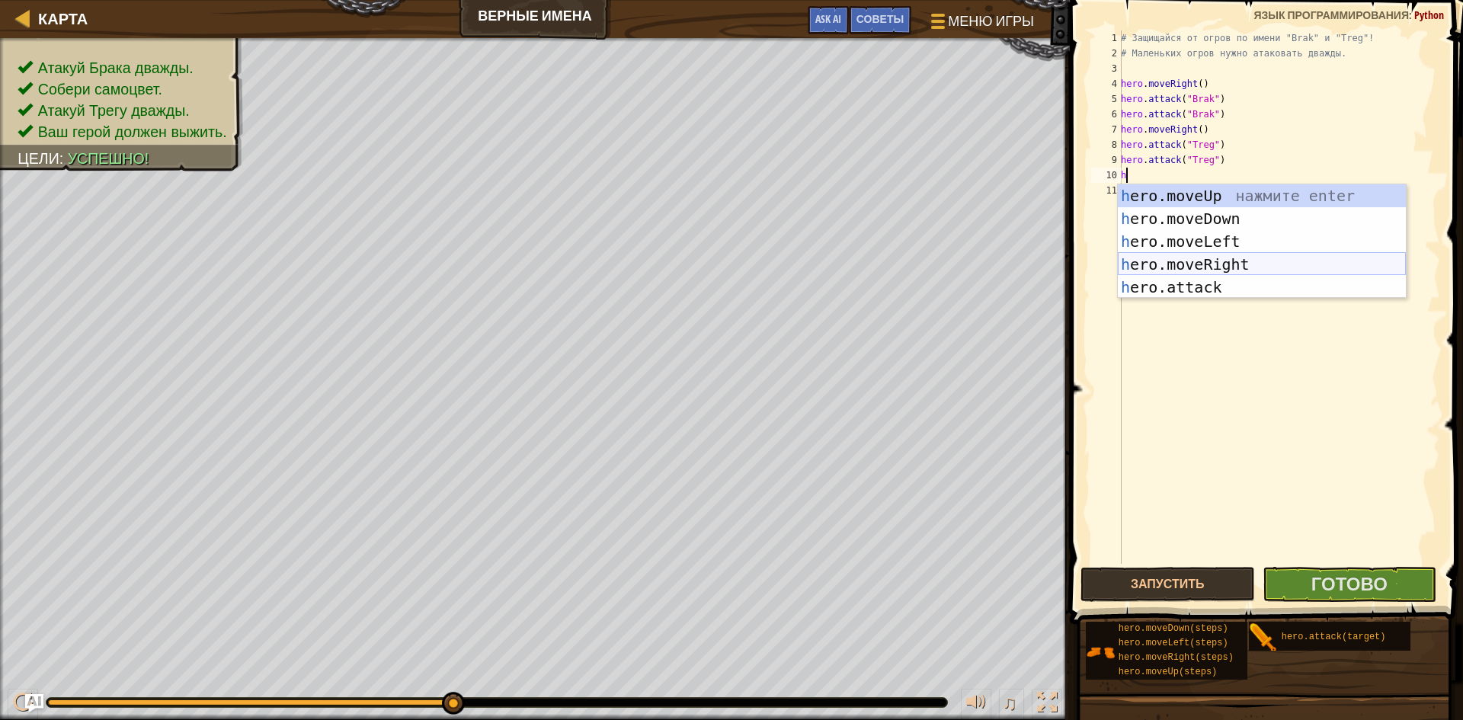
click at [1186, 270] on div "h ero.moveUp нажмите enter h ero.moveDown нажмите enter h ero.moveLeft нажмите …" at bounding box center [1262, 264] width 288 height 160
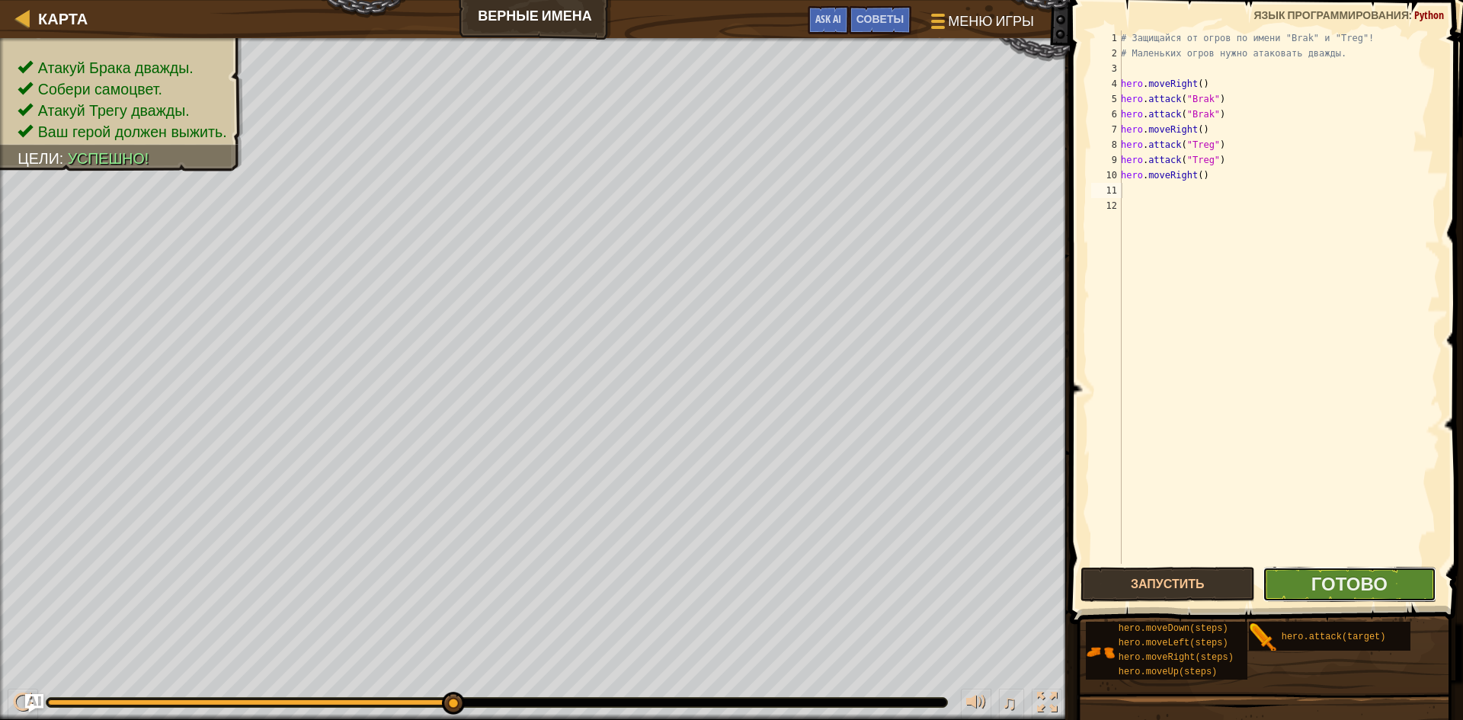
click at [1288, 572] on button "Готово" at bounding box center [1350, 584] width 175 height 35
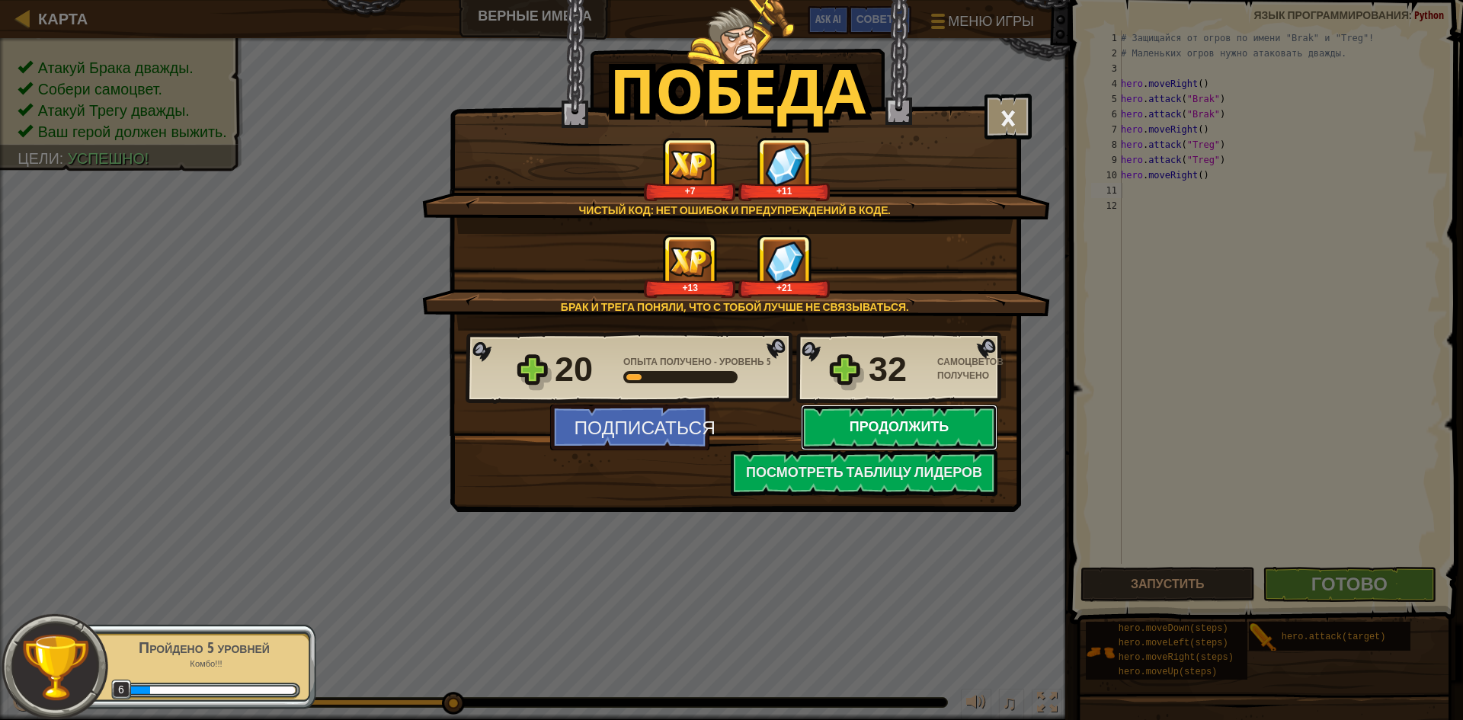
click at [866, 424] on button "Продолжить" at bounding box center [899, 428] width 197 height 46
select select "ru"
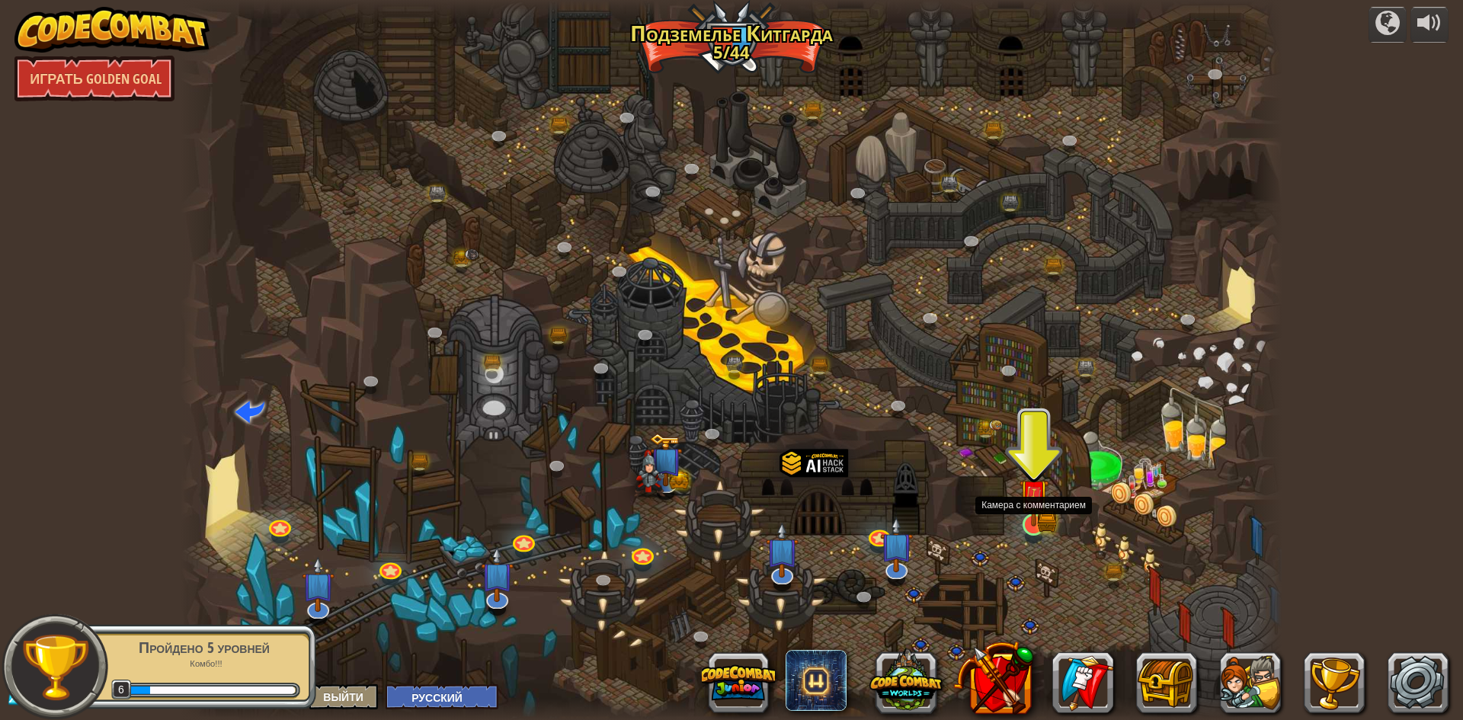
click at [1033, 511] on img at bounding box center [1034, 495] width 30 height 66
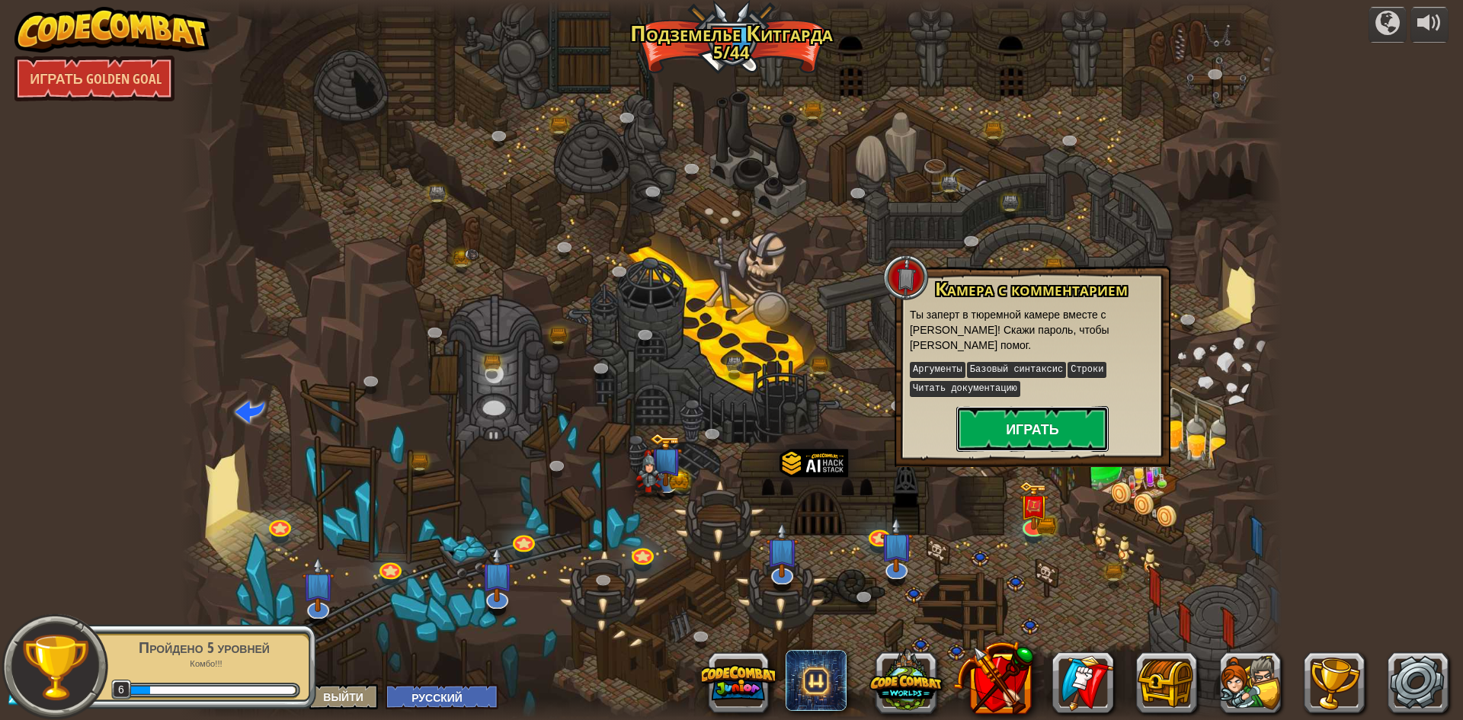
click at [1023, 412] on button "Играть" at bounding box center [1032, 429] width 152 height 46
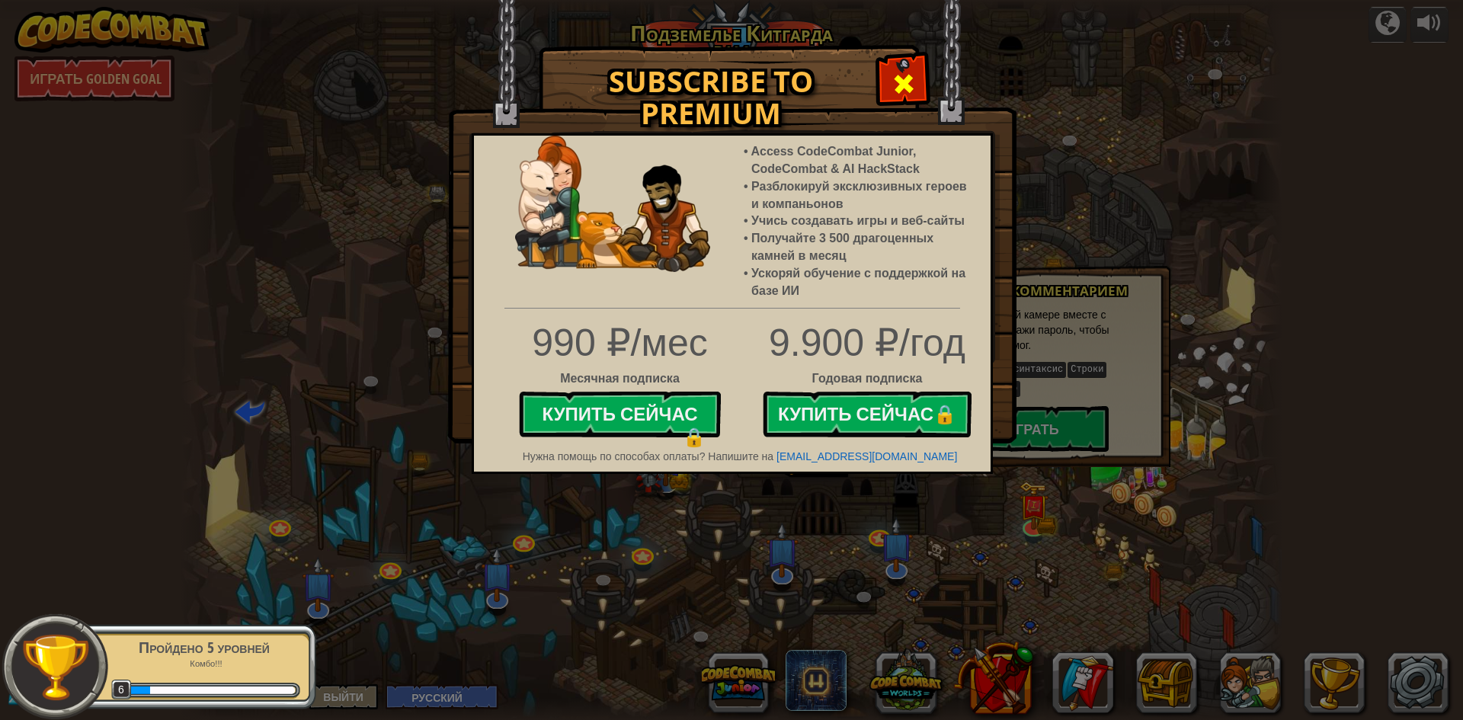
click at [894, 85] on span at bounding box center [904, 84] width 24 height 24
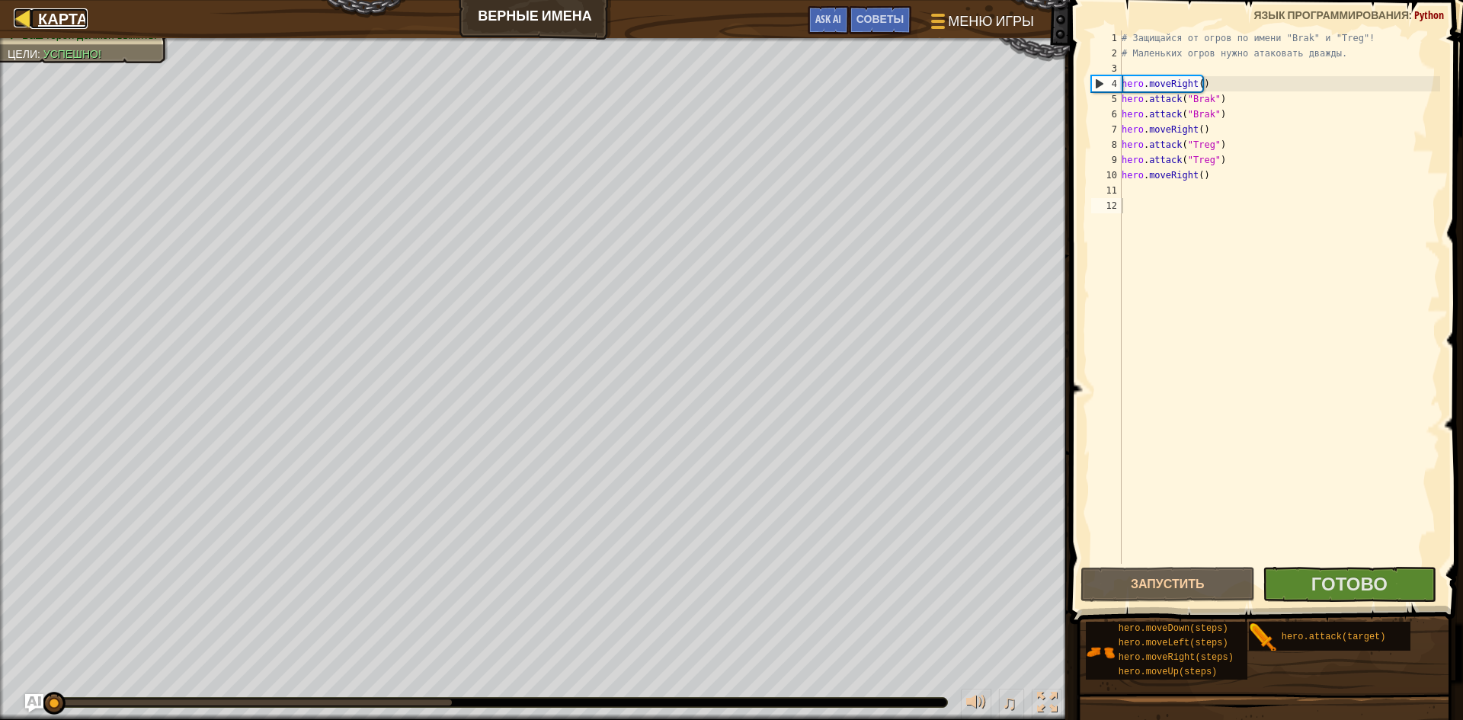
click at [16, 16] on div at bounding box center [23, 17] width 19 height 19
select select "ru"
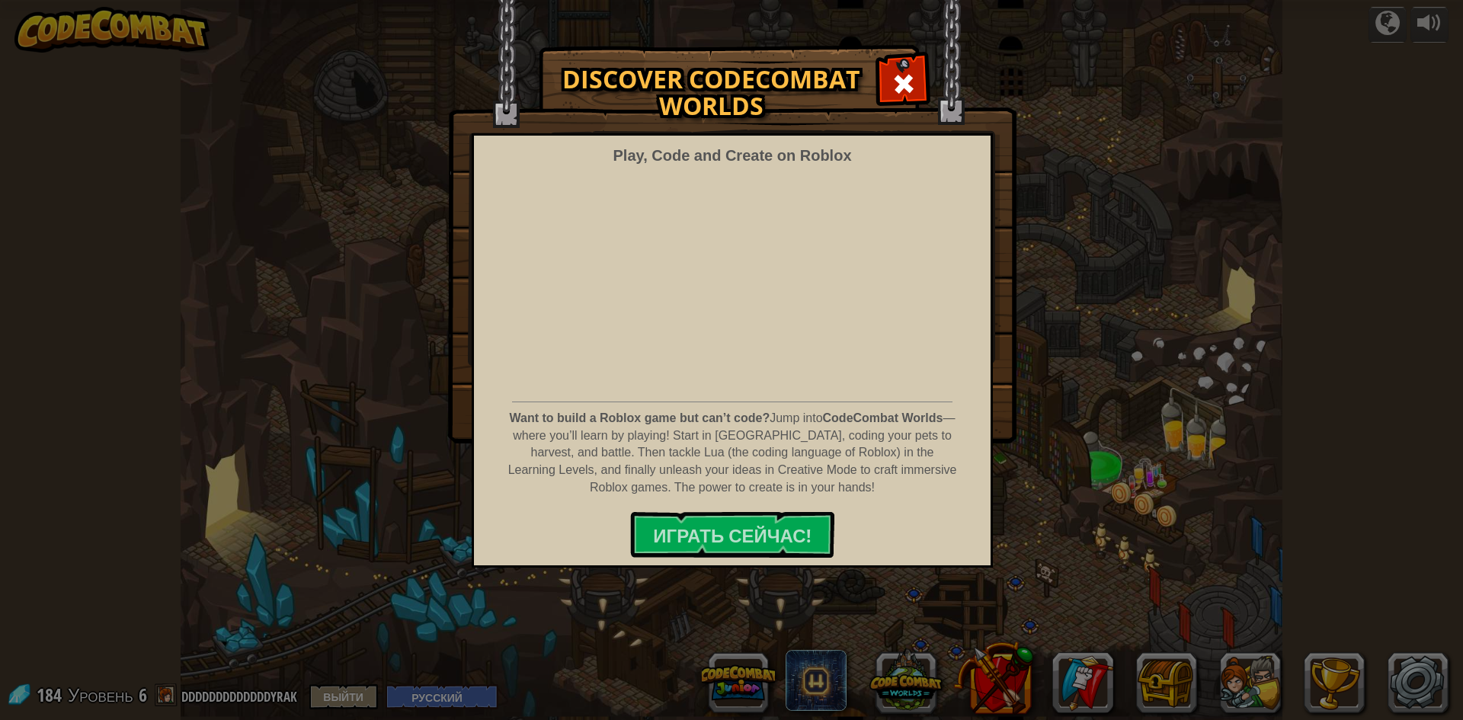
select select "ru"
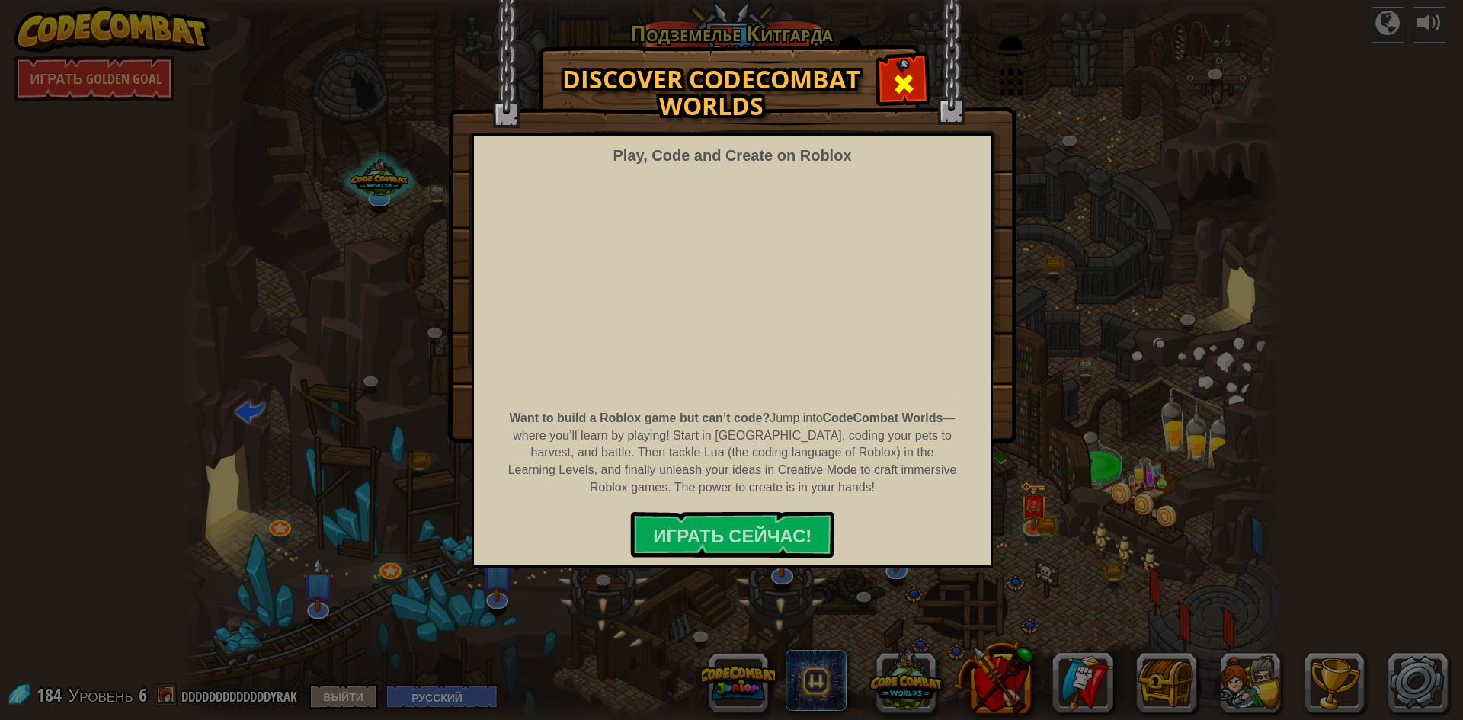
click at [902, 96] on span at bounding box center [904, 84] width 24 height 24
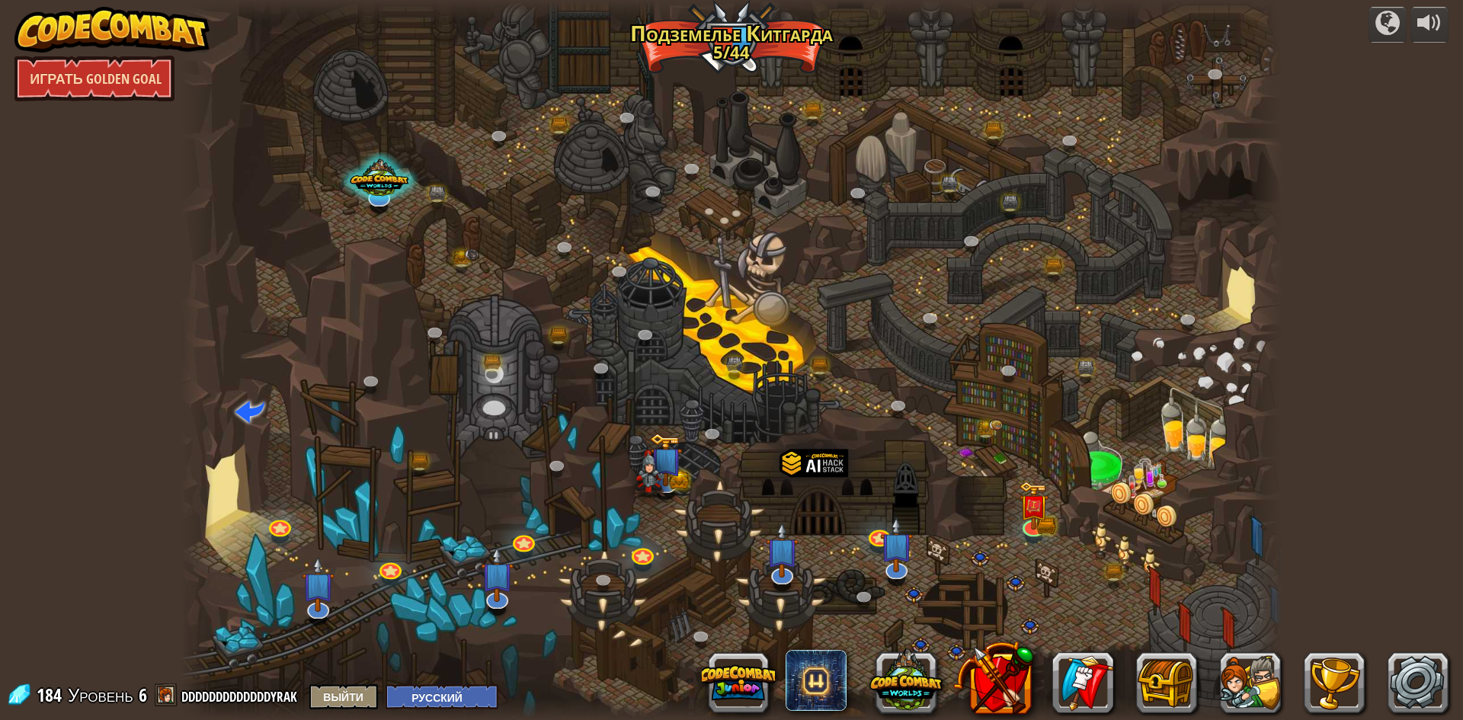
click at [56, 72] on link "Играть Golden Goal" at bounding box center [94, 79] width 160 height 46
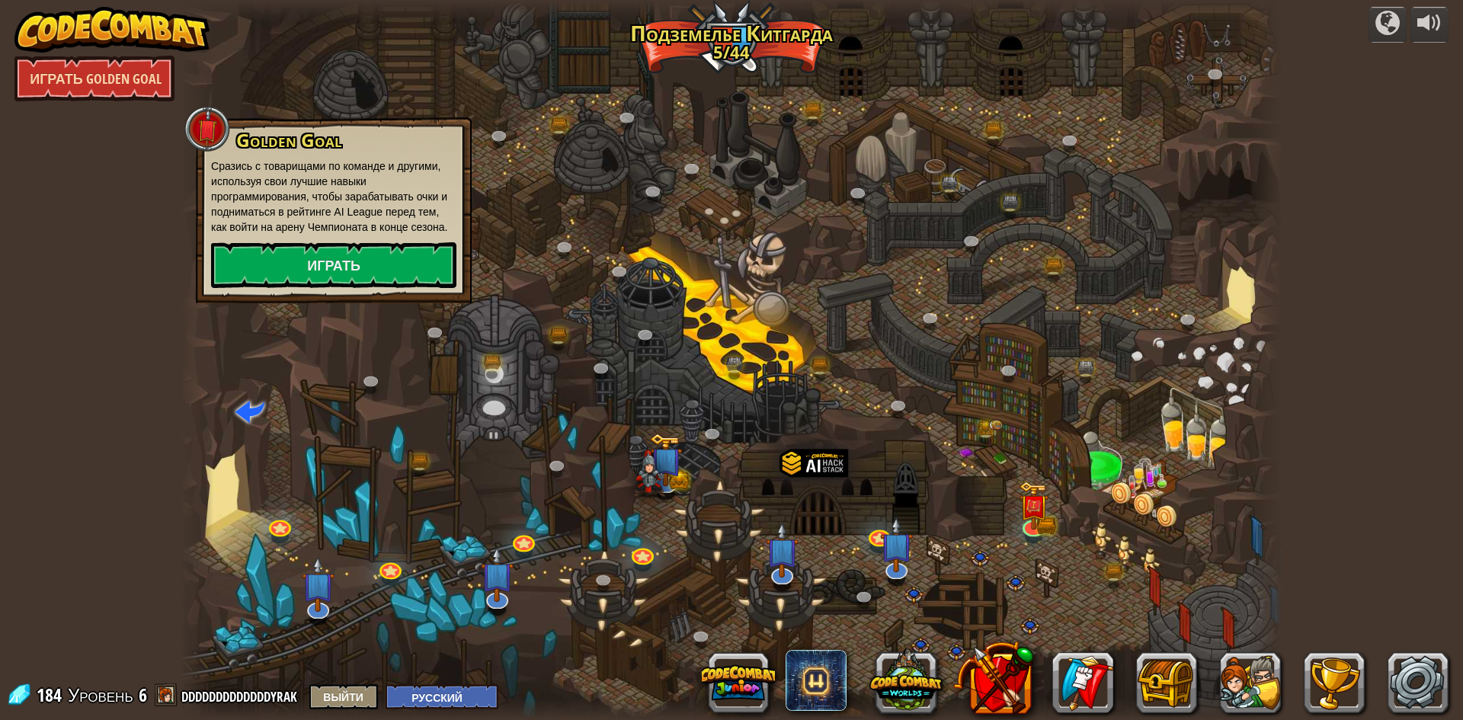
click at [56, 72] on link "Играть Golden Goal" at bounding box center [94, 79] width 160 height 46
click at [288, 275] on link "Играть" at bounding box center [333, 265] width 245 height 46
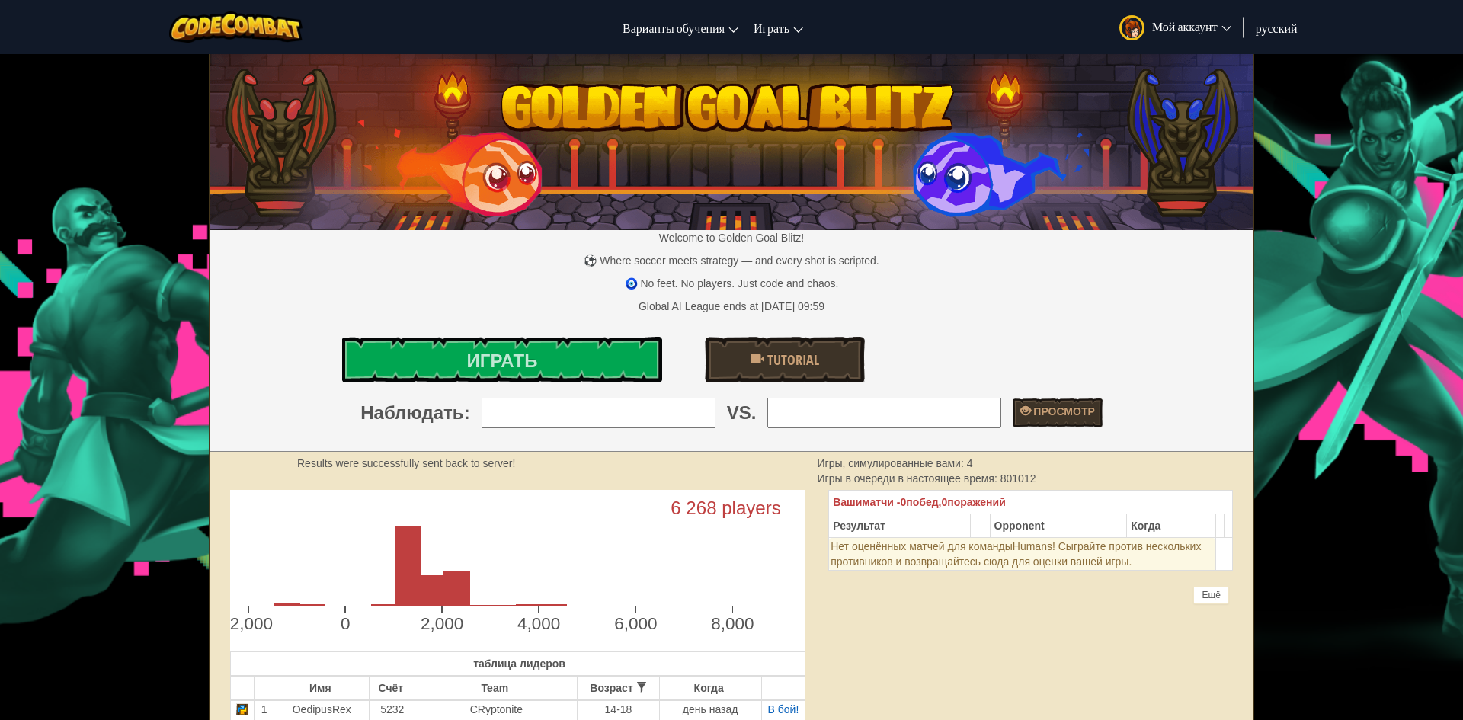
select select "ru"
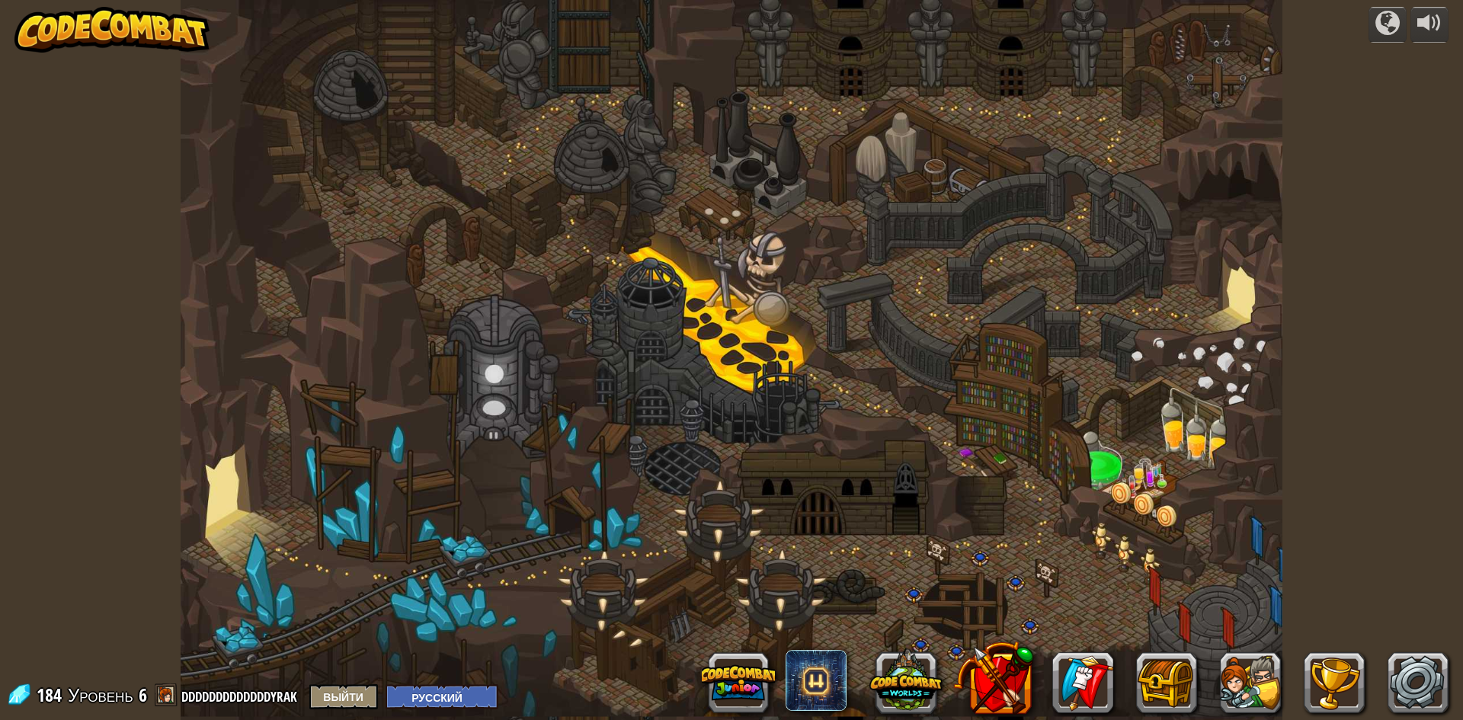
select select "ru"
